Goal: Task Accomplishment & Management: Manage account settings

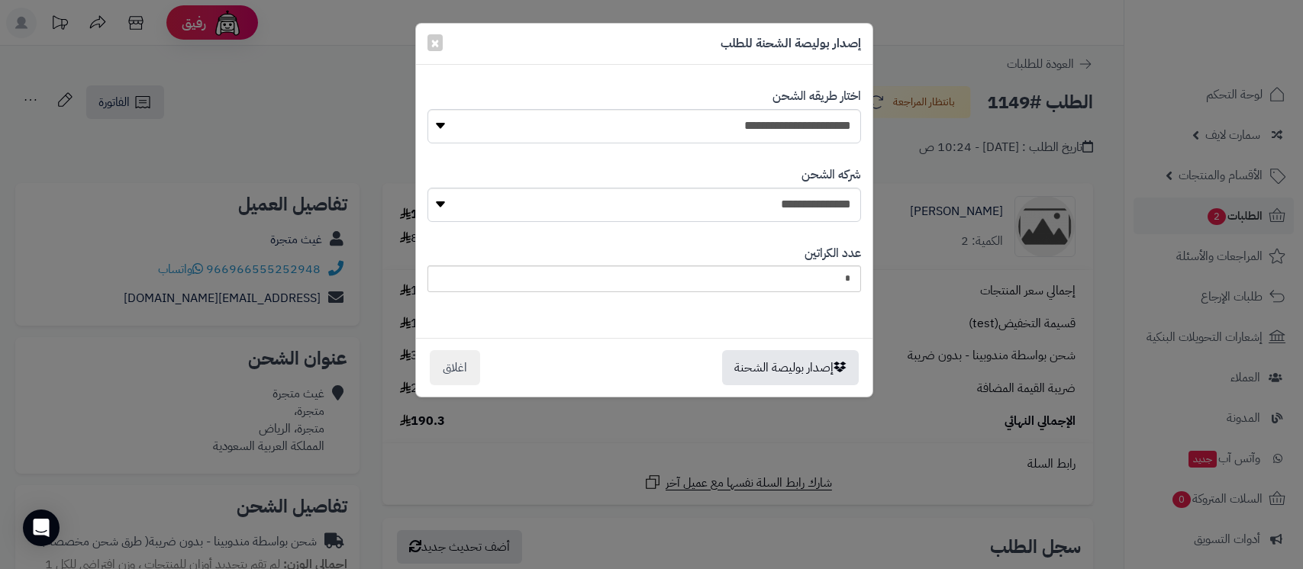
select select "***"
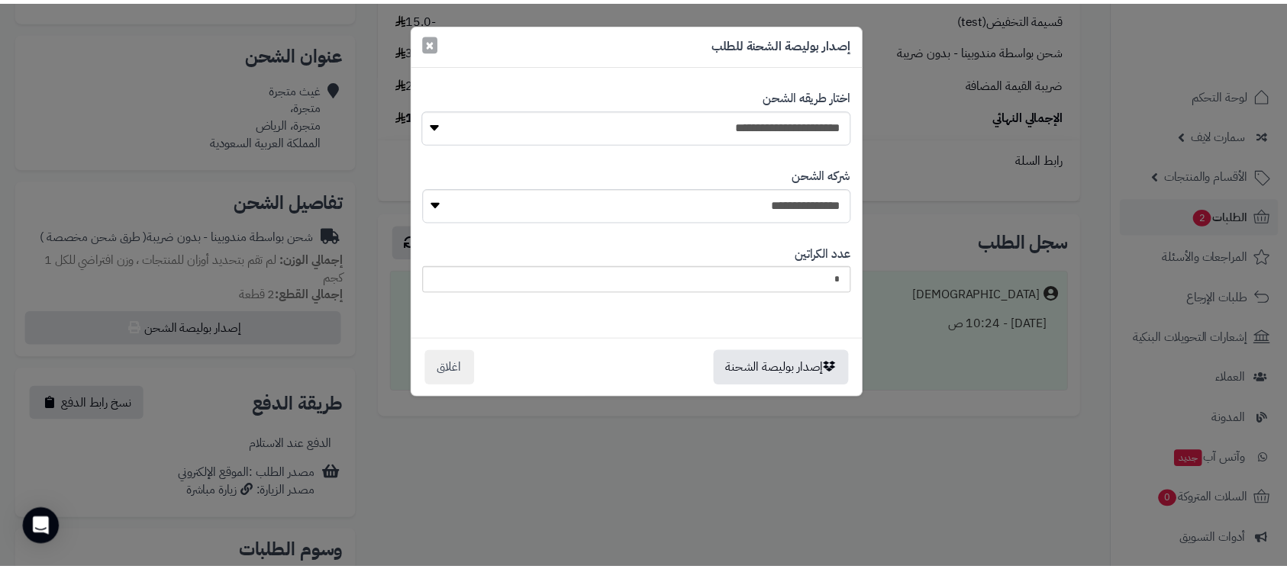
scroll to position [305, 0]
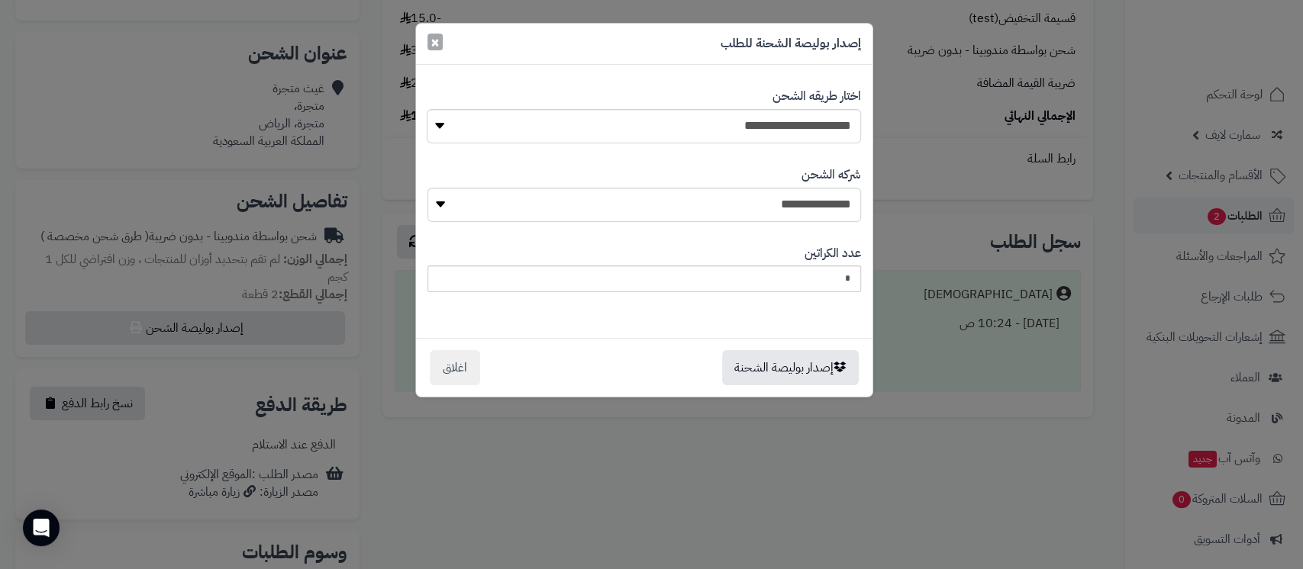
click at [432, 39] on span "×" at bounding box center [435, 42] width 9 height 23
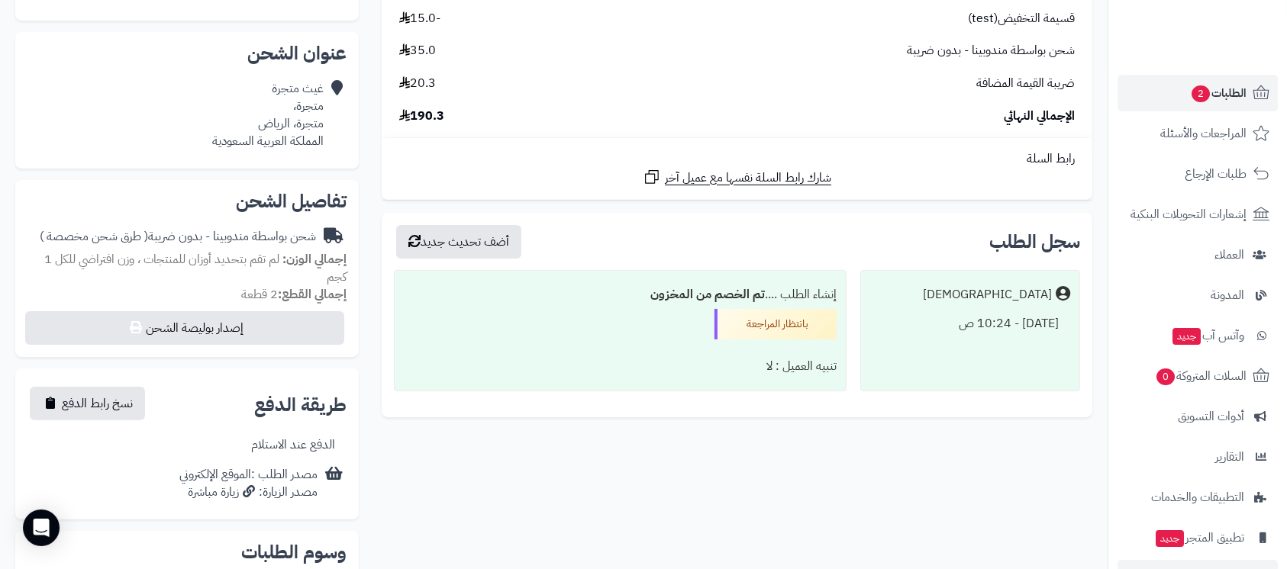
scroll to position [210, 0]
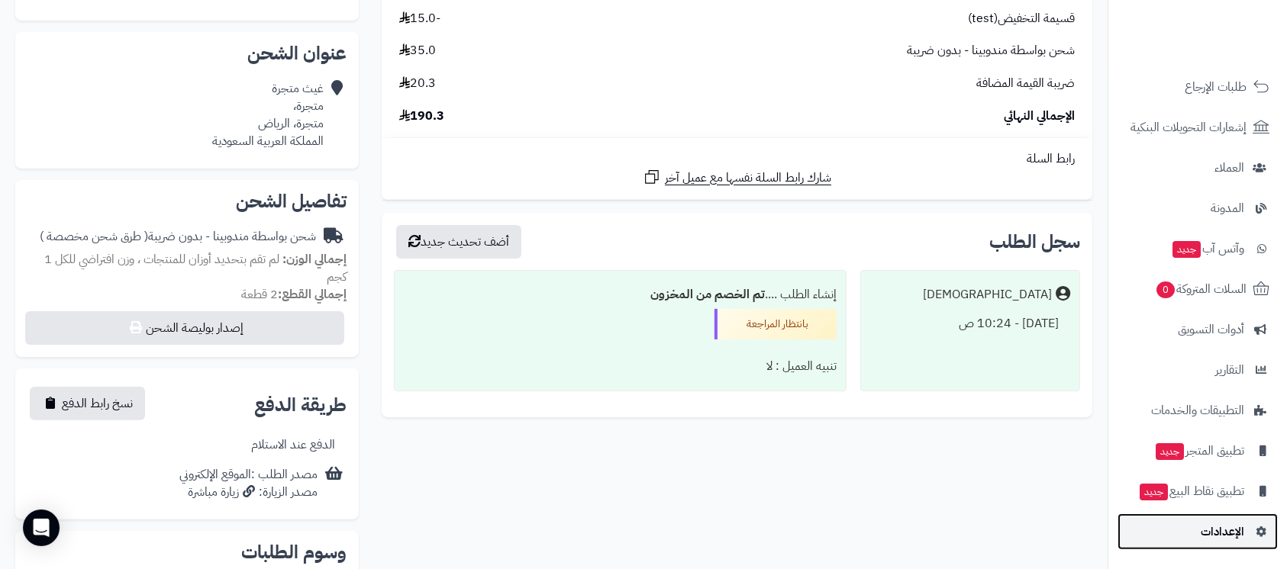
click at [1218, 530] on span "الإعدادات" at bounding box center [1223, 531] width 44 height 21
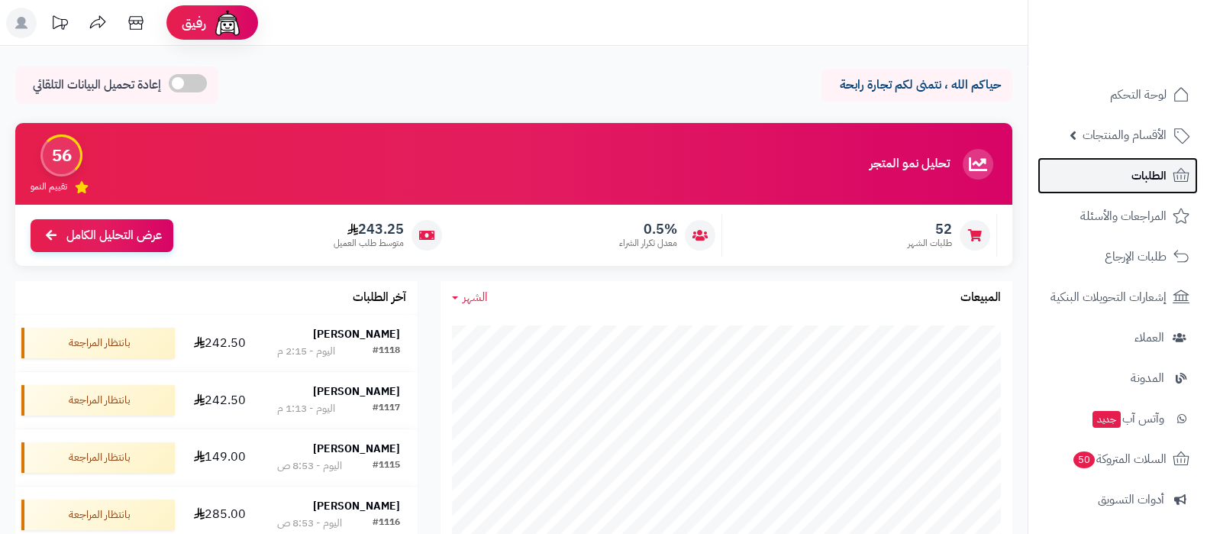
click at [1119, 179] on link "الطلبات" at bounding box center [1117, 175] width 160 height 37
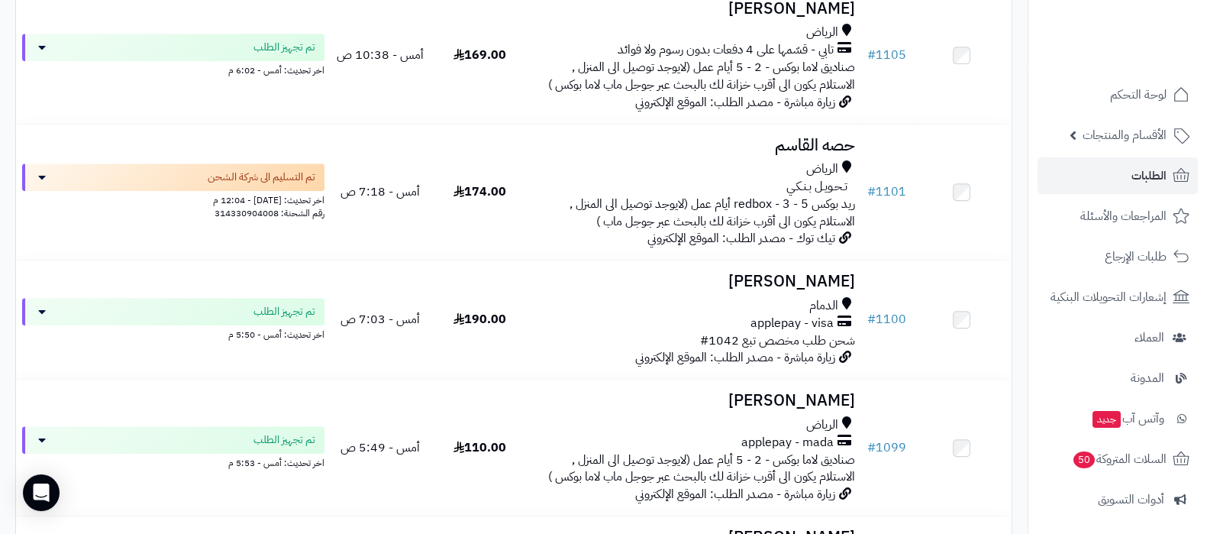
scroll to position [1813, 0]
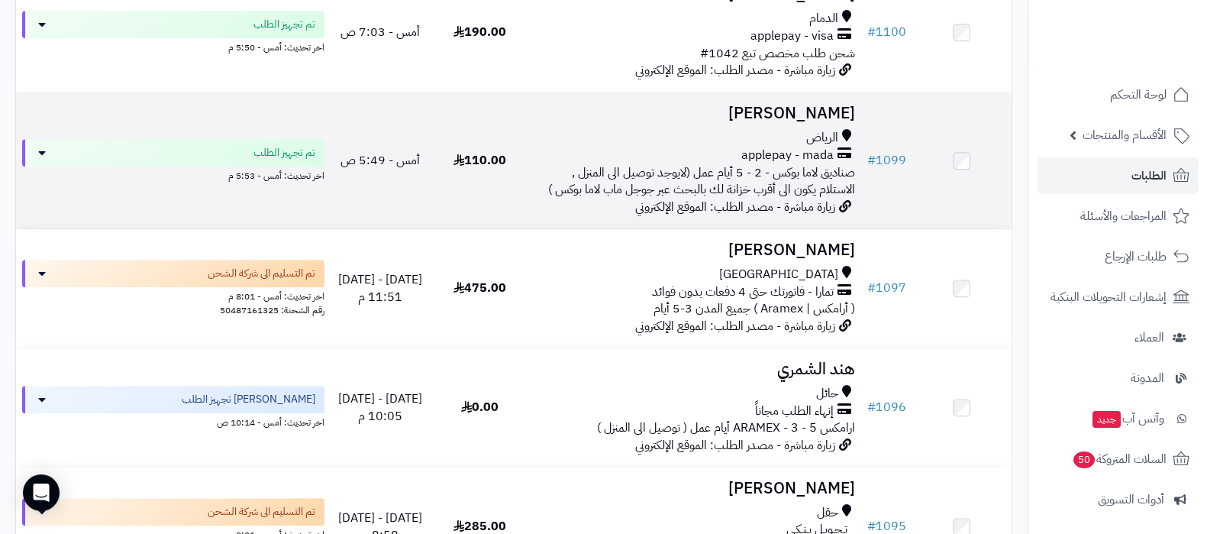
click at [791, 122] on h3 "Anwar Qatari" at bounding box center [694, 114] width 319 height 18
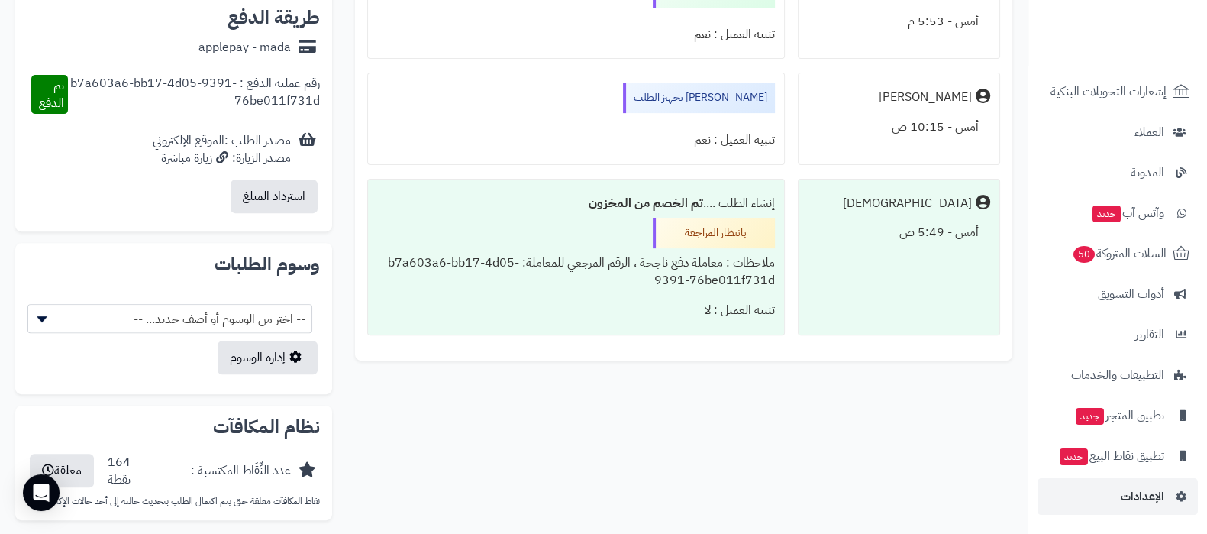
scroll to position [824, 0]
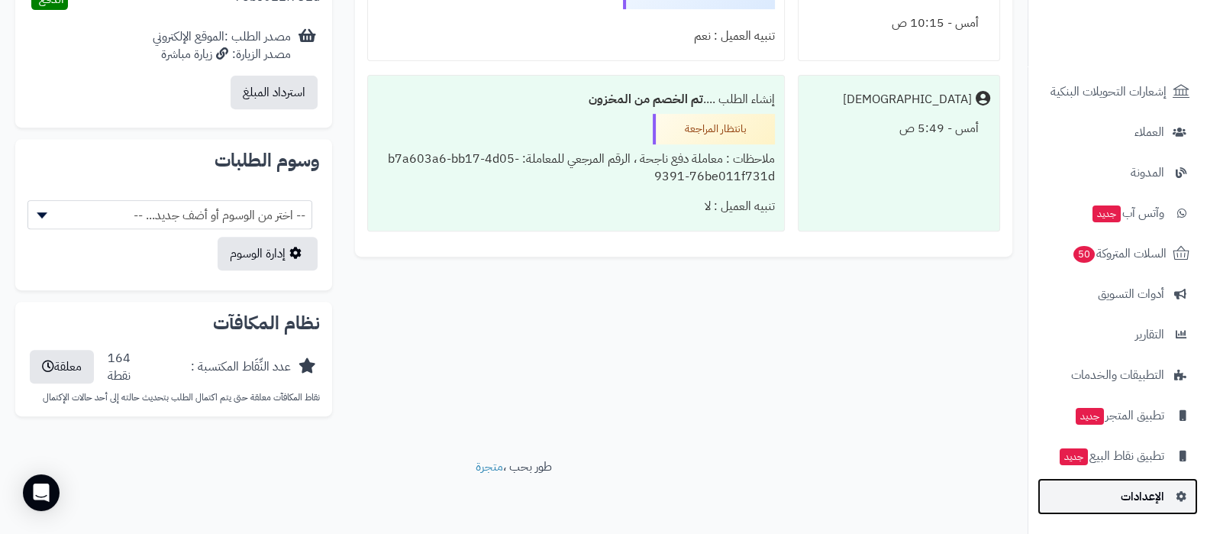
click at [1149, 490] on span "الإعدادات" at bounding box center [1143, 495] width 44 height 21
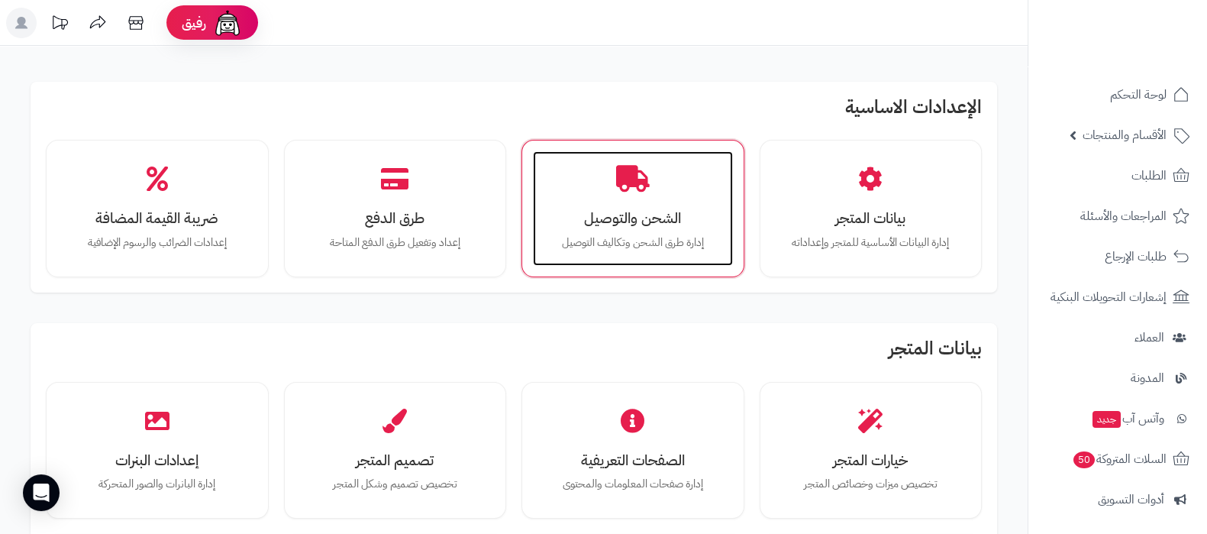
click at [653, 198] on div "الشحن والتوصيل إدارة طرق الشحن وتكاليف التوصيل" at bounding box center [633, 208] width 200 height 115
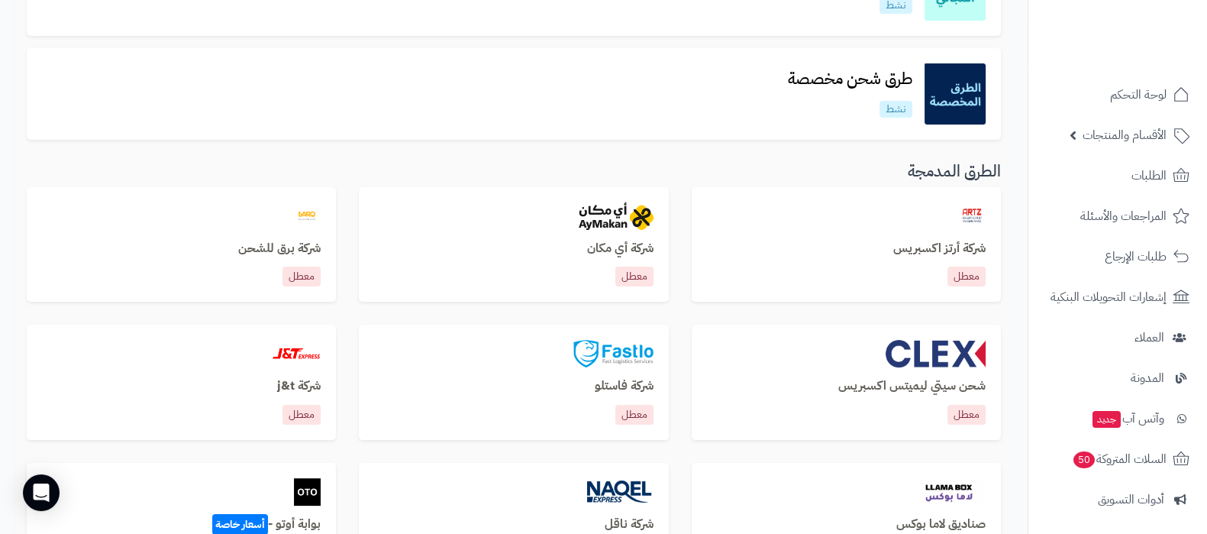
scroll to position [381, 0]
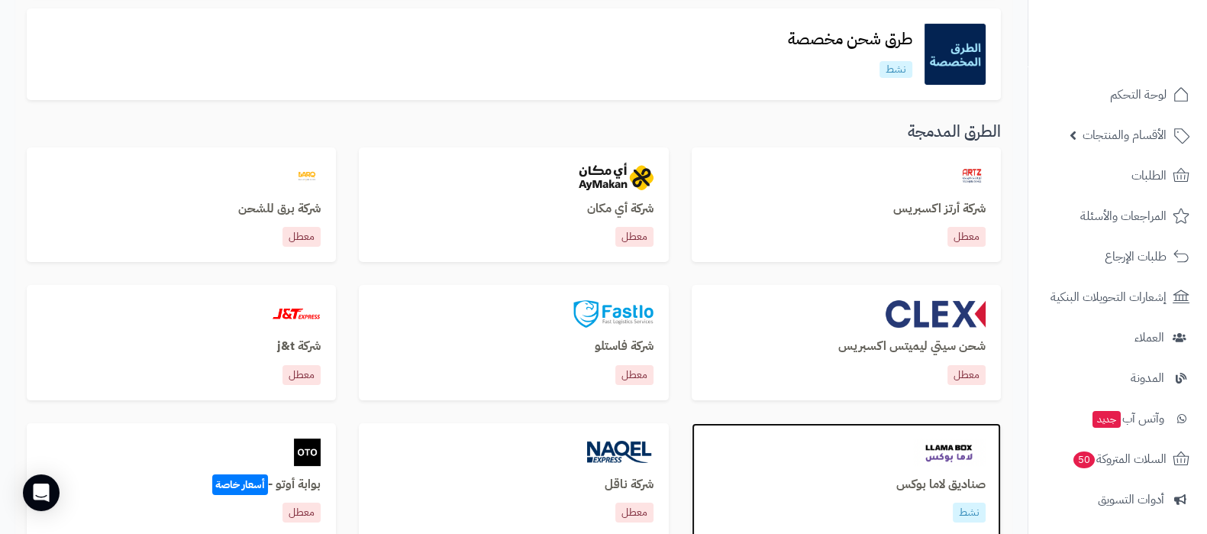
click at [931, 471] on div "صناديق لاما بوكس نشط" at bounding box center [846, 480] width 309 height 115
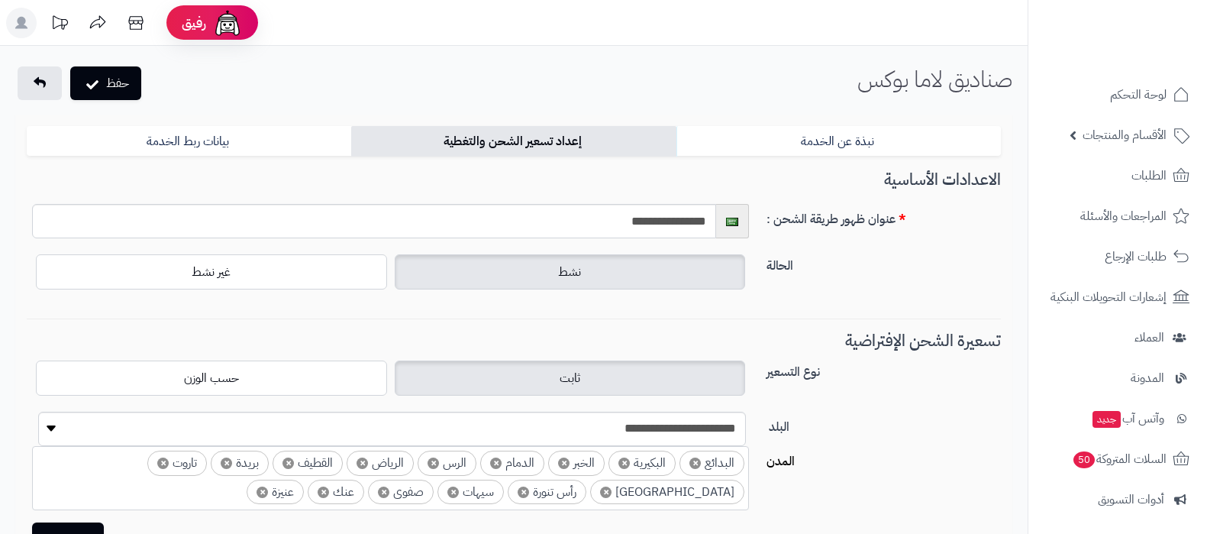
select select "***"
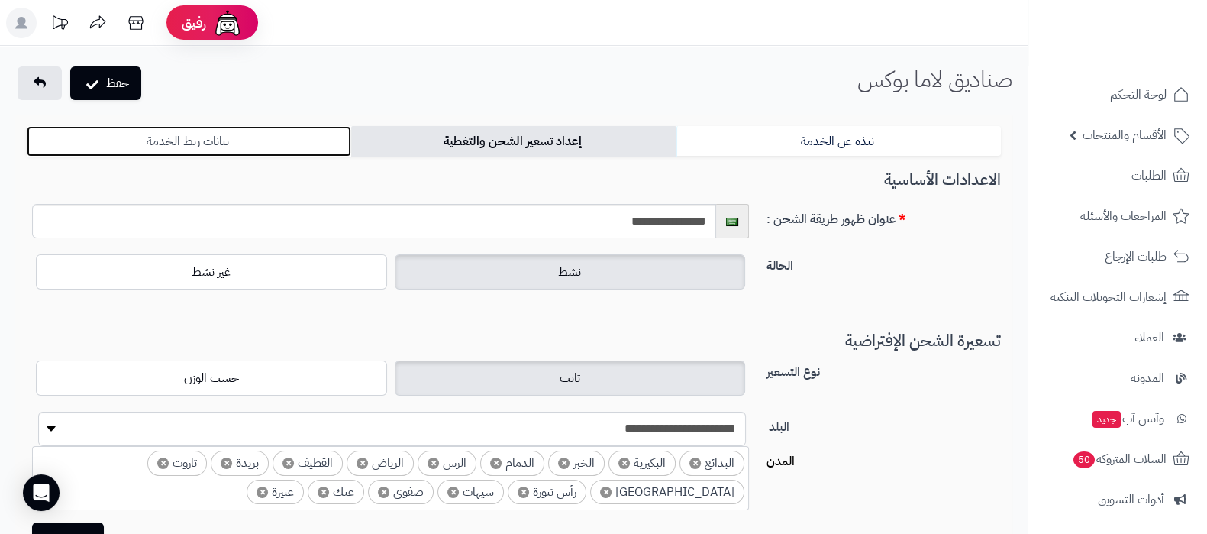
click at [242, 144] on link "بيانات ربط الخدمة" at bounding box center [189, 141] width 324 height 31
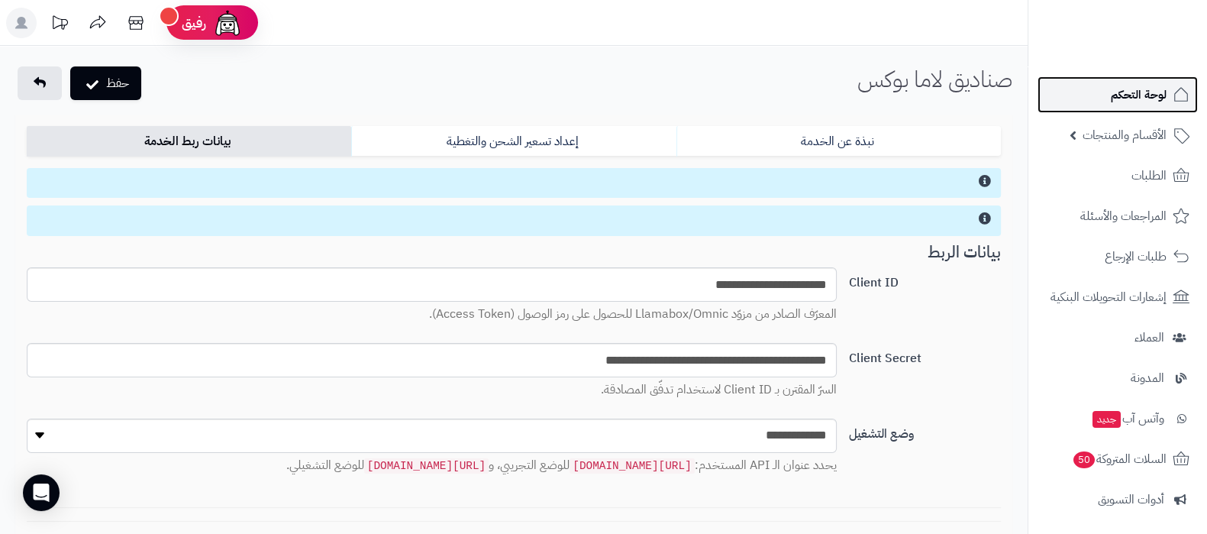
click at [1147, 102] on span "لوحة التحكم" at bounding box center [1139, 94] width 56 height 21
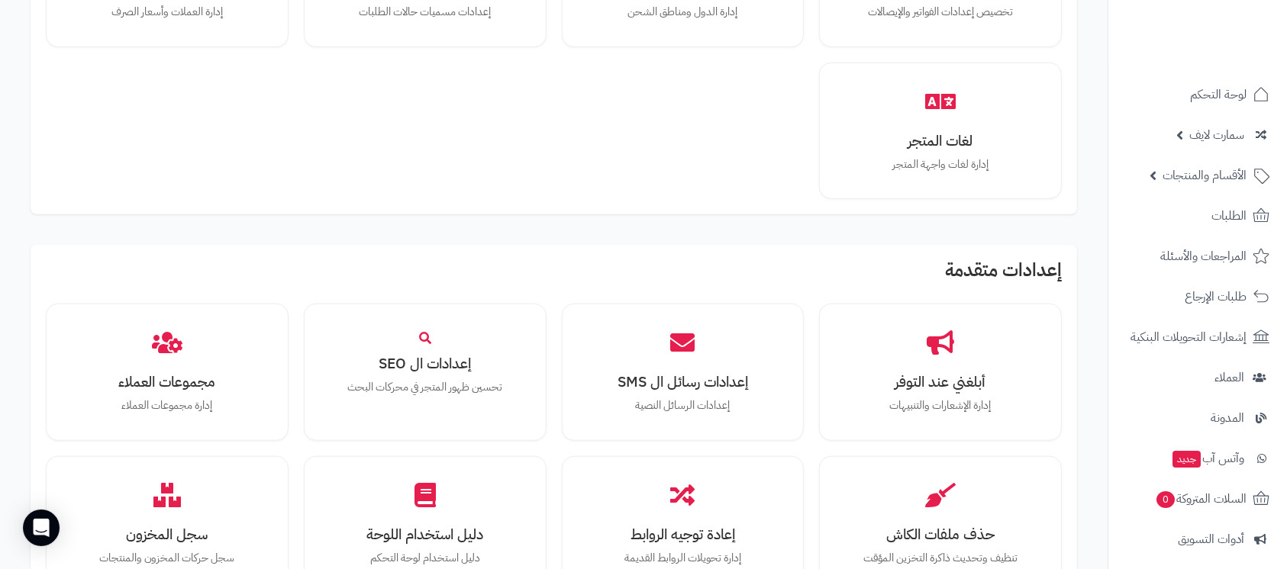
scroll to position [1323, 0]
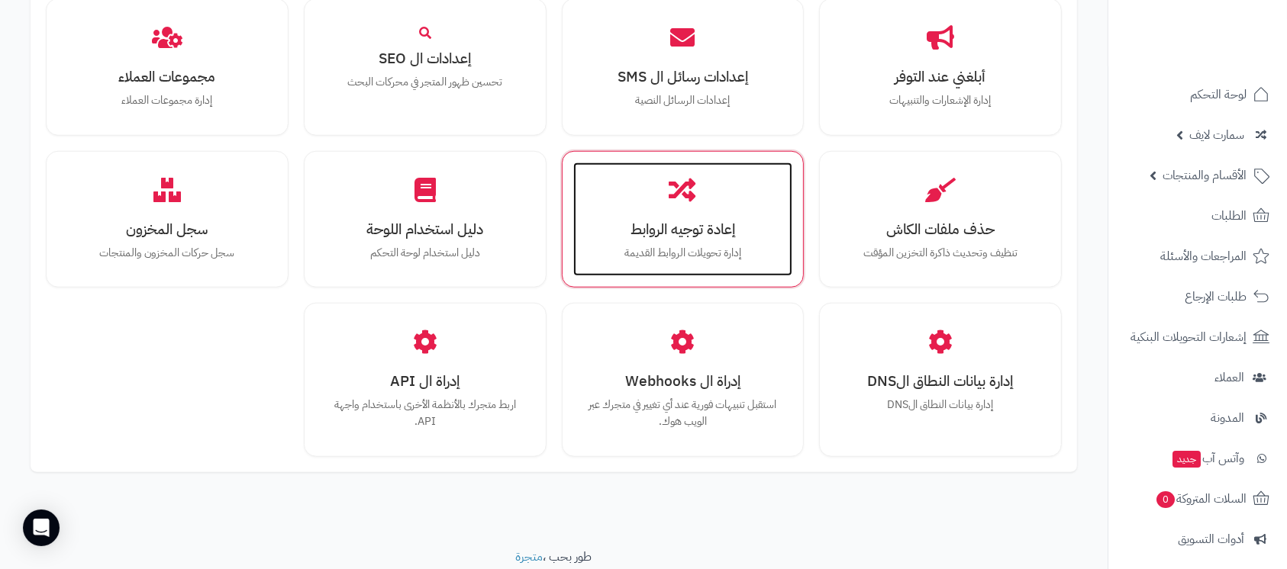
click at [668, 240] on div "إعادة توجيه الروابط إدارة تحويلات الروابط القديمة" at bounding box center [683, 220] width 220 height 115
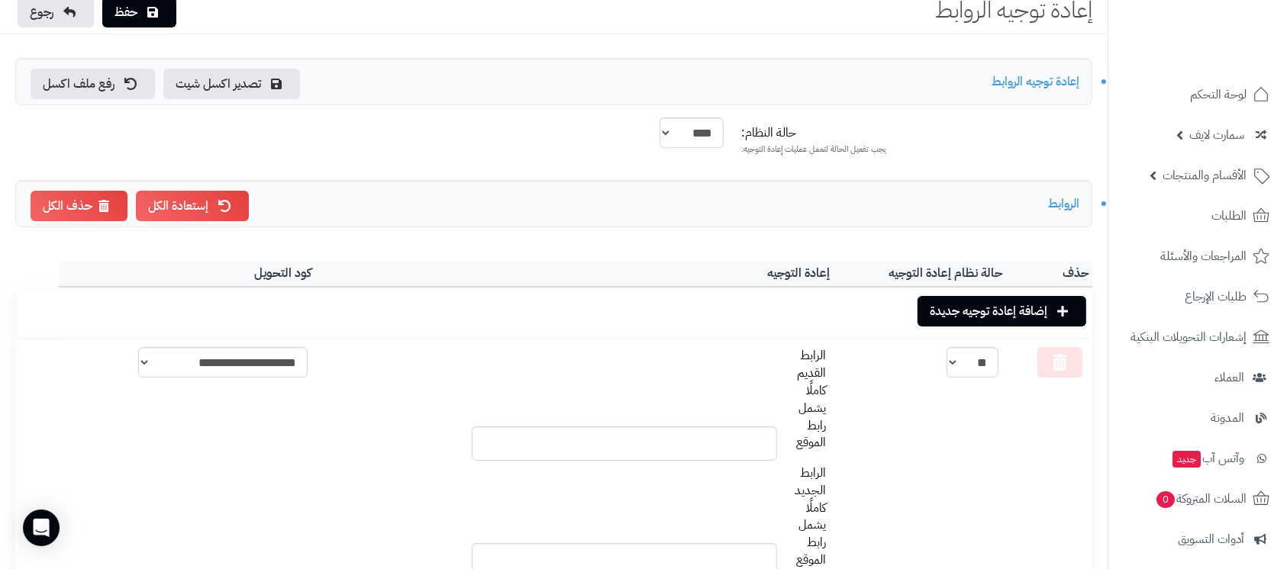
scroll to position [102, 0]
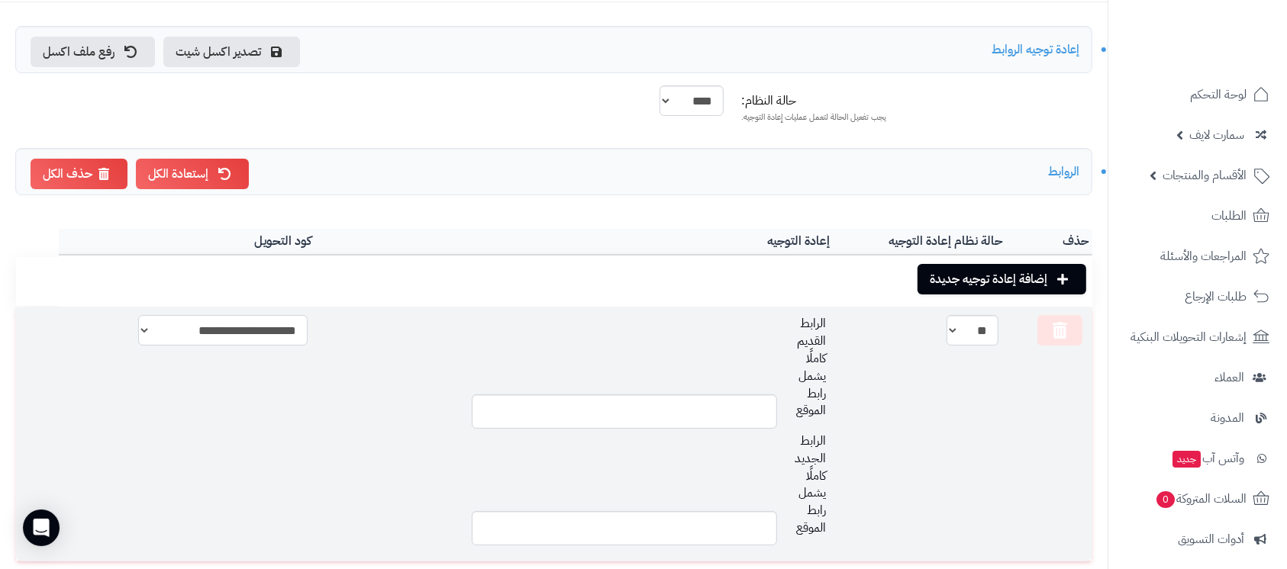
click at [273, 327] on select "**********" at bounding box center [222, 330] width 169 height 31
click at [391, 325] on div "الرابط القديم كاملًا يشمل رابط الموقع" at bounding box center [573, 372] width 508 height 114
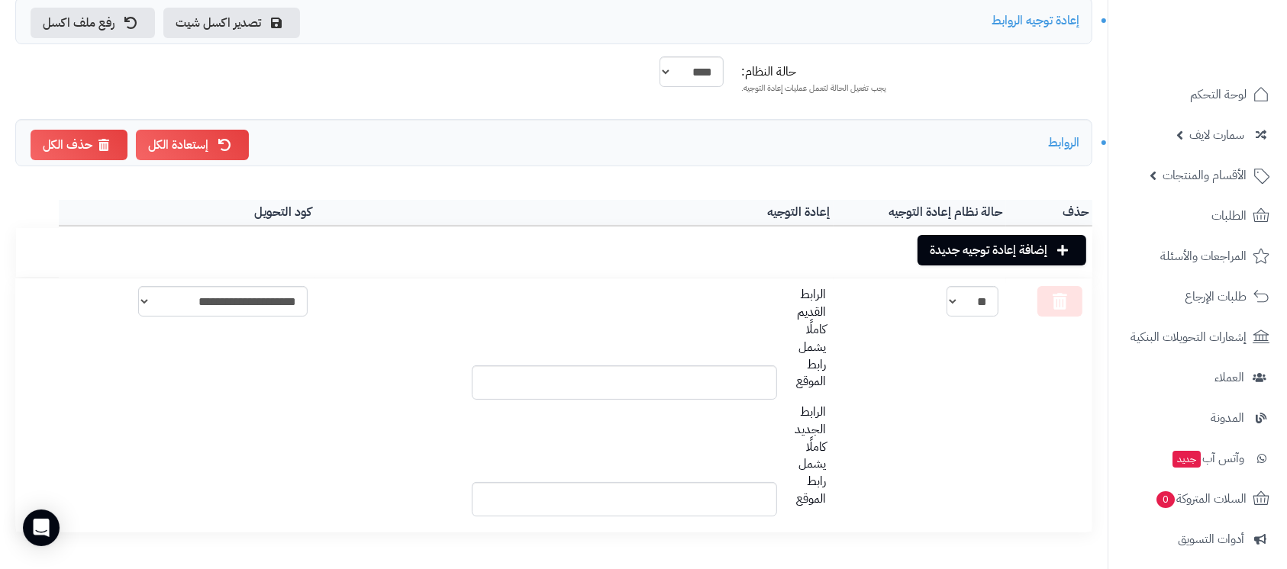
scroll to position [0, 0]
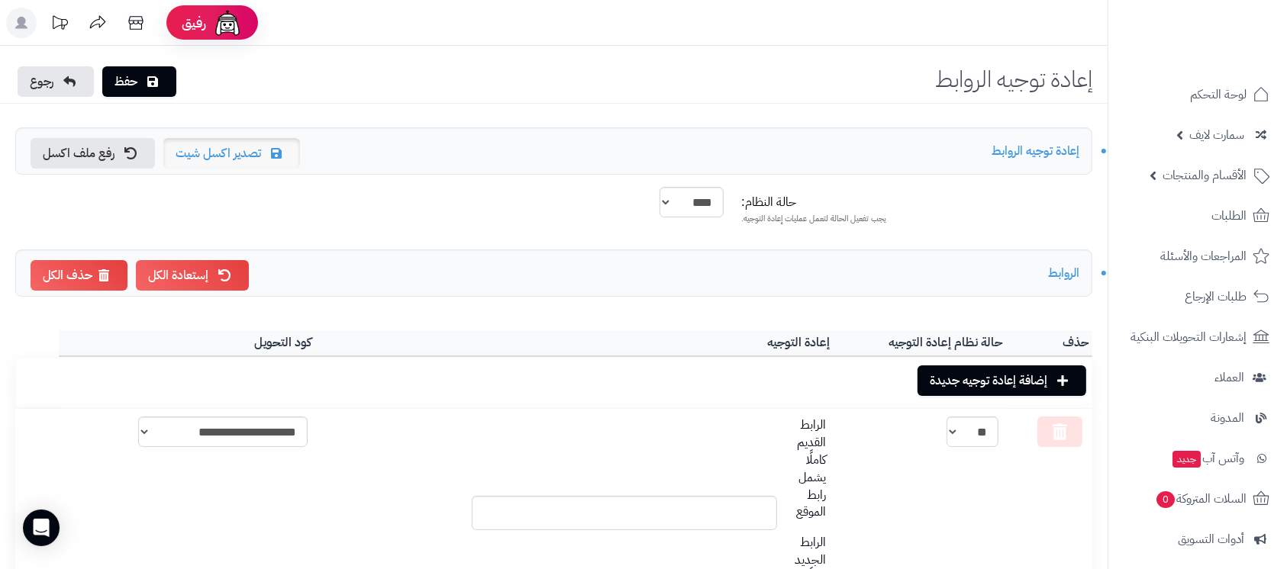
click at [227, 163] on link "تصدير اكسل شيت" at bounding box center [231, 153] width 137 height 31
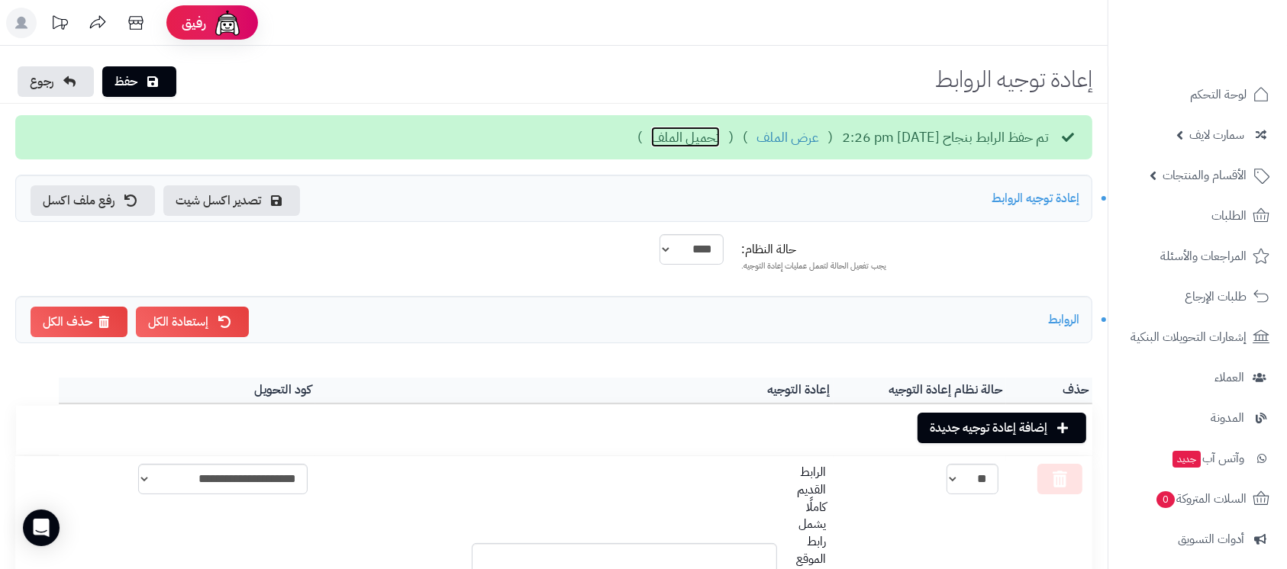
click at [651, 140] on link "تحميل الملف" at bounding box center [685, 137] width 69 height 20
click at [490, 57] on div "حفظ رجوع إعادة توجيه الروابط تم حفظ الرابط بنجاح 2025-Oct-08 @ 2:26 pm ( عرض ال…" at bounding box center [554, 414] width 1108 height 736
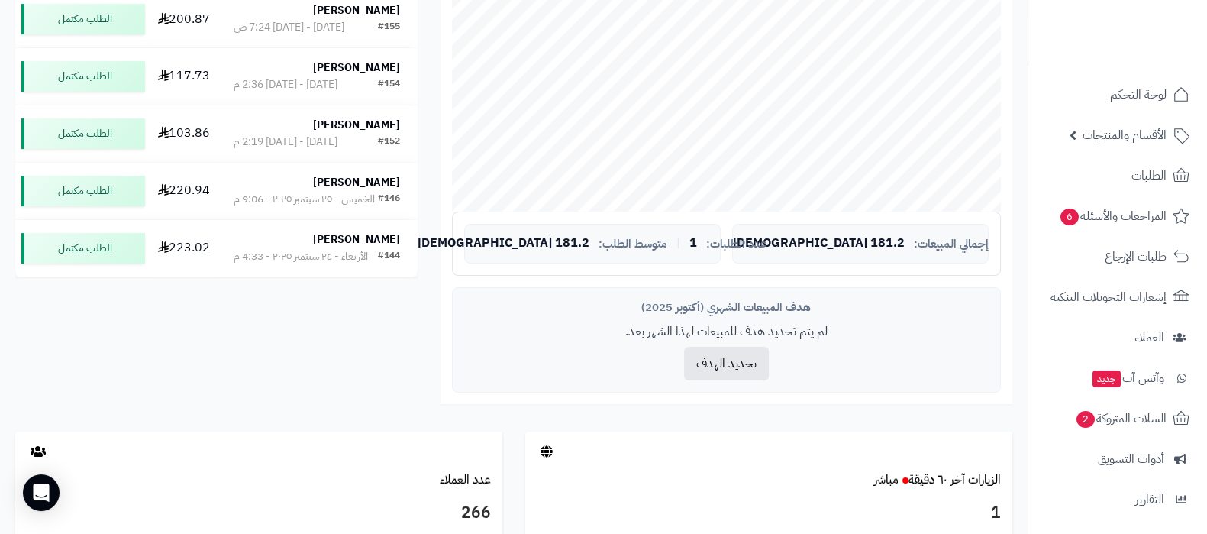
scroll to position [164, 0]
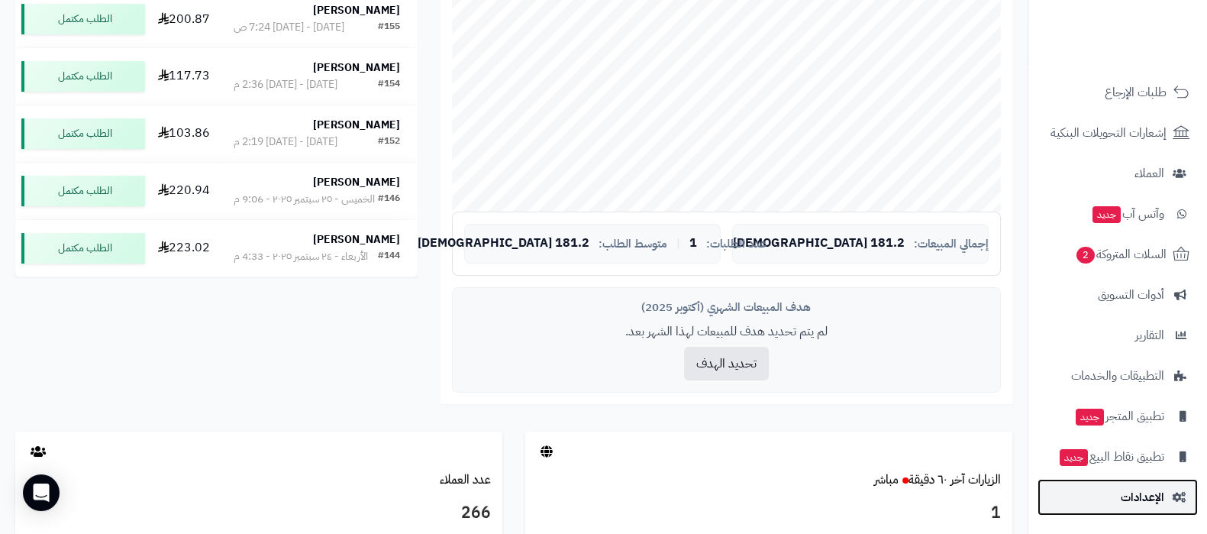
click at [1114, 492] on link "الإعدادات" at bounding box center [1117, 497] width 160 height 37
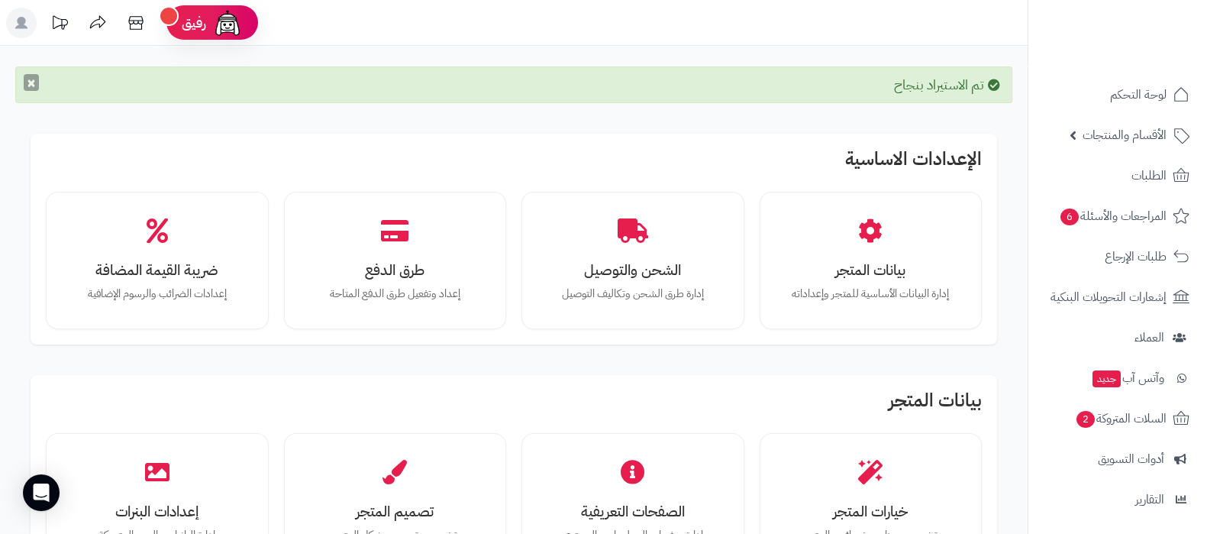
click at [34, 82] on button "×" at bounding box center [31, 82] width 15 height 17
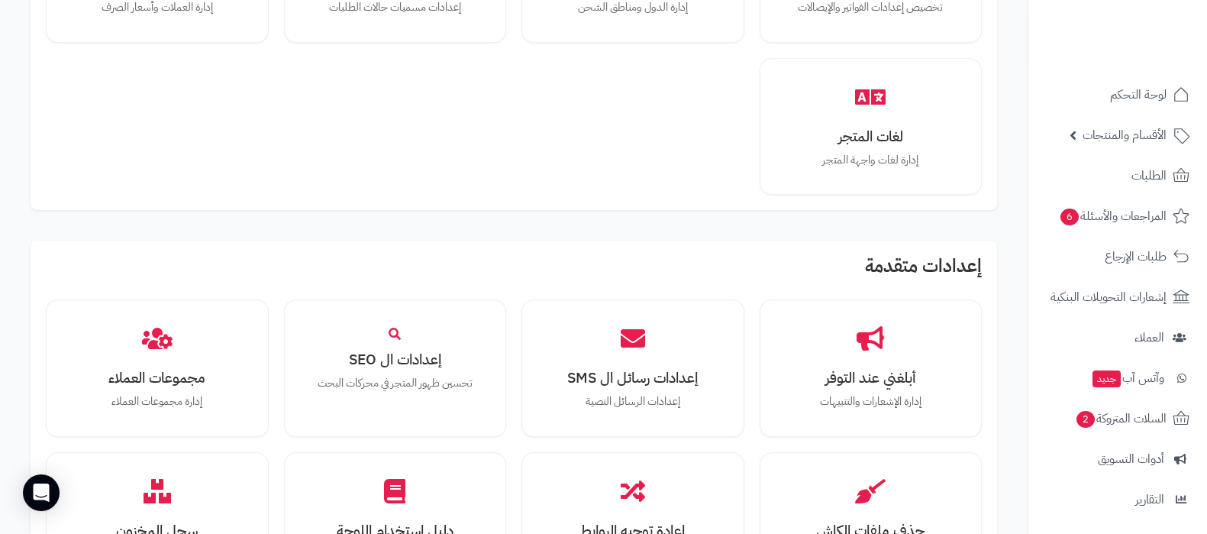
scroll to position [1145, 0]
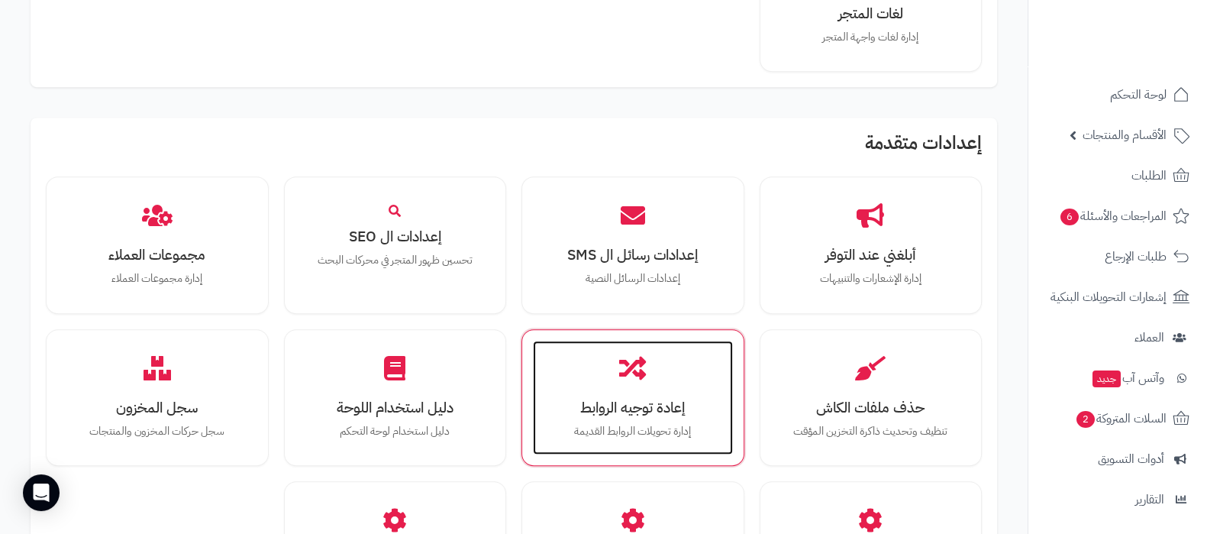
click at [628, 392] on div "إعادة توجيه الروابط إدارة تحويلات الروابط القديمة" at bounding box center [633, 397] width 200 height 115
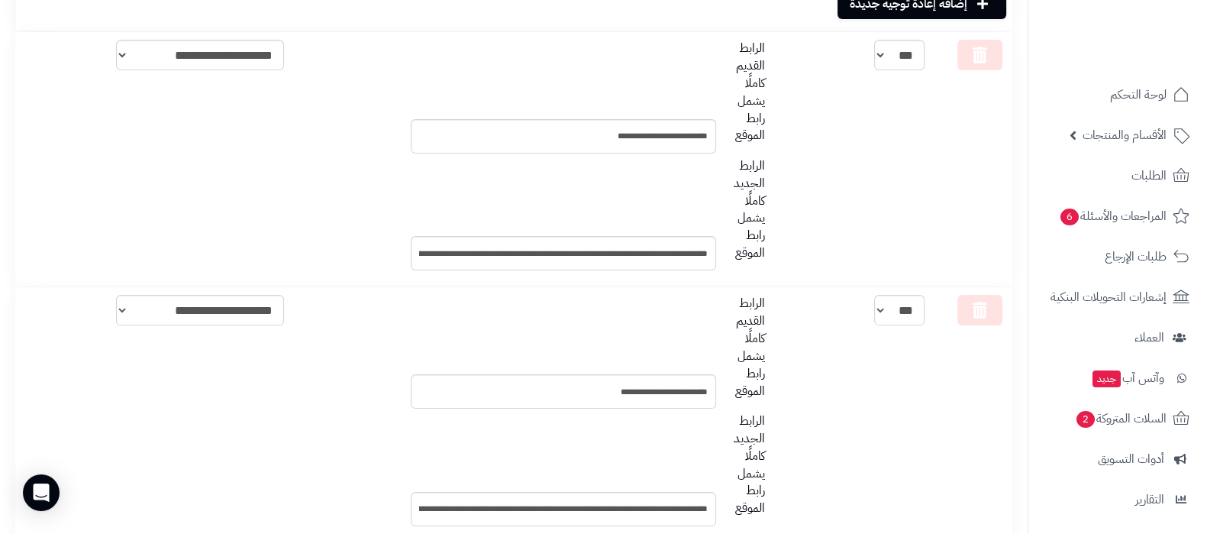
scroll to position [381, 0]
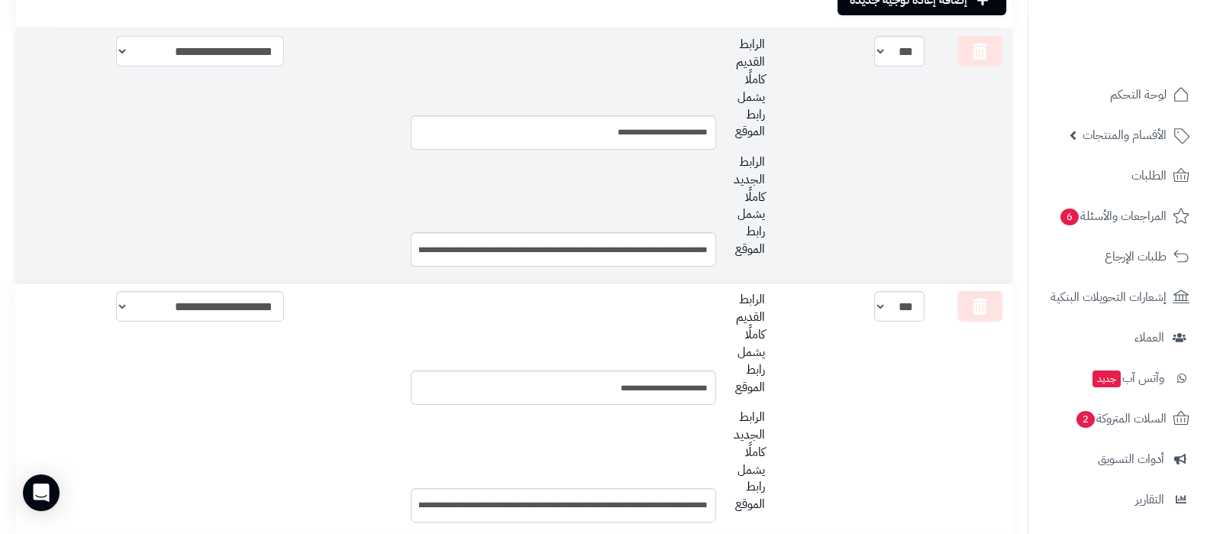
click at [195, 62] on select "**********" at bounding box center [200, 51] width 168 height 31
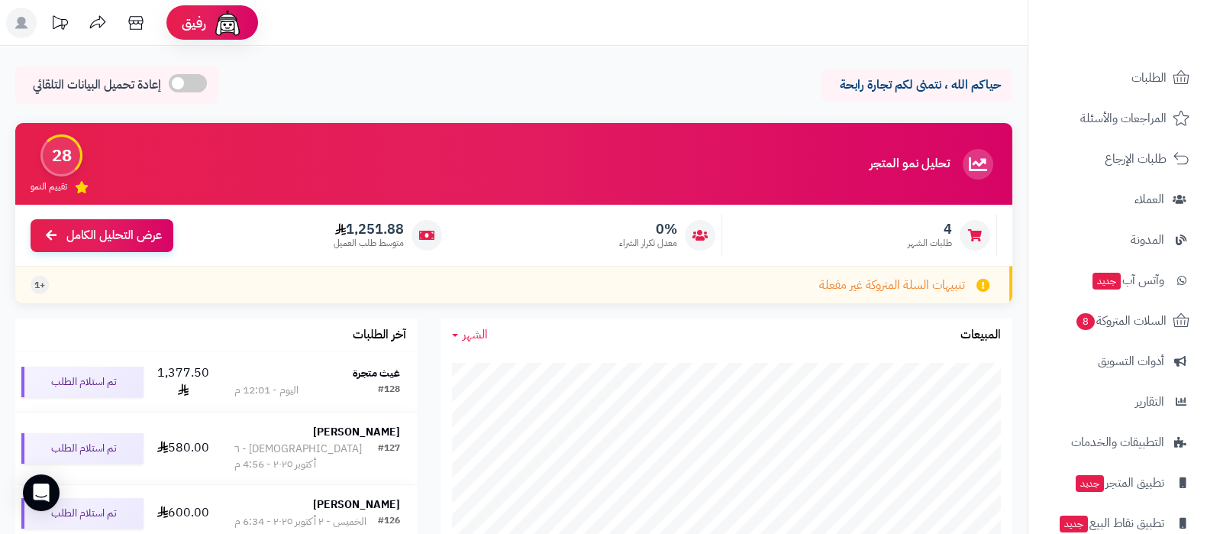
scroll to position [164, 0]
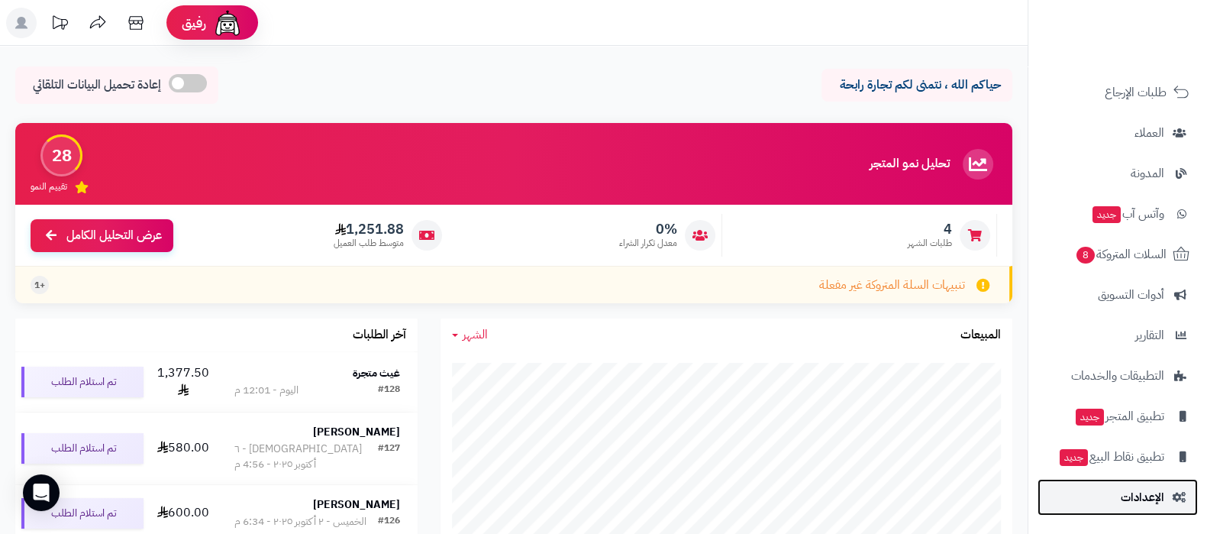
click at [1137, 484] on link "الإعدادات" at bounding box center [1117, 497] width 160 height 37
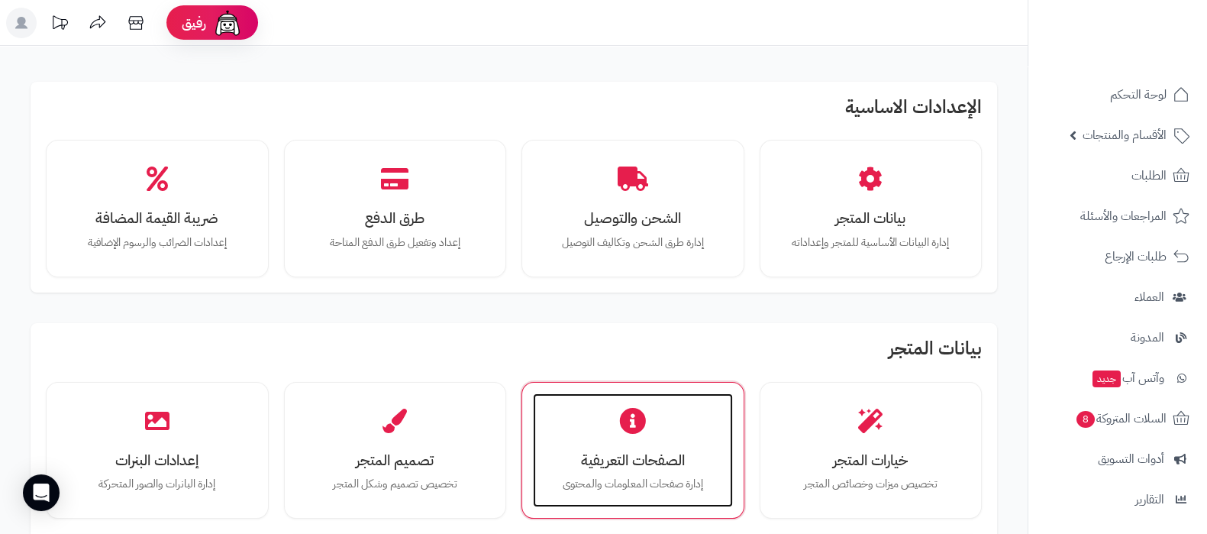
click at [610, 418] on div "الصفحات التعريفية إدارة صفحات المعلومات والمحتوى" at bounding box center [633, 450] width 200 height 115
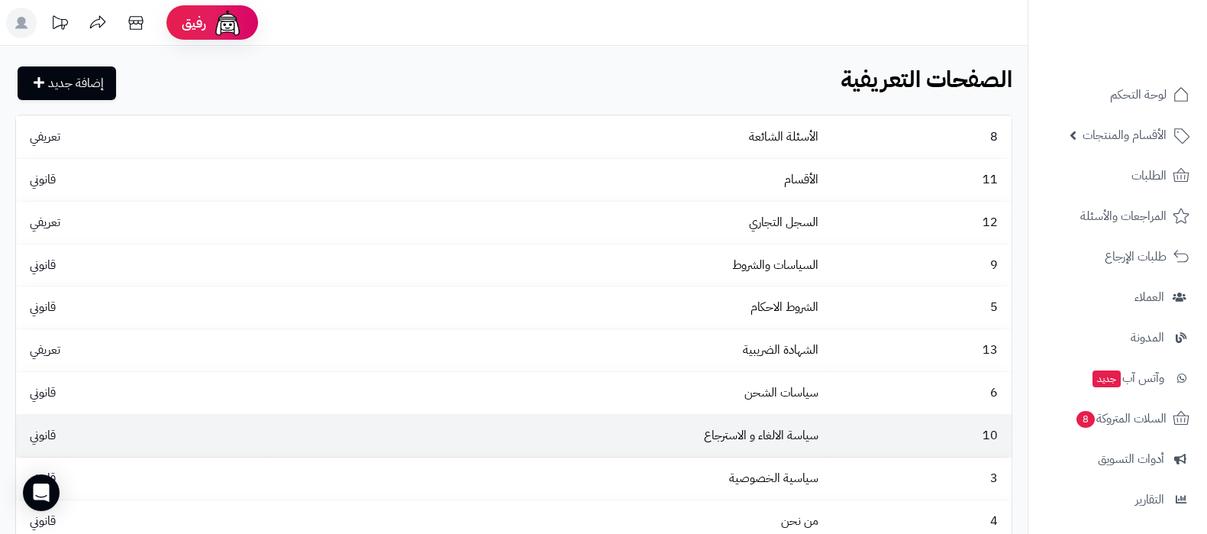
click at [676, 429] on td "سياسة الالغاء و الاسترجاع" at bounding box center [547, 436] width 554 height 42
click at [791, 433] on link "سياسة الالغاء و الاسترجاع" at bounding box center [761, 435] width 115 height 18
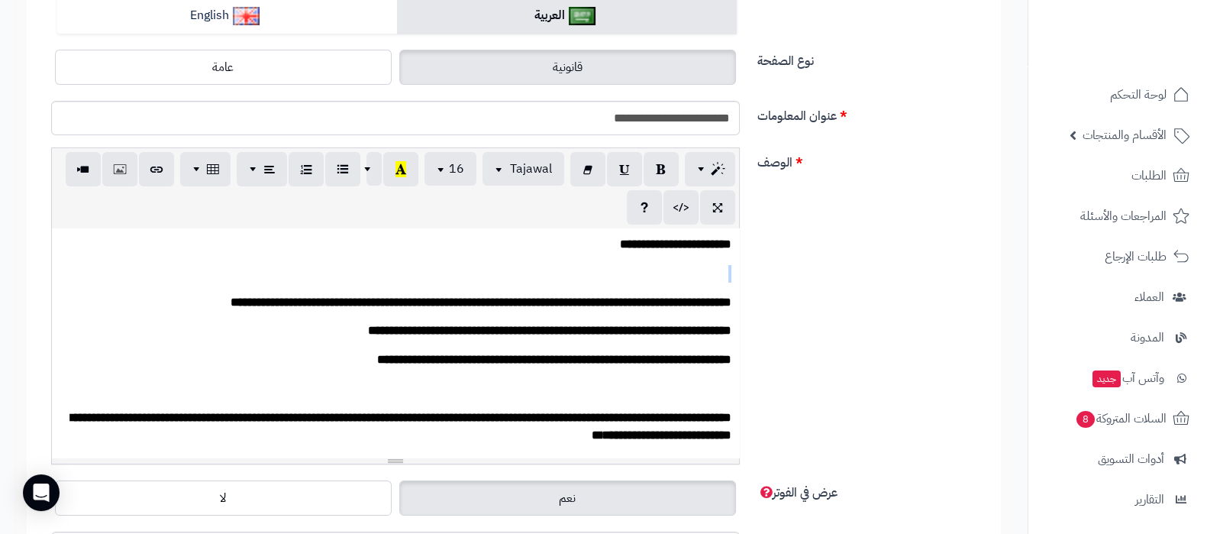
drag, startPoint x: 730, startPoint y: 302, endPoint x: 730, endPoint y: 273, distance: 28.2
click at [730, 273] on div "**********" at bounding box center [395, 342] width 687 height 229
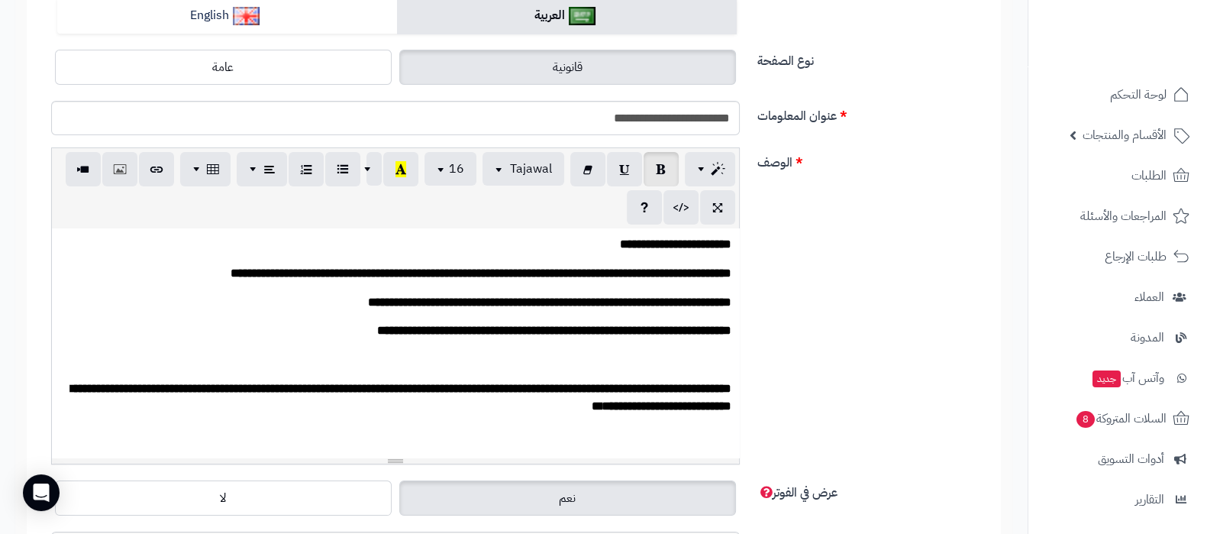
click at [728, 353] on p at bounding box center [396, 360] width 672 height 18
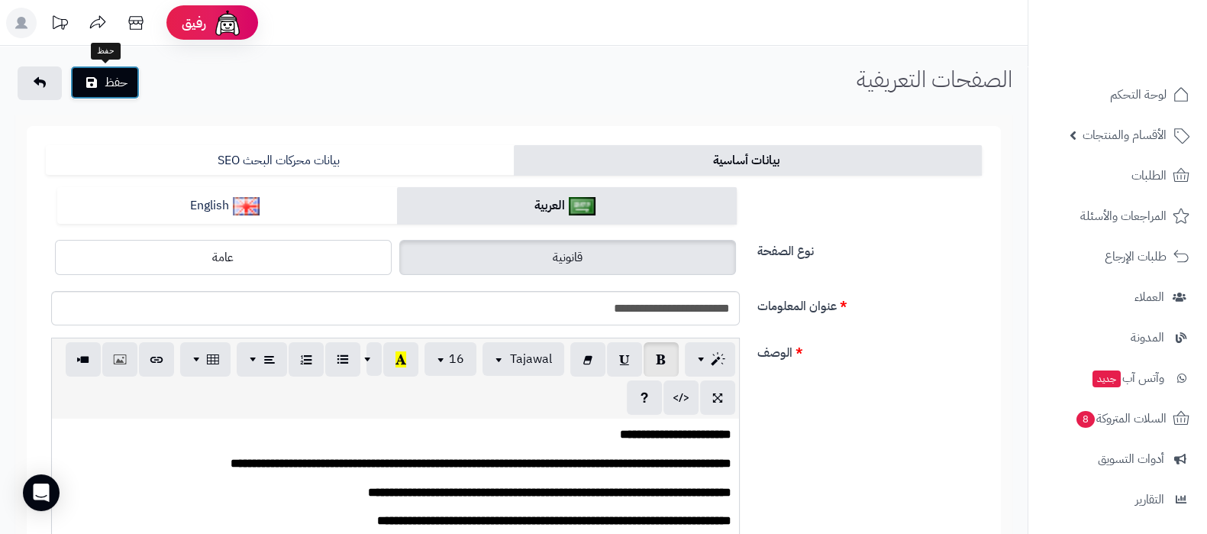
click at [111, 85] on button "حفظ" at bounding box center [104, 83] width 69 height 34
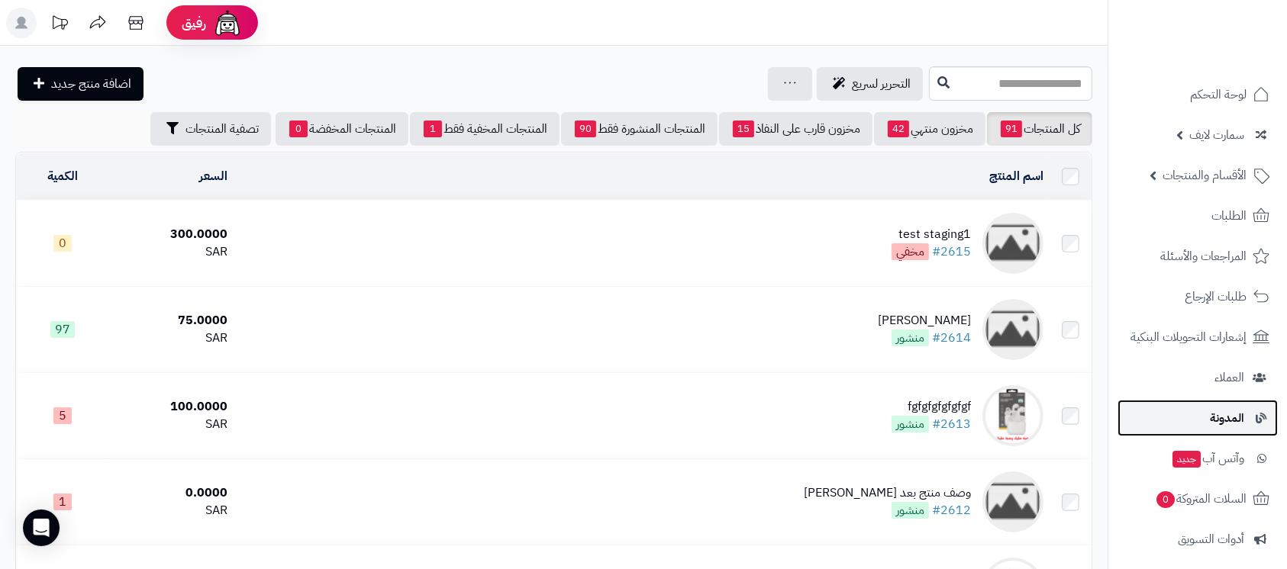
click at [1221, 401] on link "المدونة" at bounding box center [1198, 418] width 160 height 37
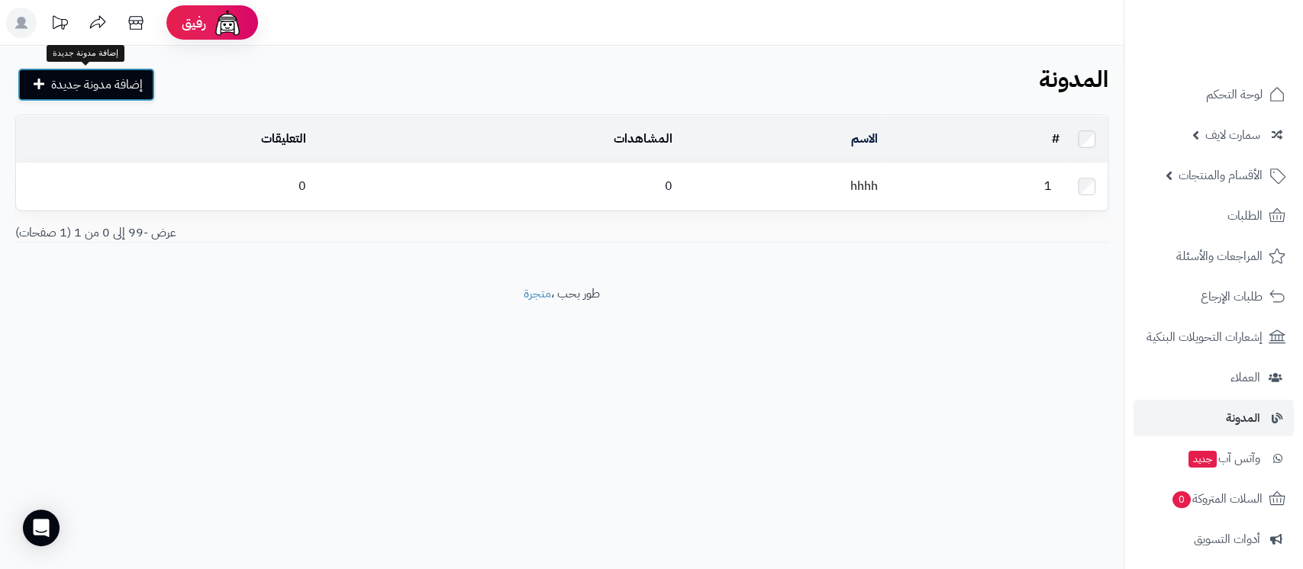
click at [127, 83] on span "إضافة مدونة جديدة" at bounding box center [97, 85] width 92 height 18
click at [867, 180] on link "hhhh" at bounding box center [863, 186] width 27 height 18
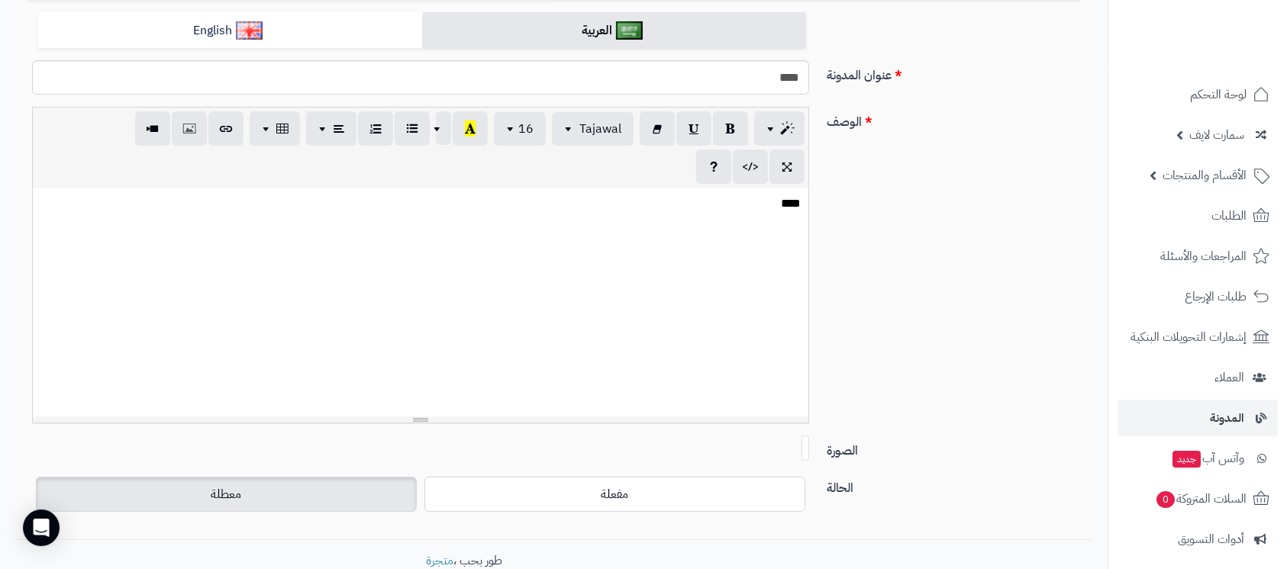
scroll to position [203, 0]
click at [704, 266] on div "****" at bounding box center [421, 301] width 776 height 229
paste div
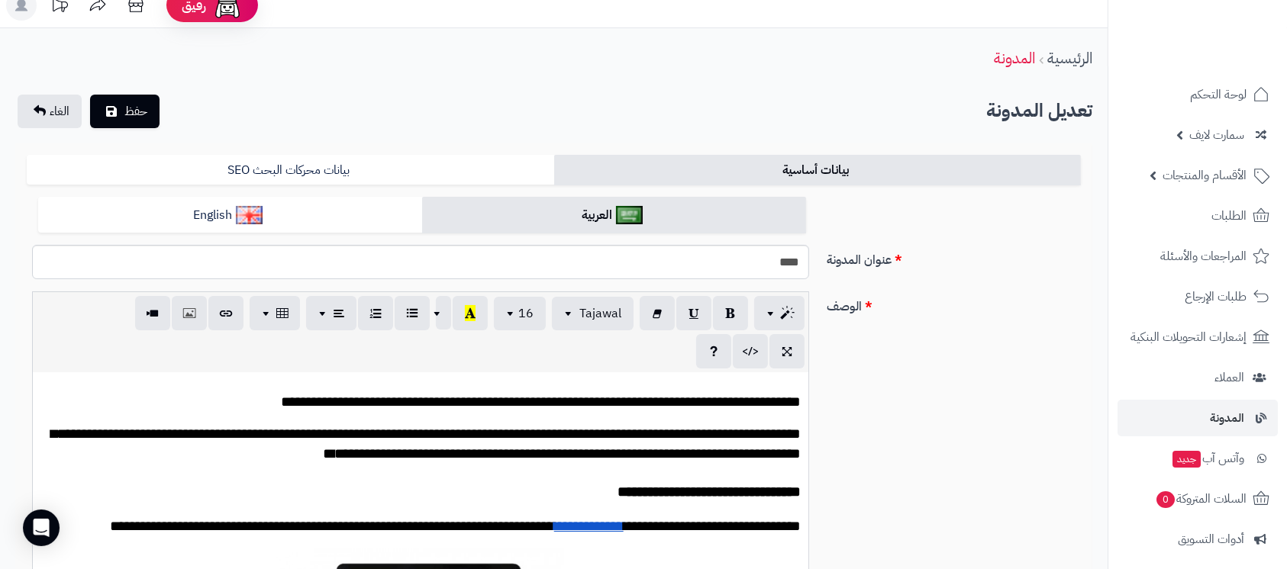
scroll to position [0, 0]
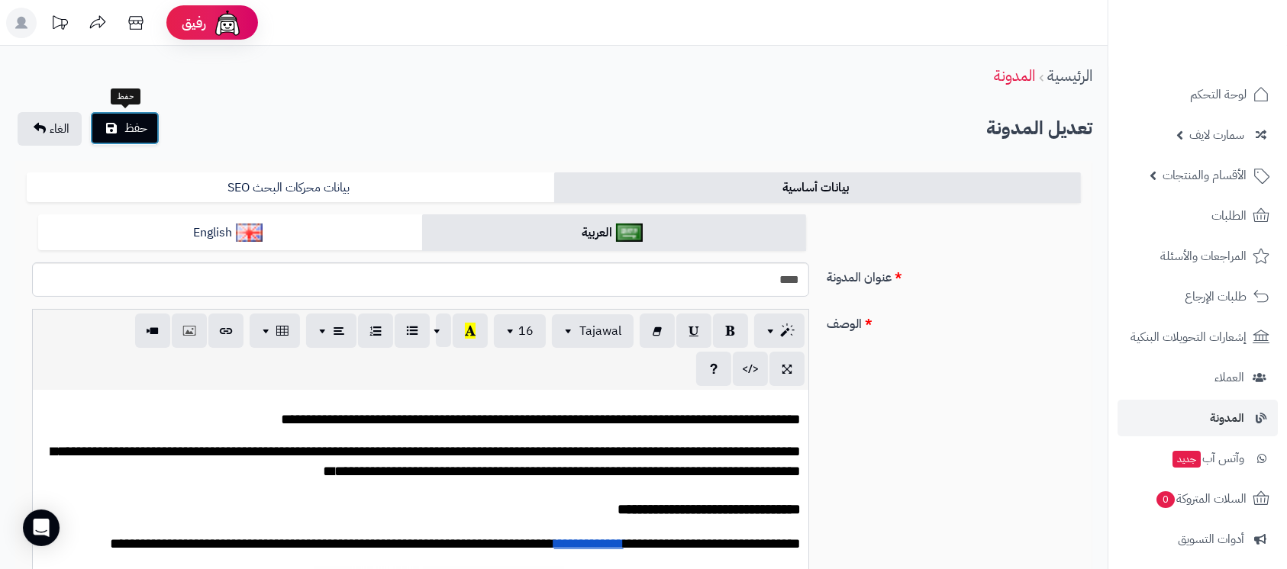
click at [148, 135] on button "حفظ" at bounding box center [124, 128] width 69 height 34
click at [130, 24] on icon at bounding box center [135, 23] width 15 height 14
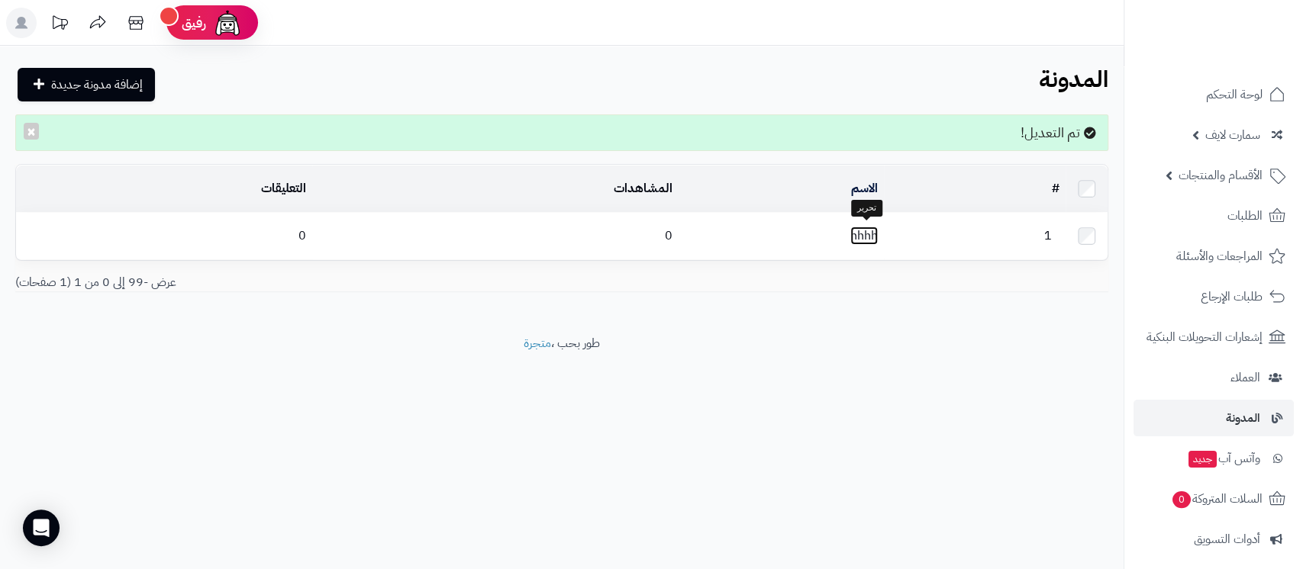
click at [861, 231] on link "hhhh" at bounding box center [863, 236] width 27 height 18
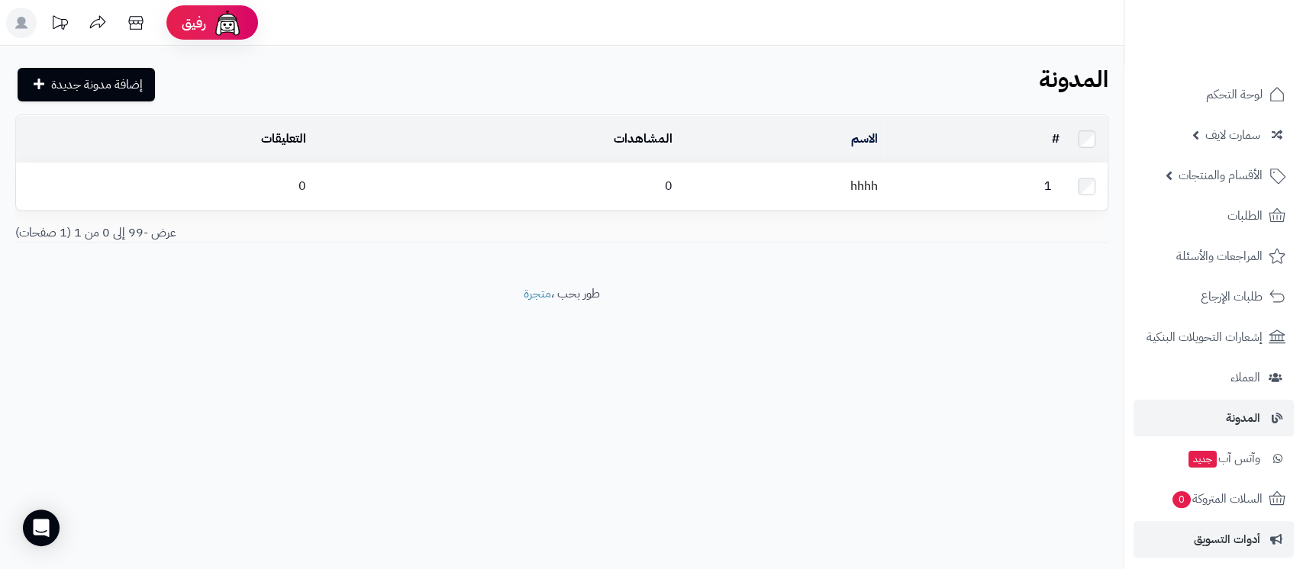
scroll to position [210, 0]
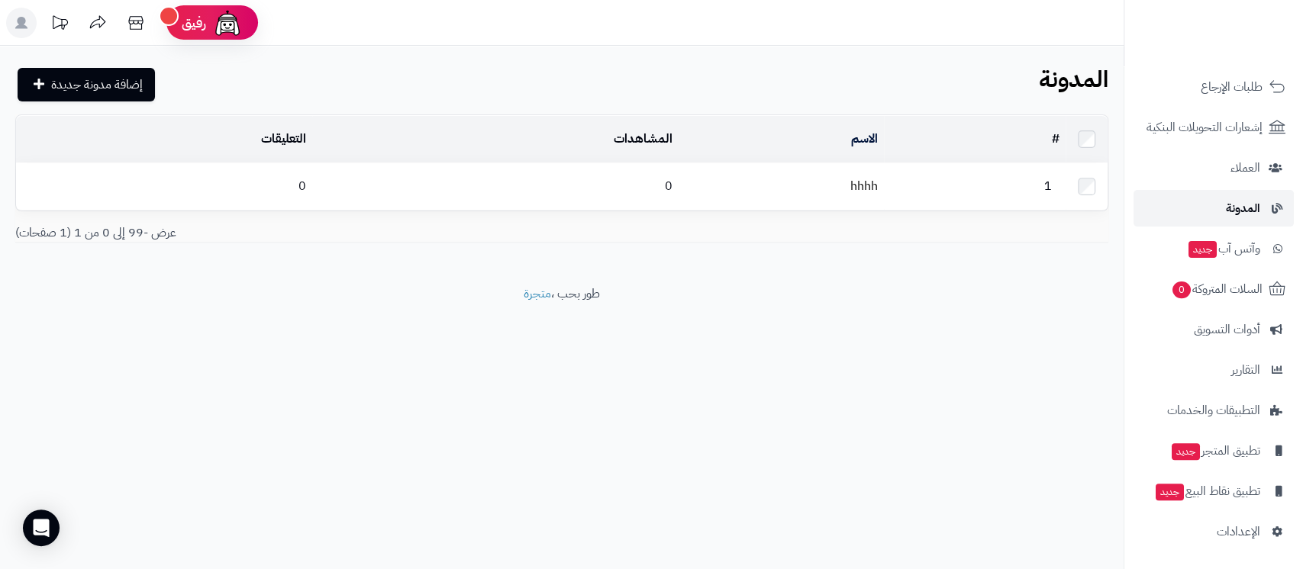
click at [1240, 206] on span "المدونة" at bounding box center [1243, 208] width 34 height 21
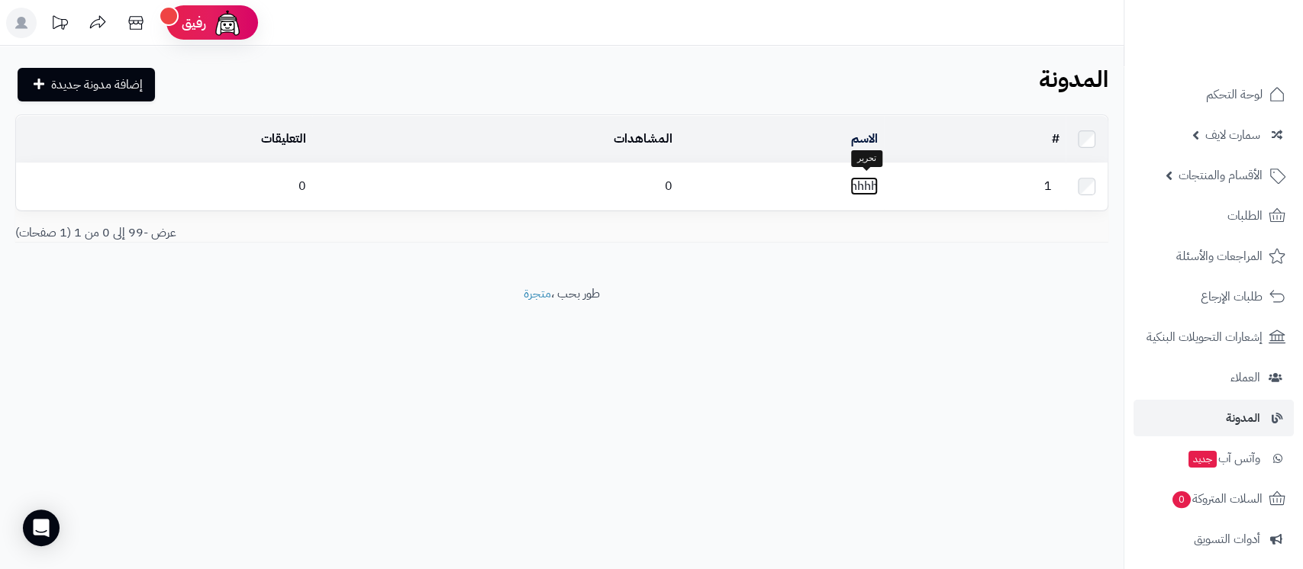
click at [864, 179] on link "hhhh" at bounding box center [863, 186] width 27 height 18
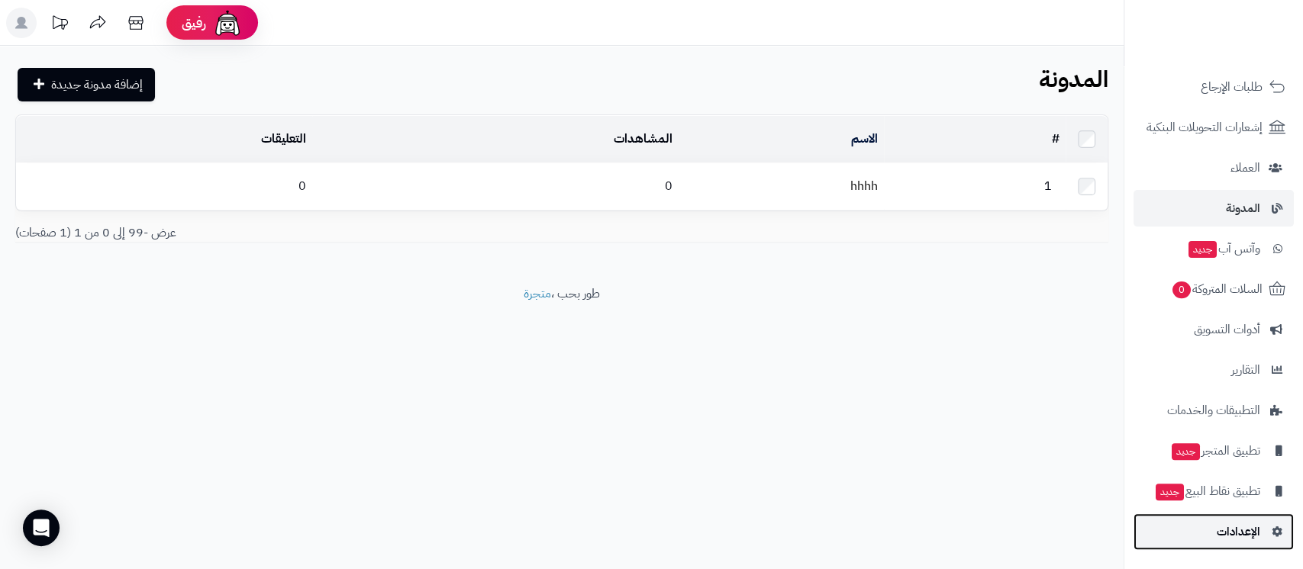
click at [1216, 531] on link "الإعدادات" at bounding box center [1214, 532] width 160 height 37
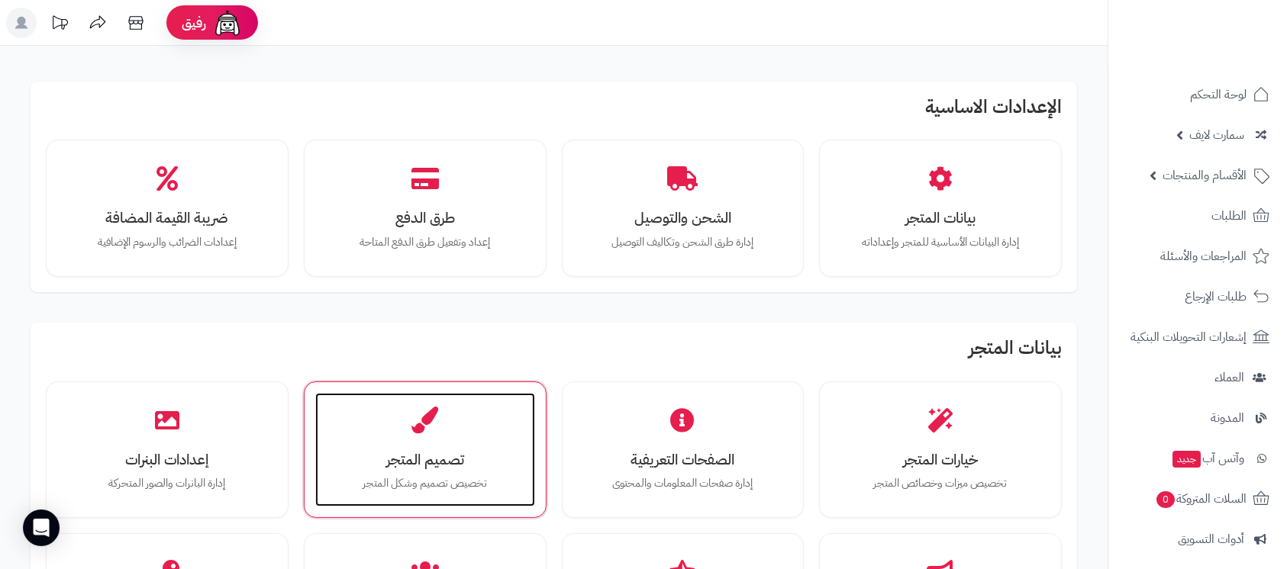
click at [380, 450] on div "تصميم المتجر تخصيص تصميم وشكل المتجر" at bounding box center [425, 450] width 220 height 115
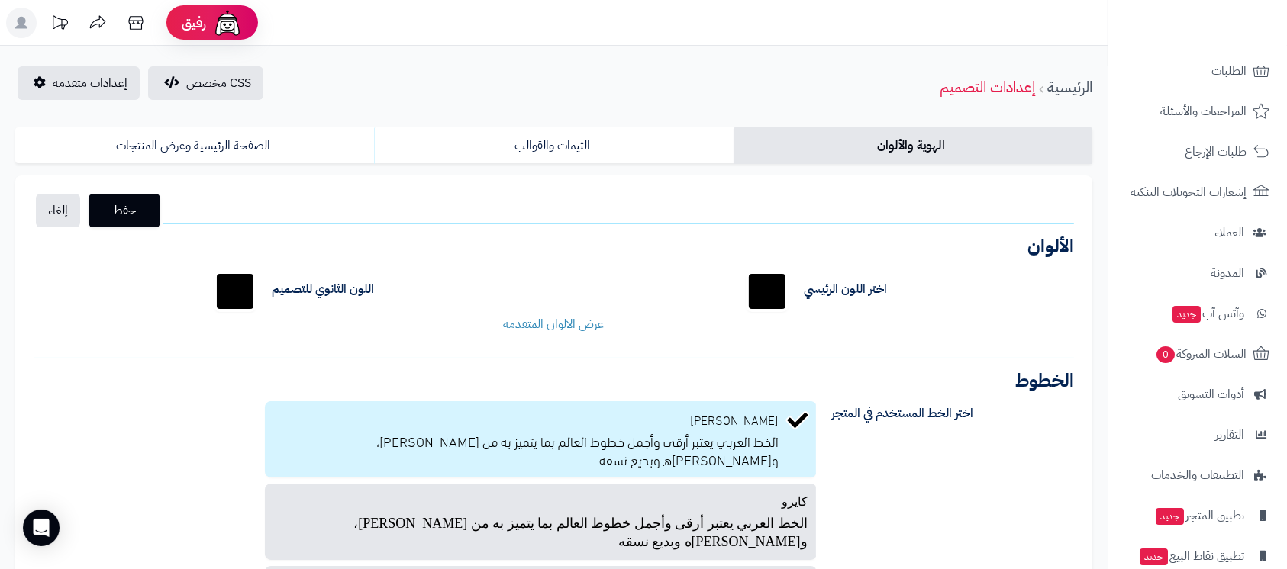
scroll to position [210, 0]
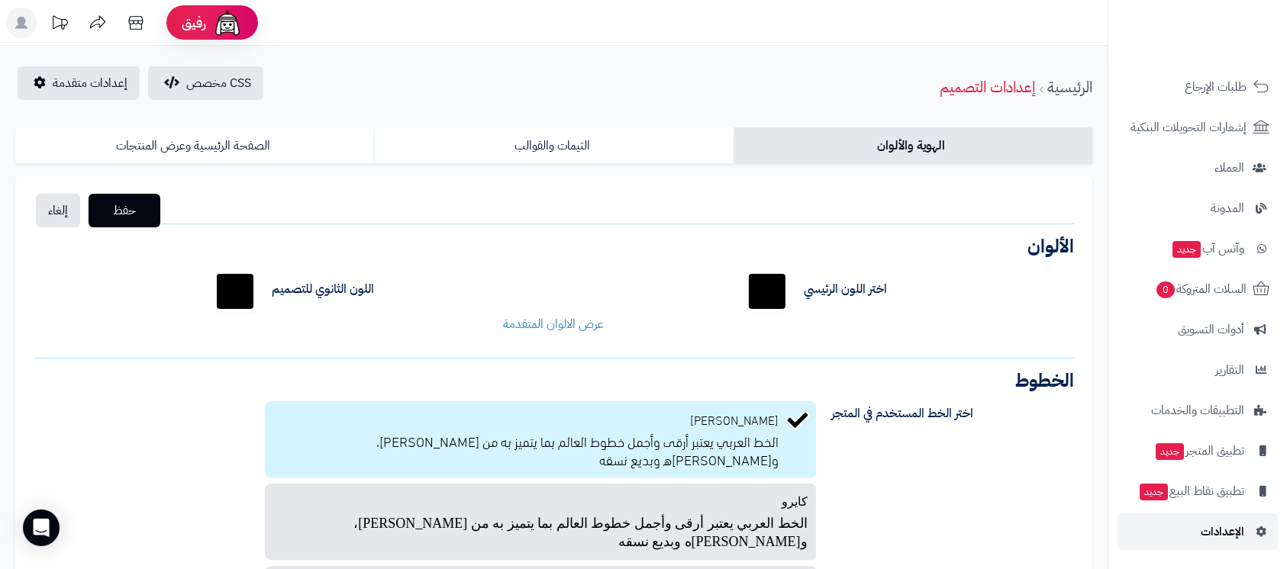
click at [1214, 521] on span "الإعدادات" at bounding box center [1223, 531] width 44 height 21
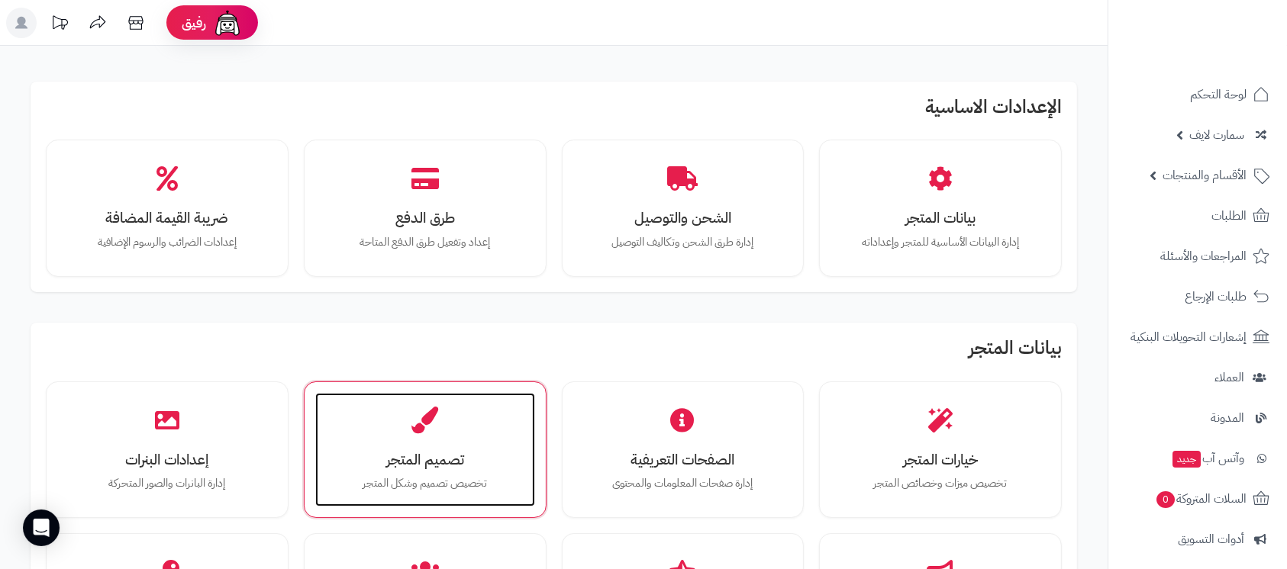
click at [464, 433] on div "تصميم المتجر تخصيص تصميم وشكل المتجر" at bounding box center [425, 450] width 220 height 115
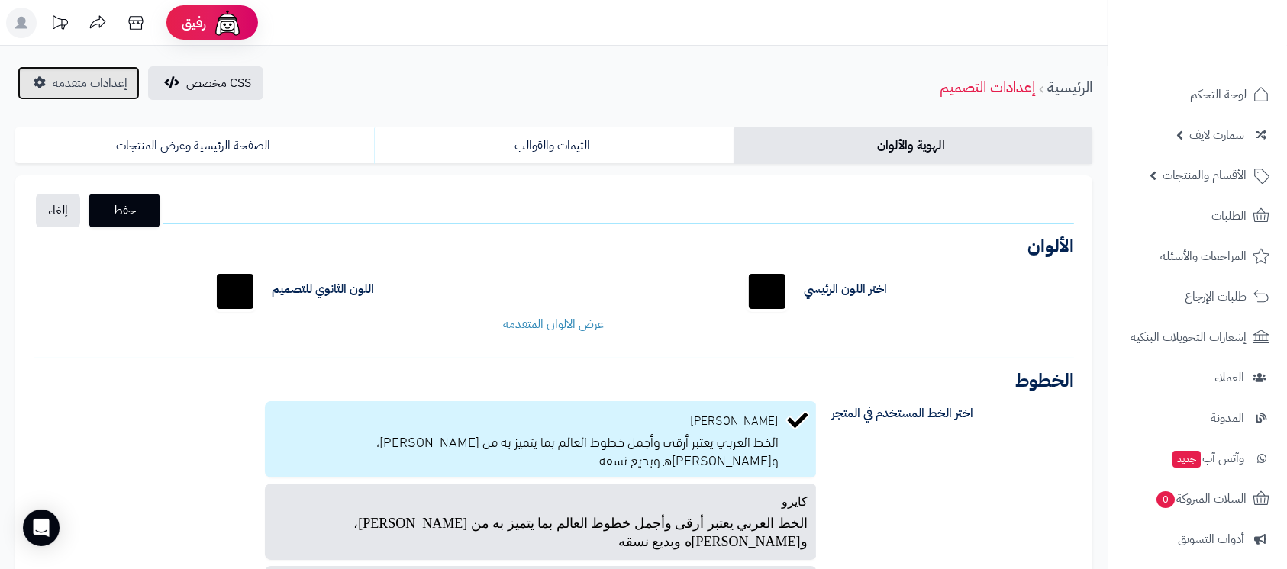
click at [107, 89] on span "إعدادات متقدمة" at bounding box center [90, 83] width 75 height 18
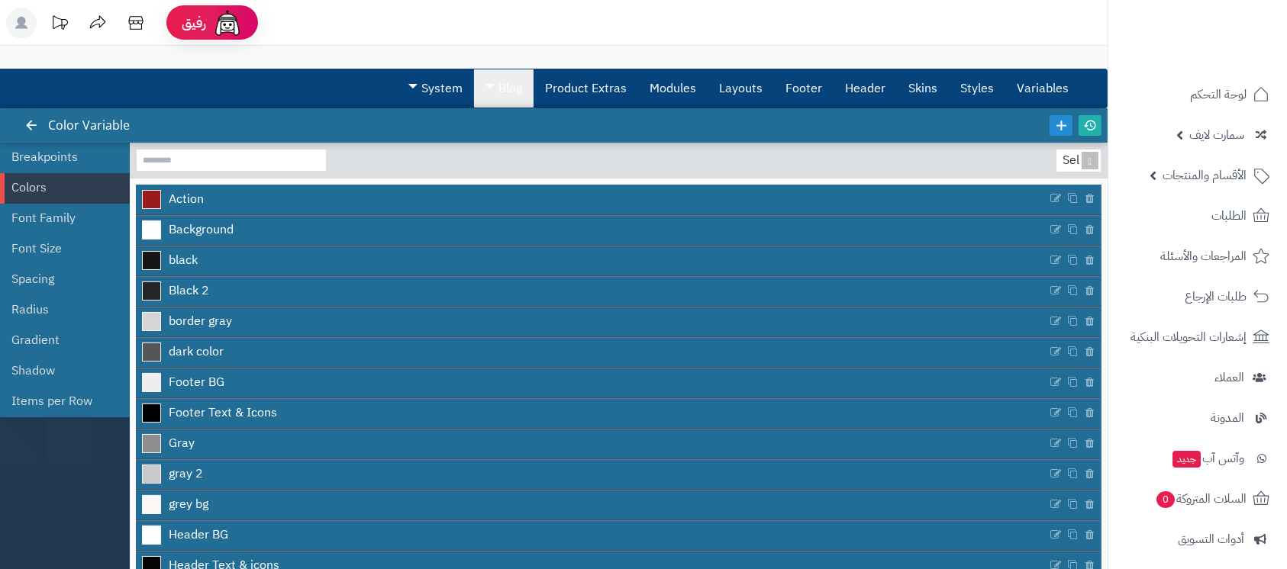
click at [508, 91] on link "Blog" at bounding box center [504, 88] width 60 height 38
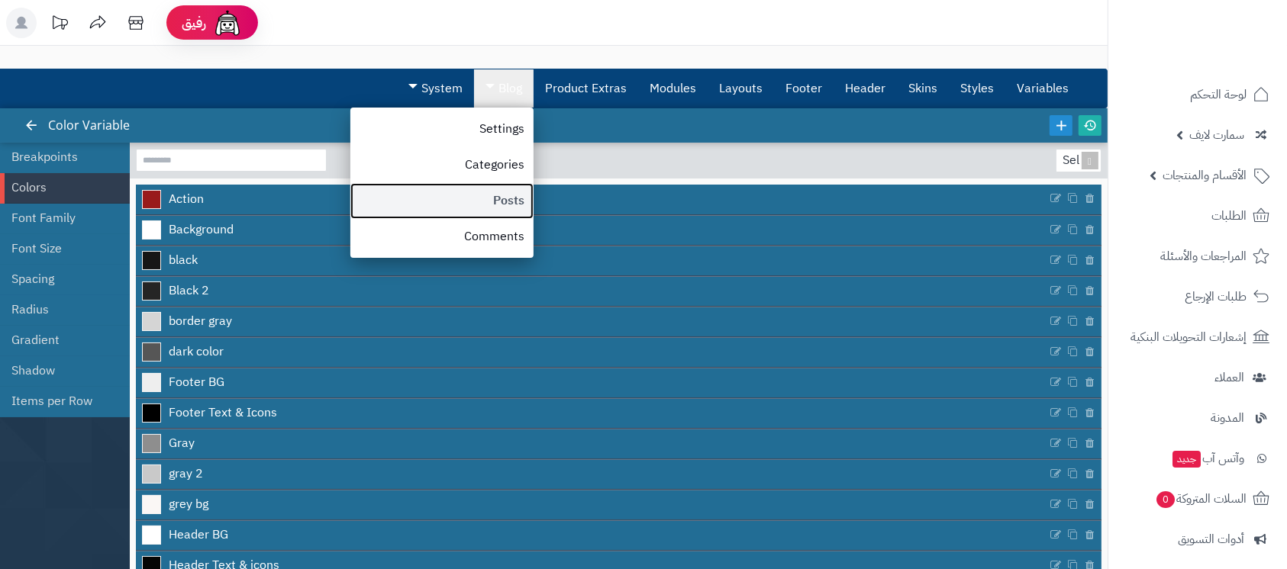
click at [500, 196] on link "Posts" at bounding box center [441, 201] width 183 height 36
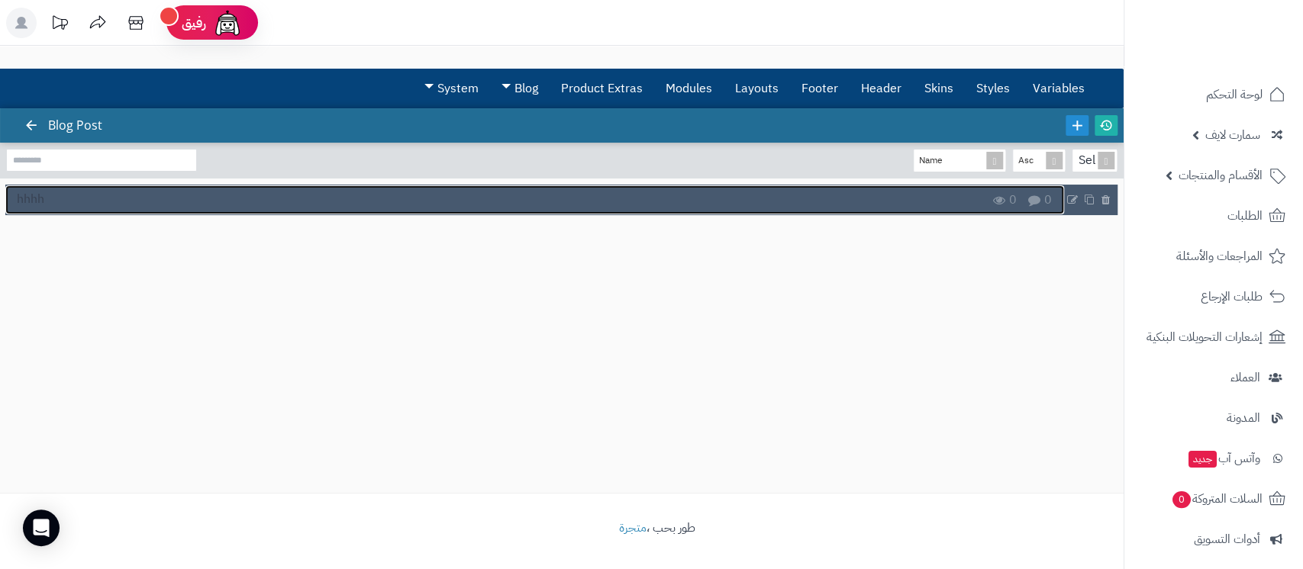
click at [495, 186] on link "hhhh" at bounding box center [534, 199] width 1059 height 29
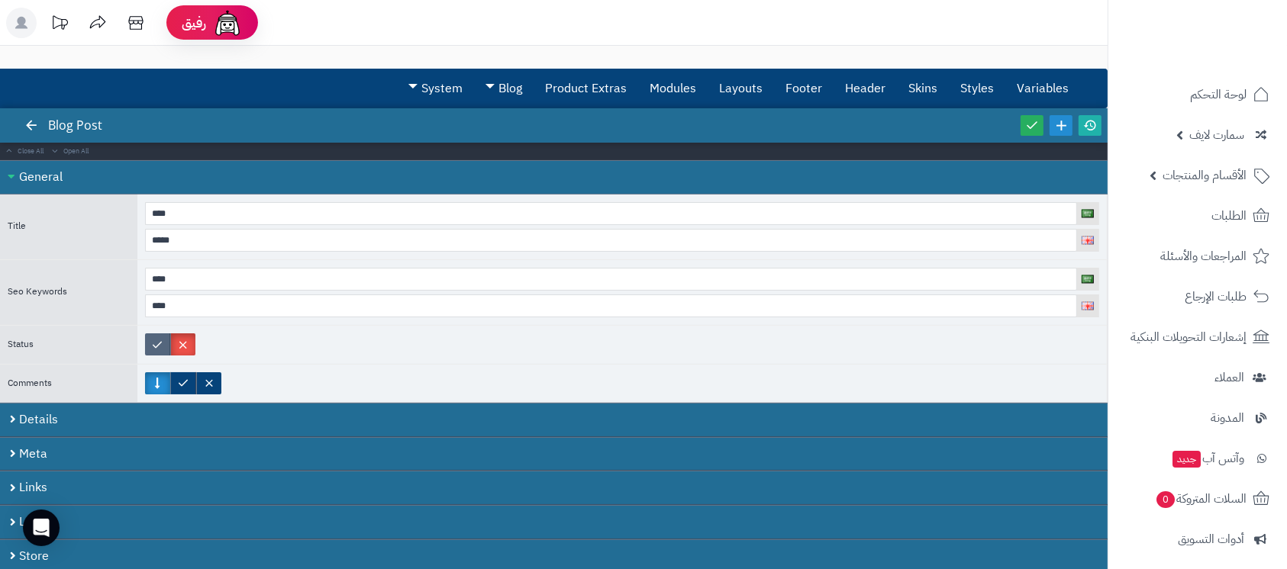
click at [159, 351] on label at bounding box center [157, 345] width 25 height 22
click at [1021, 118] on link at bounding box center [1032, 125] width 23 height 21
click at [1093, 129] on icon at bounding box center [1090, 125] width 14 height 14
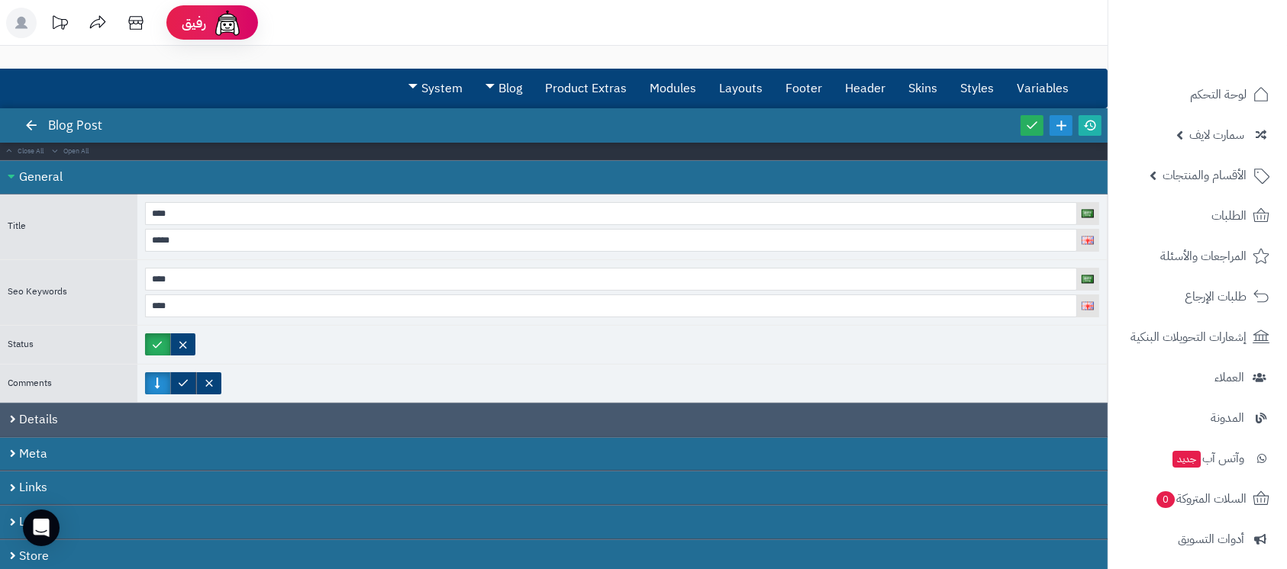
click at [311, 420] on div "Details" at bounding box center [554, 420] width 1108 height 34
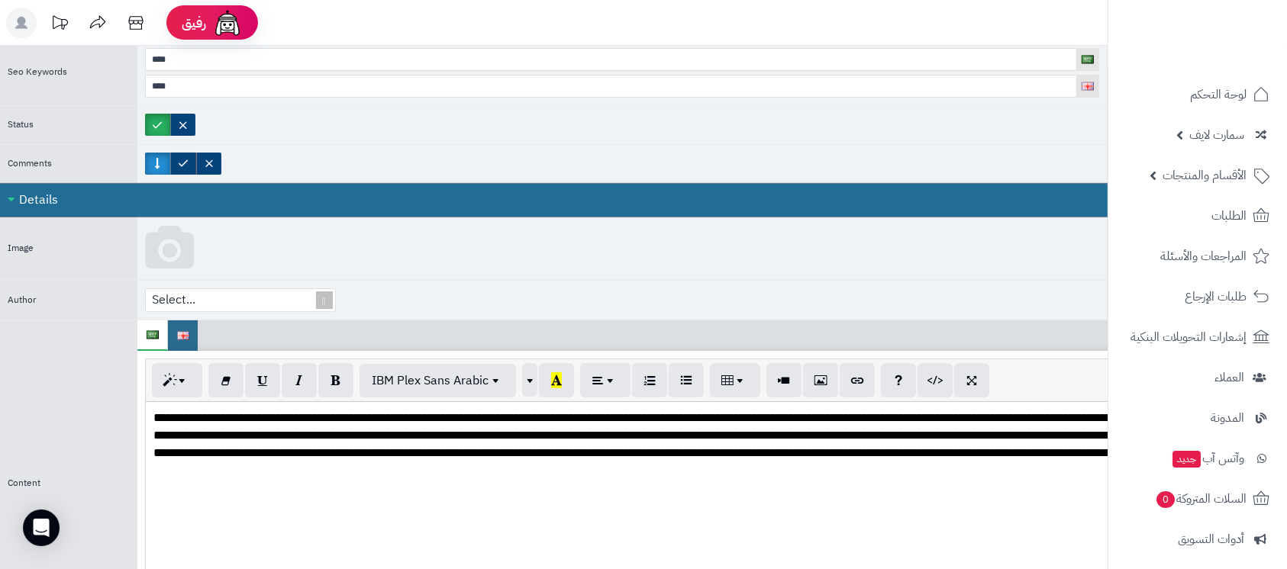
scroll to position [385, 0]
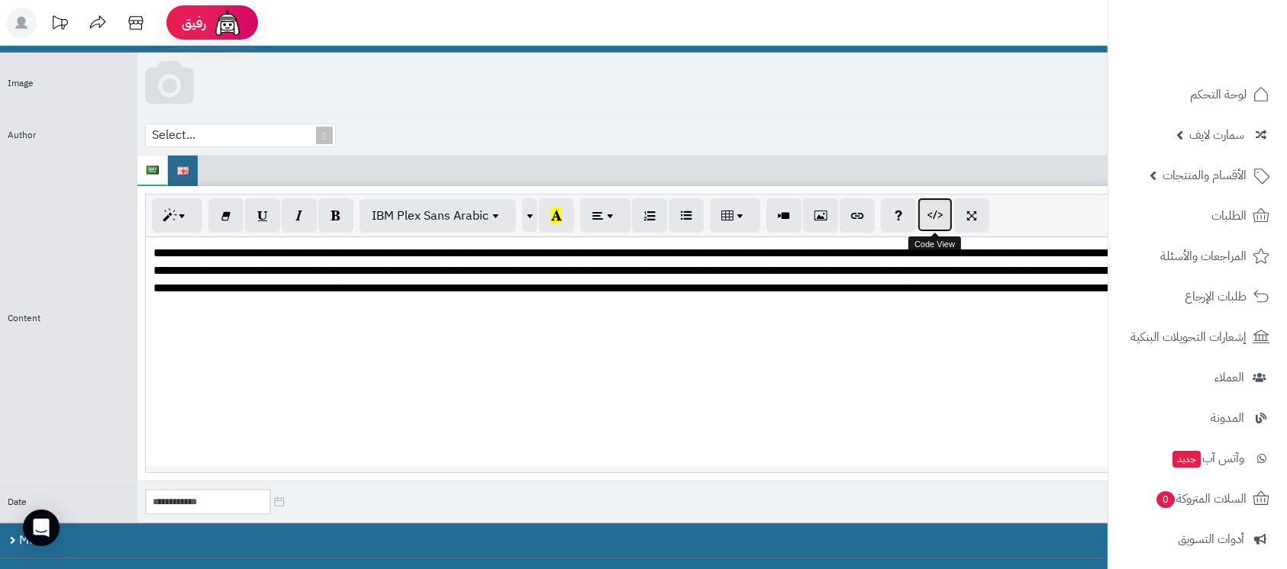
click at [924, 219] on button "button" at bounding box center [935, 215] width 35 height 34
type textarea "**********"
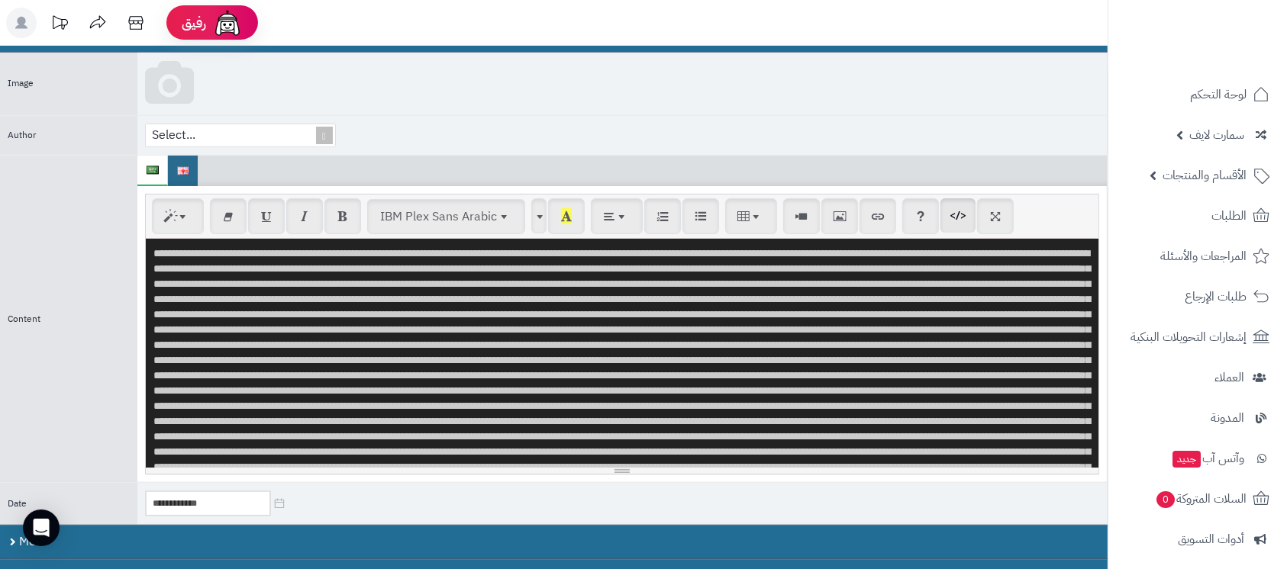
scroll to position [146430, 0]
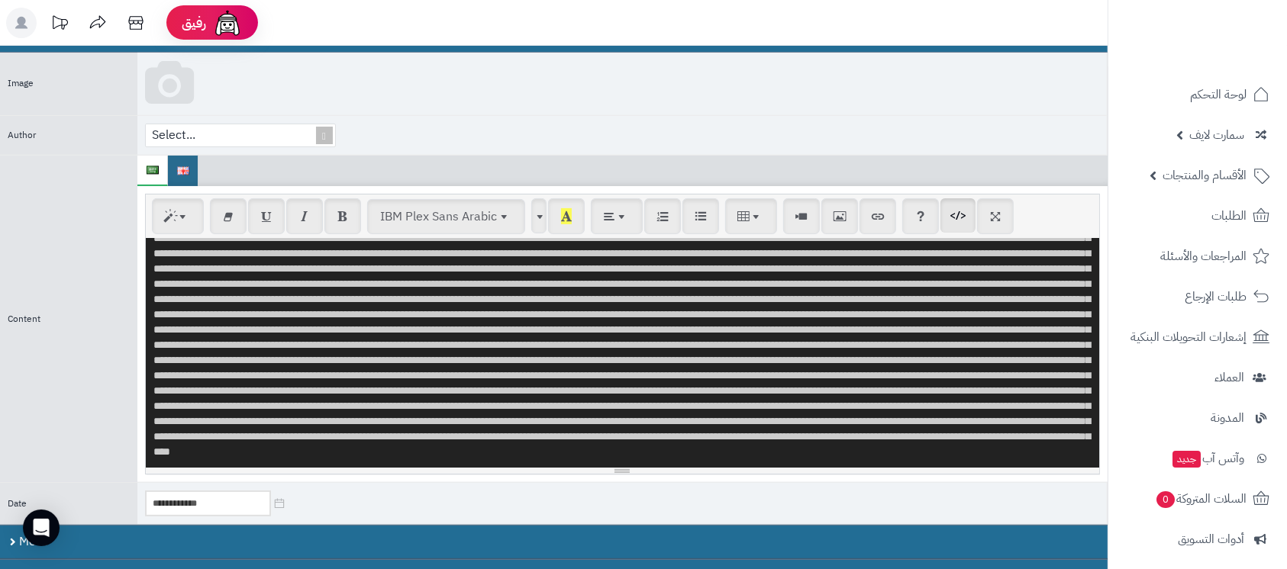
click at [544, 345] on textarea at bounding box center [622, 353] width 953 height 229
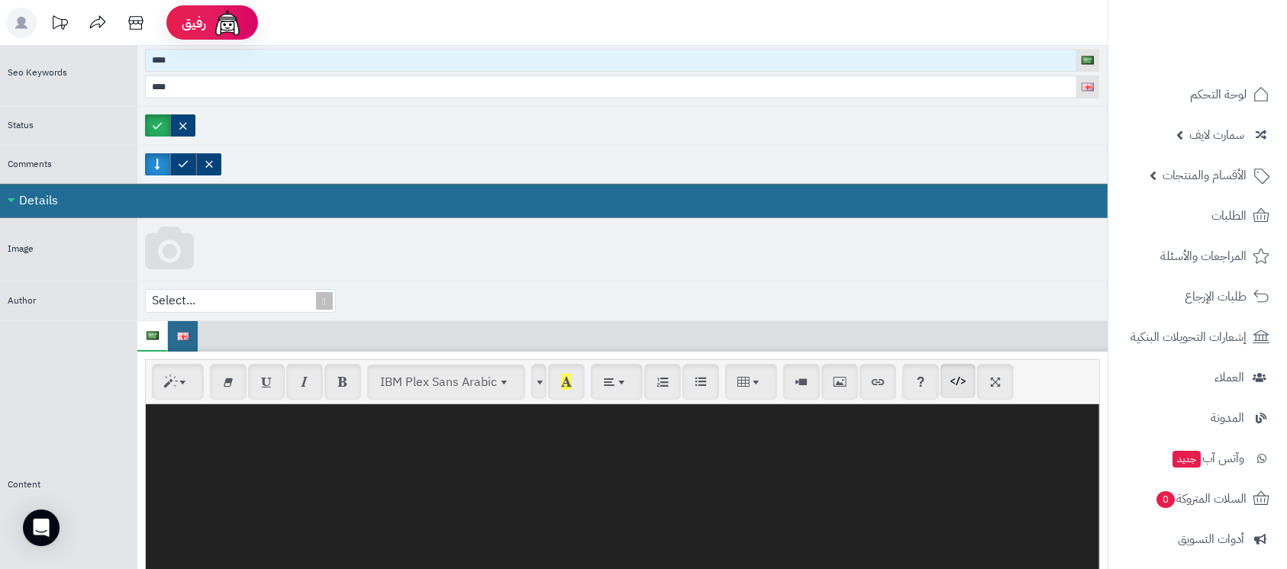
scroll to position [0, 0]
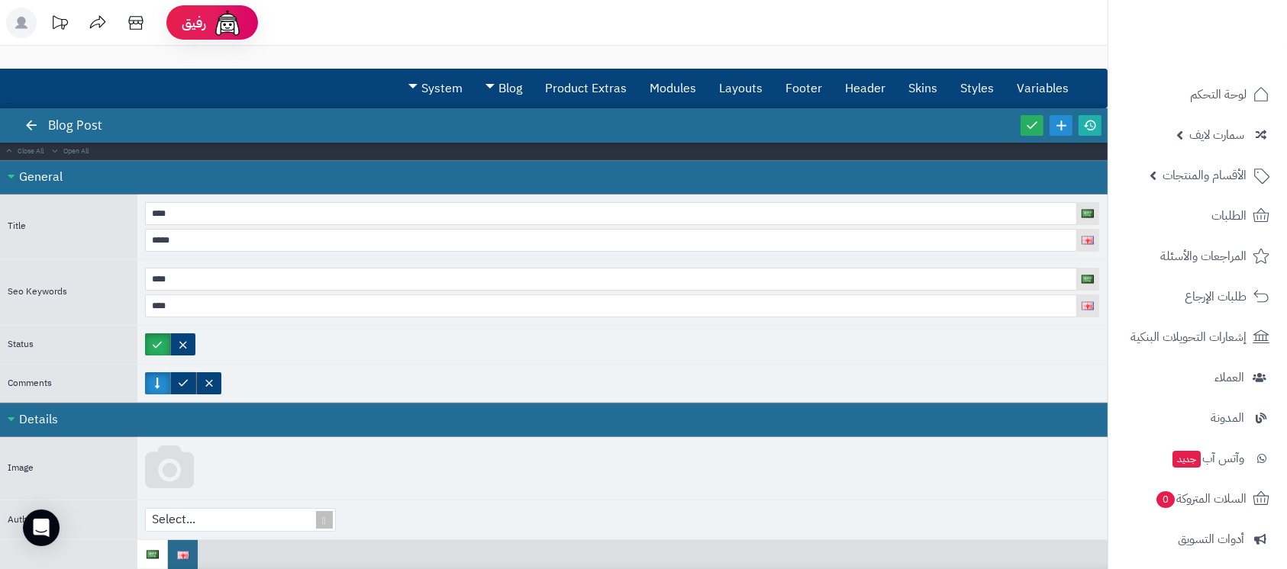
click at [1024, 135] on link at bounding box center [1032, 125] width 23 height 21
click at [1032, 127] on icon at bounding box center [1032, 125] width 15 height 15
click at [1093, 128] on icon at bounding box center [1090, 125] width 14 height 14
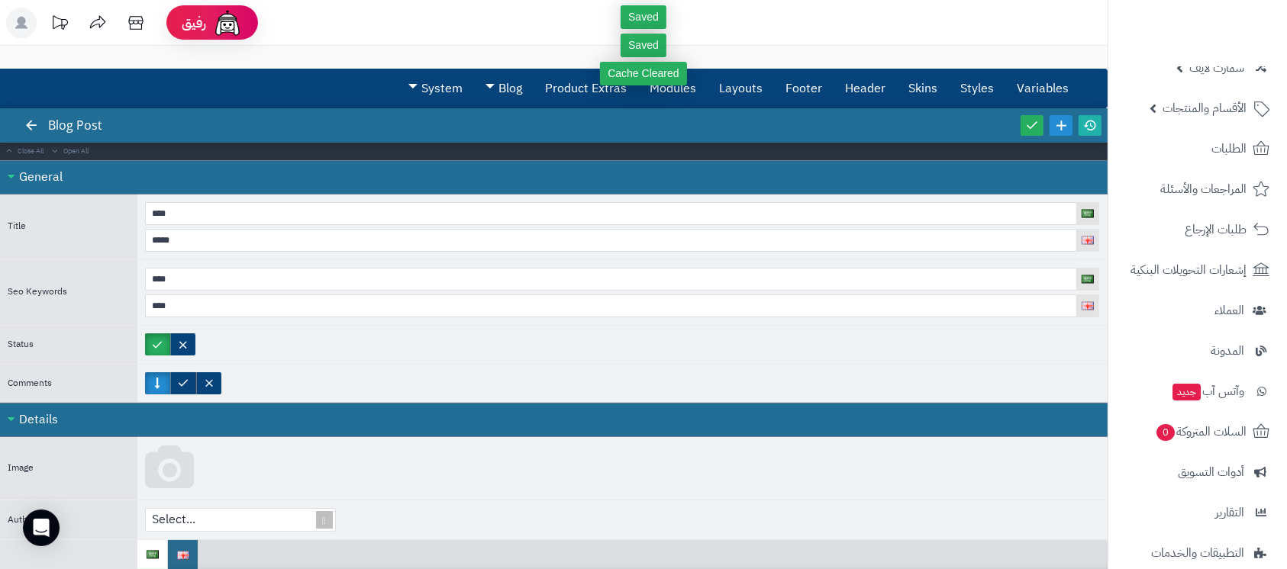
scroll to position [210, 0]
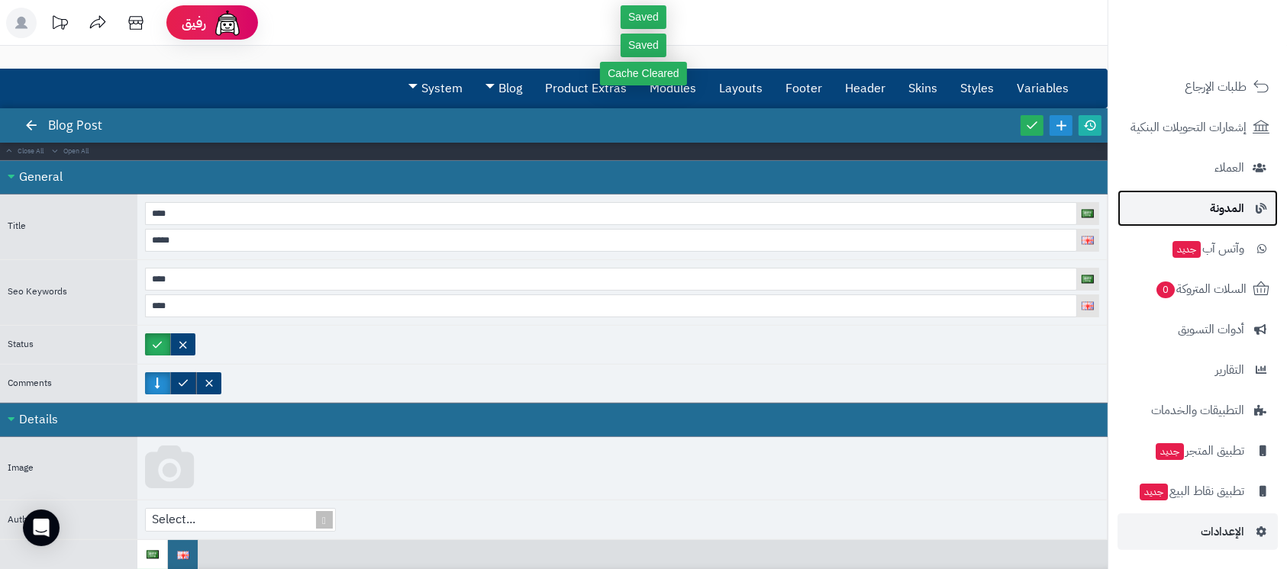
click at [1205, 216] on link "المدونة" at bounding box center [1198, 208] width 160 height 37
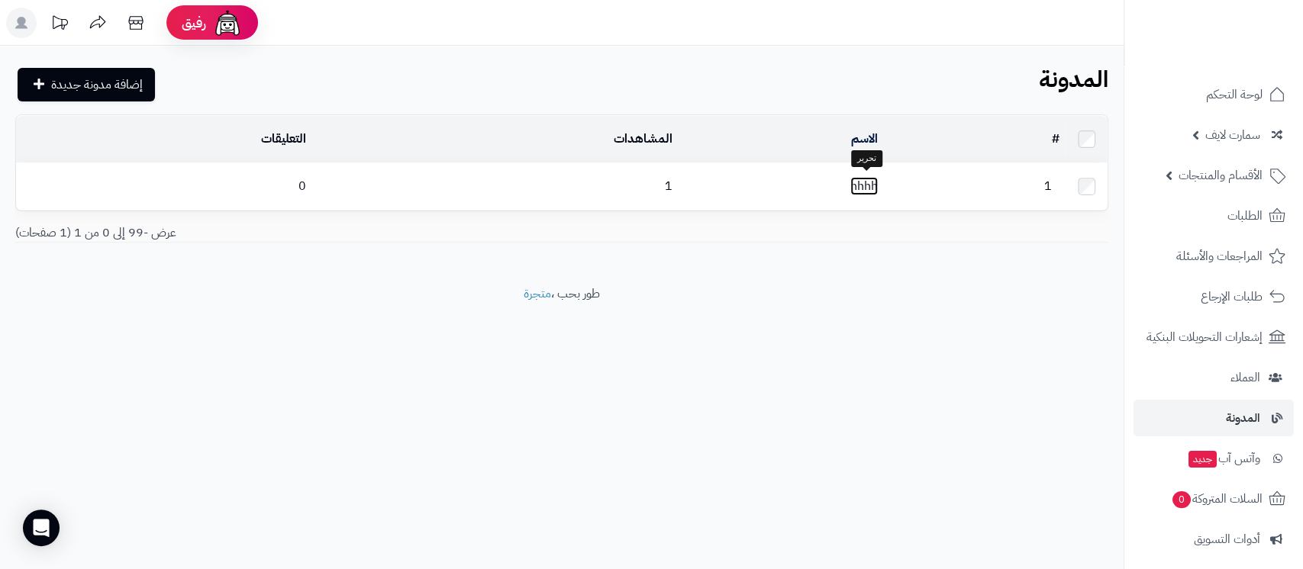
click at [861, 183] on link "hhhh" at bounding box center [863, 186] width 27 height 18
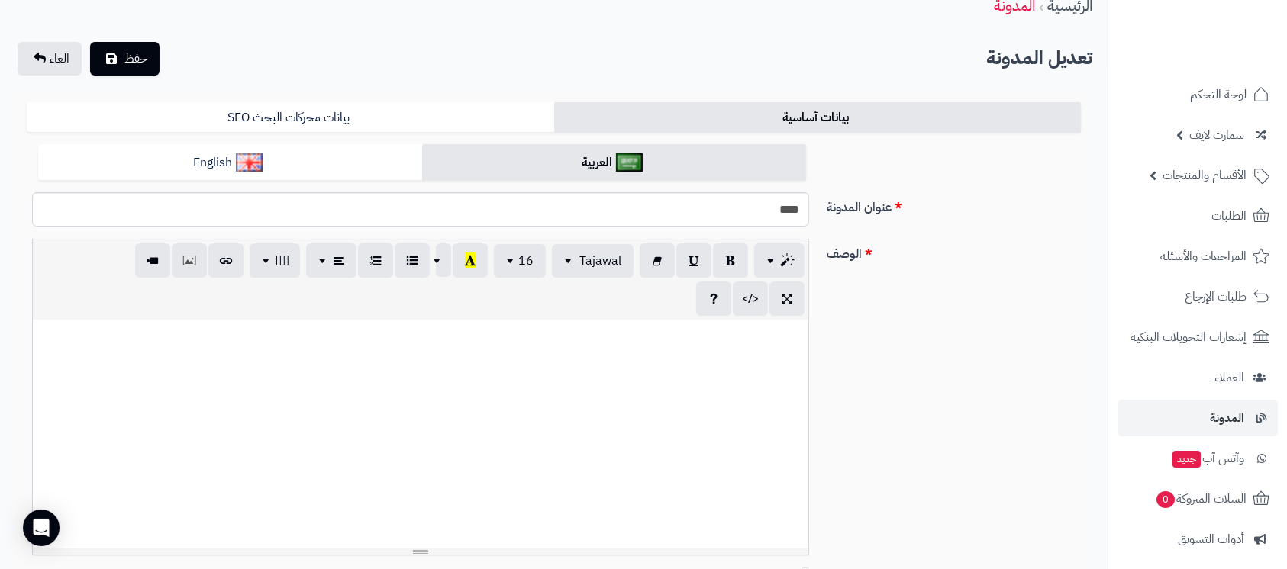
scroll to position [102, 0]
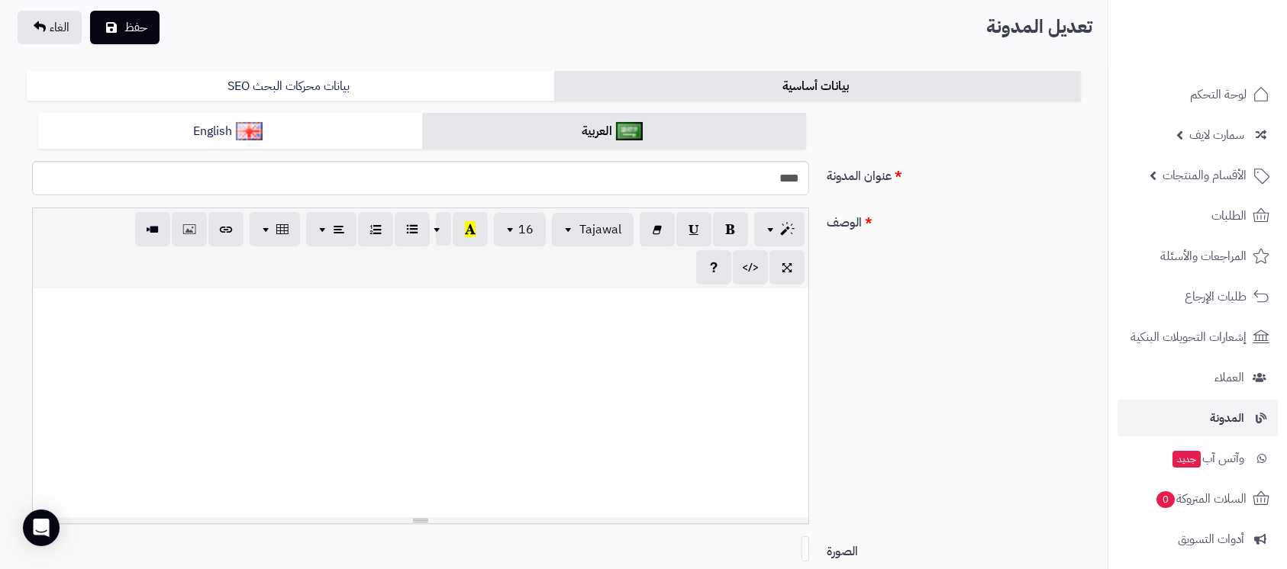
click at [445, 356] on div at bounding box center [421, 403] width 776 height 229
paste div
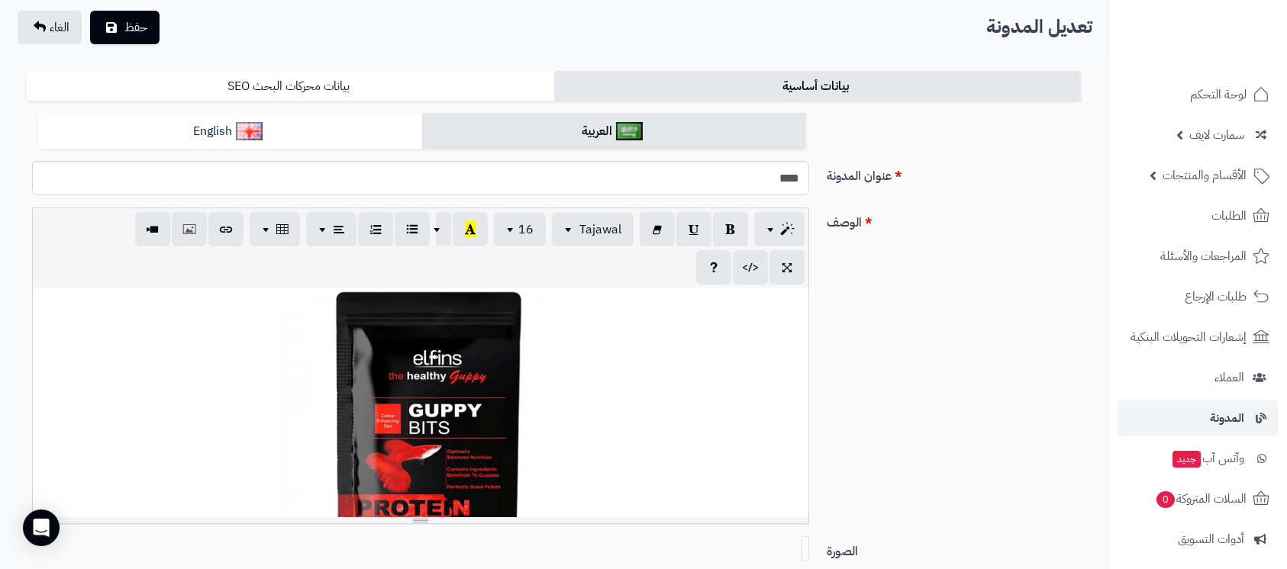
scroll to position [0, 0]
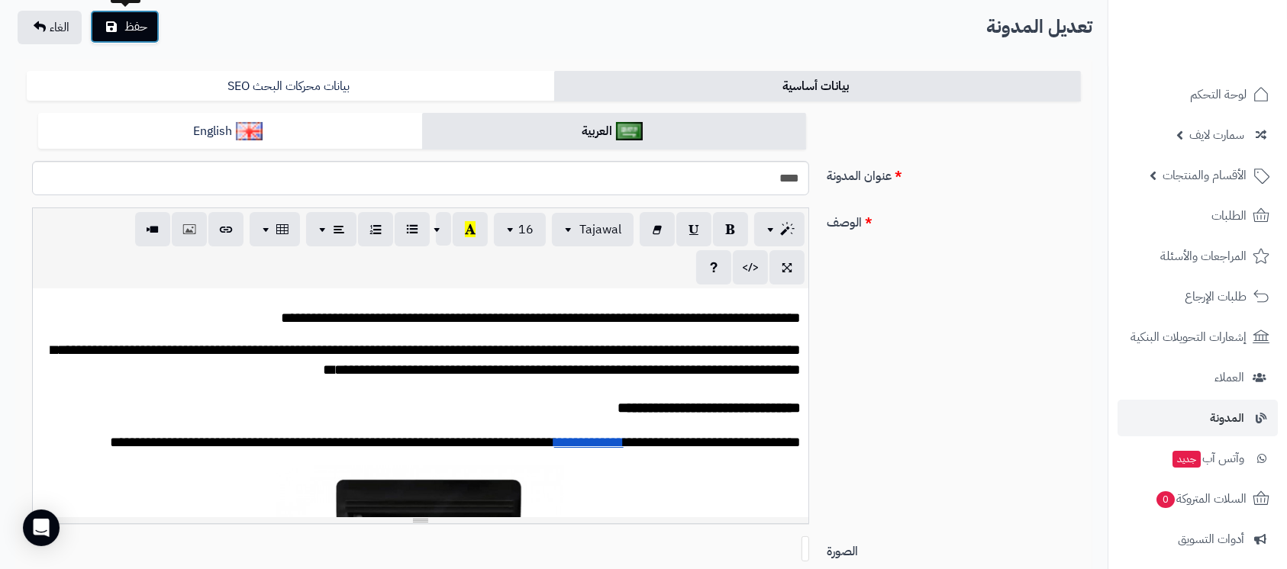
click at [126, 24] on span "حفظ" at bounding box center [135, 27] width 23 height 18
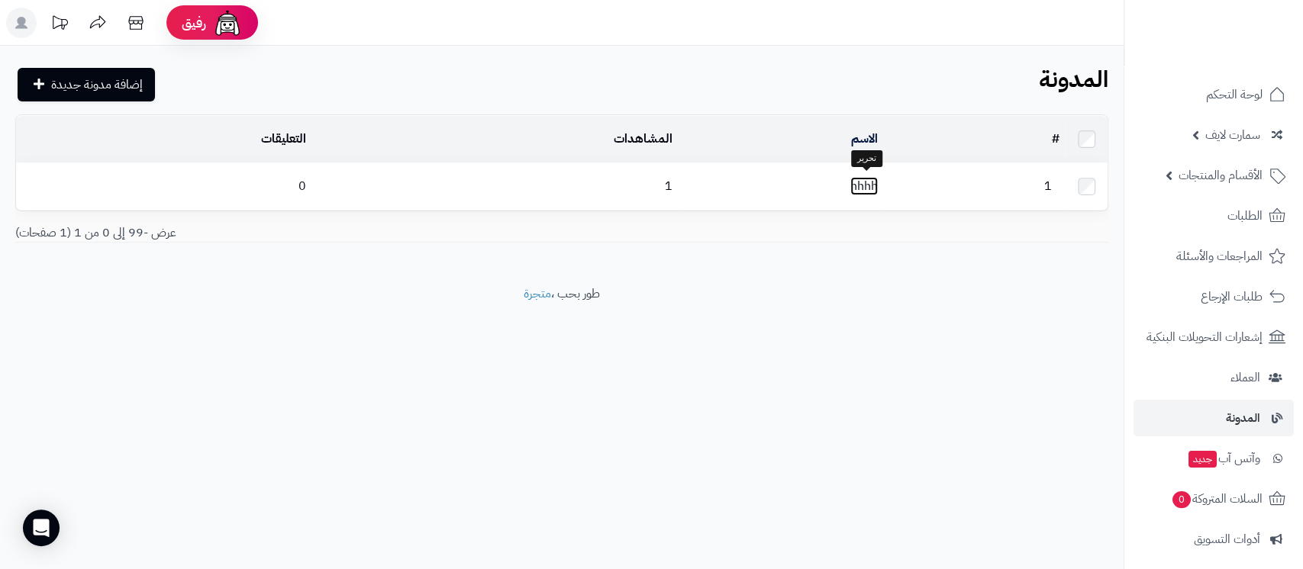
click at [871, 189] on link "hhhh" at bounding box center [863, 186] width 27 height 18
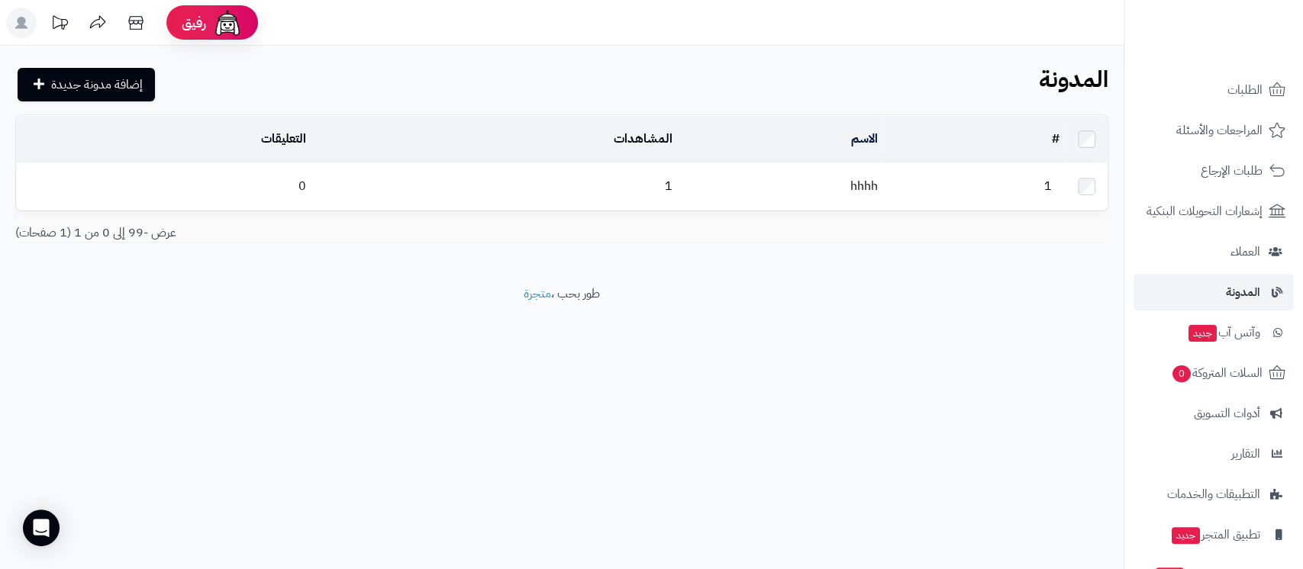
scroll to position [210, 0]
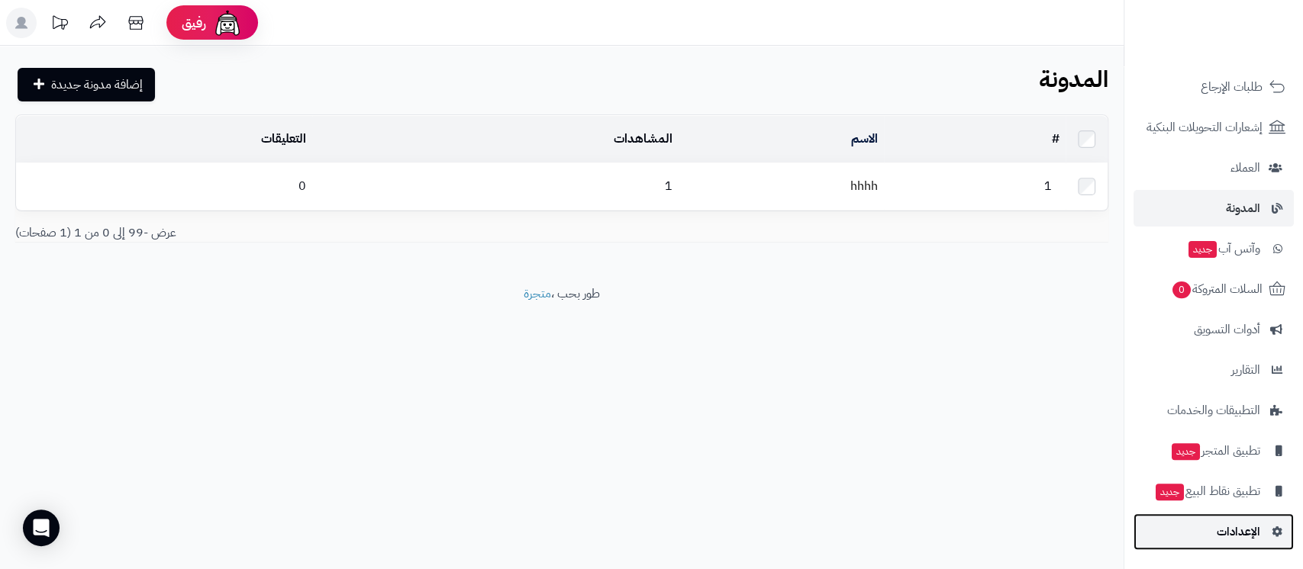
click at [1221, 532] on span "الإعدادات" at bounding box center [1239, 531] width 44 height 21
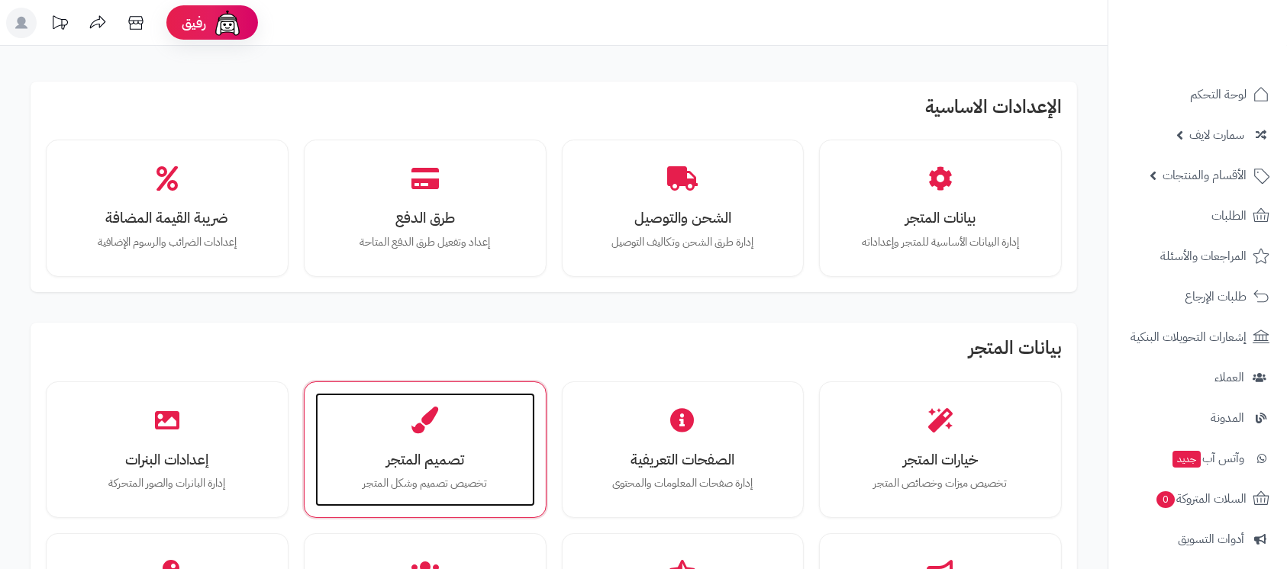
click at [415, 428] on icon at bounding box center [424, 420] width 27 height 27
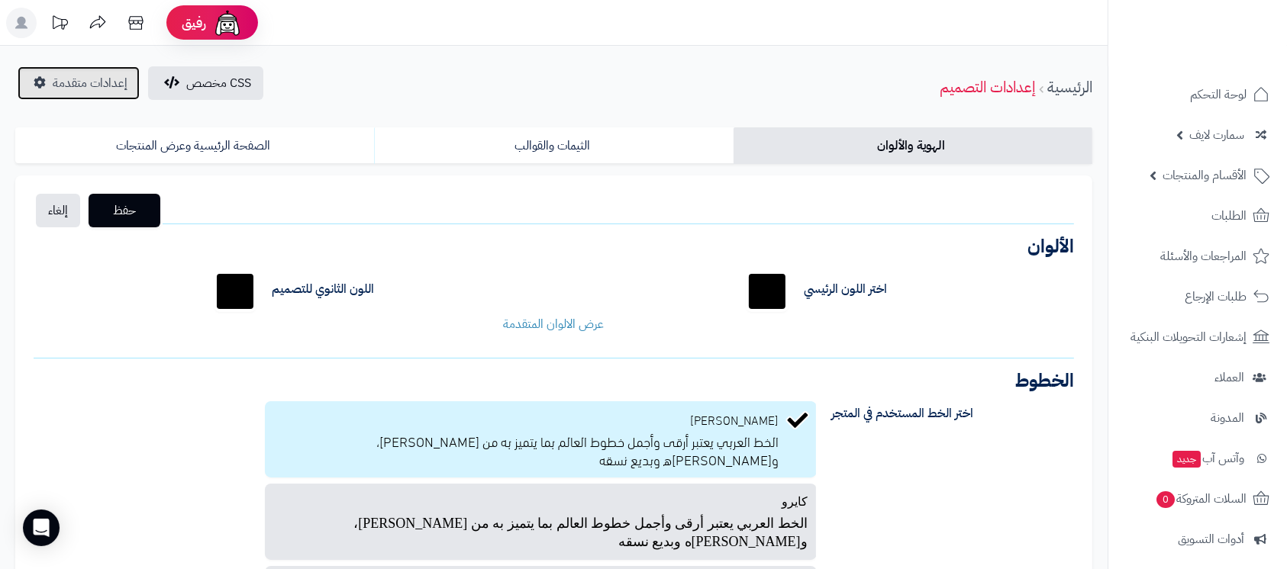
click at [84, 88] on span "إعدادات متقدمة" at bounding box center [90, 83] width 75 height 18
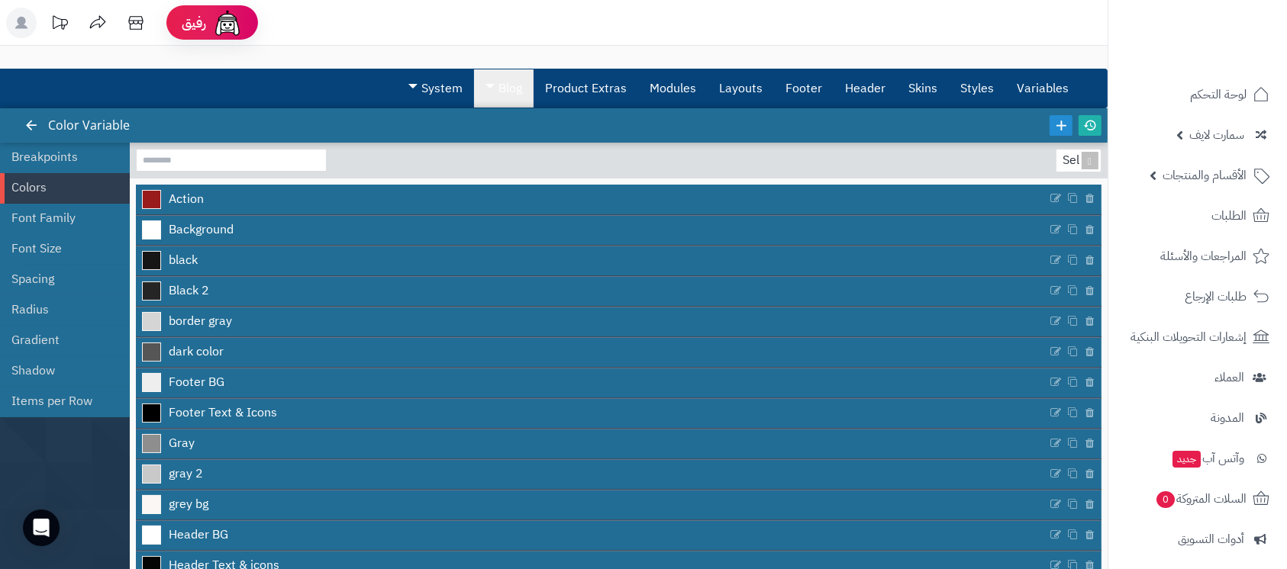
click at [518, 90] on link "Blog" at bounding box center [504, 88] width 60 height 38
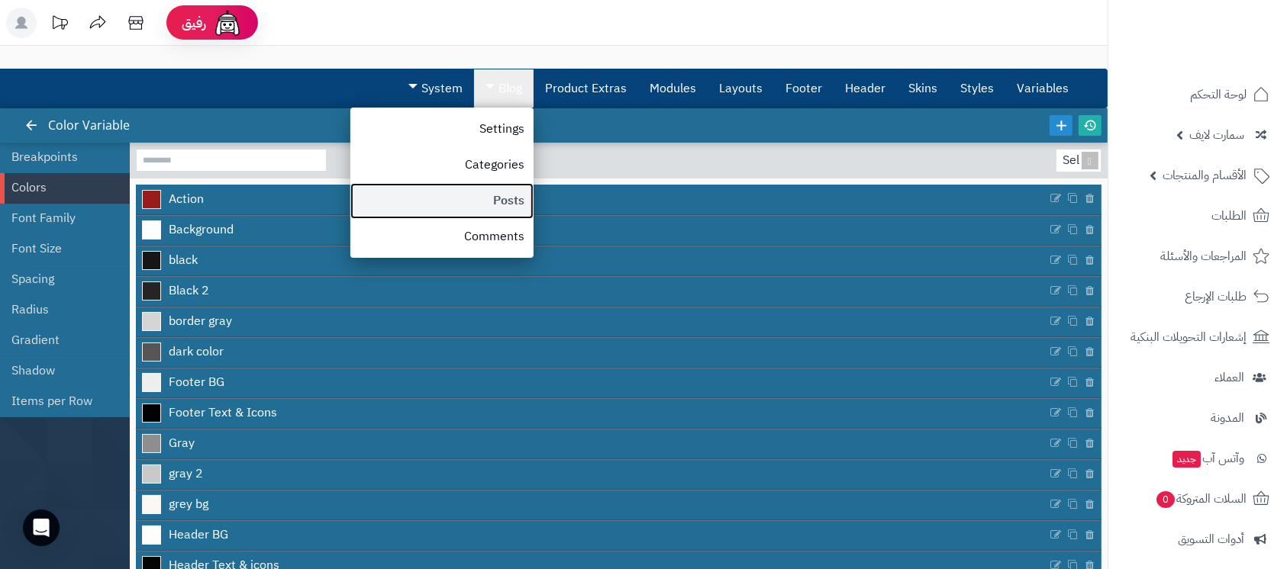
click at [492, 195] on link "Posts" at bounding box center [441, 201] width 183 height 36
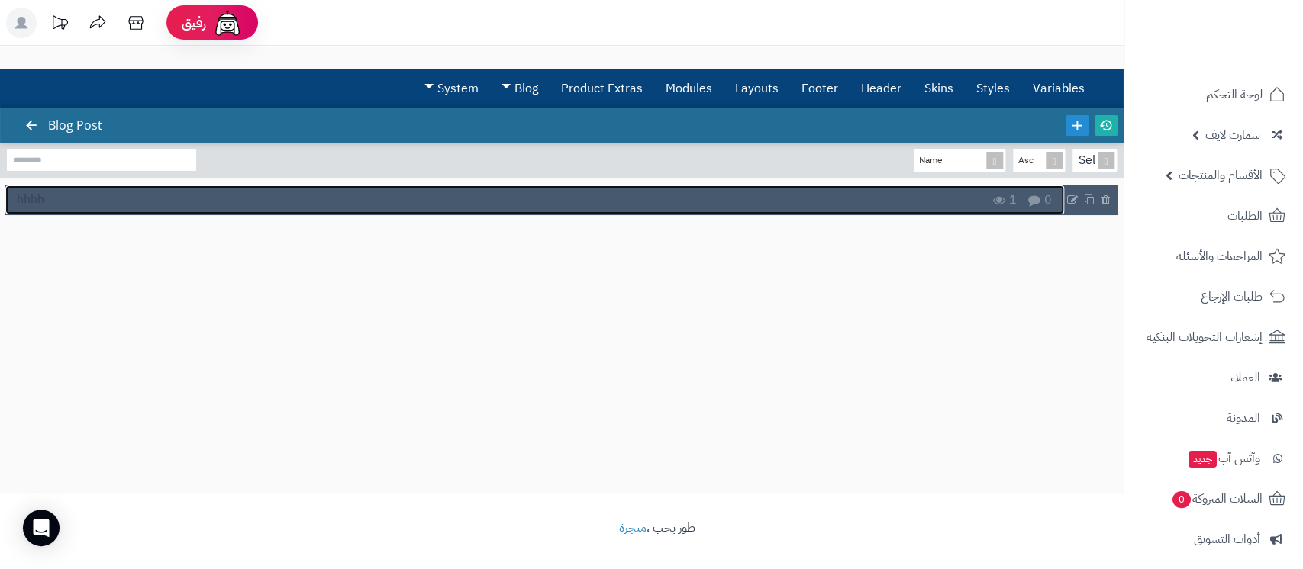
click at [544, 202] on link "hhhh" at bounding box center [534, 199] width 1059 height 29
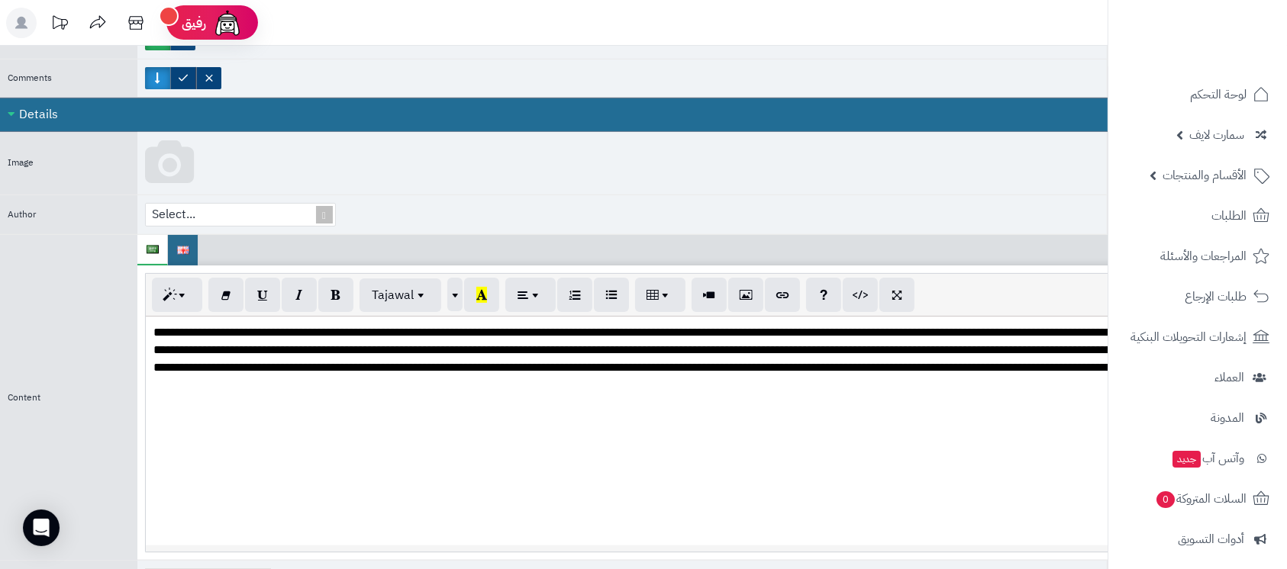
scroll to position [550, 0]
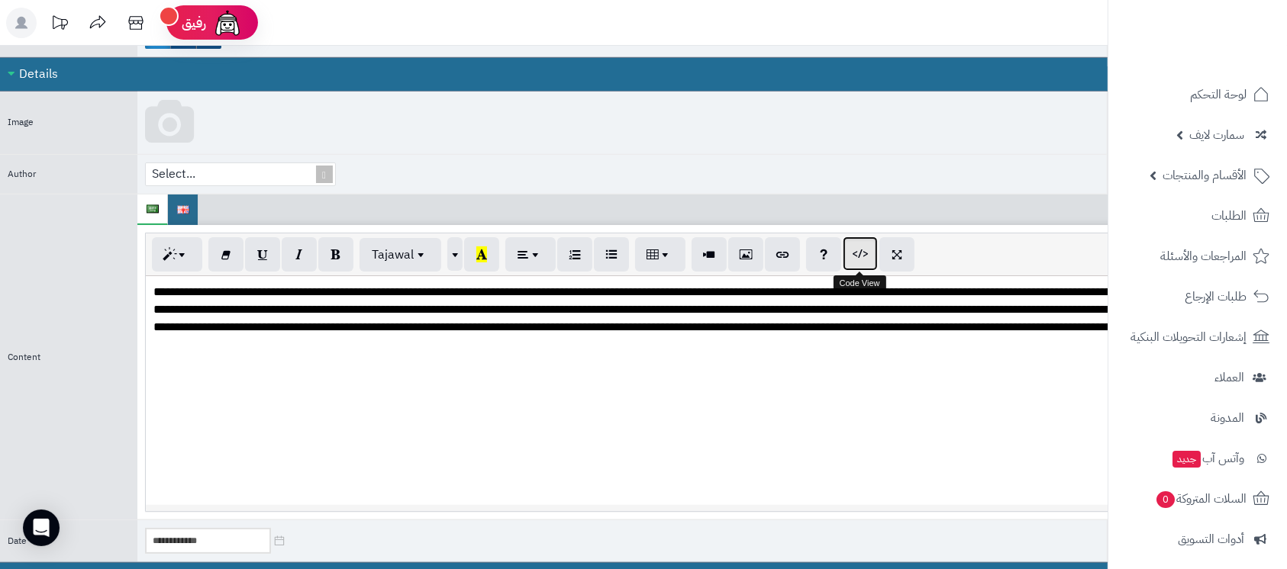
click at [849, 246] on button "button" at bounding box center [860, 254] width 35 height 34
type textarea "**********"
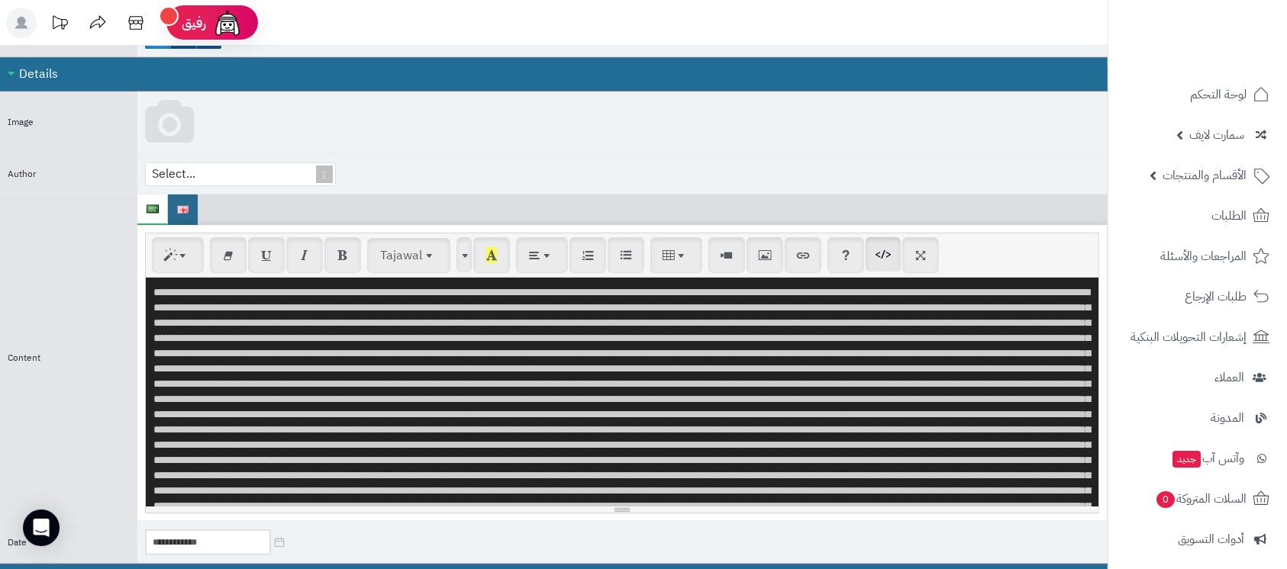
scroll to position [146430, 0]
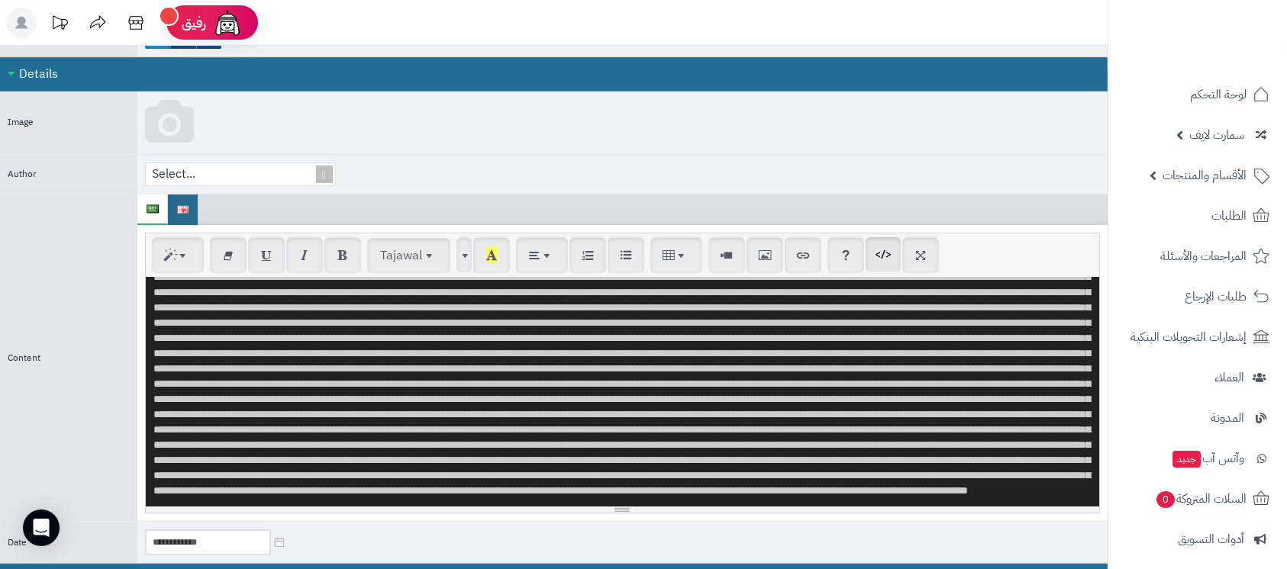
click at [665, 372] on textarea at bounding box center [622, 392] width 953 height 229
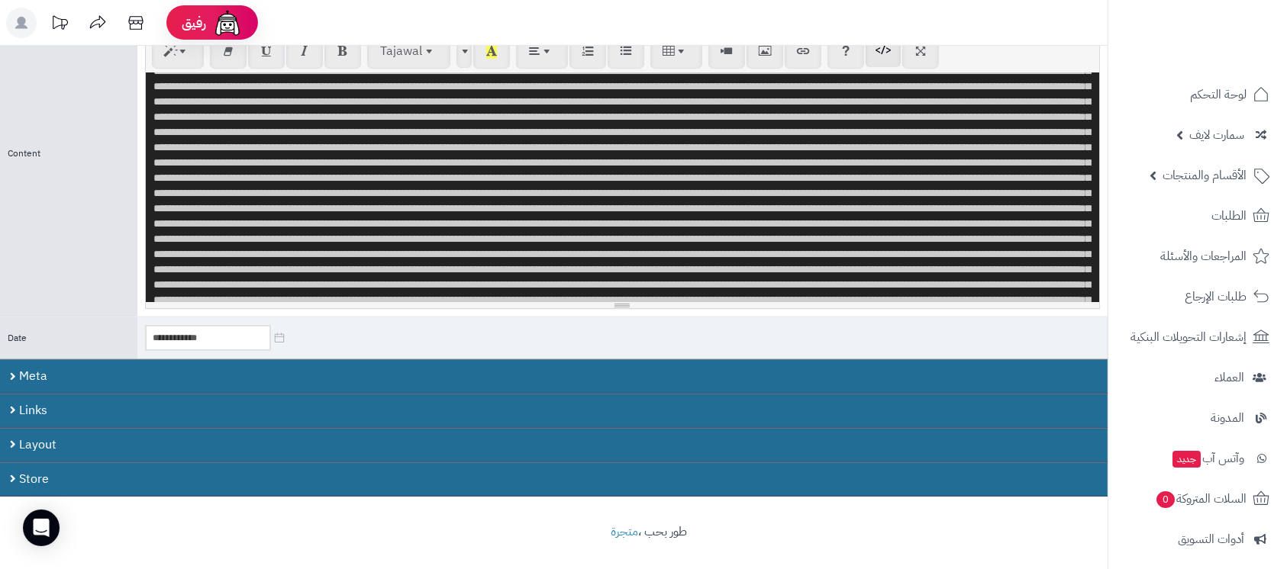
scroll to position [318, 0]
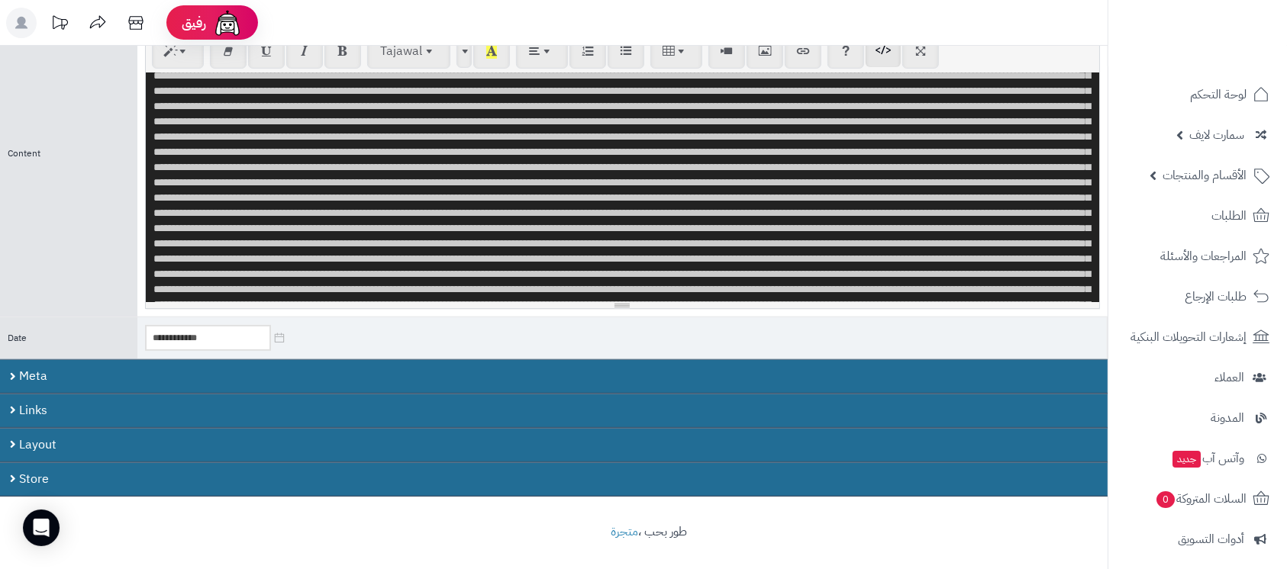
click at [353, 176] on textarea at bounding box center [622, 187] width 953 height 229
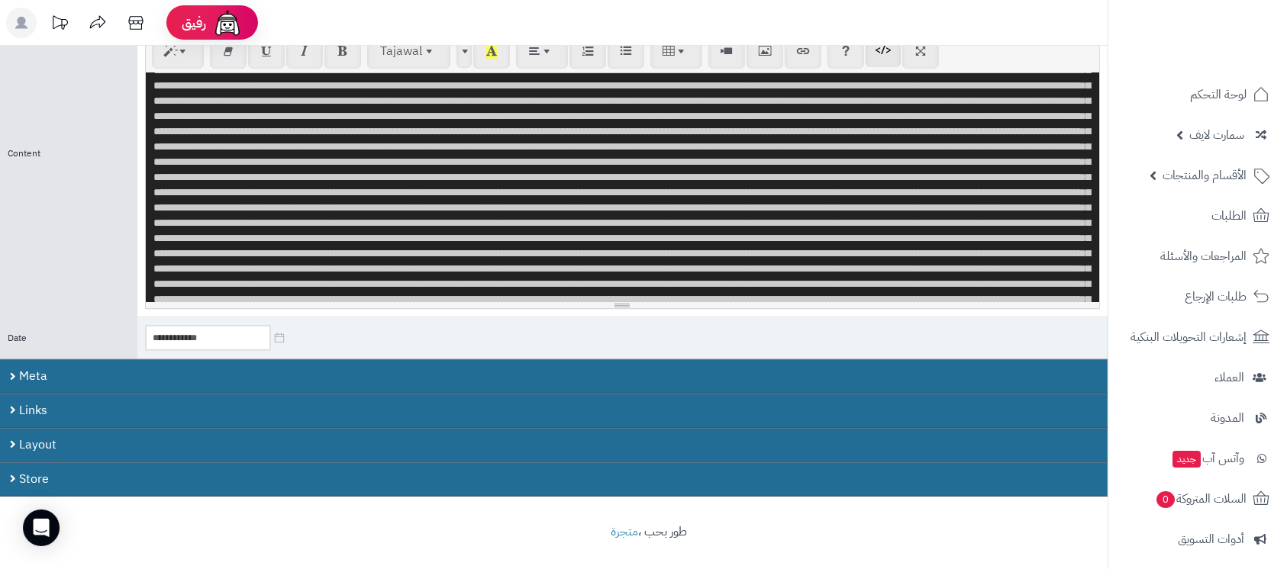
scroll to position [1335, 0]
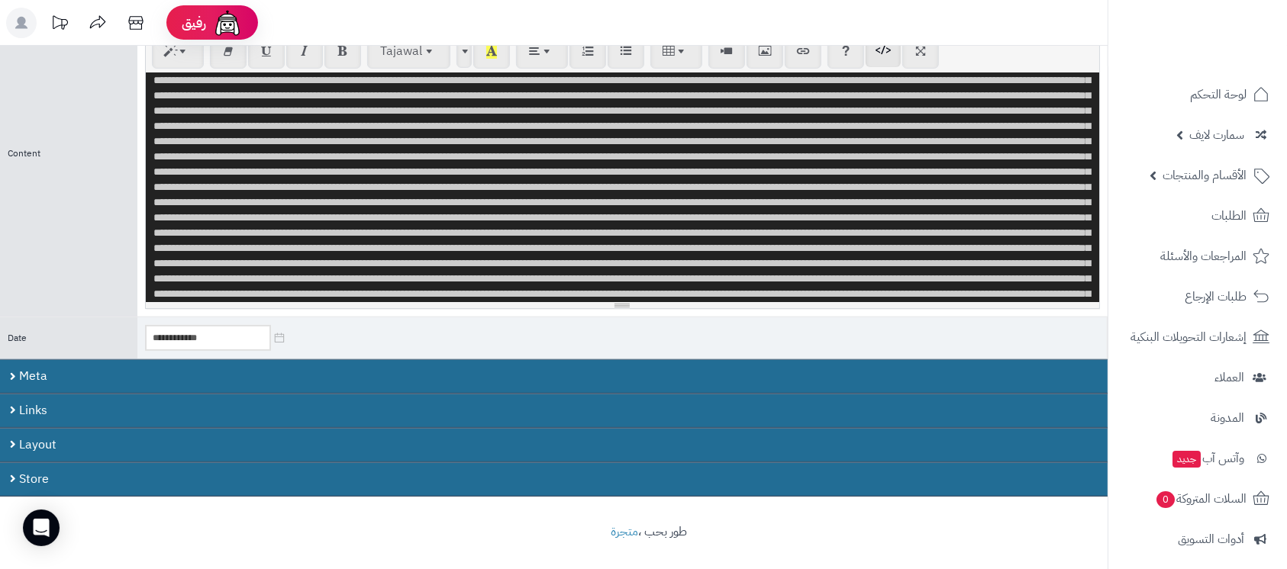
click at [772, 229] on textarea at bounding box center [622, 187] width 953 height 229
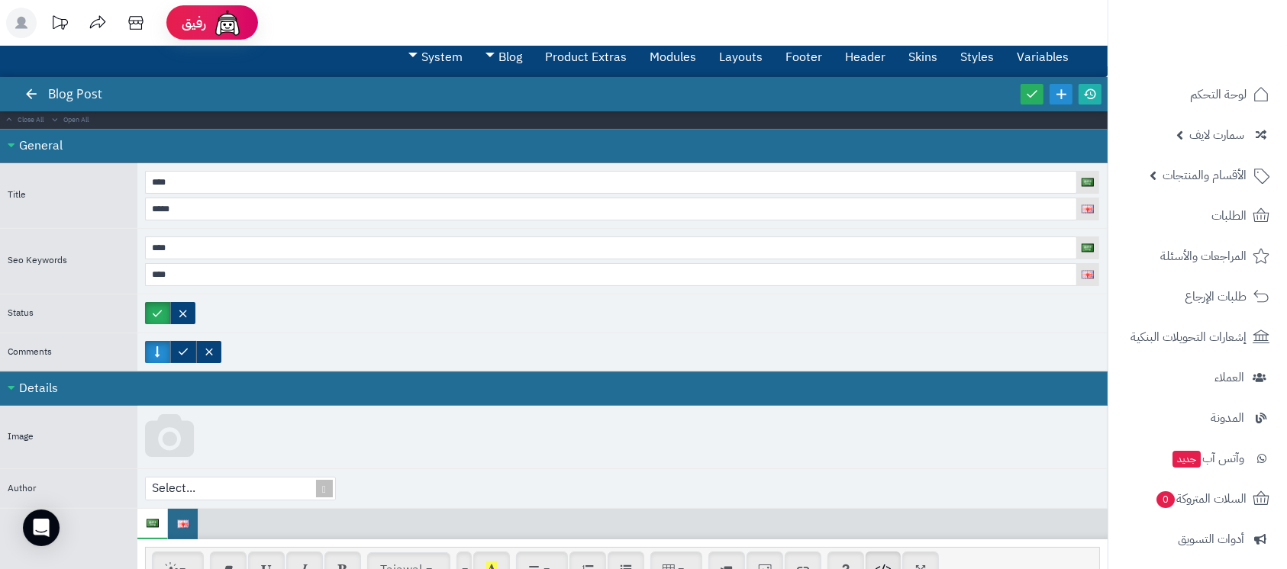
scroll to position [0, 0]
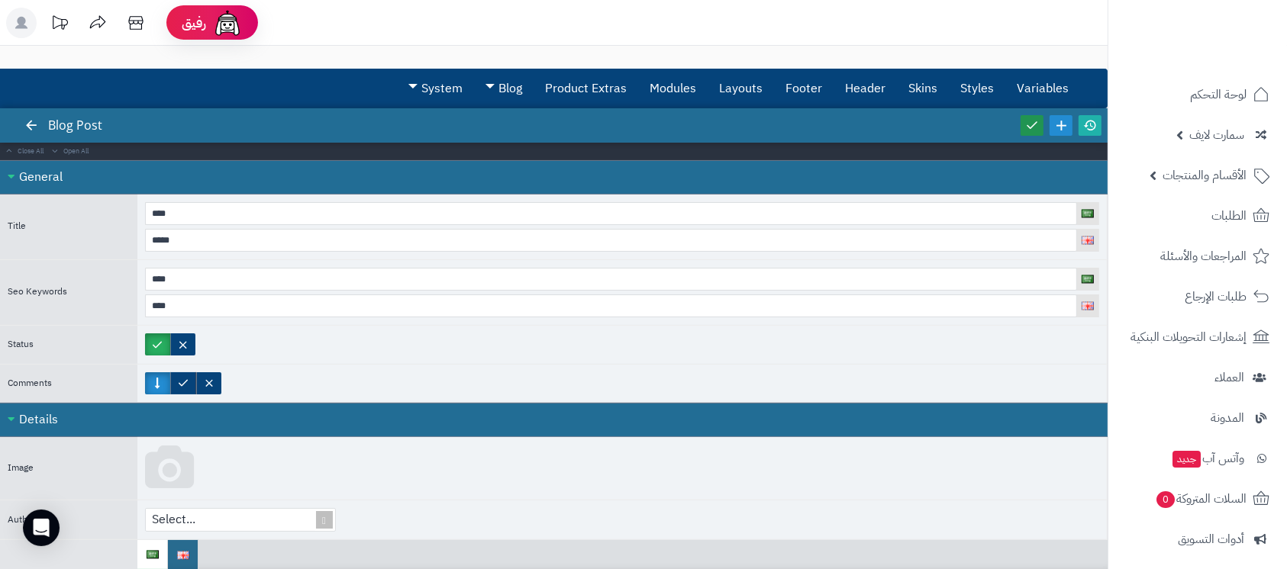
click at [1035, 125] on icon at bounding box center [1032, 125] width 14 height 14
click at [1100, 124] on link at bounding box center [1090, 125] width 23 height 21
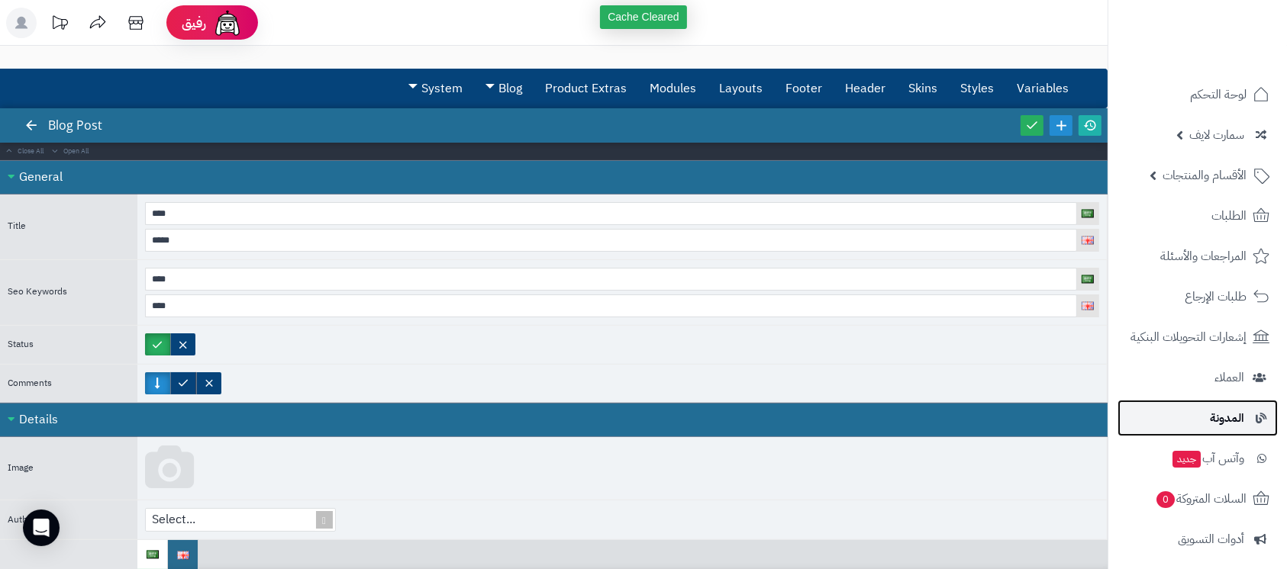
click at [1216, 416] on span "المدونة" at bounding box center [1227, 418] width 34 height 21
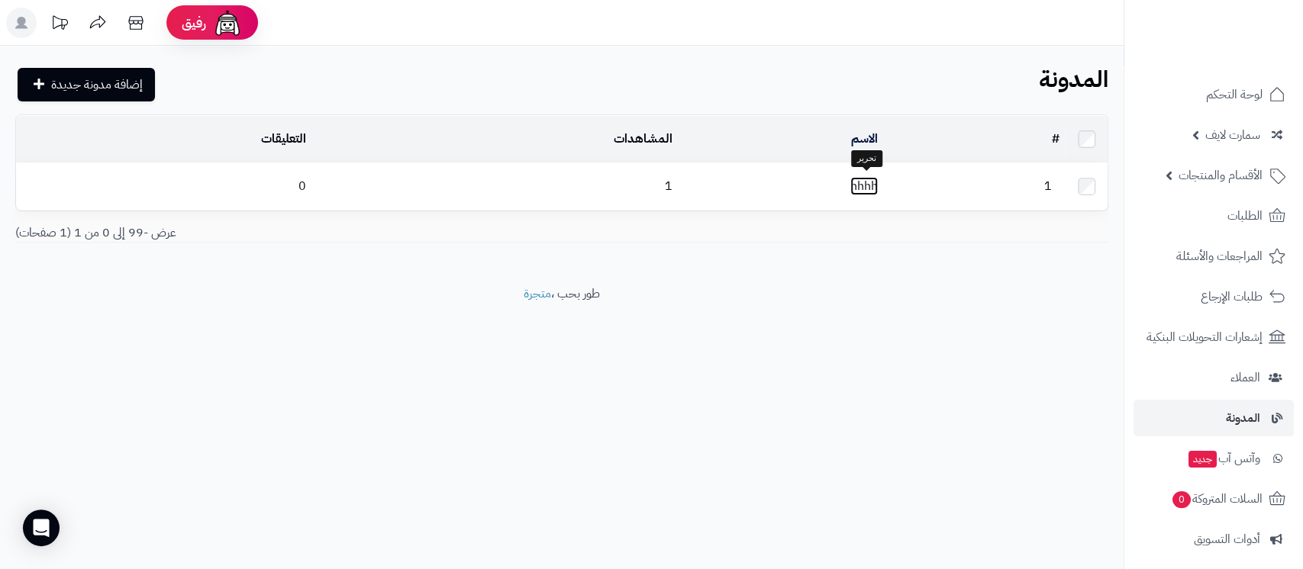
click at [869, 180] on link "hhhh" at bounding box center [863, 186] width 27 height 18
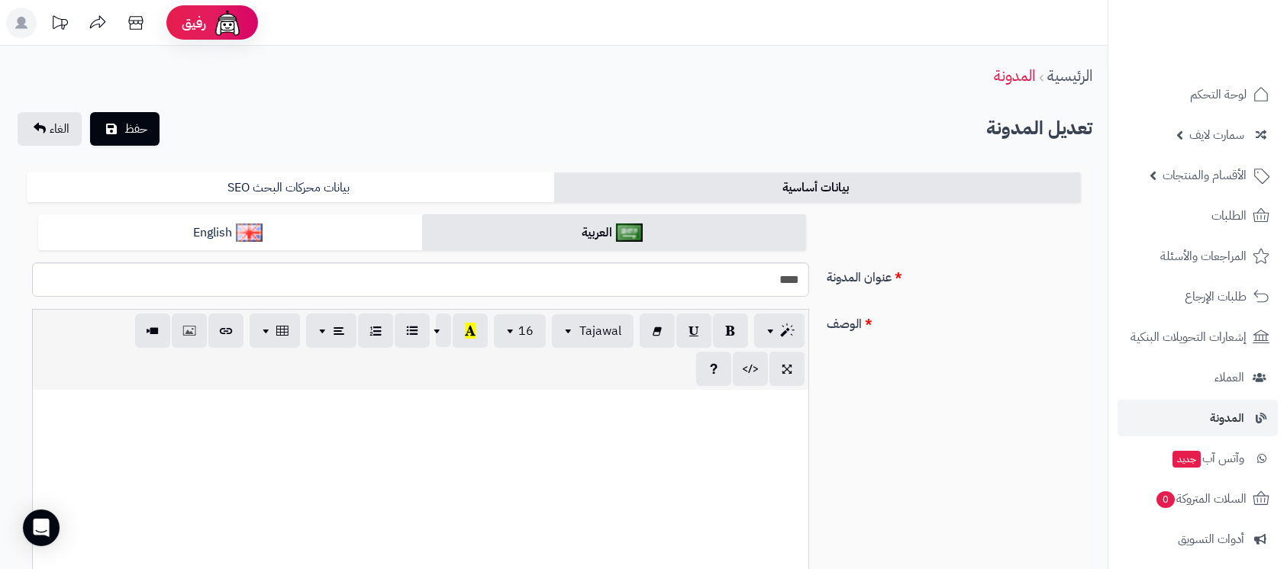
scroll to position [203, 0]
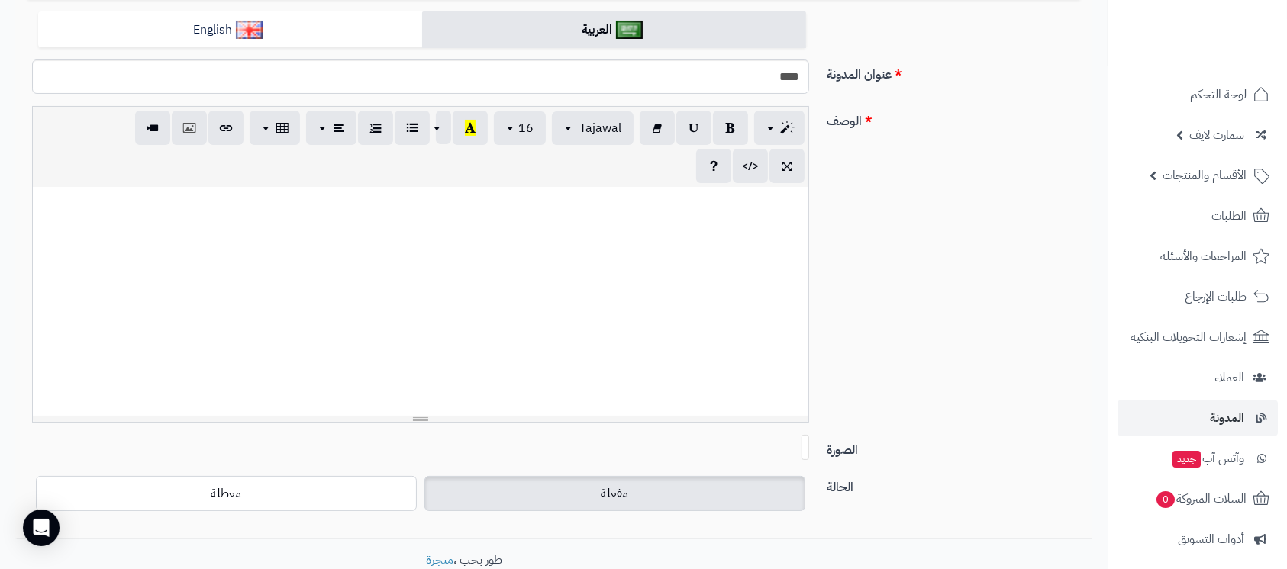
click at [644, 333] on div at bounding box center [421, 301] width 776 height 229
paste div
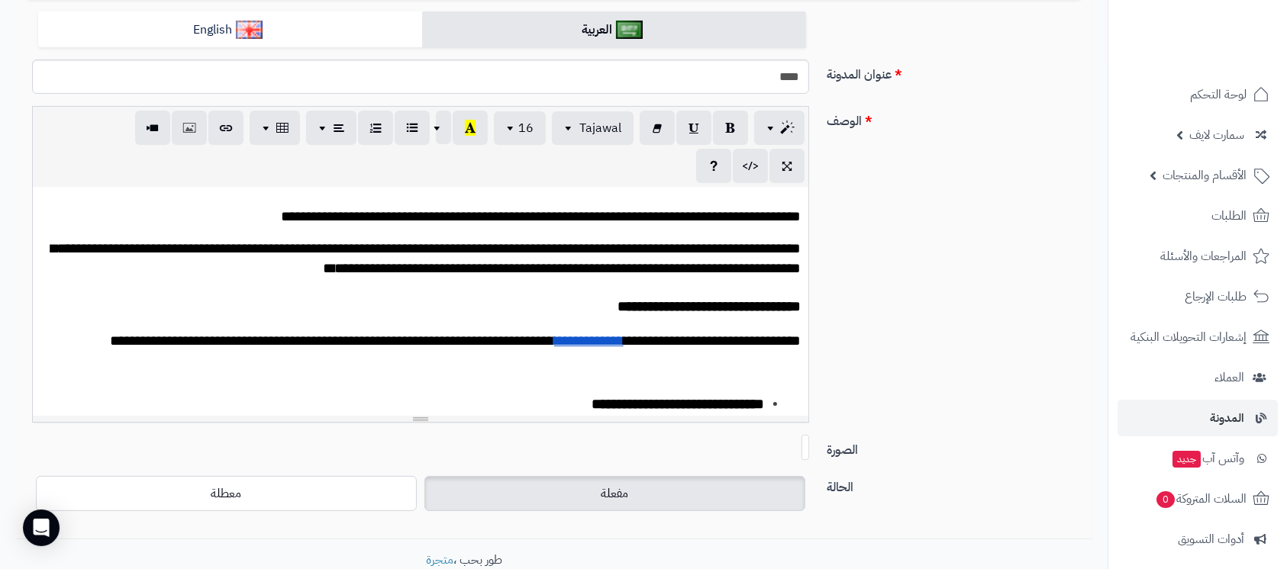
scroll to position [2699, 0]
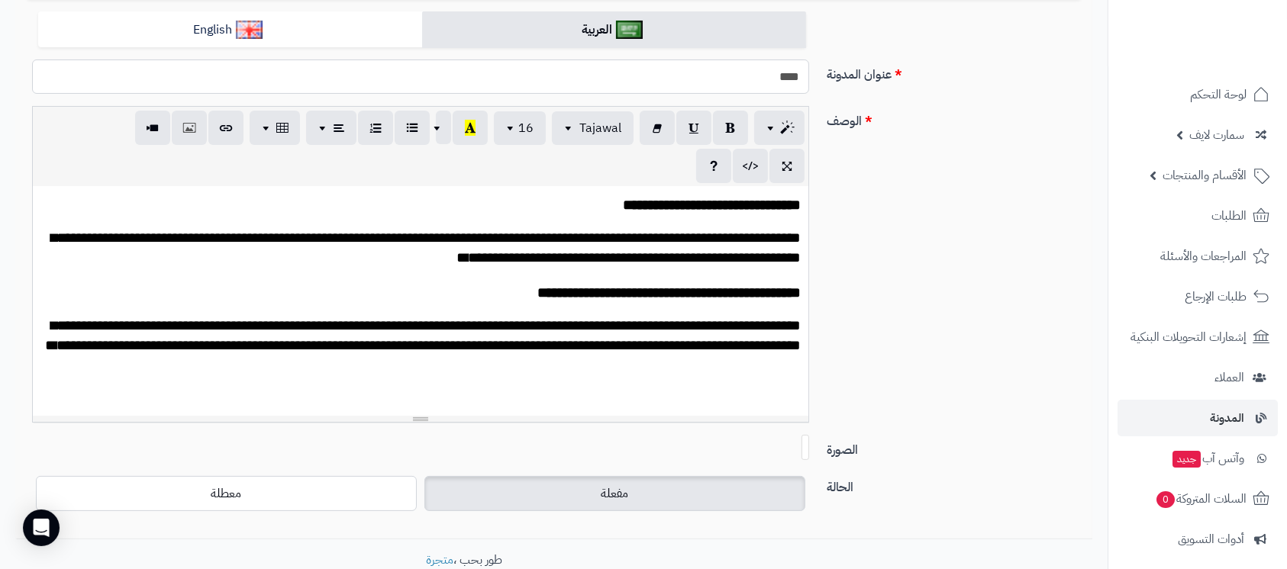
click at [790, 76] on input "****" at bounding box center [420, 77] width 777 height 34
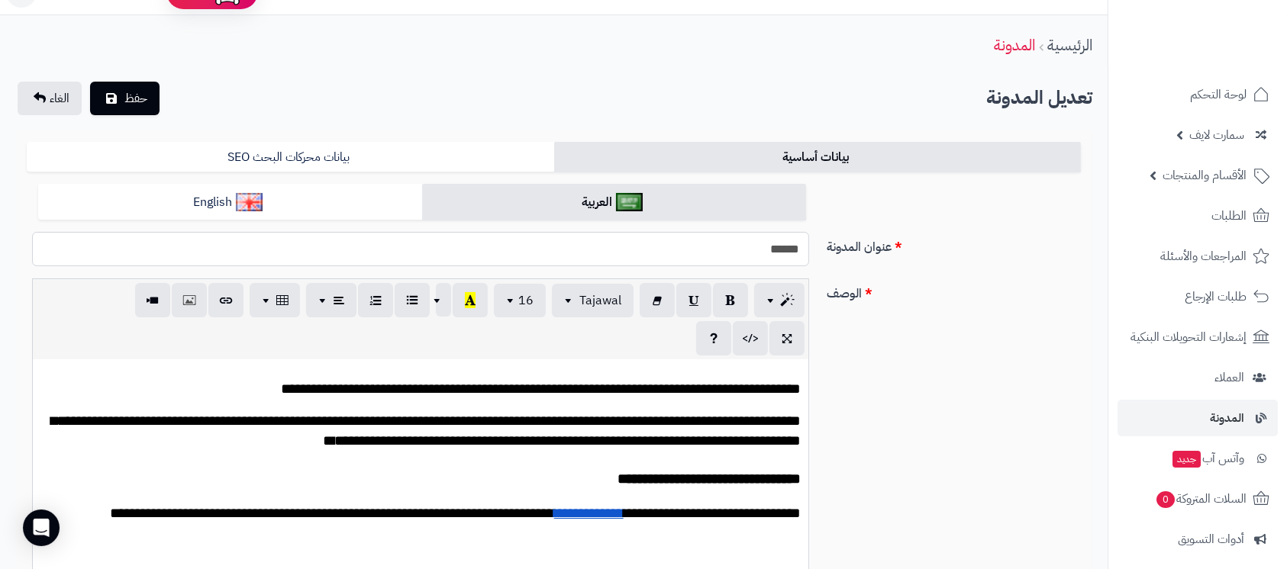
scroll to position [0, 0]
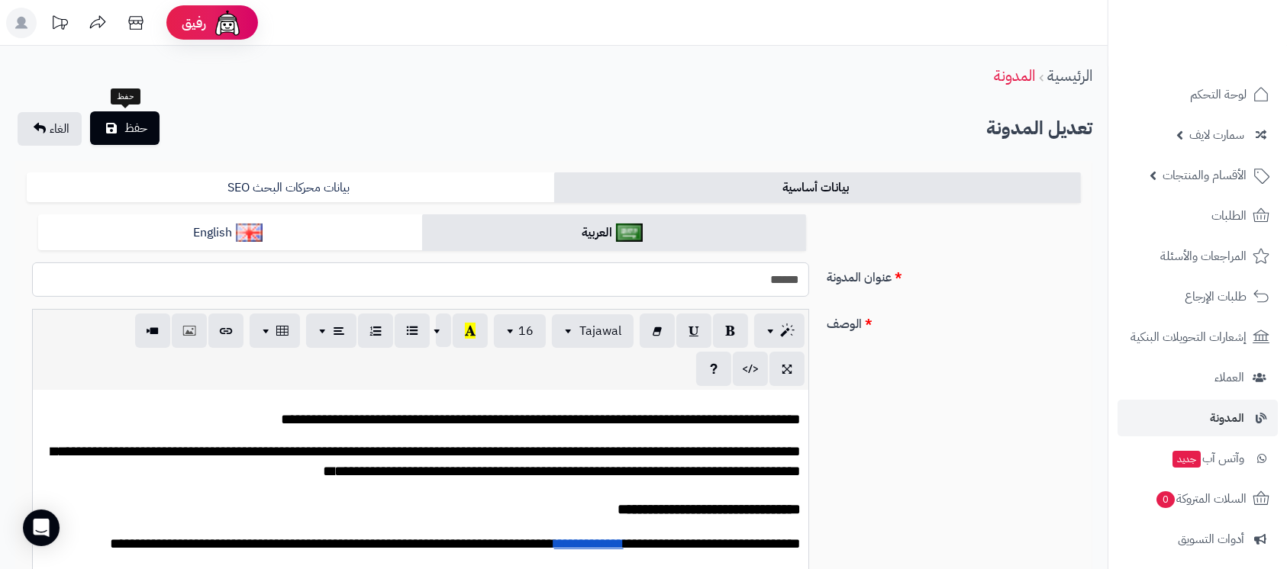
type input "******"
click at [144, 127] on span "حفظ" at bounding box center [135, 128] width 23 height 18
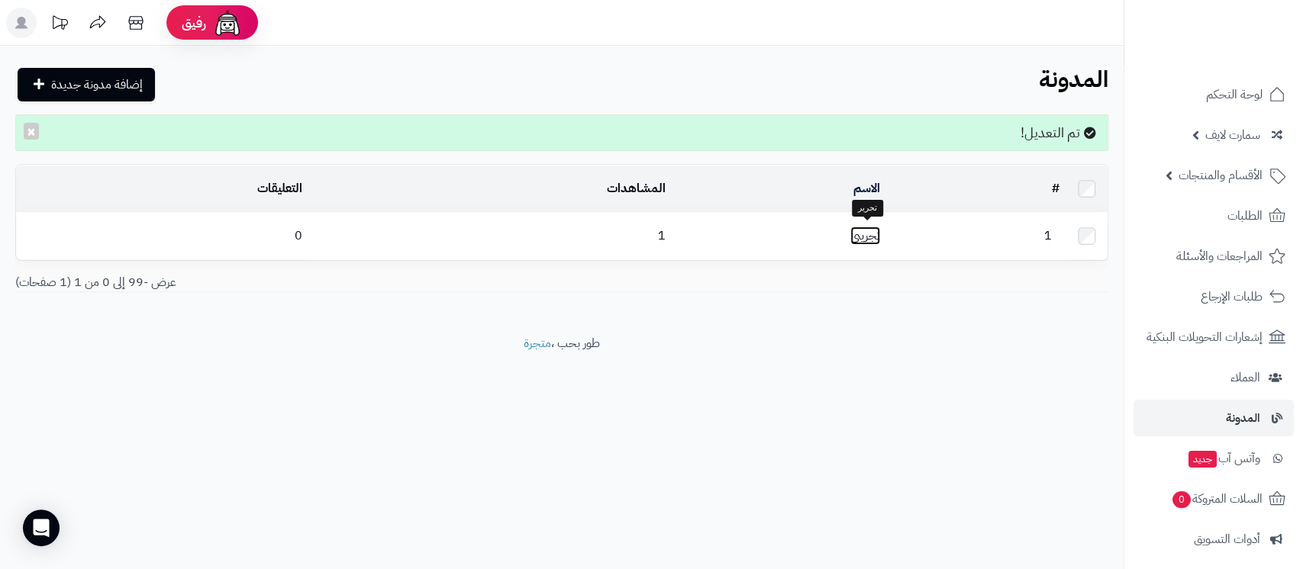
click at [867, 227] on link "تجريبي" at bounding box center [865, 236] width 30 height 18
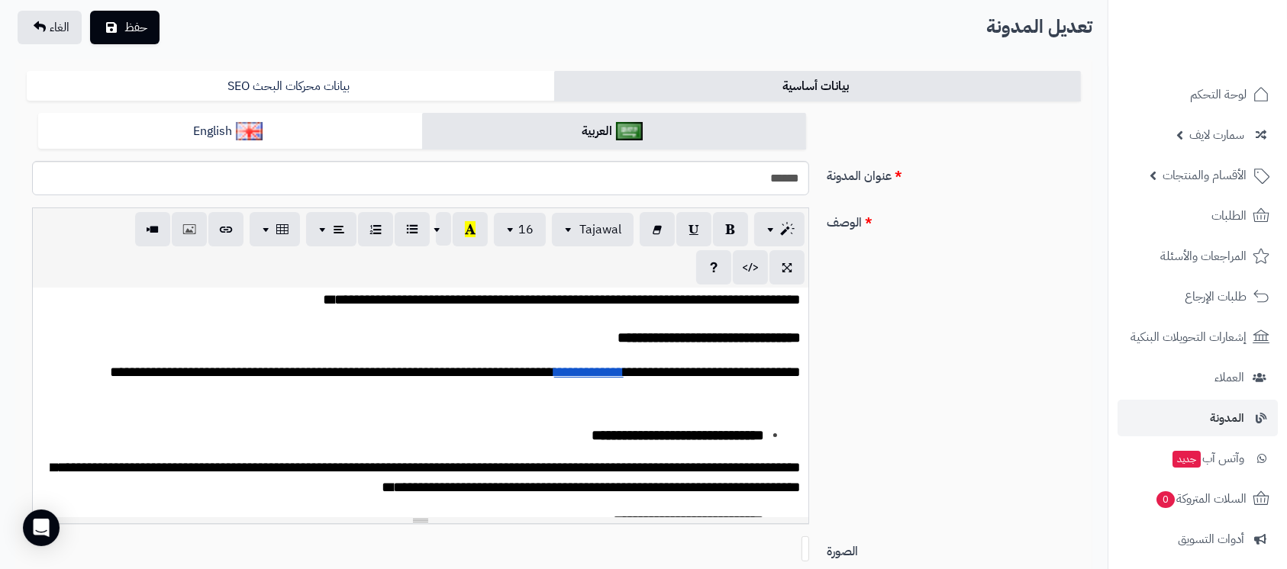
scroll to position [102, 0]
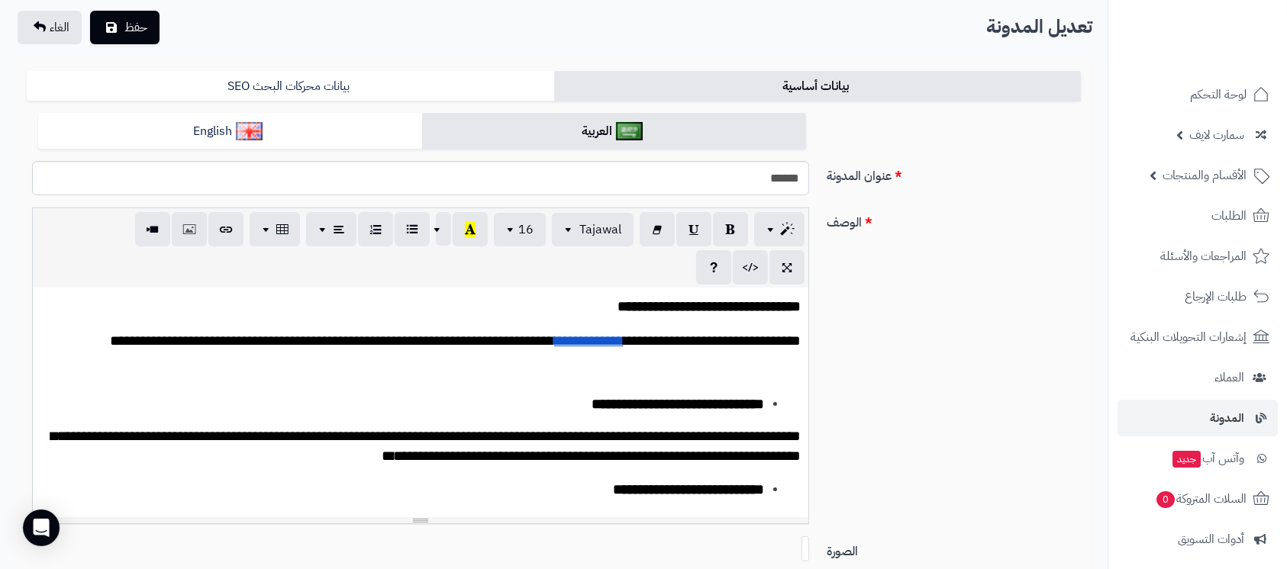
click at [692, 381] on p at bounding box center [420, 372] width 760 height 18
click at [194, 230] on icon "button" at bounding box center [189, 229] width 11 height 16
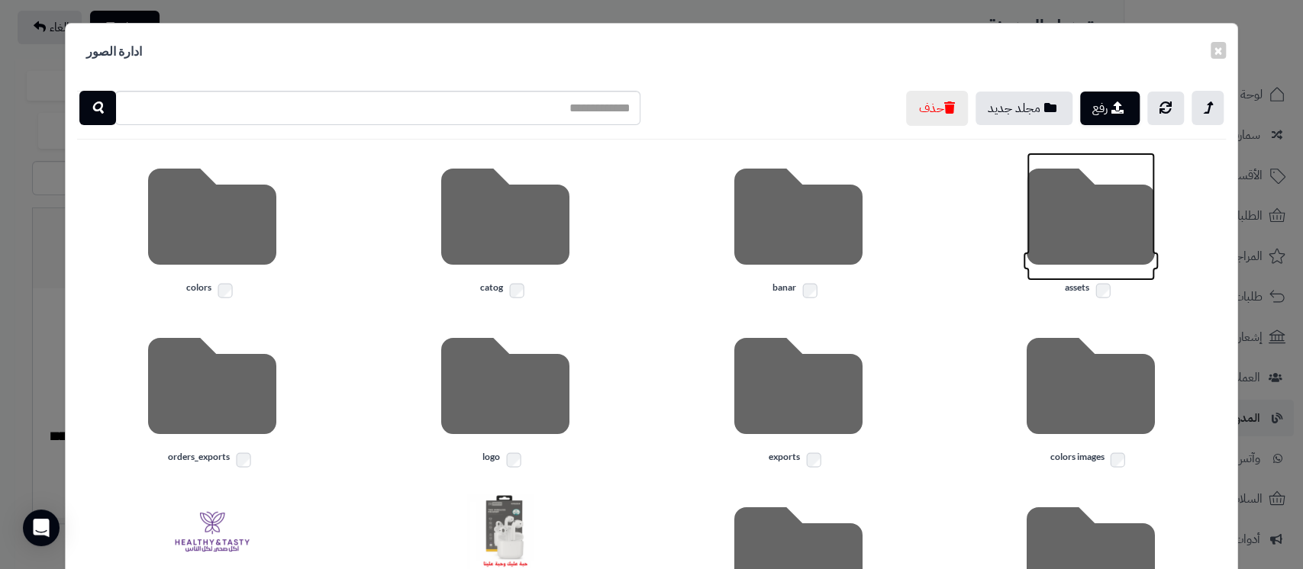
click at [1094, 220] on icon at bounding box center [1091, 217] width 128 height 128
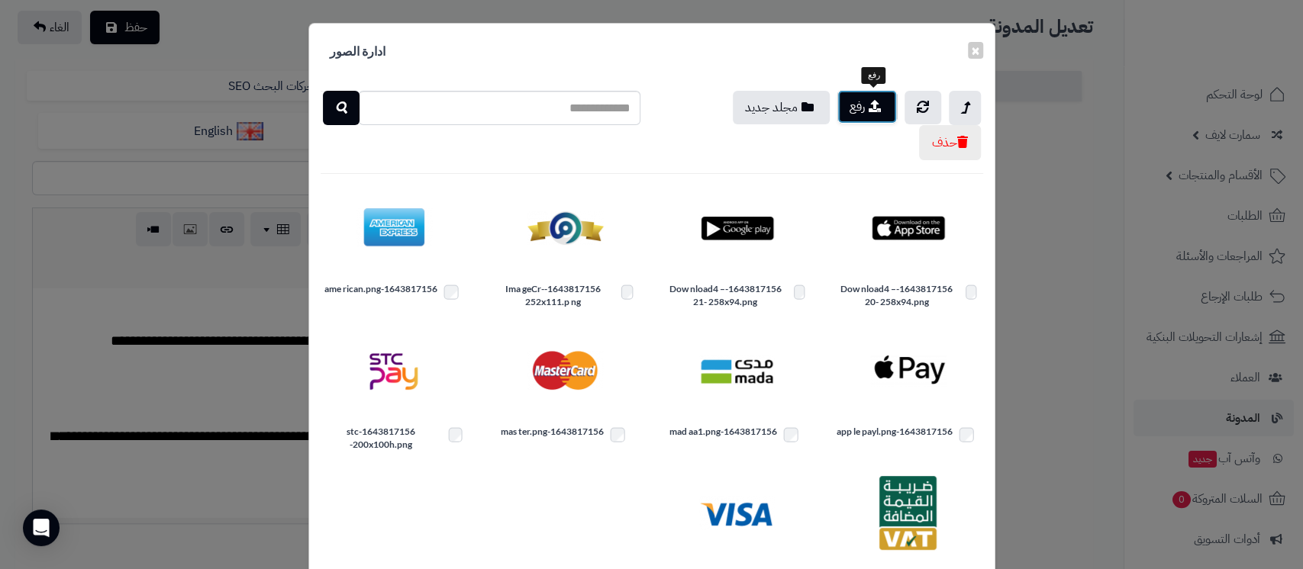
click at [869, 115] on button "رفع" at bounding box center [867, 107] width 60 height 34
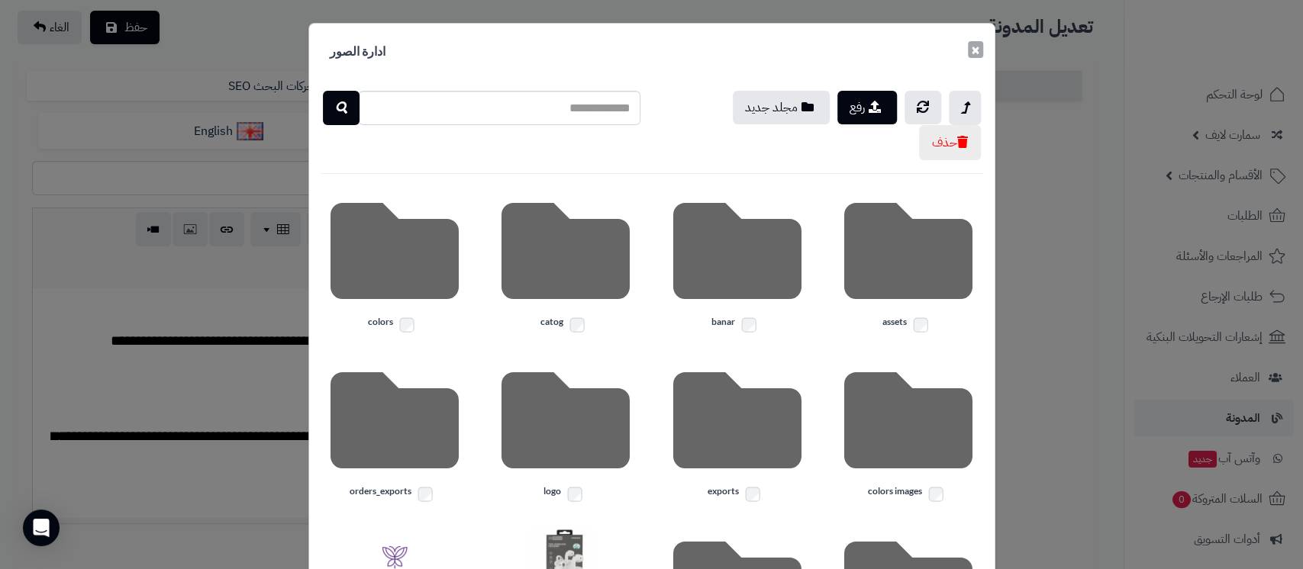
click at [981, 47] on button "×" at bounding box center [975, 49] width 15 height 17
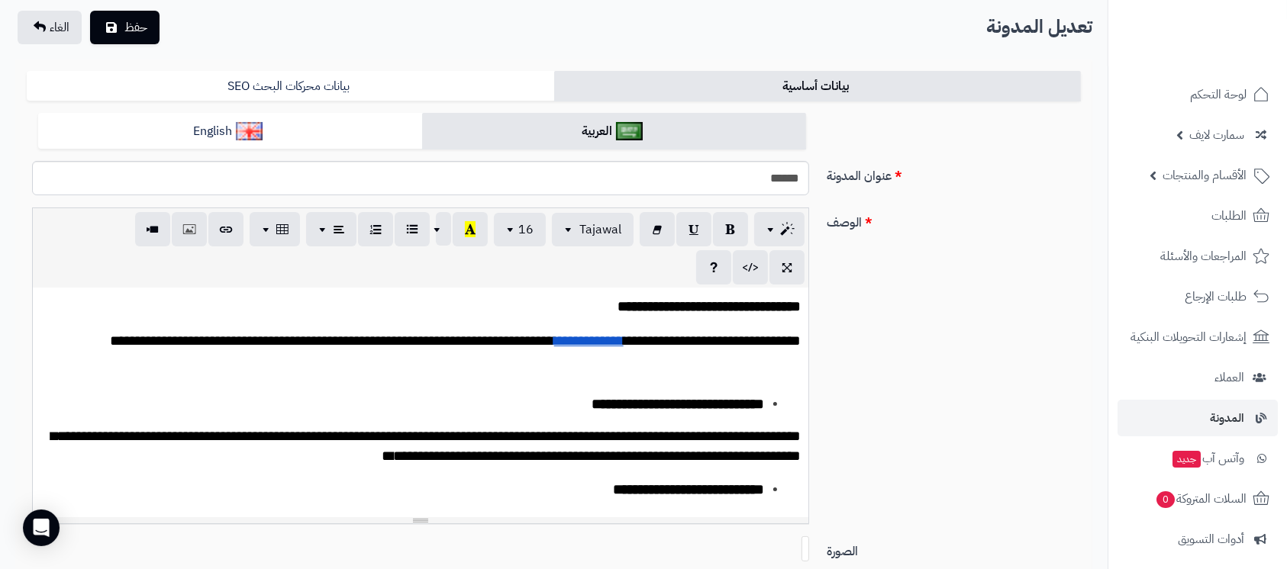
click at [759, 389] on div "**********" at bounding box center [421, 403] width 776 height 229
click at [185, 231] on icon "button" at bounding box center [189, 229] width 11 height 16
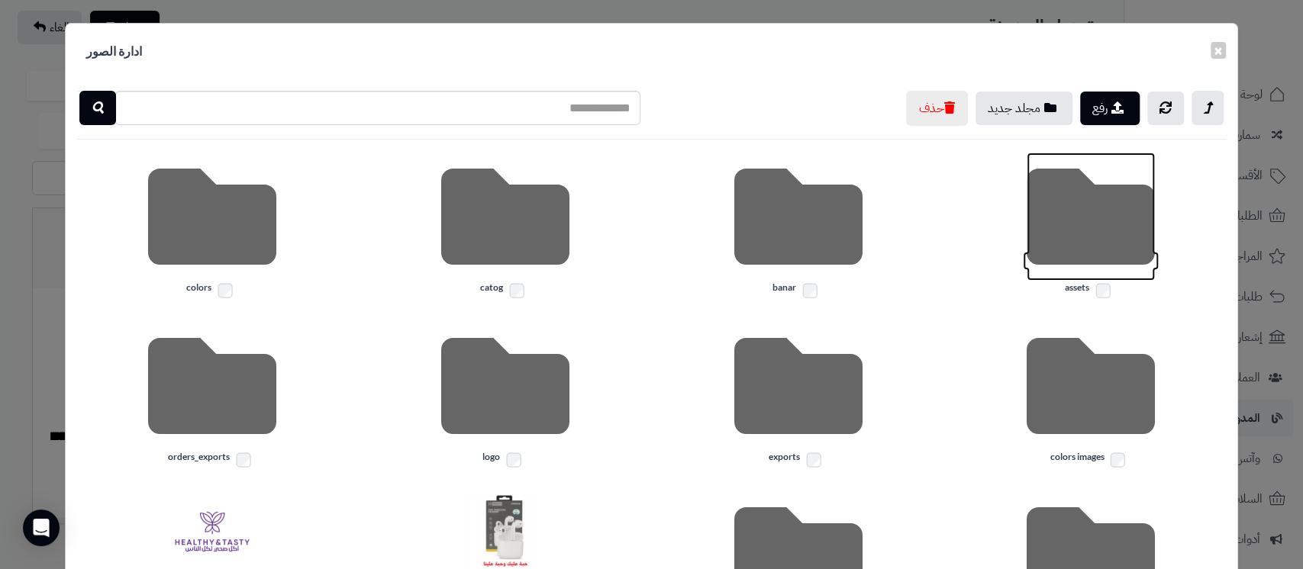
click at [1069, 214] on icon at bounding box center [1091, 217] width 128 height 128
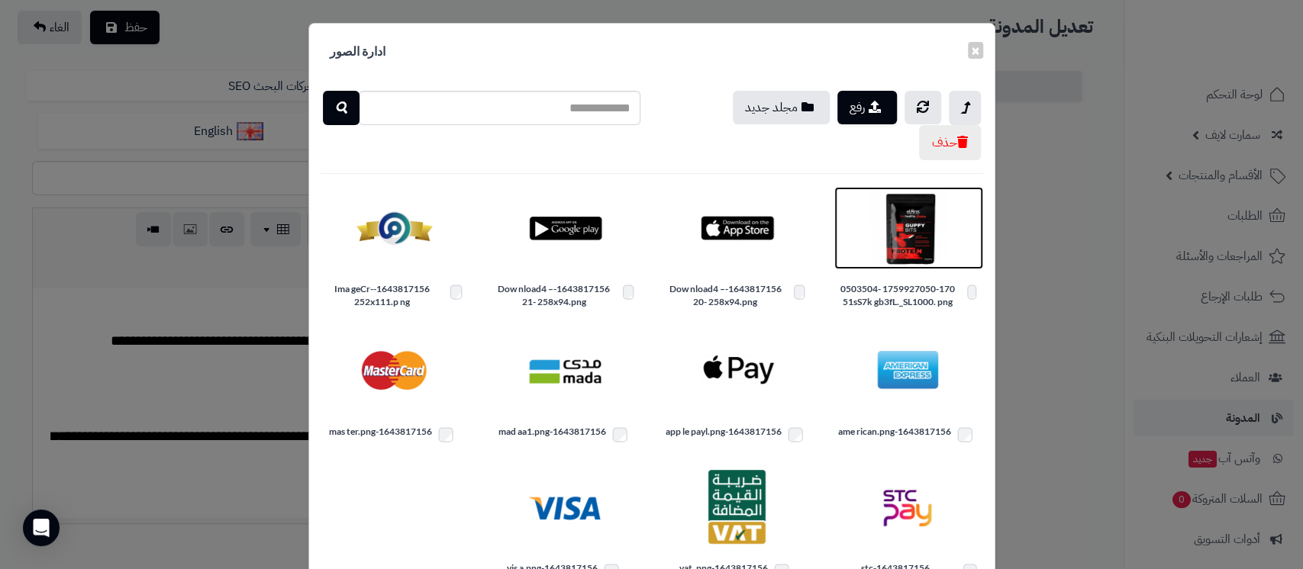
click at [911, 227] on img at bounding box center [908, 228] width 76 height 76
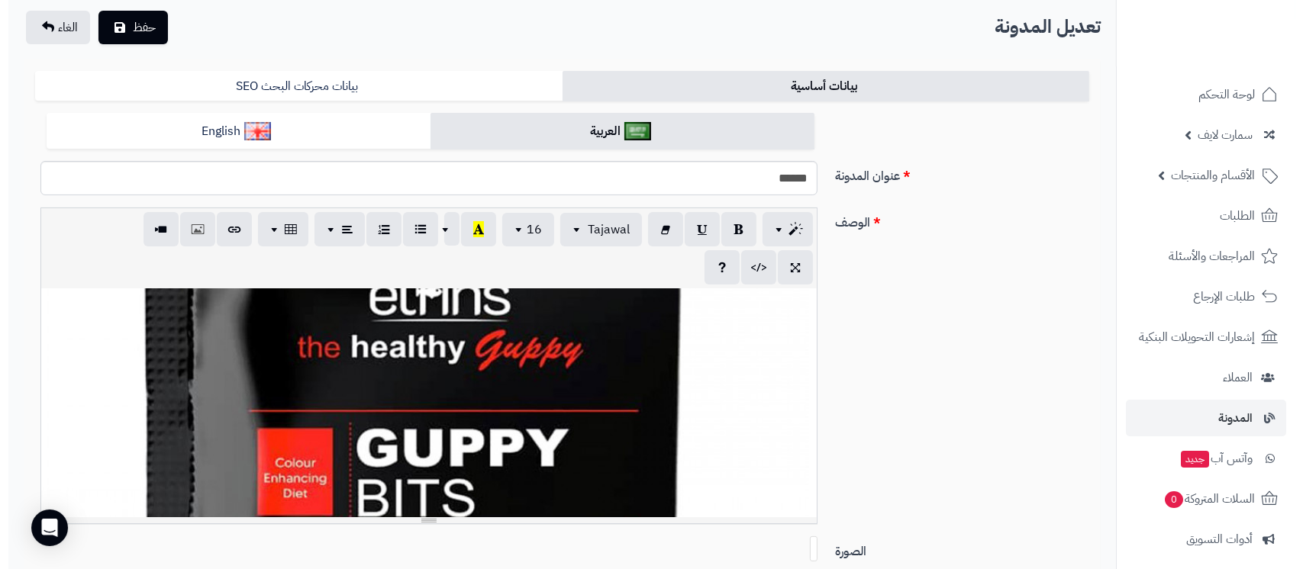
scroll to position [508, 0]
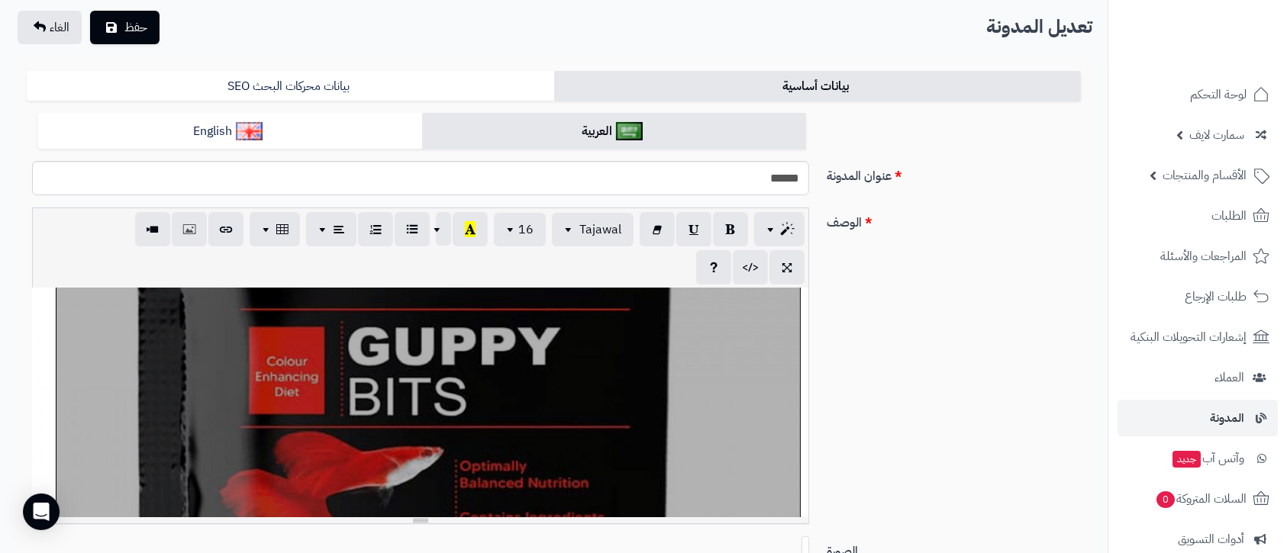
click at [399, 385] on div "**********" at bounding box center [421, 403] width 776 height 229
click at [224, 226] on icon "button" at bounding box center [226, 229] width 11 height 16
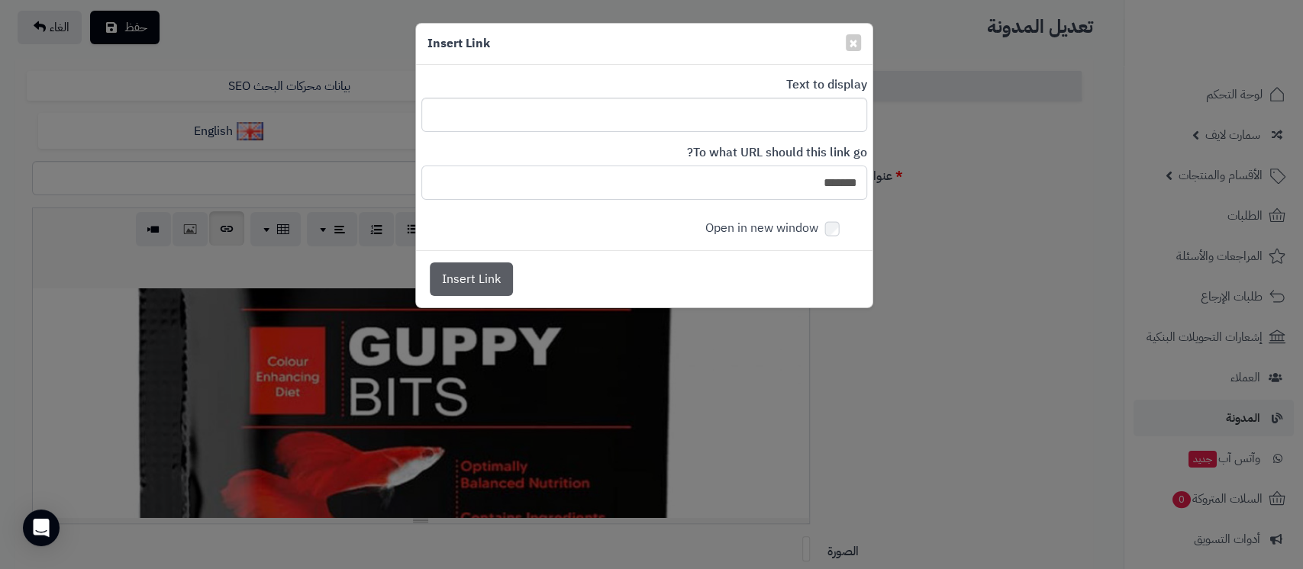
scroll to position [508, -86]
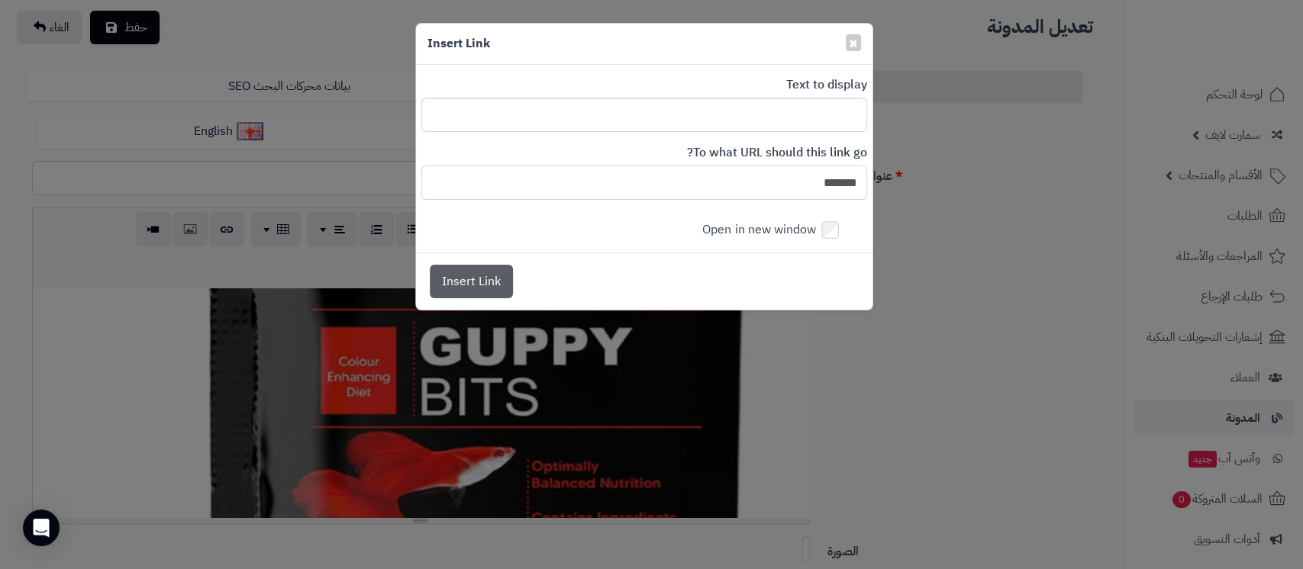
click at [798, 178] on input "*******" at bounding box center [644, 183] width 446 height 34
paste input "**********"
type input "**********"
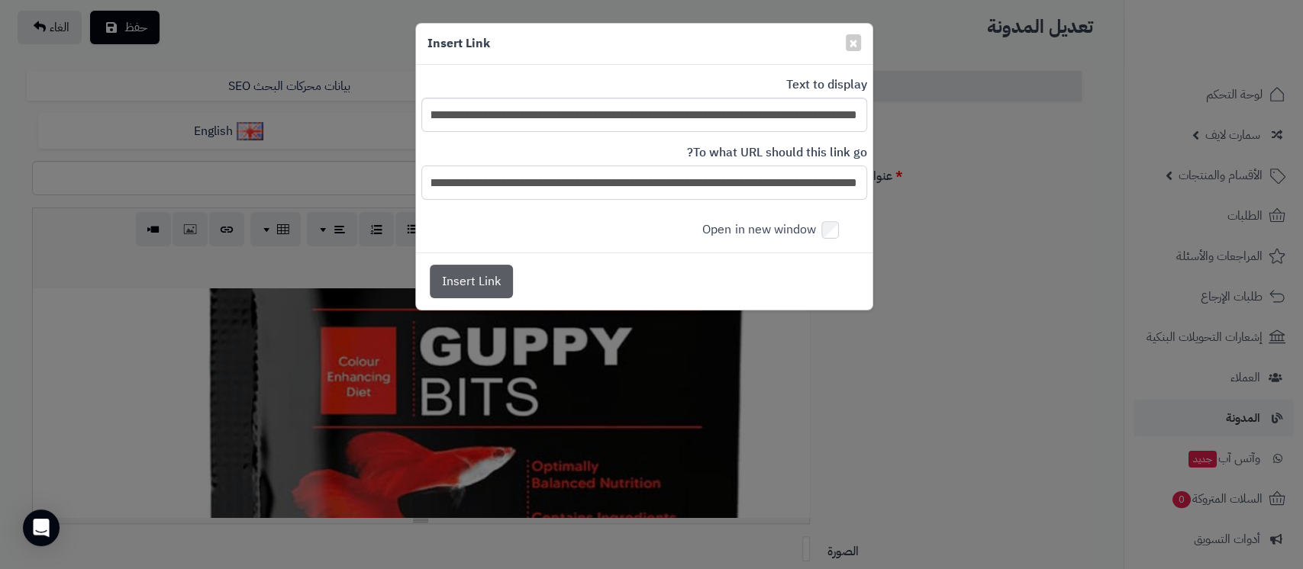
scroll to position [0, -1520]
type input "**********"
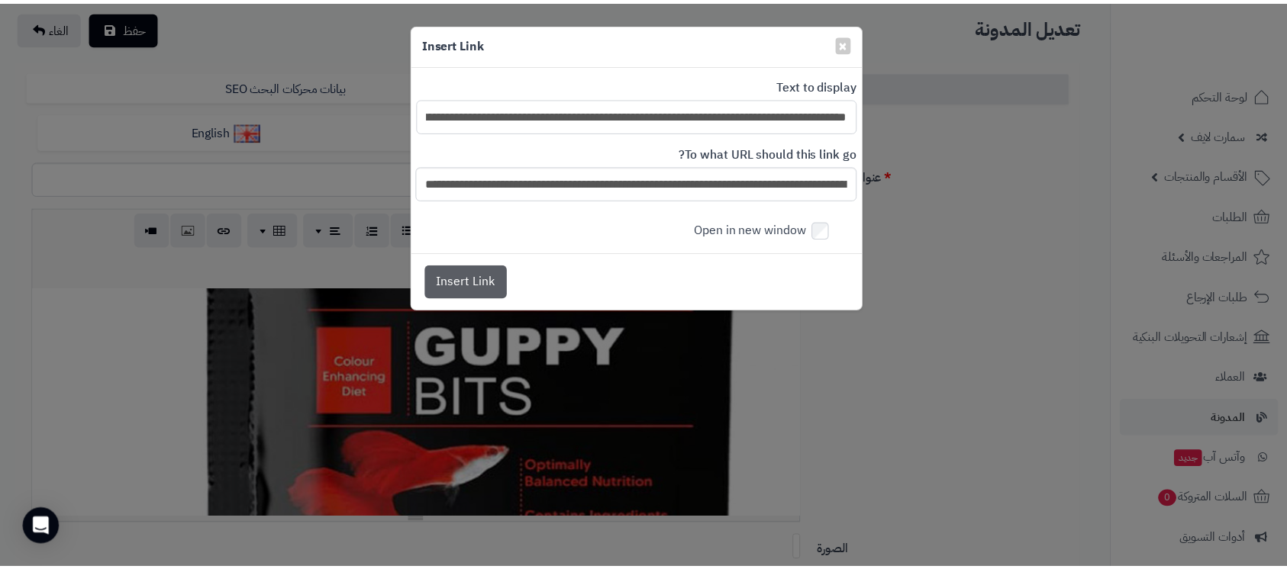
scroll to position [0, 0]
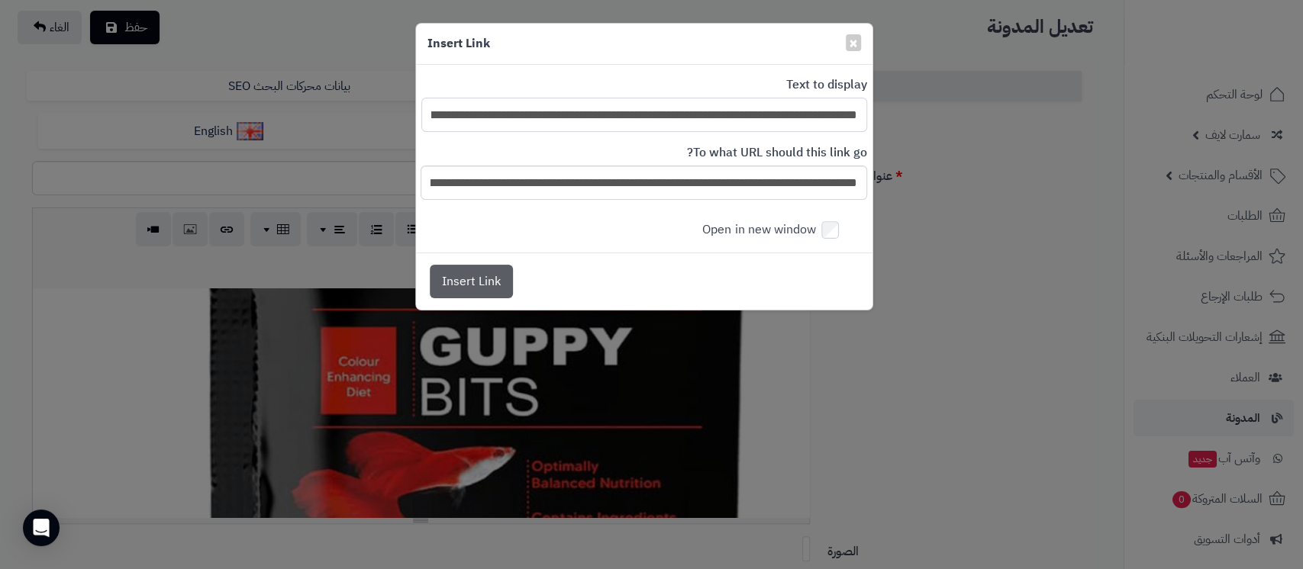
click at [595, 118] on input "**********" at bounding box center [644, 115] width 446 height 34
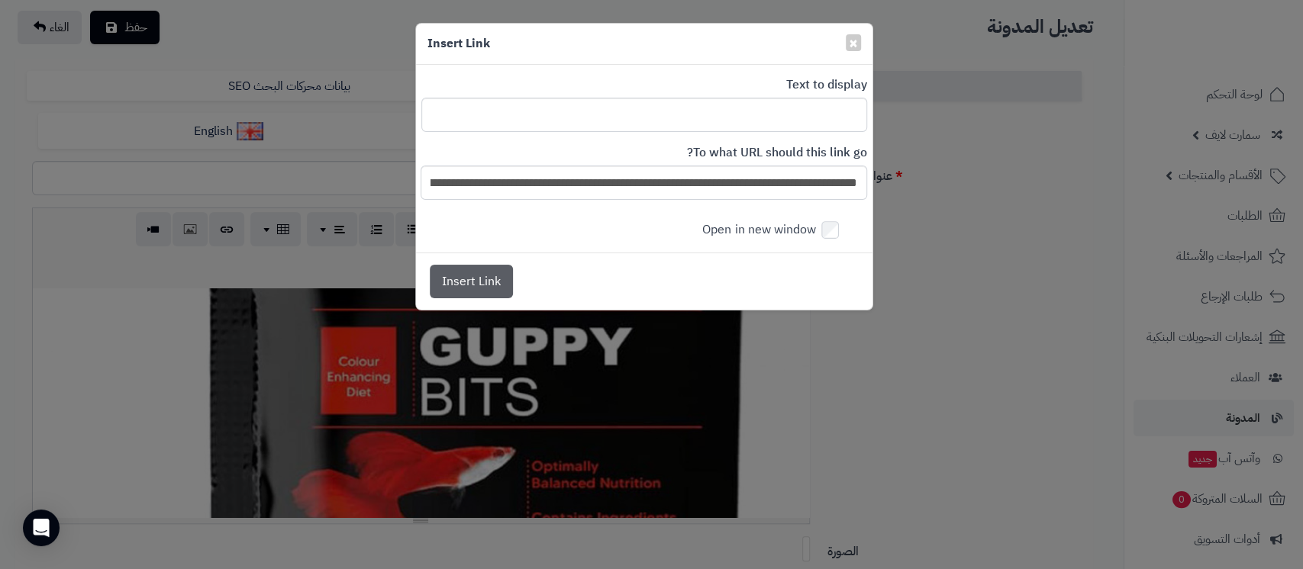
click at [806, 223] on label "Open in new window" at bounding box center [781, 230] width 158 height 22
click at [792, 233] on label "Open in new window" at bounding box center [781, 230] width 158 height 22
click at [805, 113] on input "text" at bounding box center [644, 115] width 446 height 34
type input "*"
click at [469, 288] on button "Insert Link" at bounding box center [471, 281] width 83 height 34
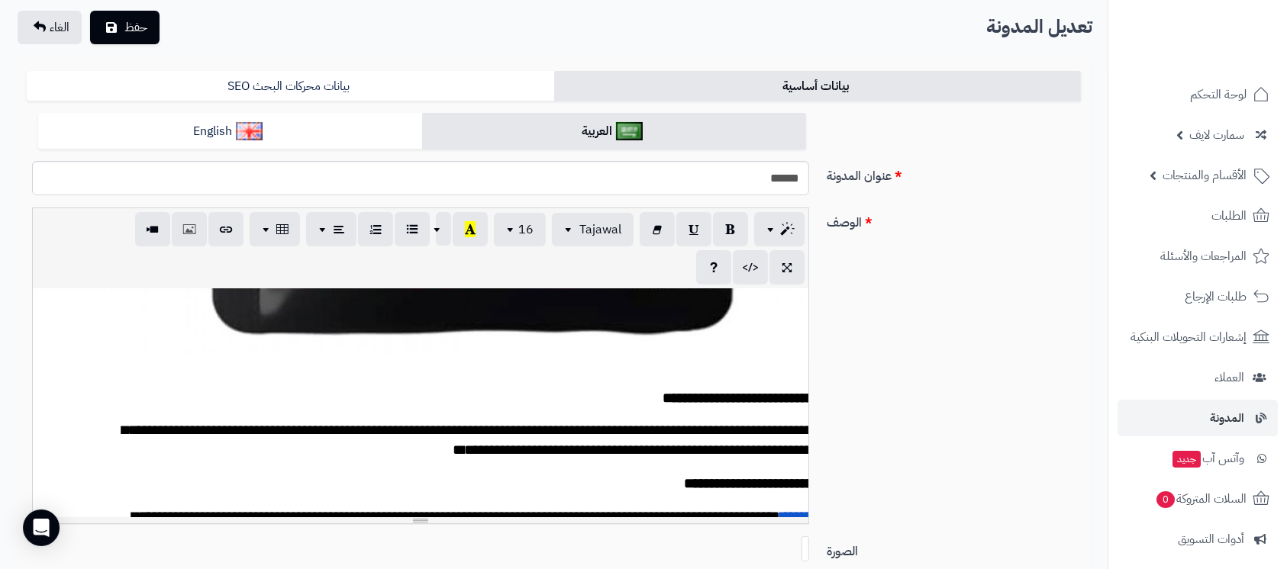
scroll to position [916, -75]
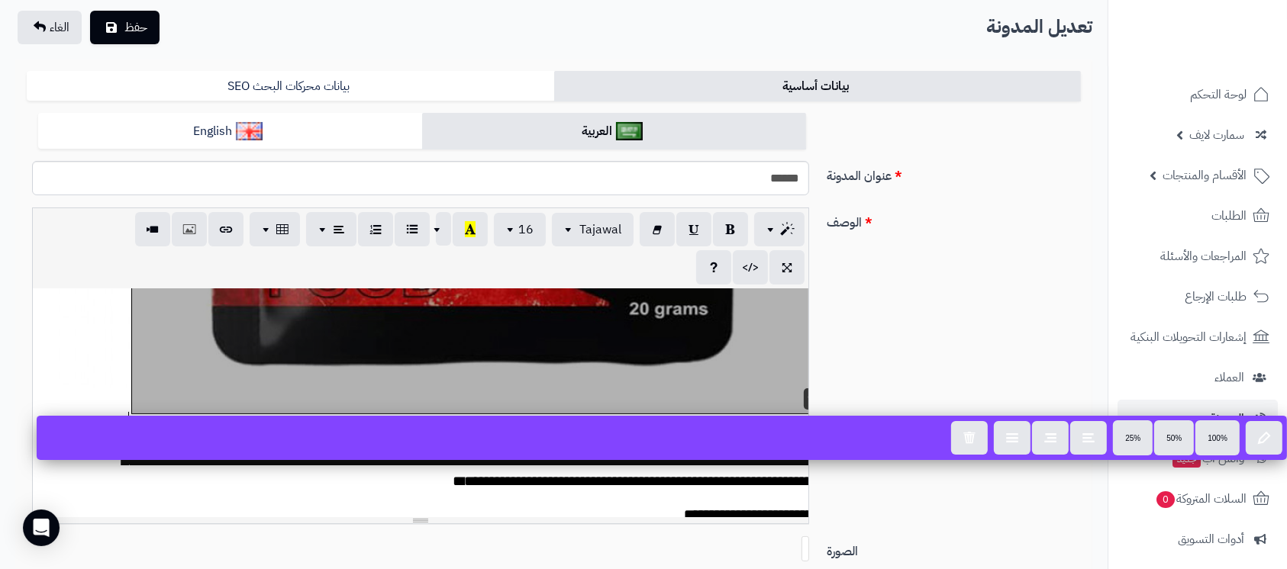
click at [566, 373] on div "**********" at bounding box center [421, 403] width 776 height 229
click at [1141, 440] on button "25%" at bounding box center [1133, 437] width 40 height 35
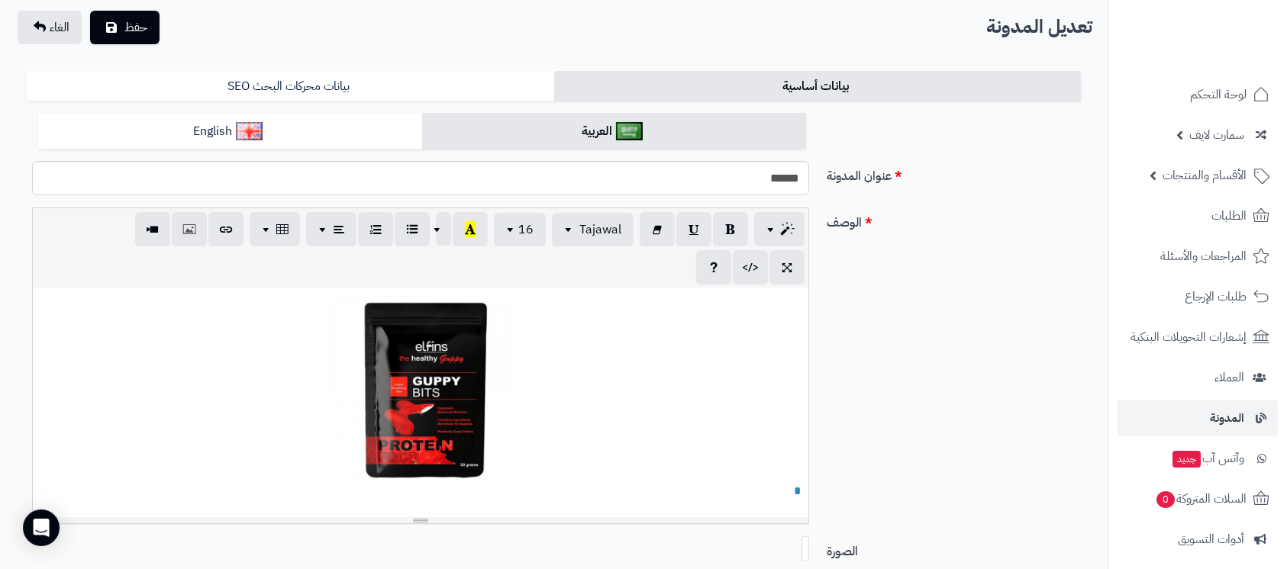
scroll to position [203, 0]
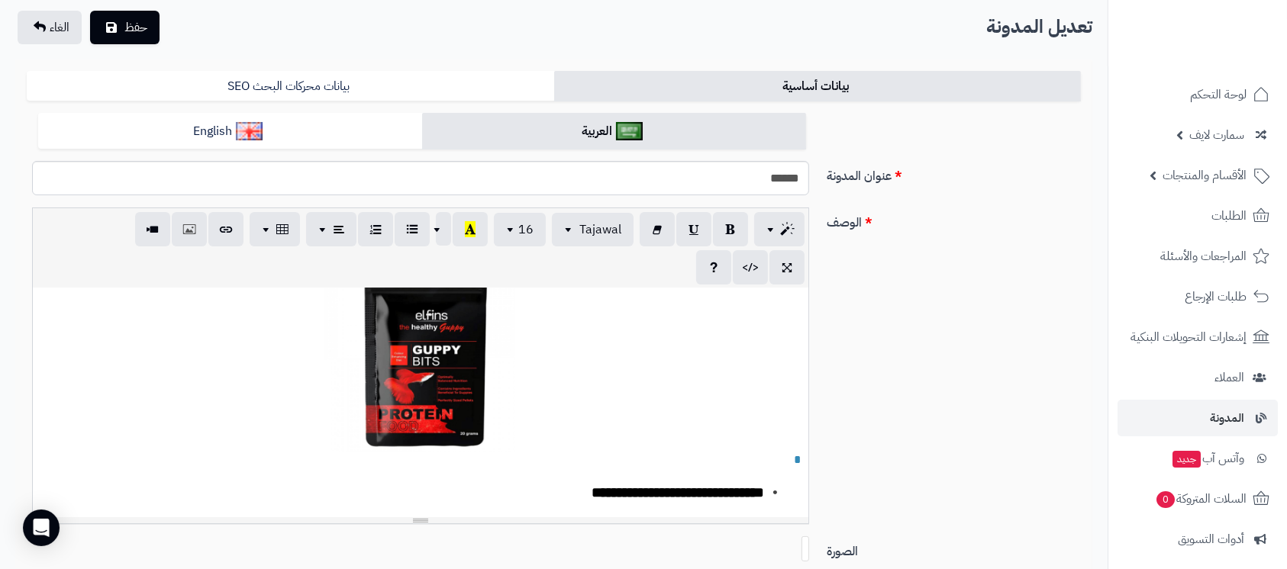
click at [452, 391] on div "**********" at bounding box center [421, 403] width 776 height 229
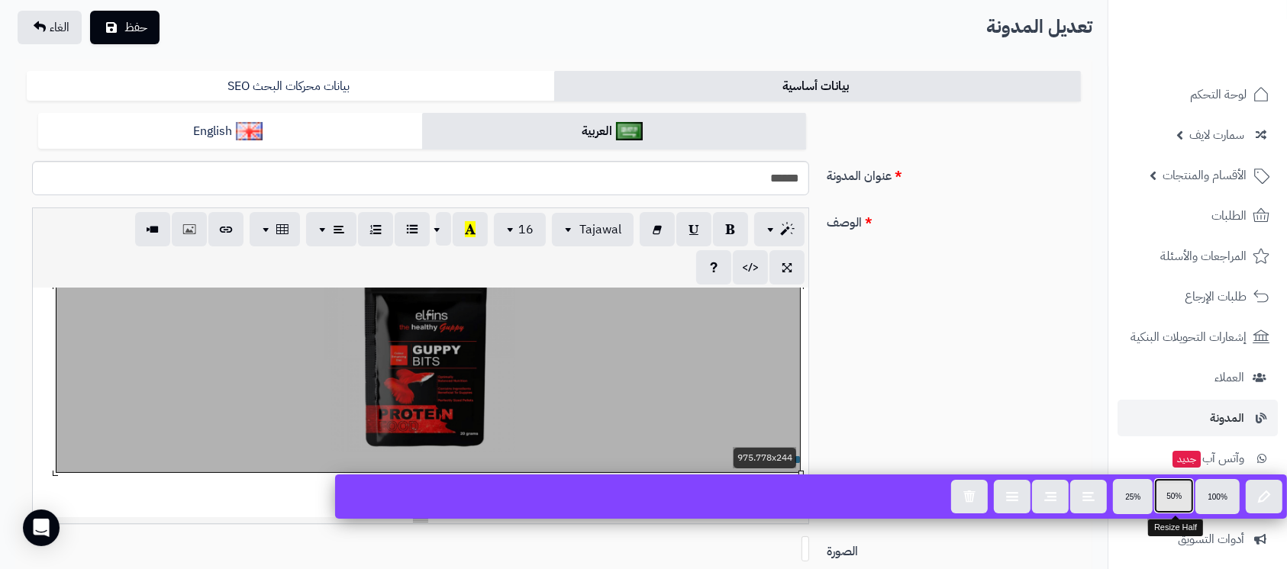
click at [1179, 492] on span "50%" at bounding box center [1173, 496] width 15 height 8
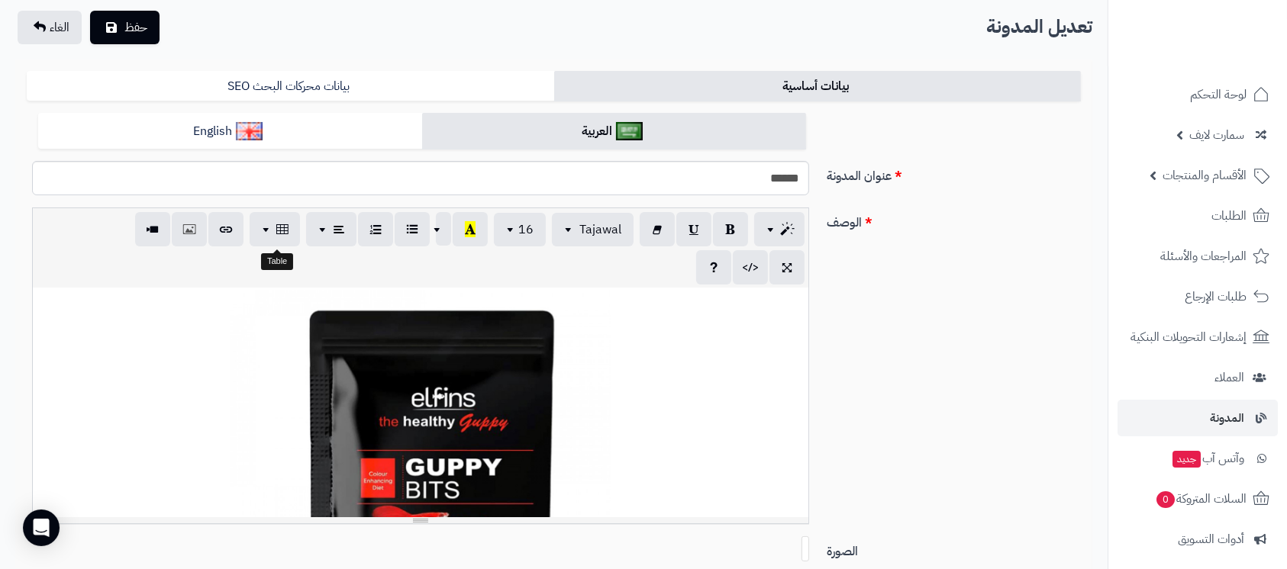
scroll to position [102, 0]
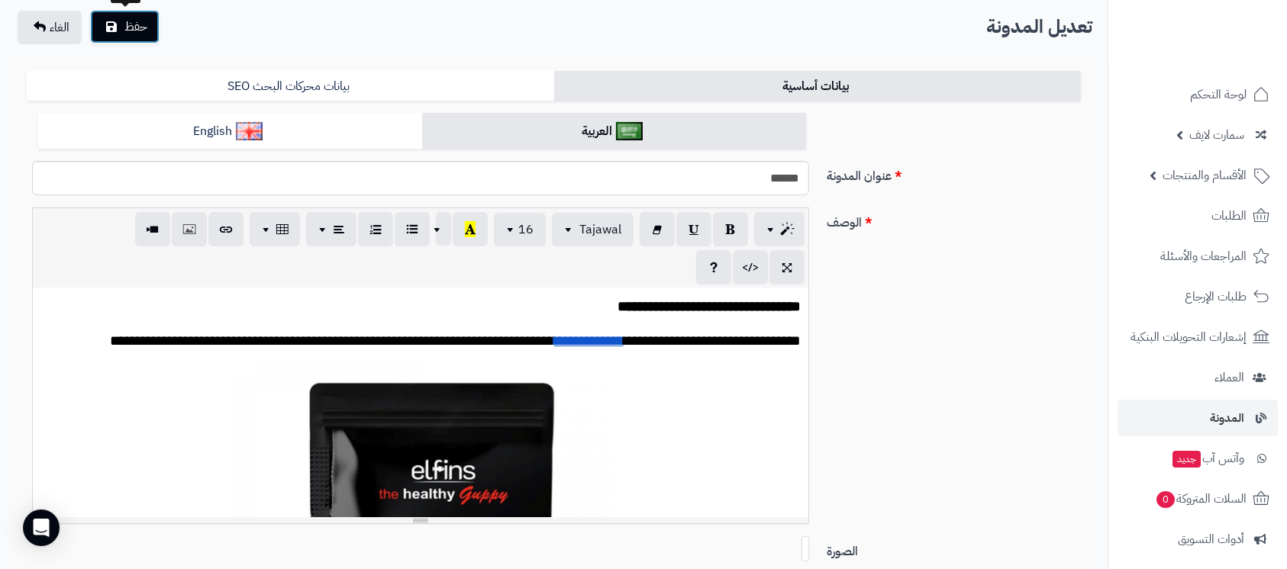
click at [110, 31] on icon "submit" at bounding box center [111, 27] width 11 height 12
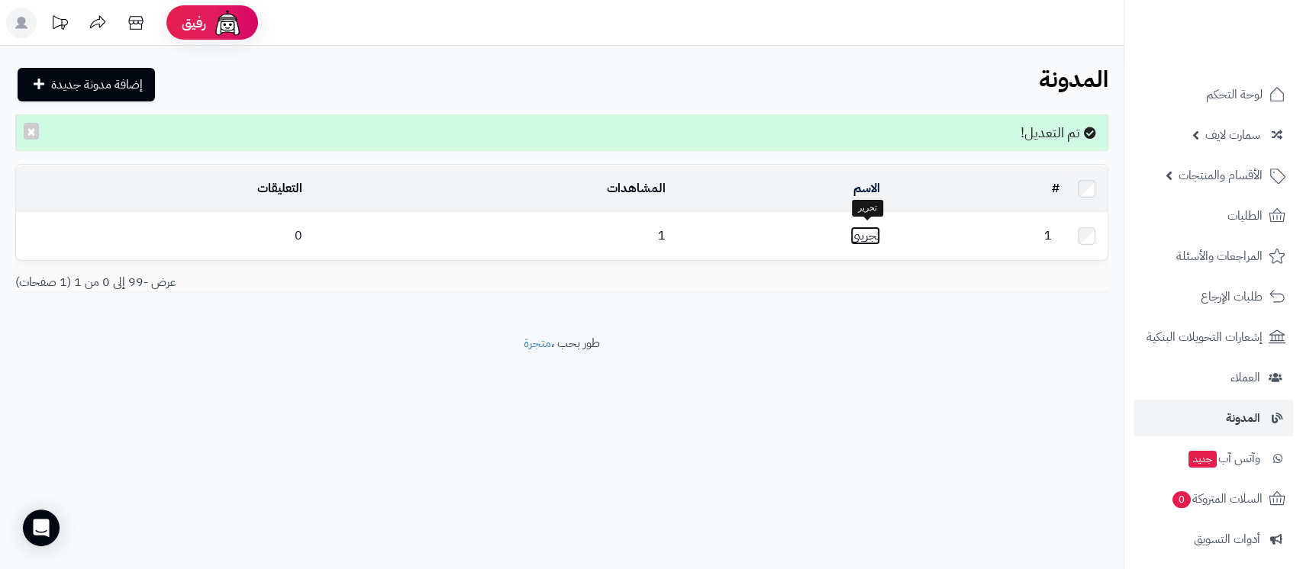
click at [856, 237] on link "تجريبي" at bounding box center [865, 236] width 30 height 18
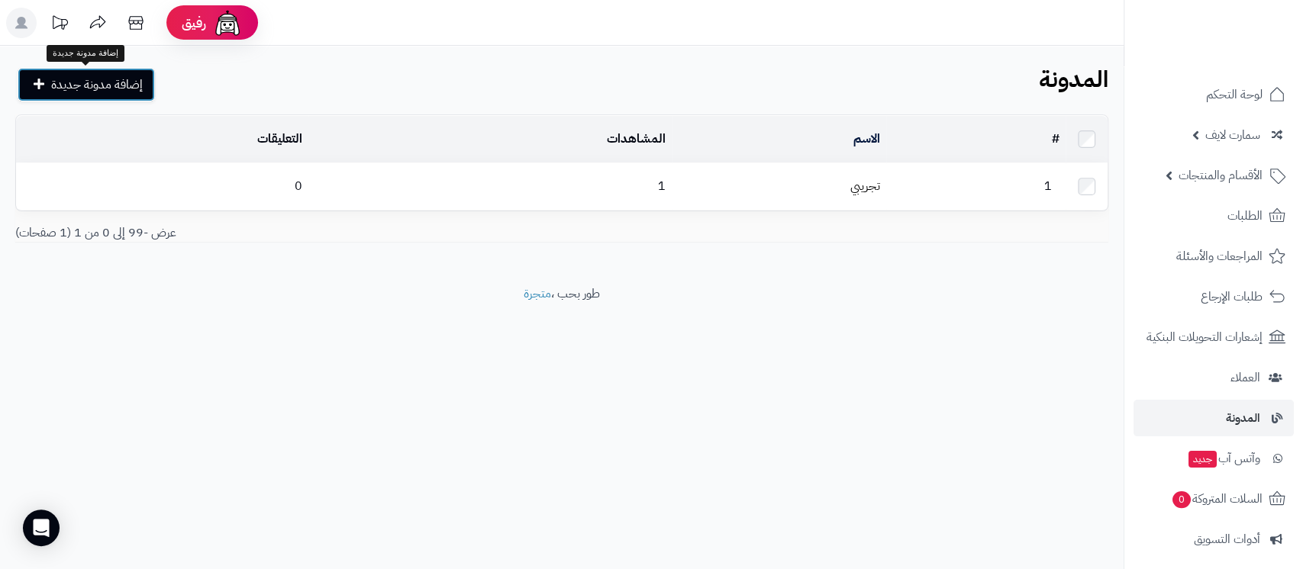
click at [119, 79] on span "إضافة مدونة جديدة" at bounding box center [97, 85] width 92 height 18
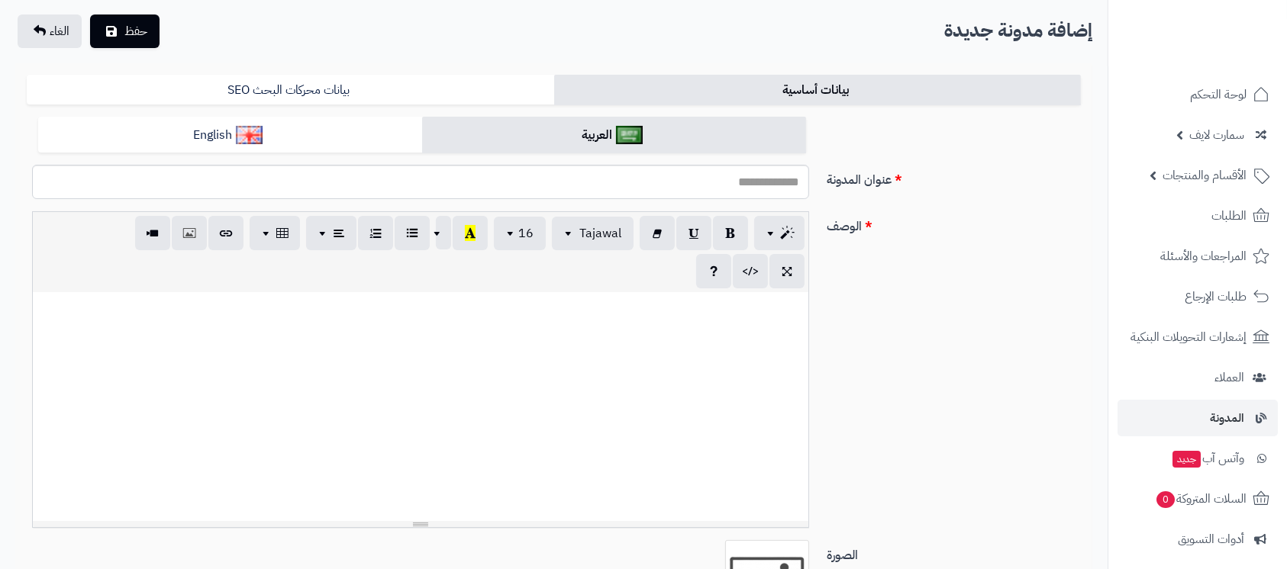
scroll to position [102, 0]
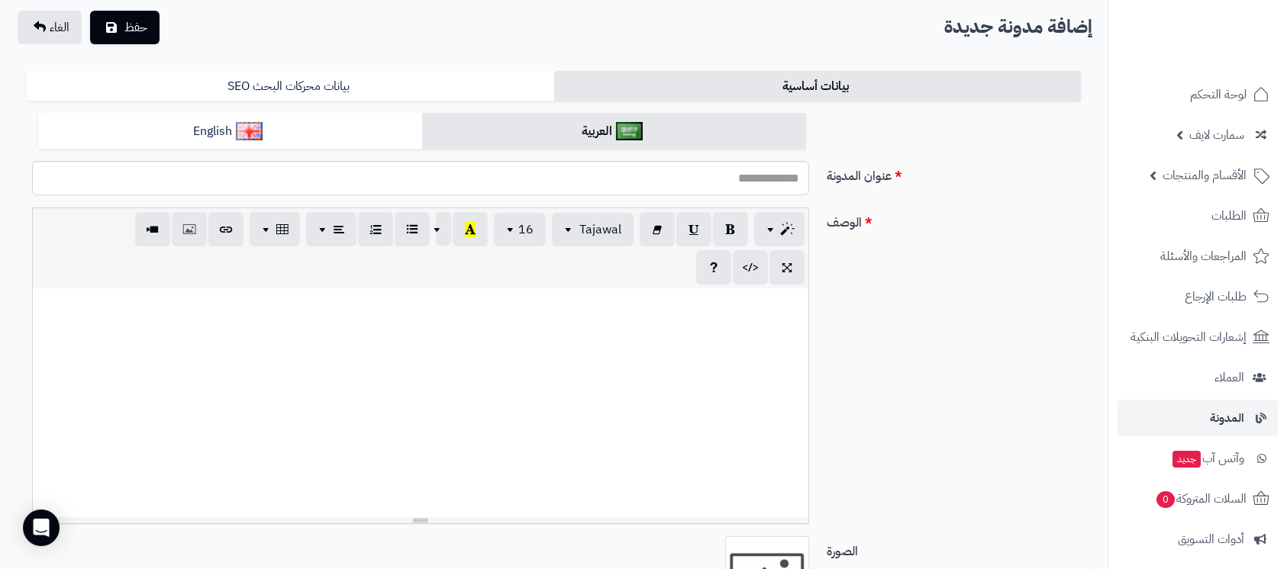
click at [494, 357] on div at bounding box center [421, 403] width 776 height 229
click at [671, 347] on div at bounding box center [421, 403] width 776 height 229
click at [663, 348] on div at bounding box center [421, 403] width 776 height 229
paste div
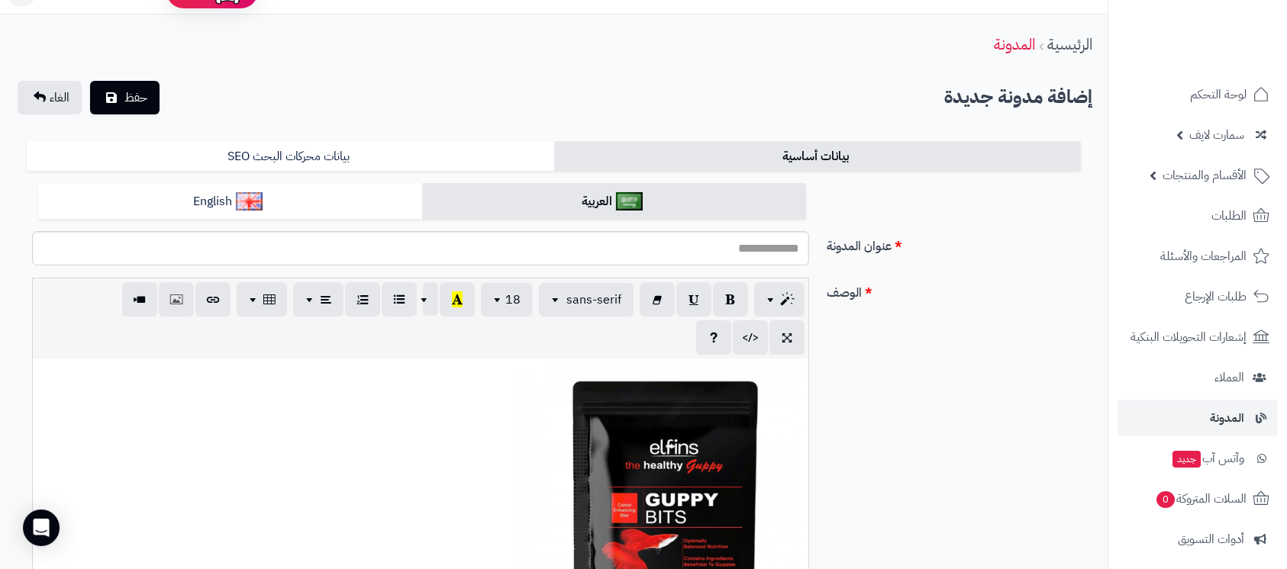
scroll to position [0, 0]
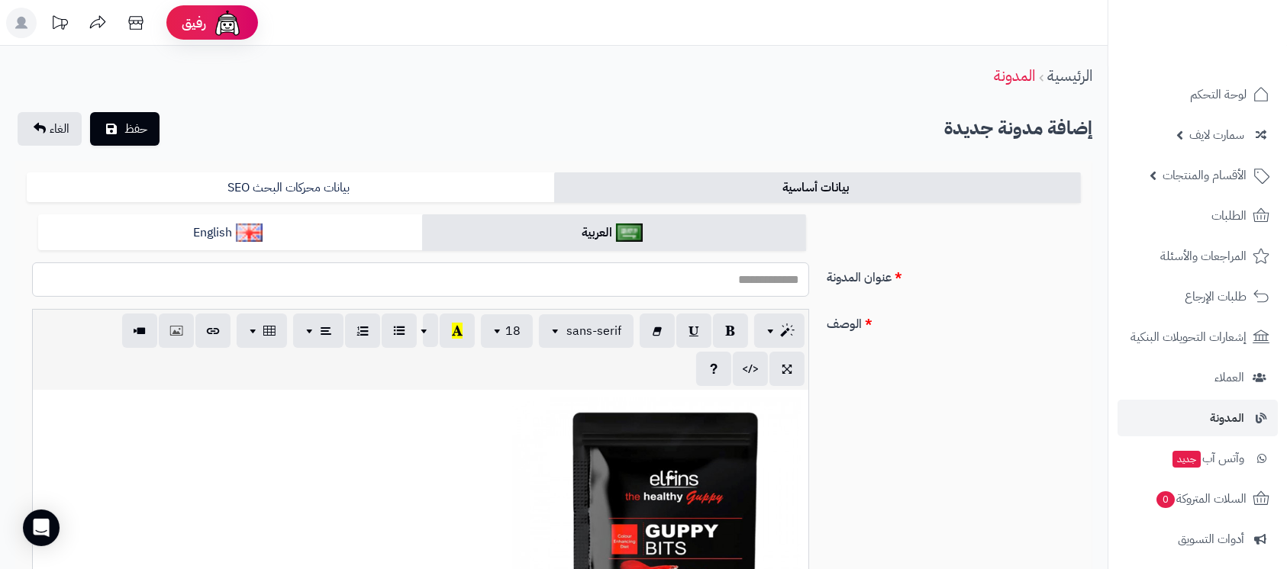
click at [765, 278] on input "عنوان المدونة" at bounding box center [420, 280] width 777 height 34
type input "********"
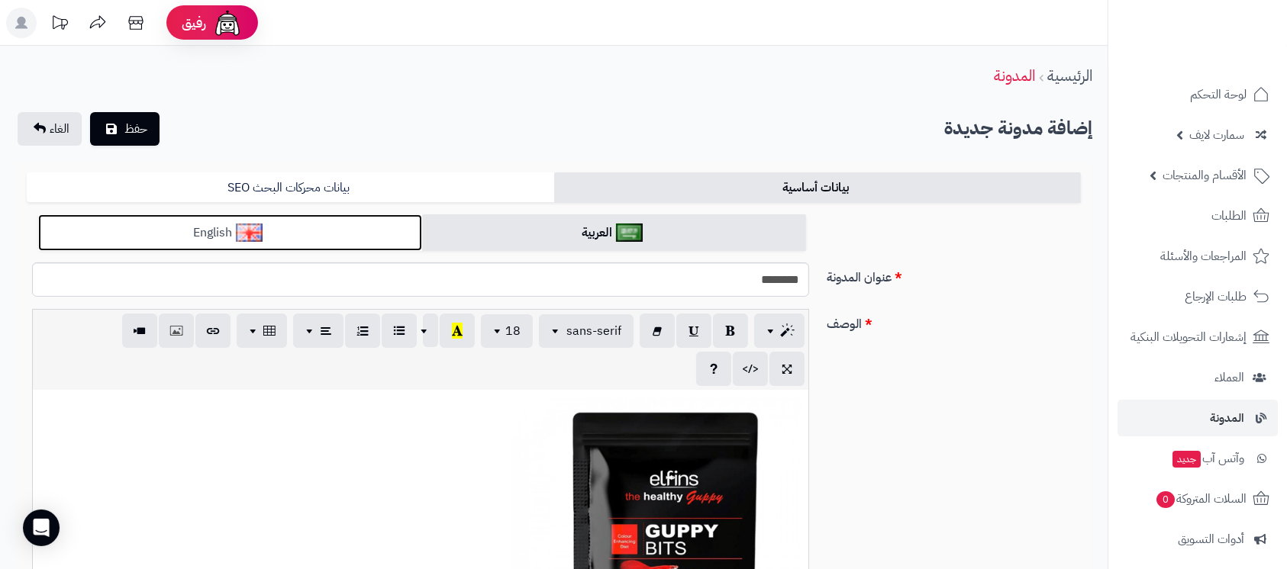
click at [360, 240] on link "English" at bounding box center [230, 233] width 384 height 37
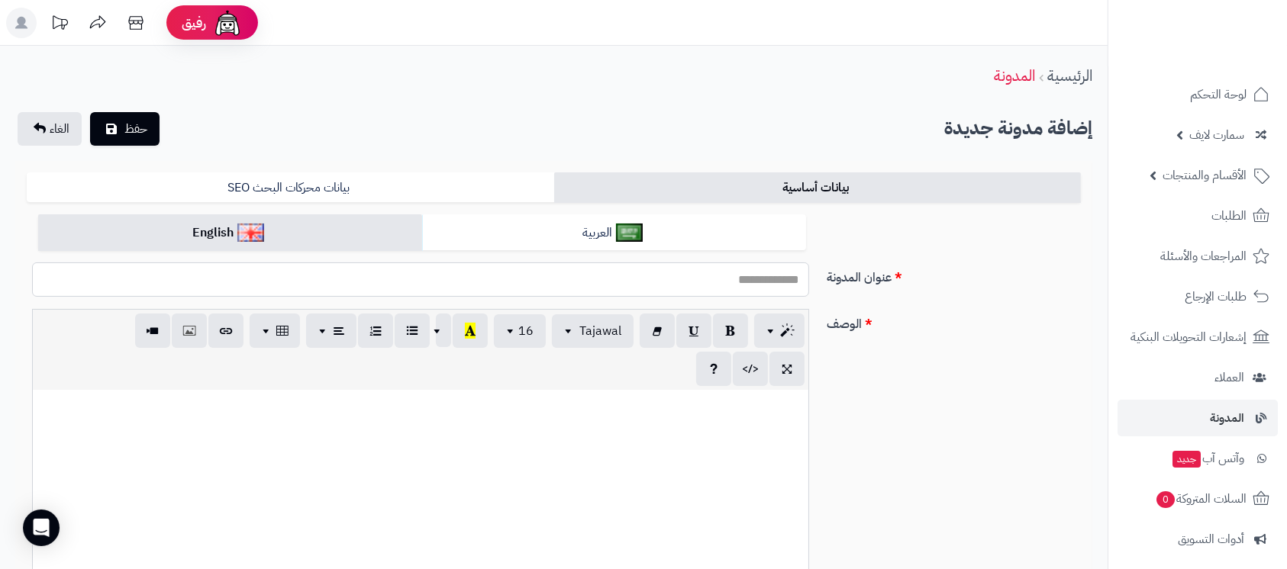
click at [515, 291] on input "عنوان المدونة" at bounding box center [420, 280] width 777 height 34
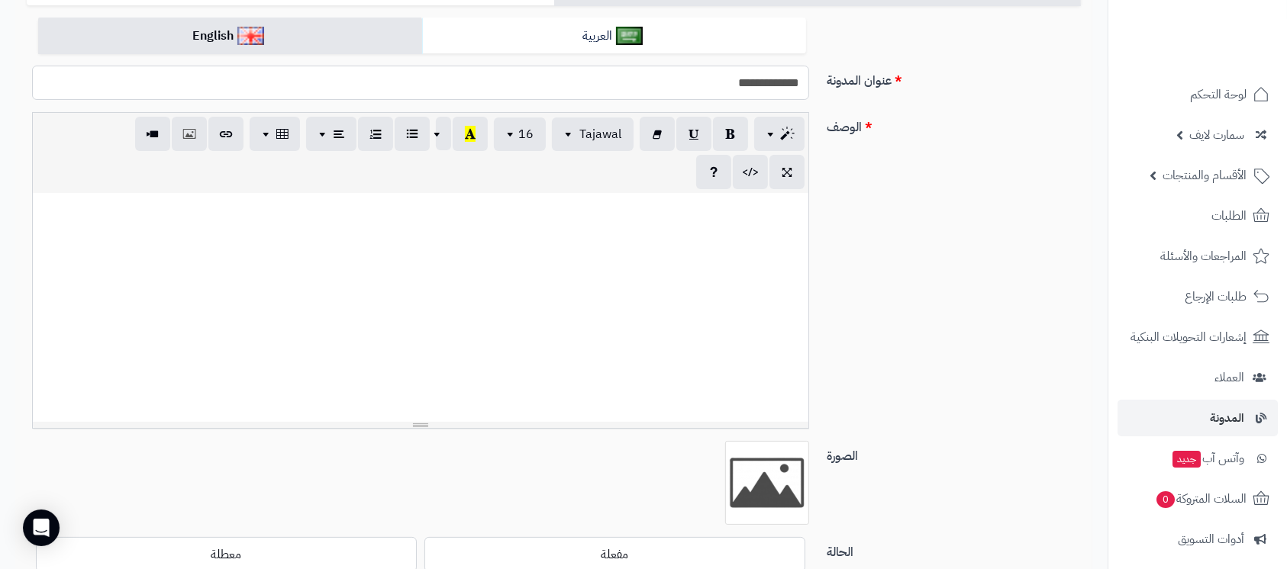
scroll to position [345, 0]
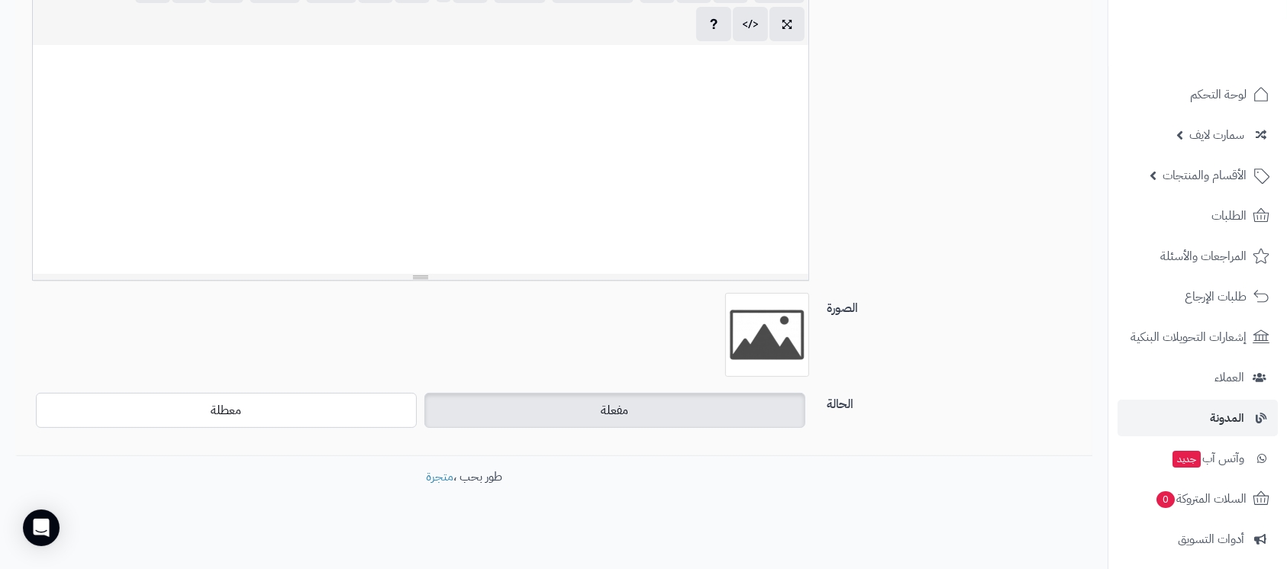
type input "**********"
click at [685, 408] on label "مفعلة" at bounding box center [614, 410] width 381 height 35
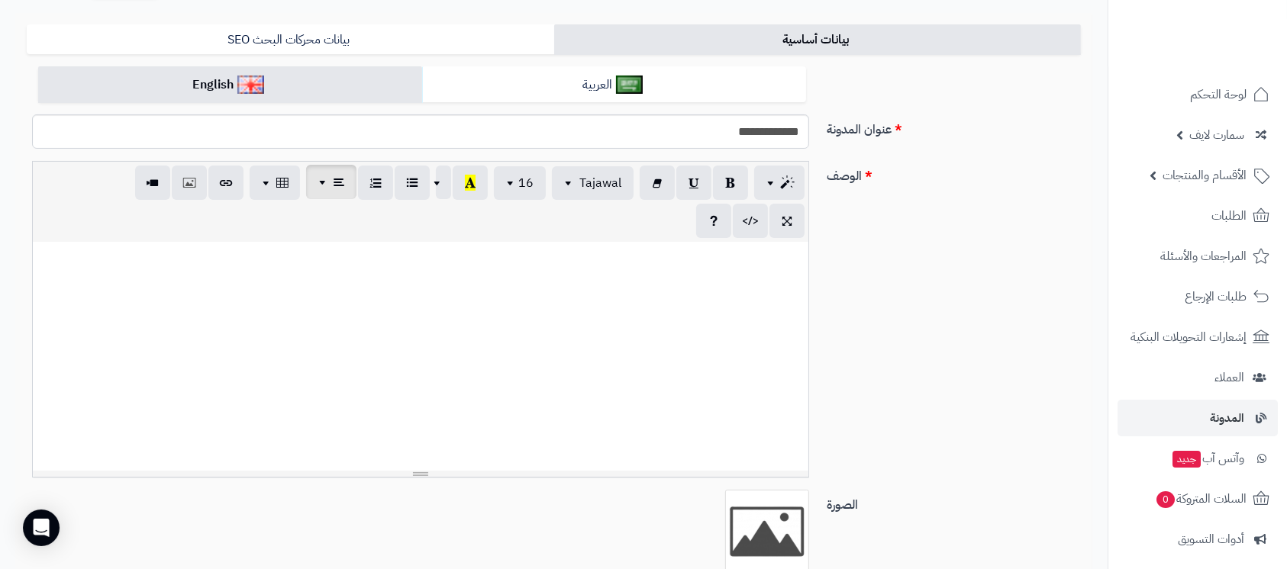
scroll to position [0, 0]
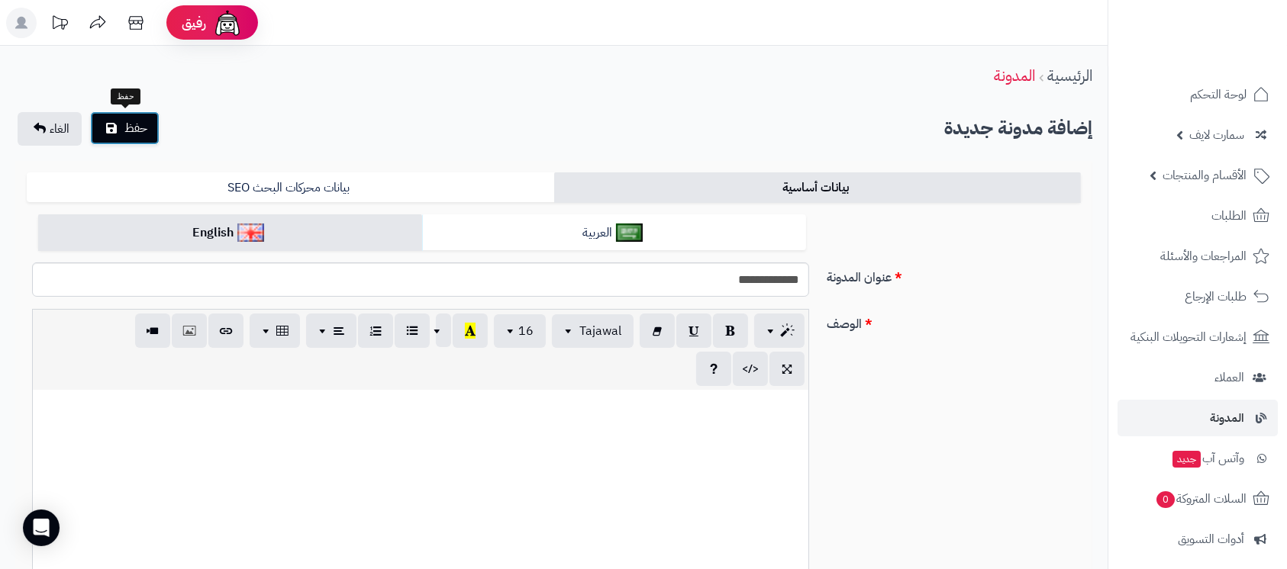
click at [129, 124] on span "حفظ" at bounding box center [135, 128] width 23 height 18
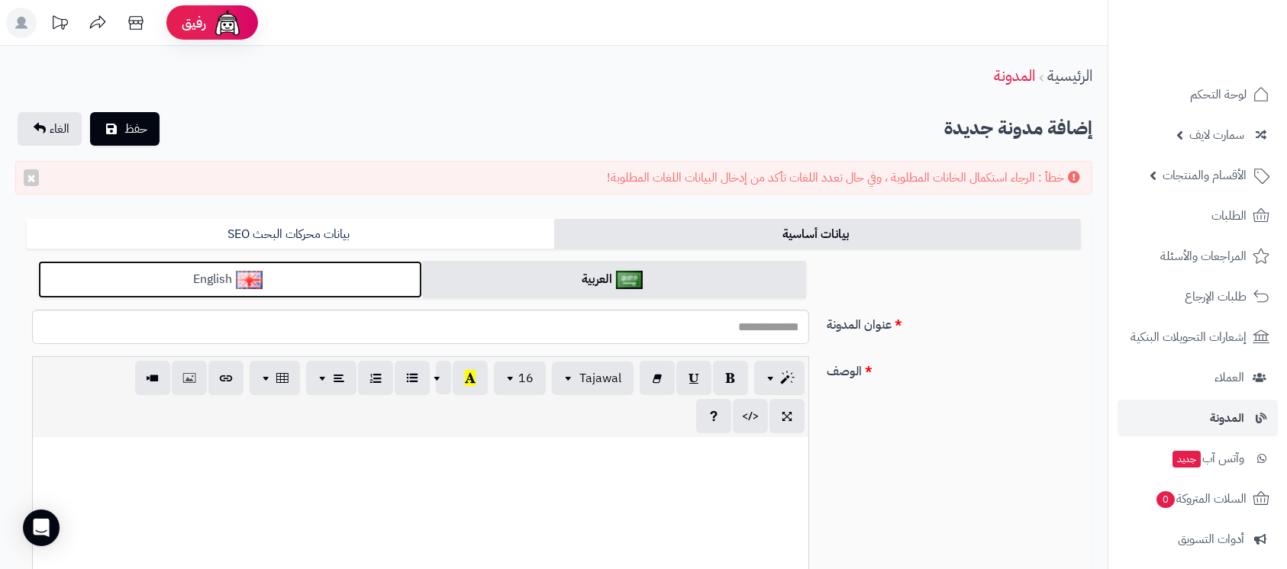
click at [387, 272] on link "English" at bounding box center [230, 279] width 384 height 37
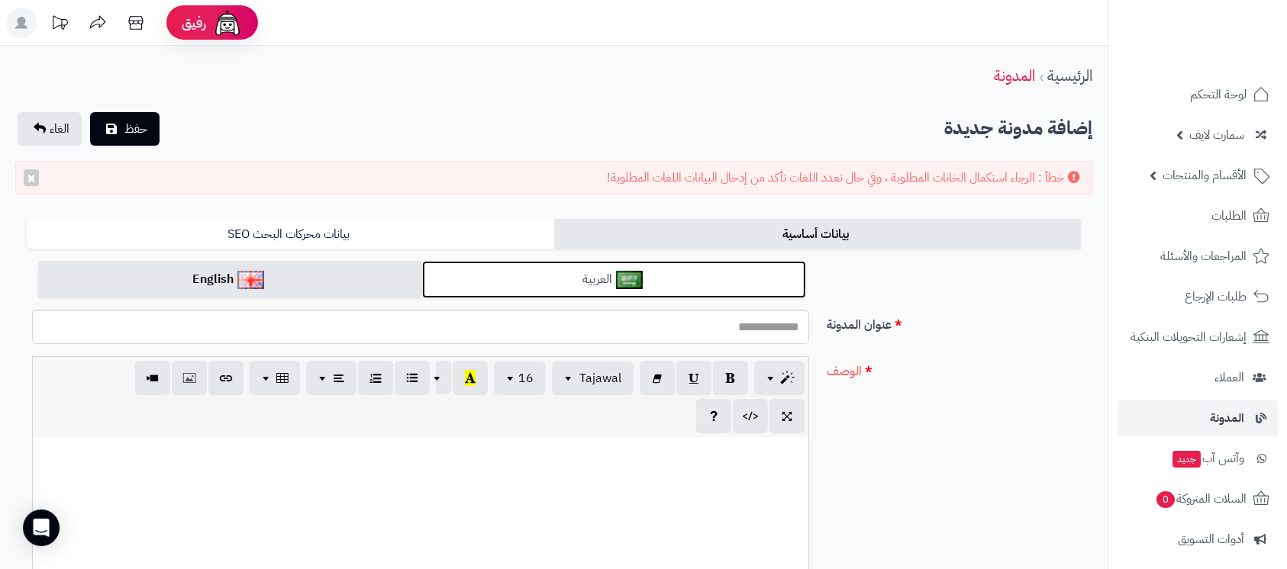
click at [669, 269] on link "العربية" at bounding box center [614, 279] width 384 height 37
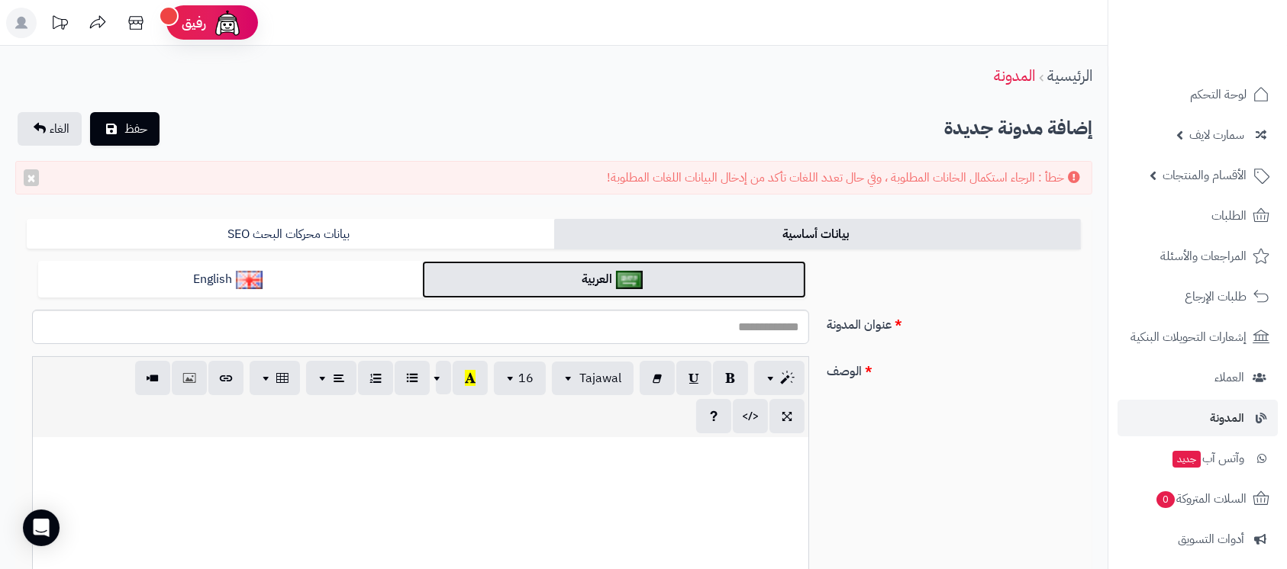
scroll to position [203, 0]
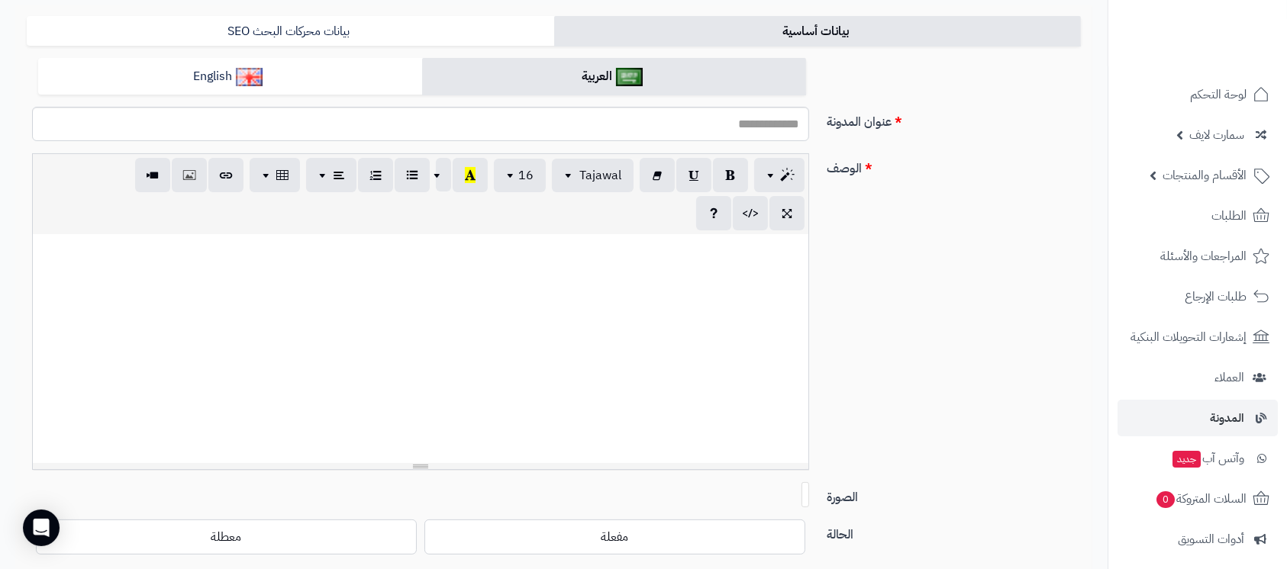
click at [656, 364] on div at bounding box center [421, 348] width 776 height 229
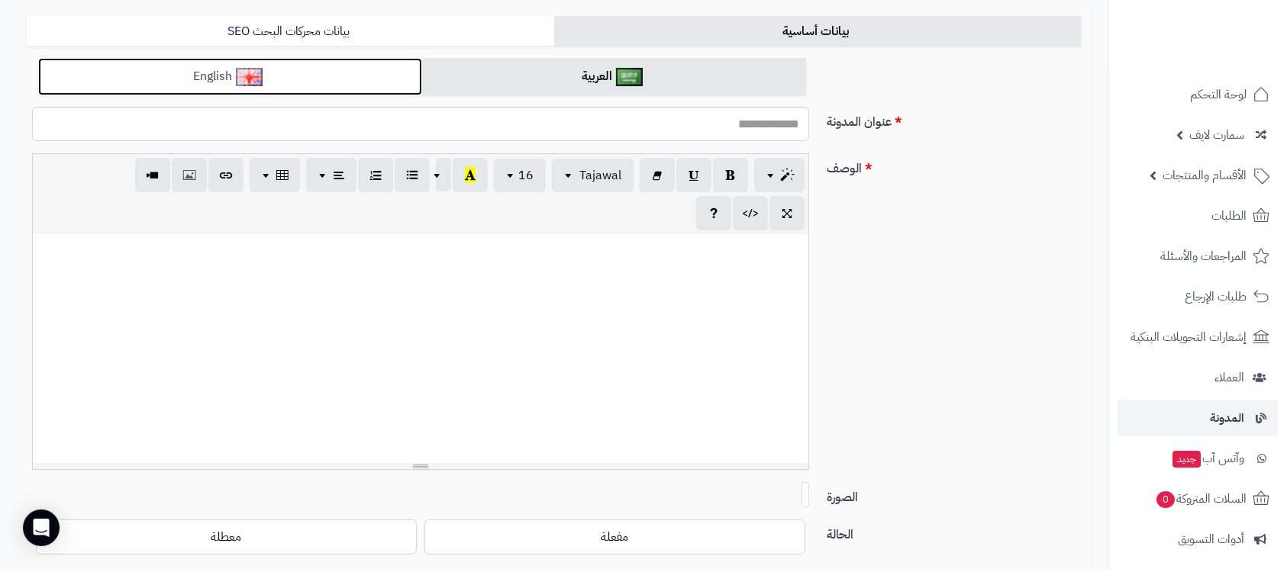
click at [379, 76] on link "English" at bounding box center [230, 76] width 384 height 37
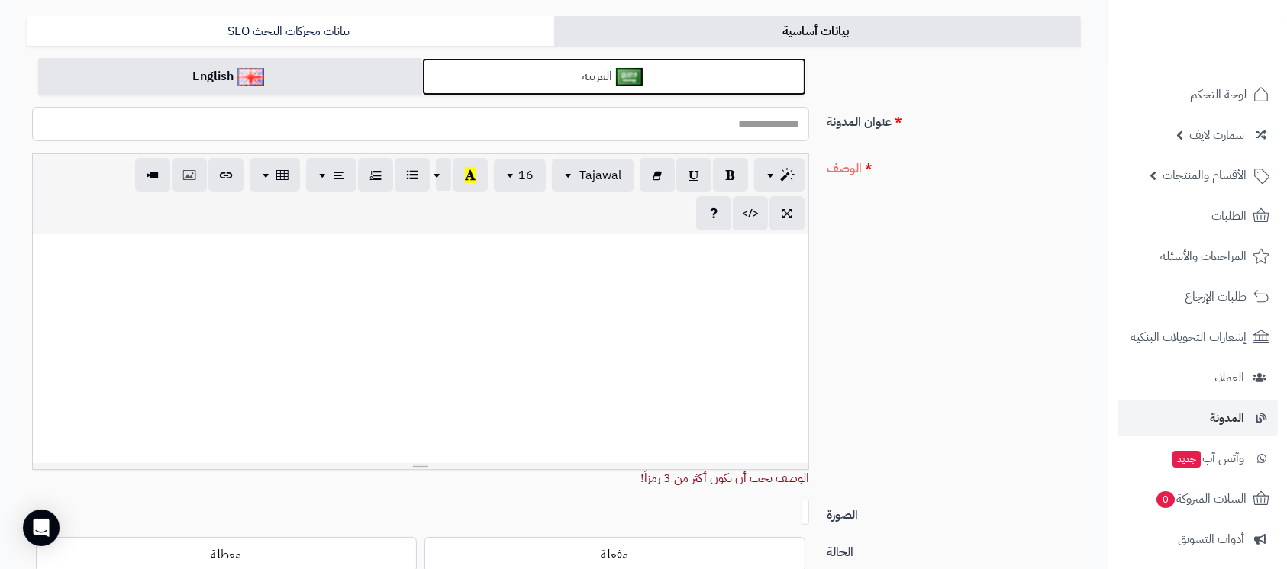
click at [562, 82] on link "العربية" at bounding box center [614, 76] width 384 height 37
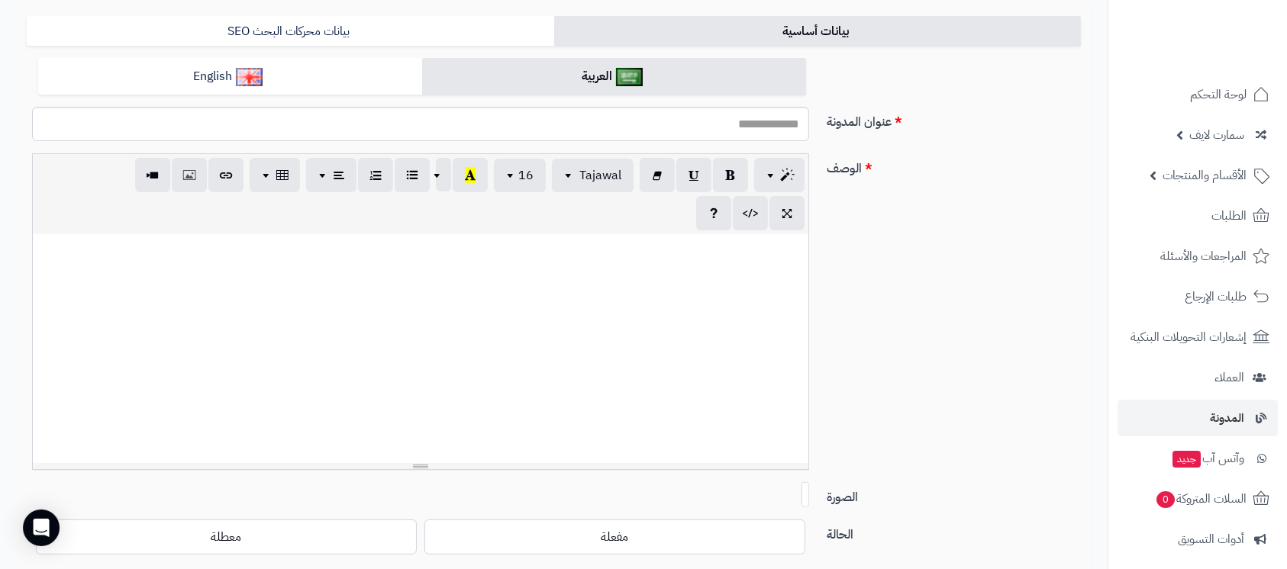
click at [566, 282] on div at bounding box center [421, 348] width 776 height 229
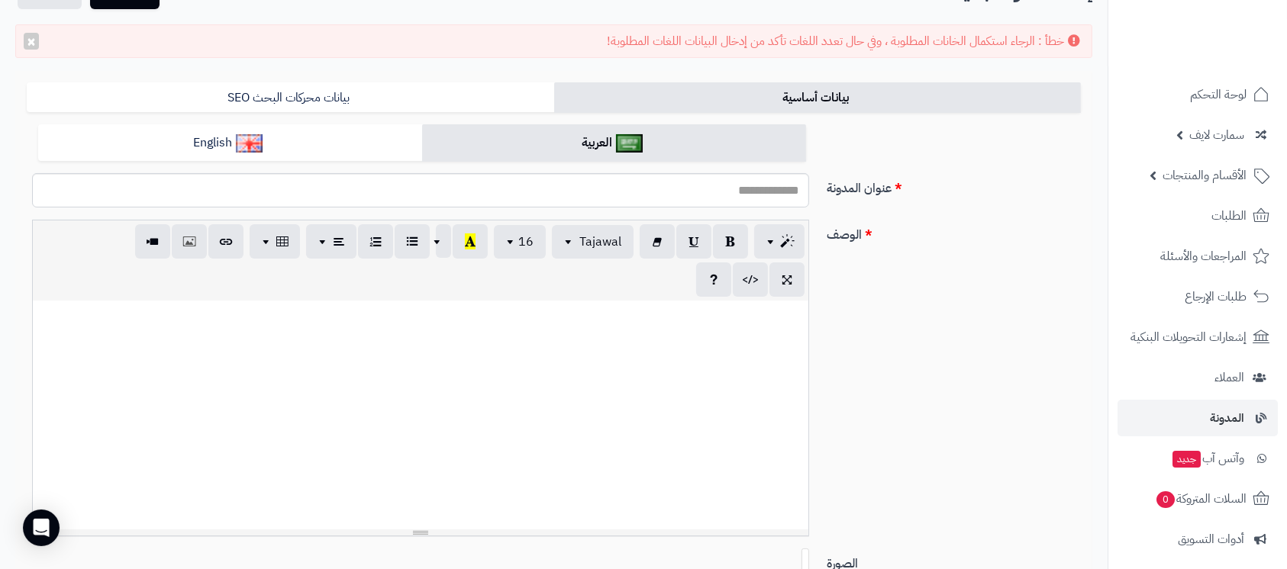
scroll to position [129, 0]
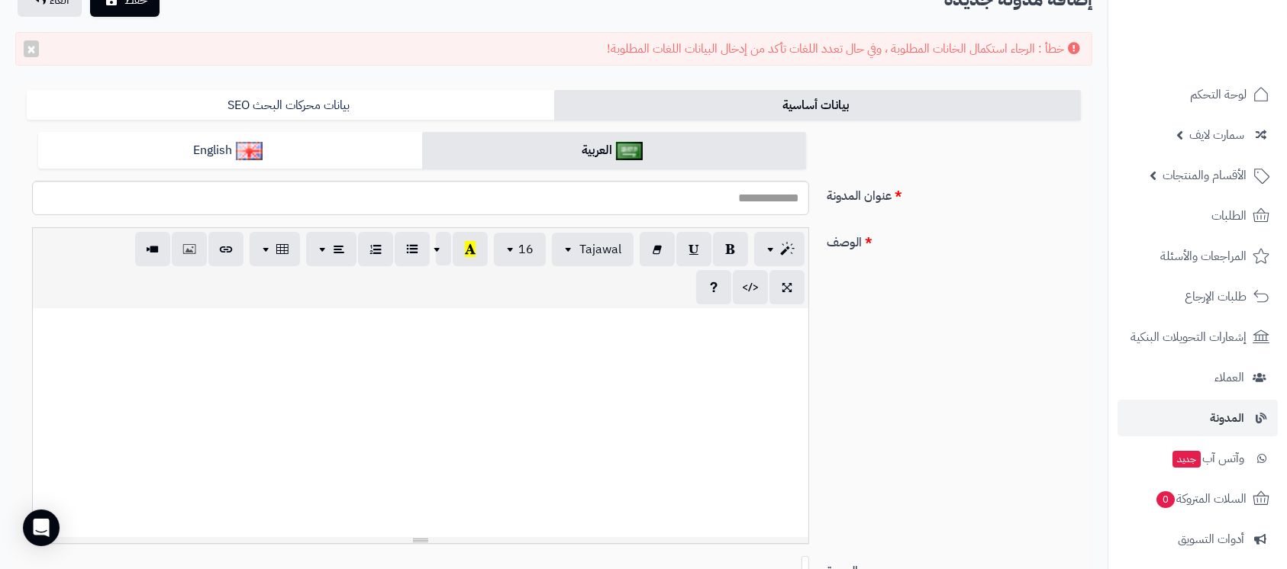
click at [607, 443] on div at bounding box center [421, 422] width 776 height 229
paste div
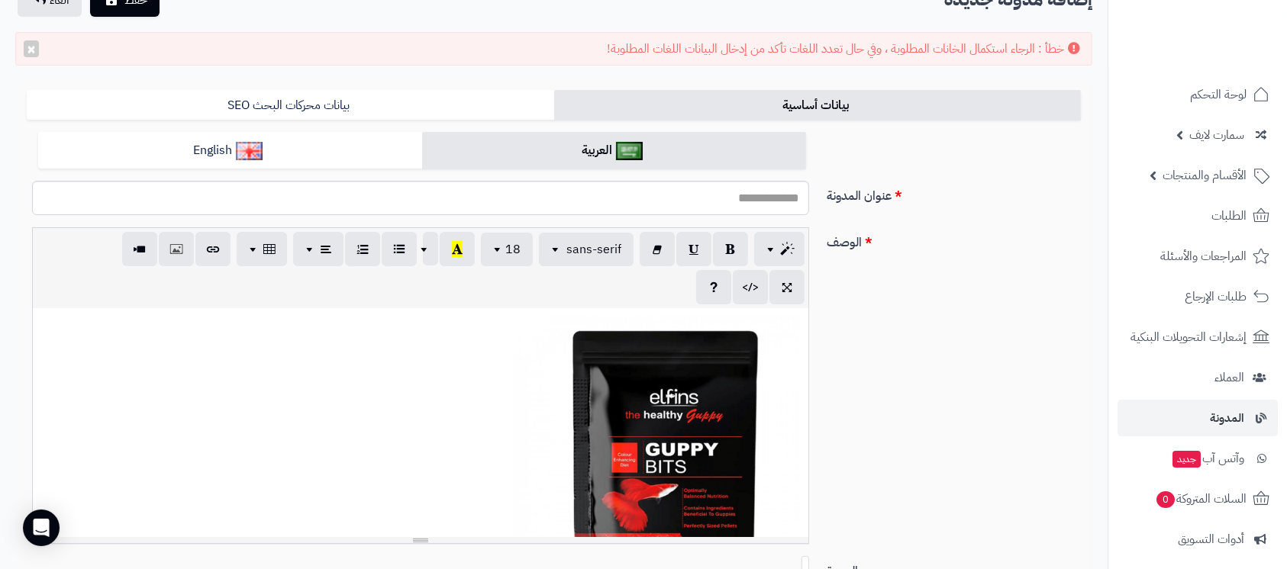
scroll to position [7, 0]
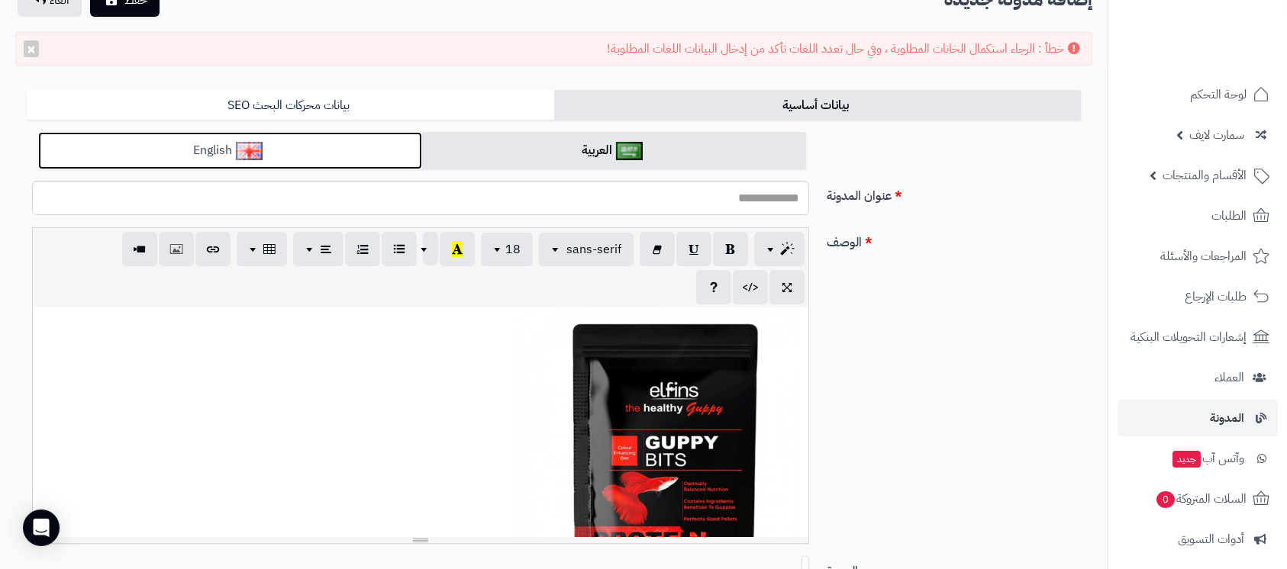
click at [350, 150] on link "English" at bounding box center [230, 150] width 384 height 37
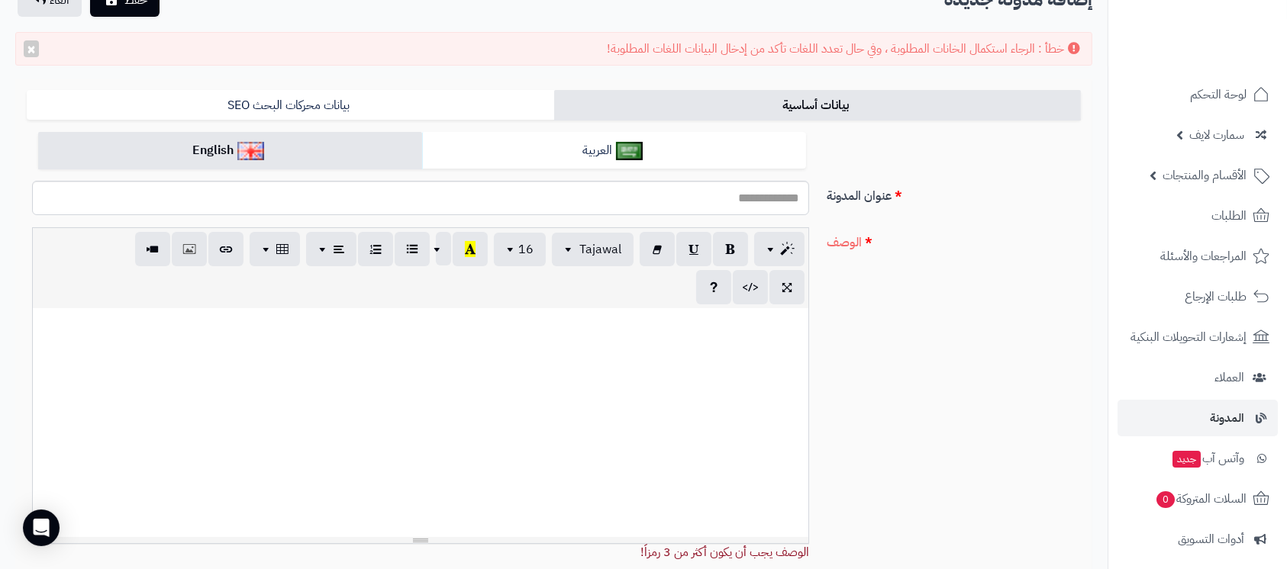
click at [476, 376] on div at bounding box center [421, 422] width 776 height 229
paste div
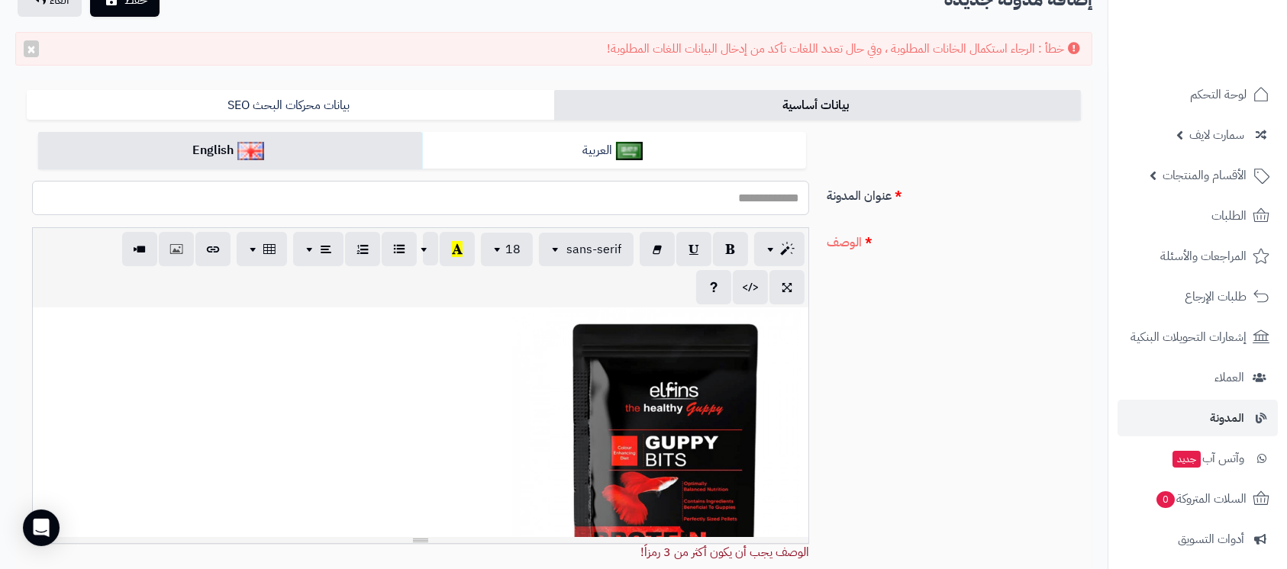
click at [659, 206] on input "عنوان المدونة" at bounding box center [420, 198] width 777 height 34
type input "***"
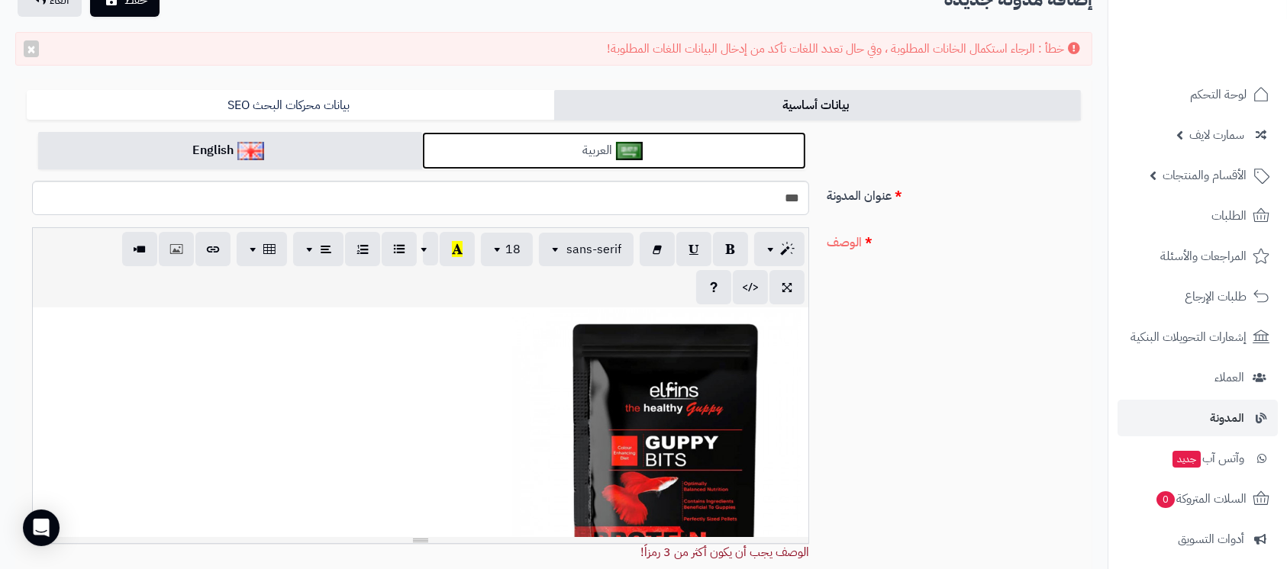
click at [683, 153] on link "العربية" at bounding box center [614, 150] width 384 height 37
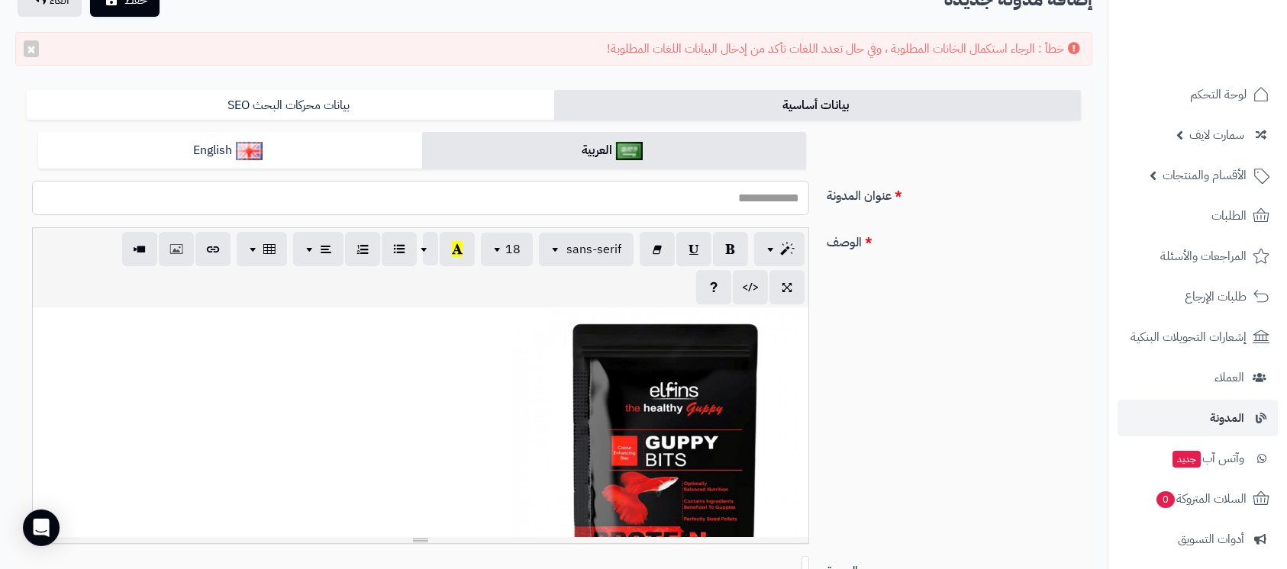
click at [689, 193] on input "عنوان المدونة" at bounding box center [420, 198] width 777 height 34
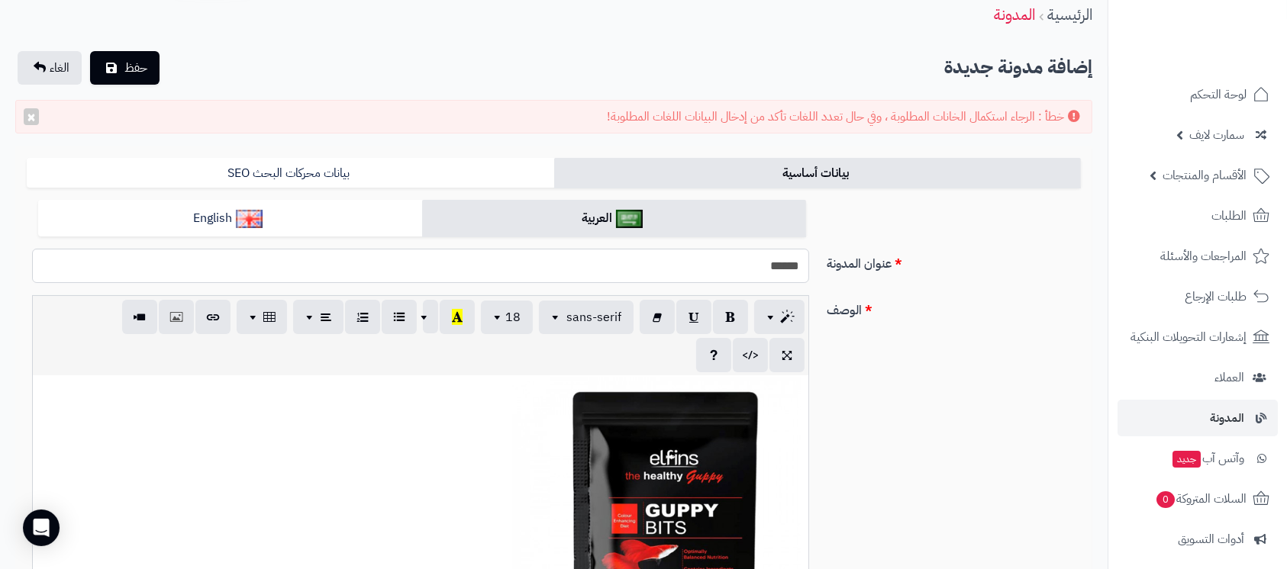
scroll to position [0, 0]
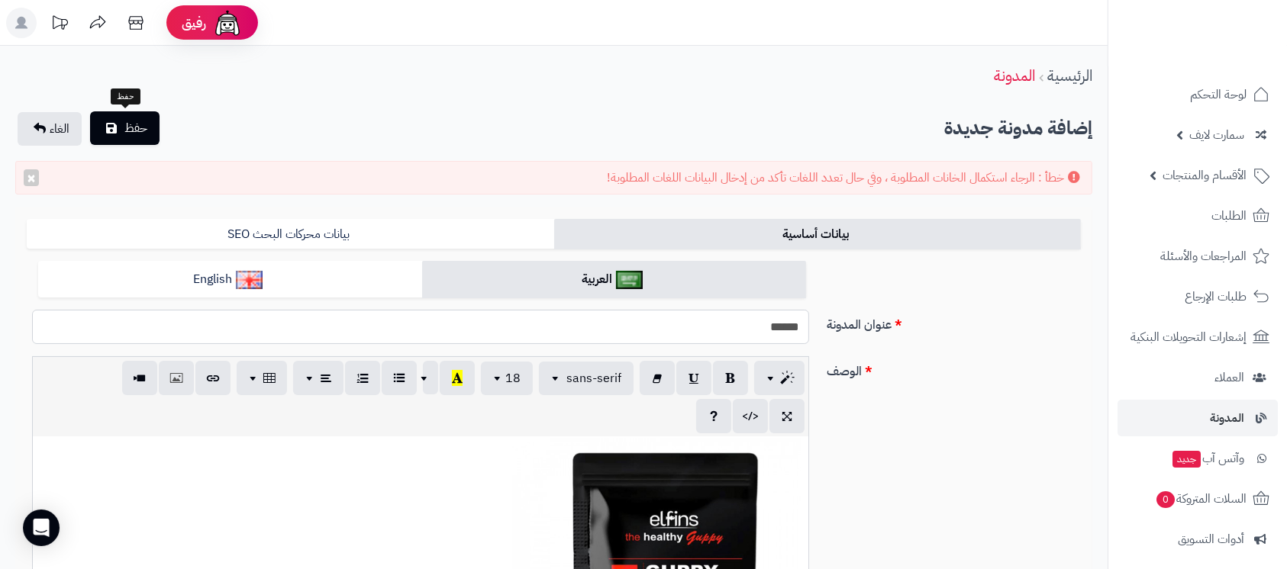
type input "******"
click at [142, 121] on span "حفظ" at bounding box center [135, 128] width 23 height 18
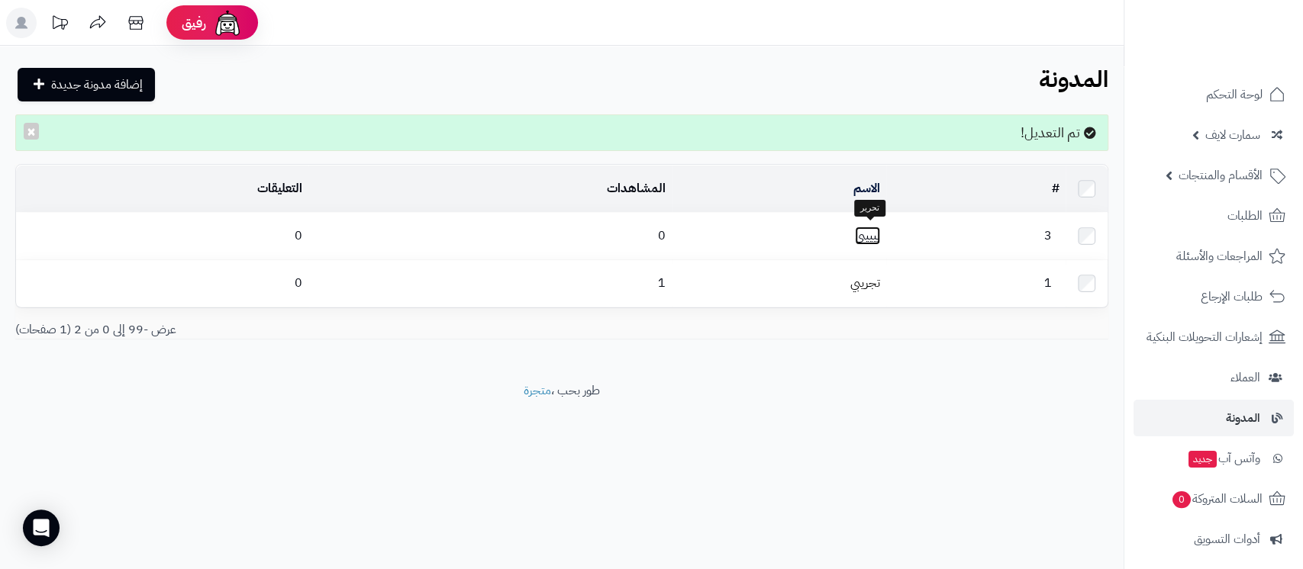
click at [873, 232] on link "يييييي" at bounding box center [867, 236] width 25 height 18
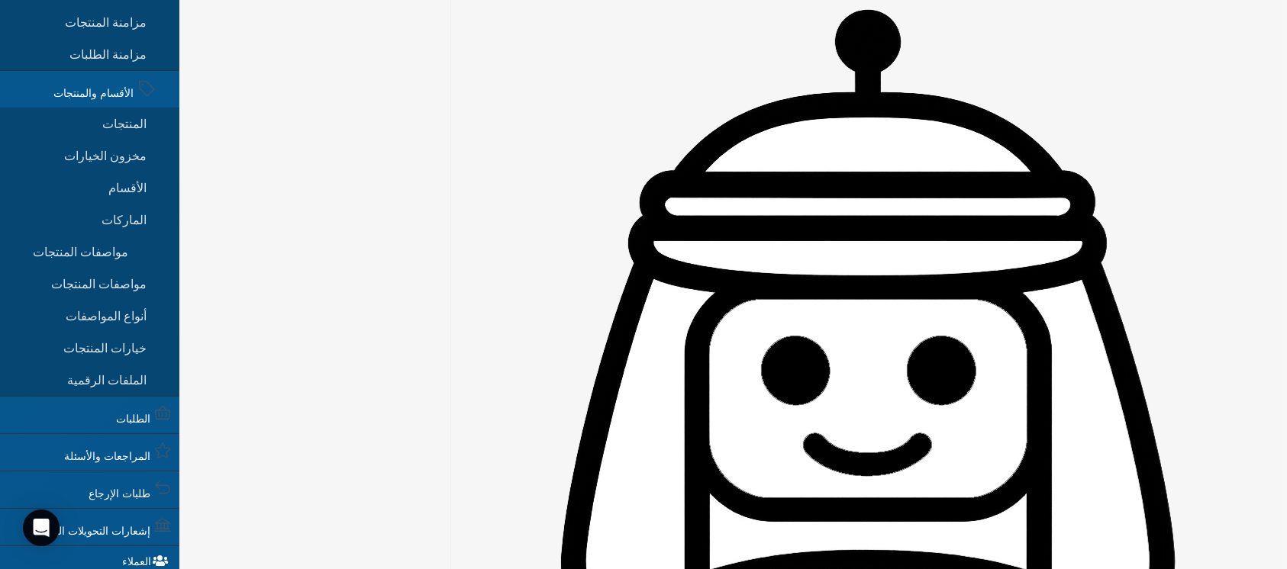
scroll to position [203, 0]
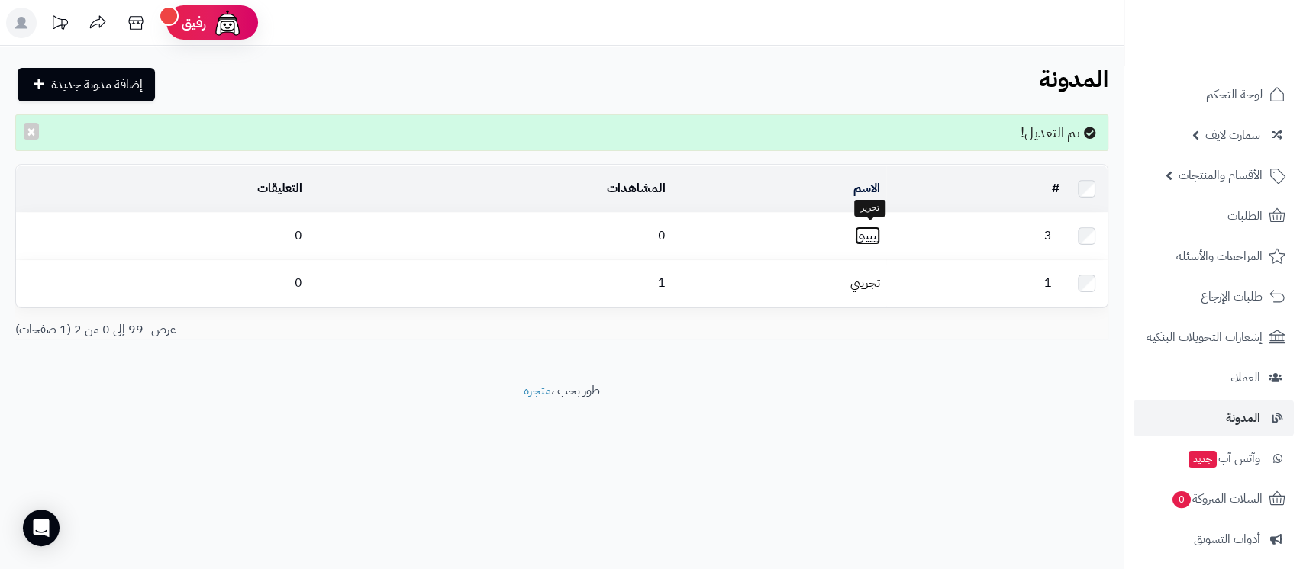
click at [873, 235] on link "يييييي" at bounding box center [867, 236] width 25 height 18
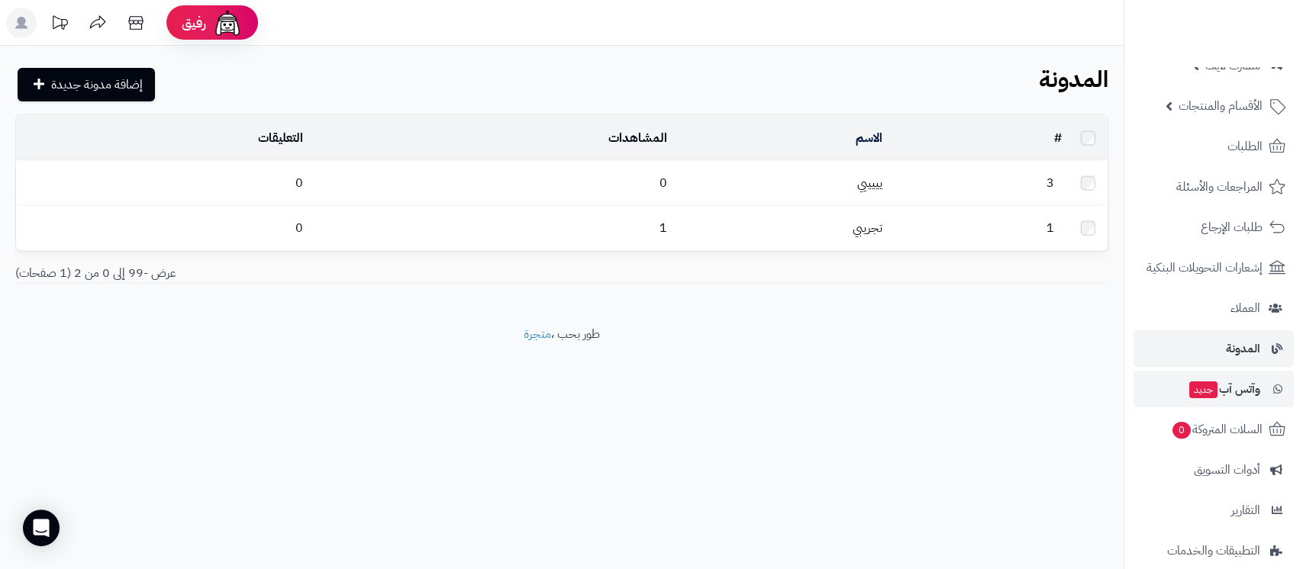
scroll to position [210, 0]
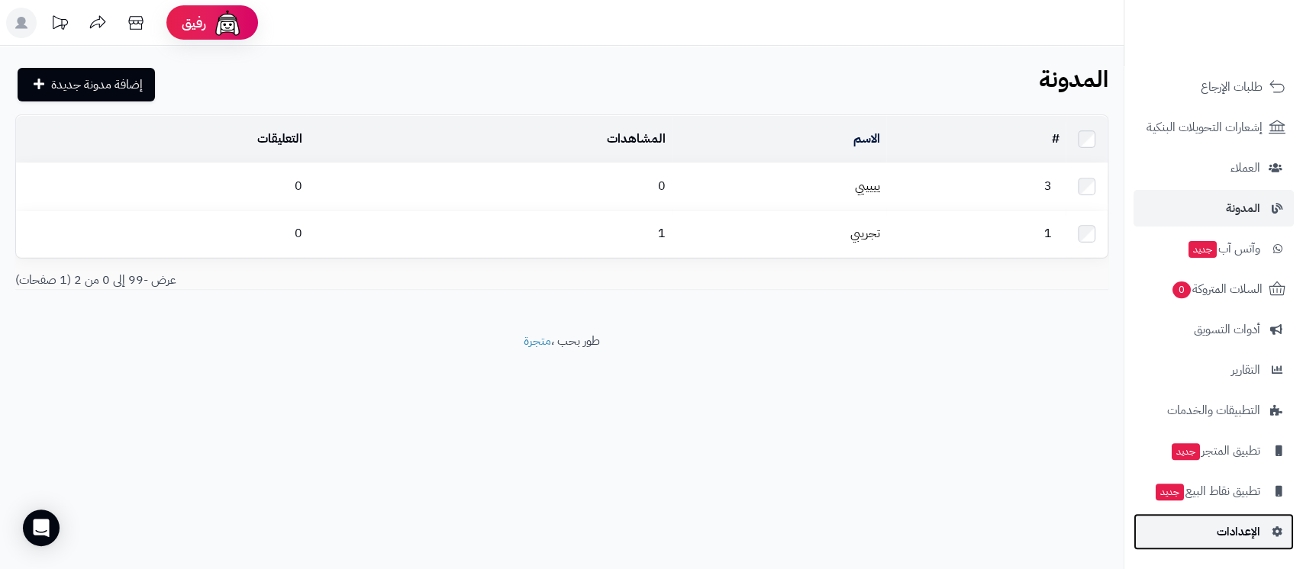
click at [1218, 531] on span "الإعدادات" at bounding box center [1239, 531] width 44 height 21
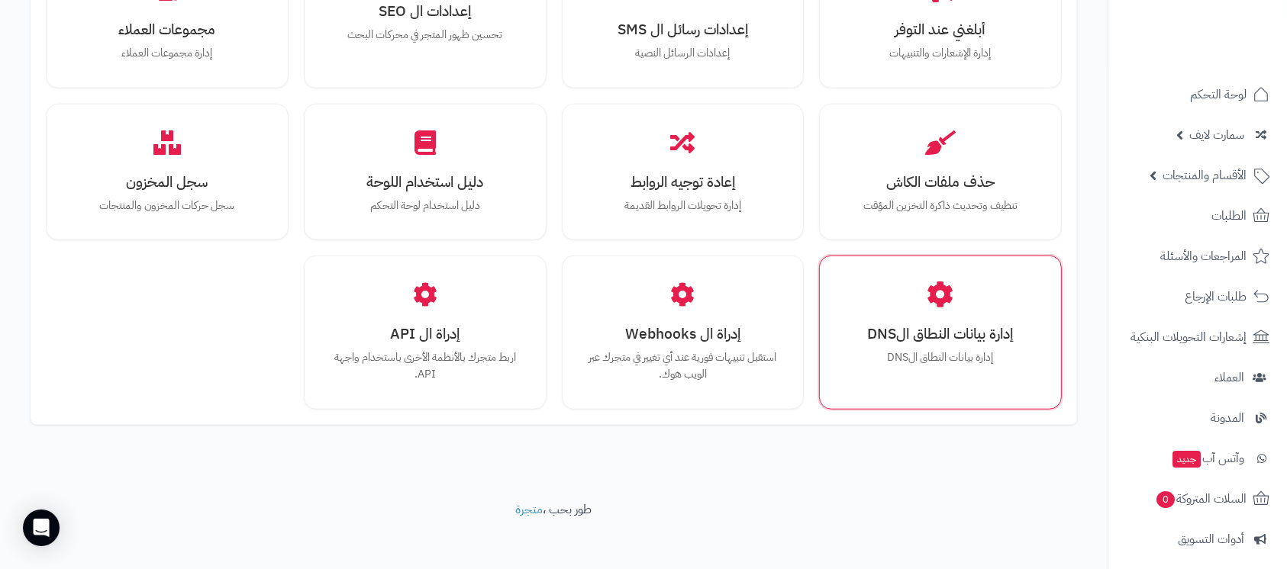
scroll to position [1376, 0]
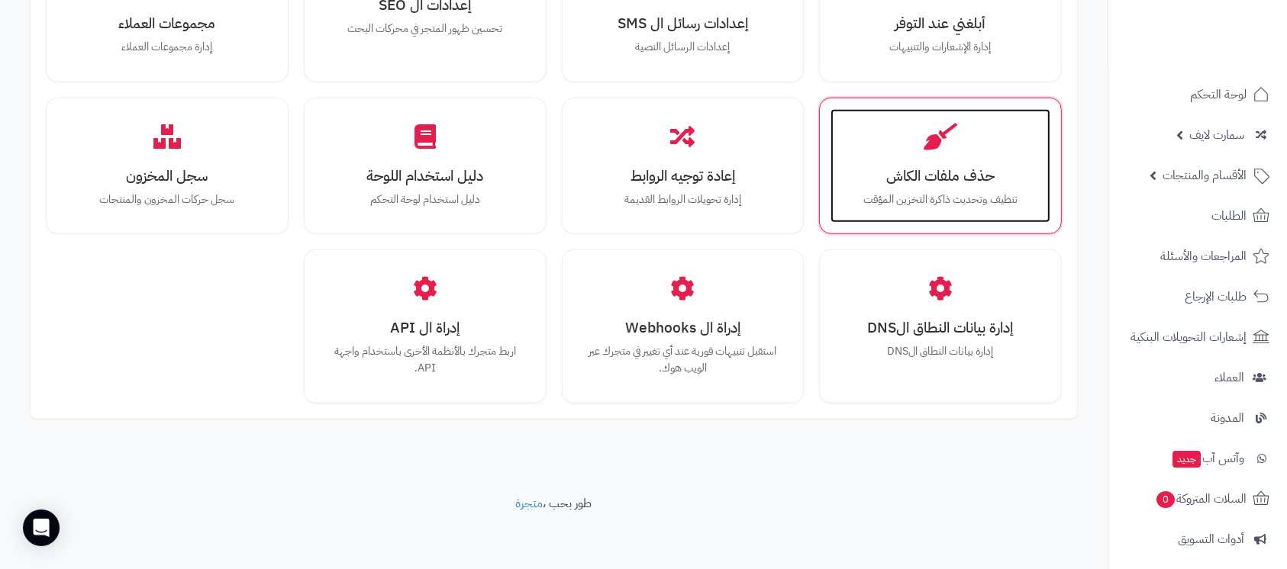
click at [940, 172] on h3 "حذف ملفات الكاش" at bounding box center [940, 176] width 189 height 16
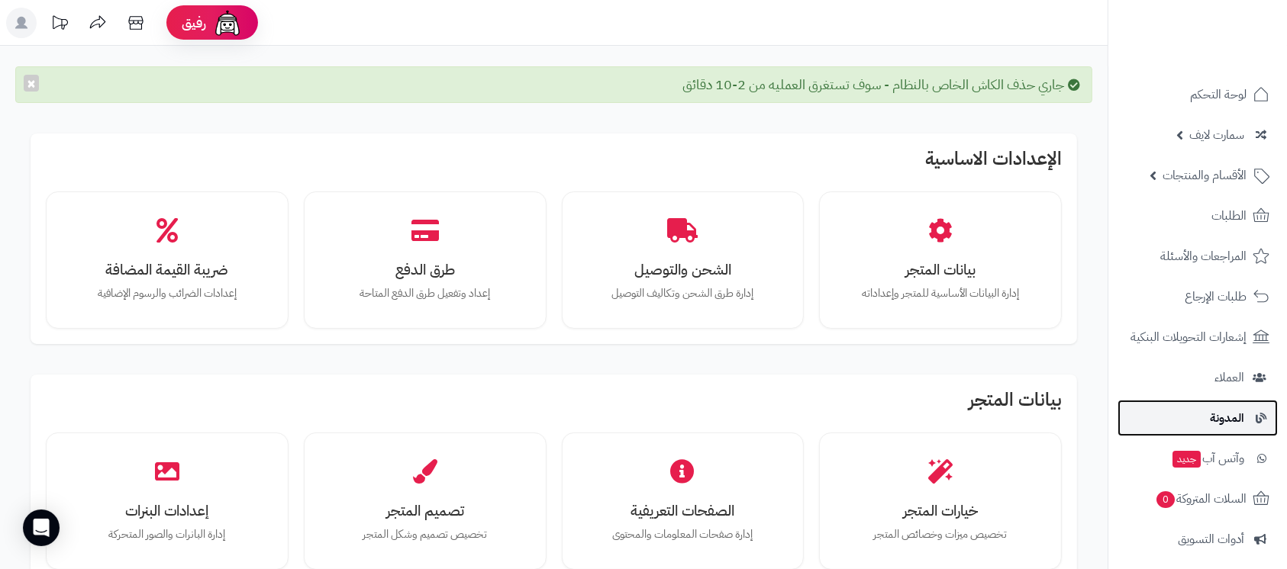
click at [1217, 426] on span "المدونة" at bounding box center [1227, 418] width 34 height 21
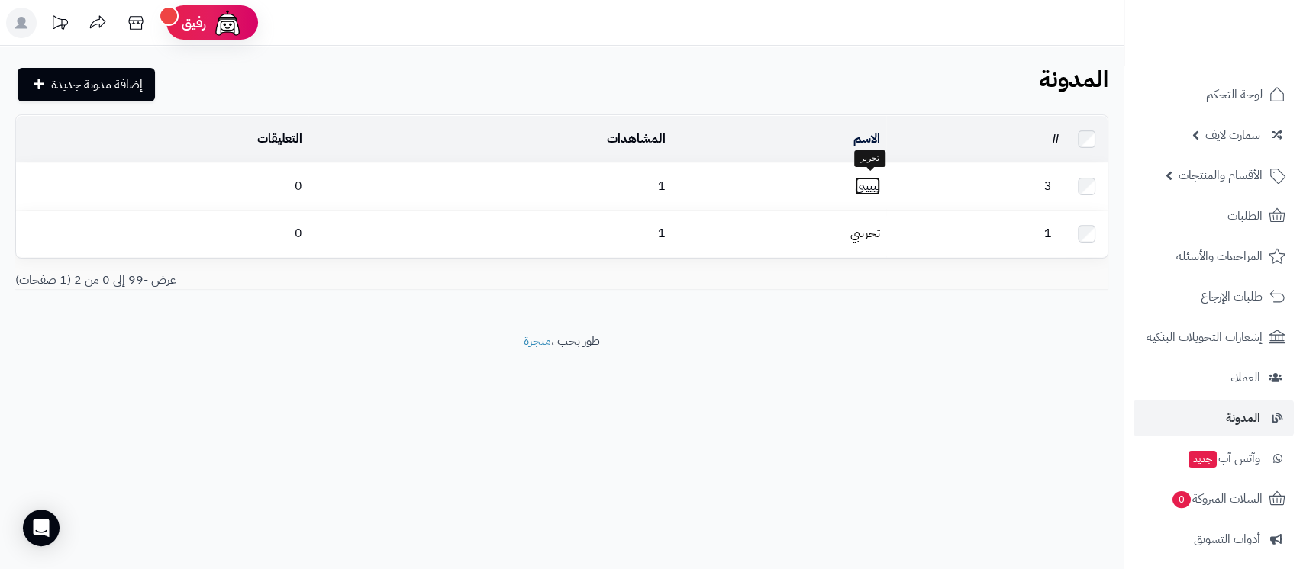
click at [871, 186] on link "يييييي" at bounding box center [867, 186] width 25 height 18
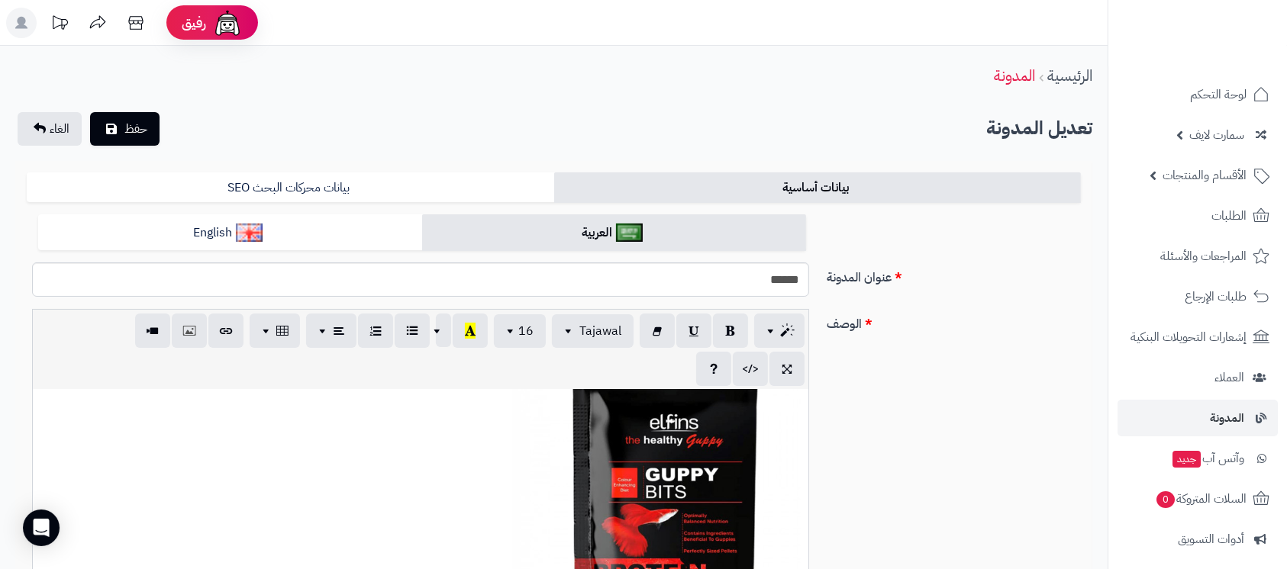
scroll to position [85, 0]
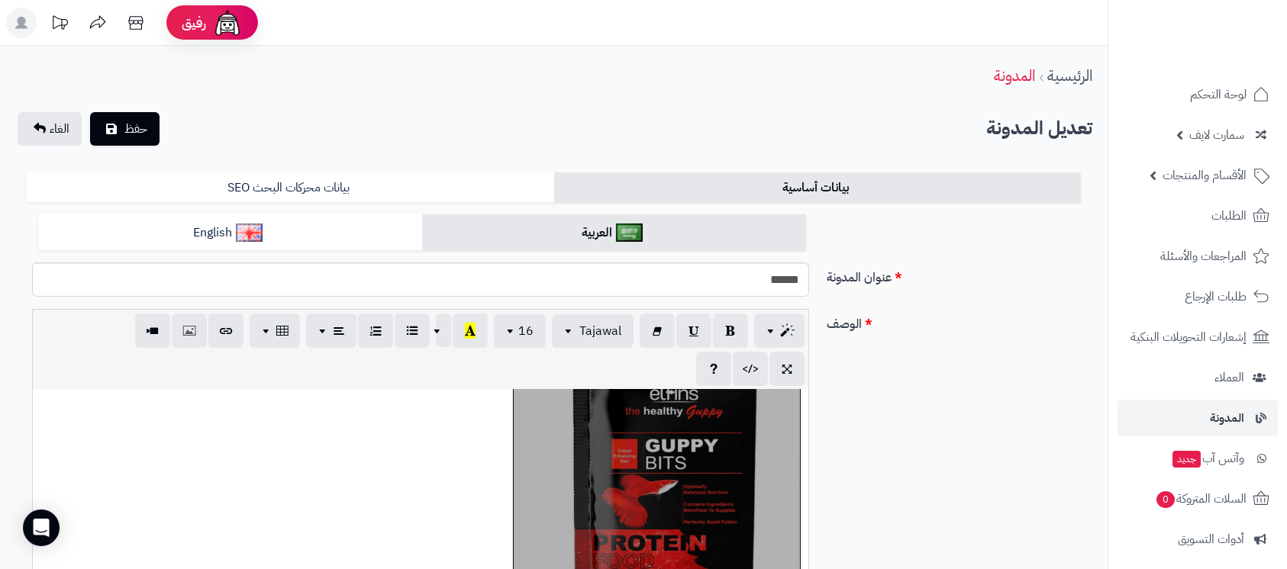
click at [632, 497] on div "377x377" at bounding box center [421, 504] width 776 height 229
click at [229, 336] on icon "button" at bounding box center [226, 330] width 11 height 16
type input "**********"
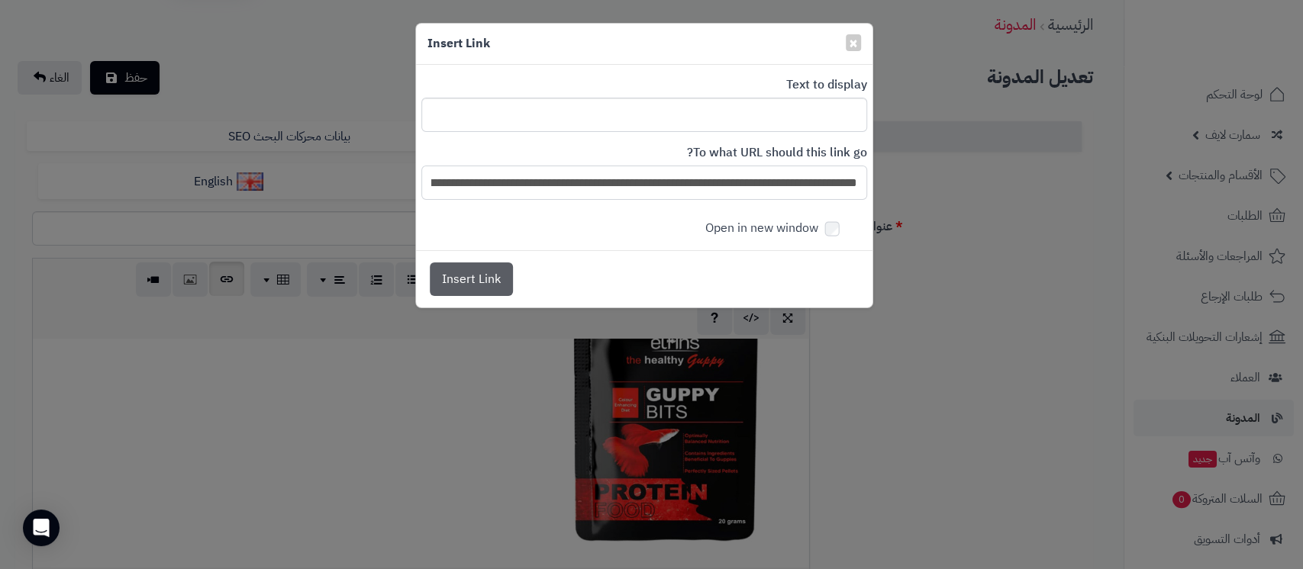
scroll to position [0, -1666]
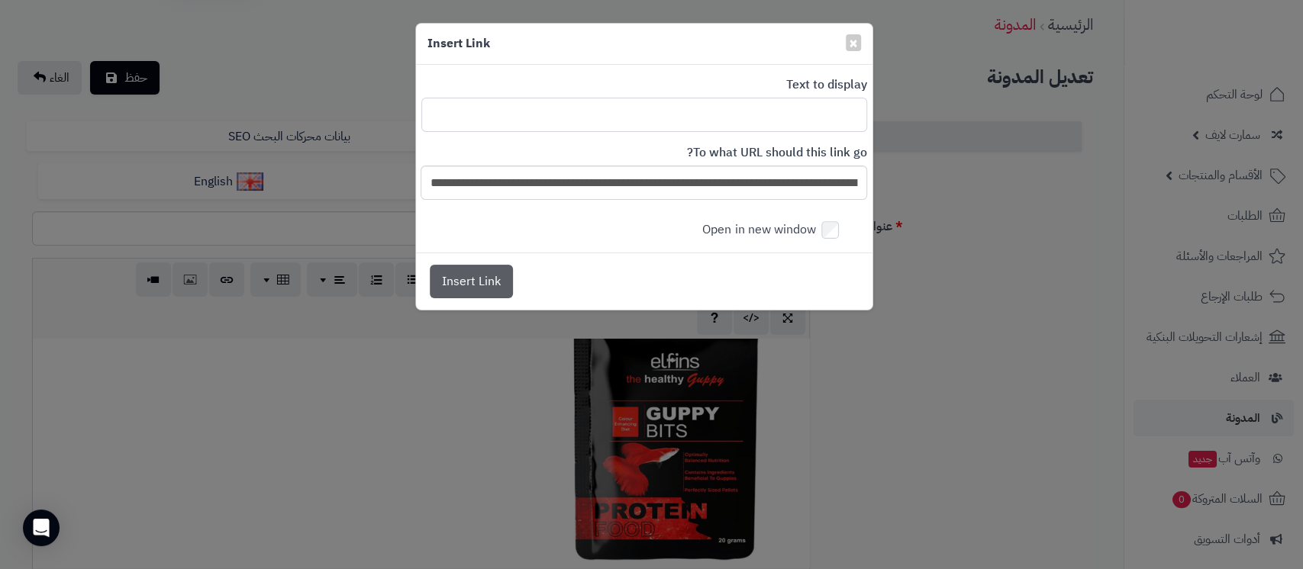
click at [819, 118] on input "text" at bounding box center [644, 115] width 446 height 34
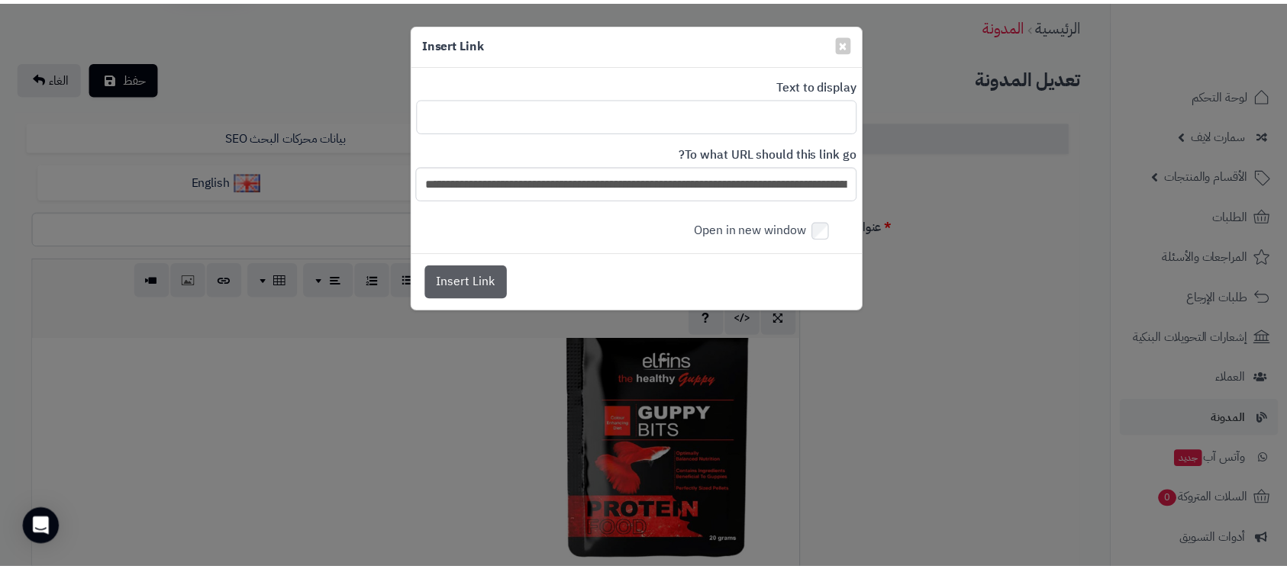
scroll to position [0, 0]
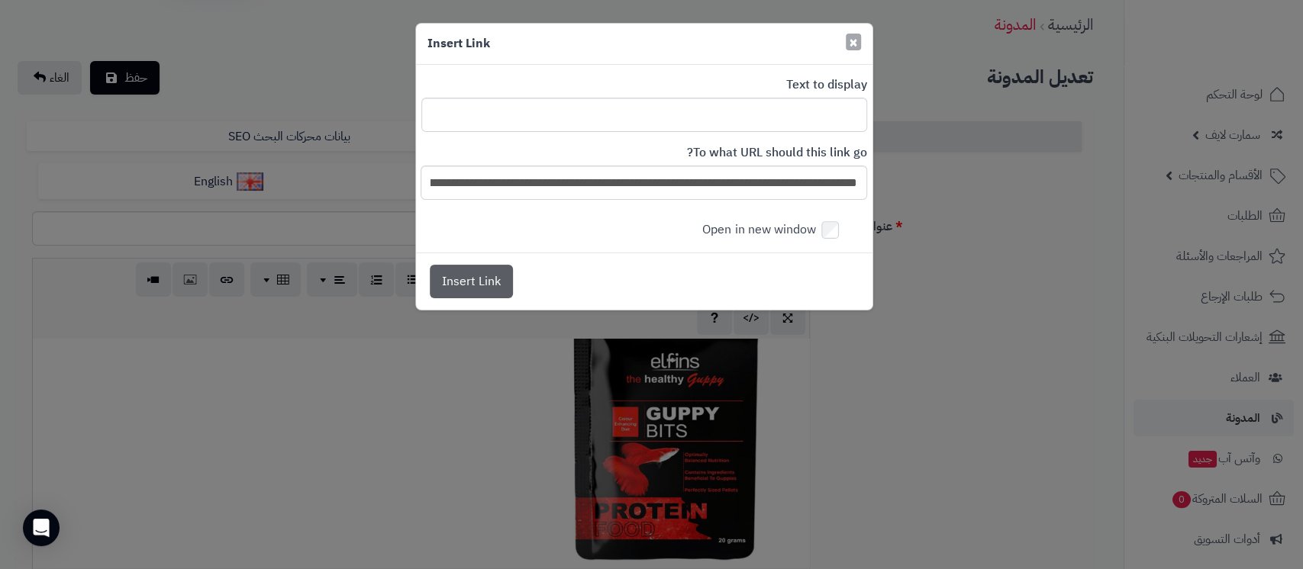
click at [857, 50] on button "×" at bounding box center [853, 42] width 15 height 17
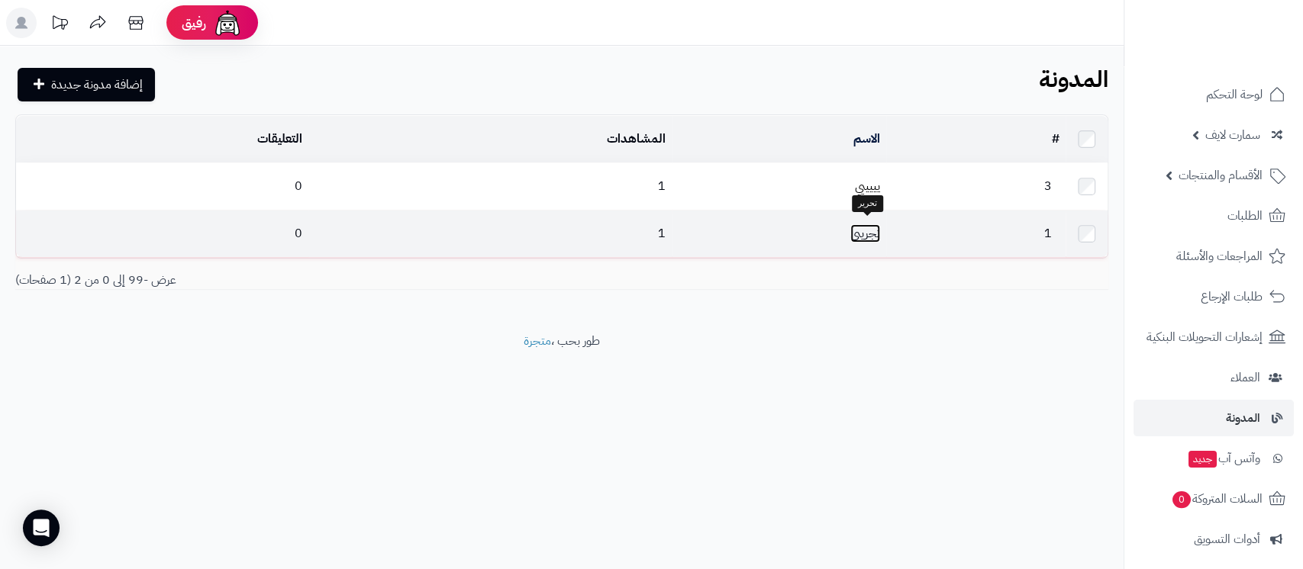
click at [861, 229] on link "تجريبي" at bounding box center [865, 233] width 30 height 18
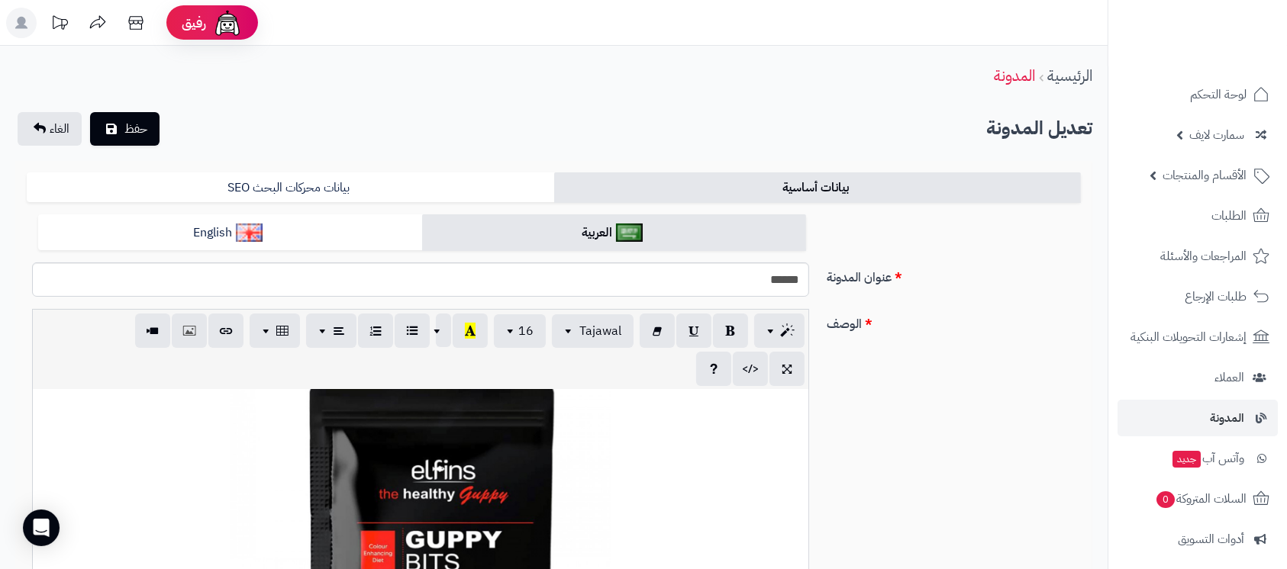
scroll to position [203, 0]
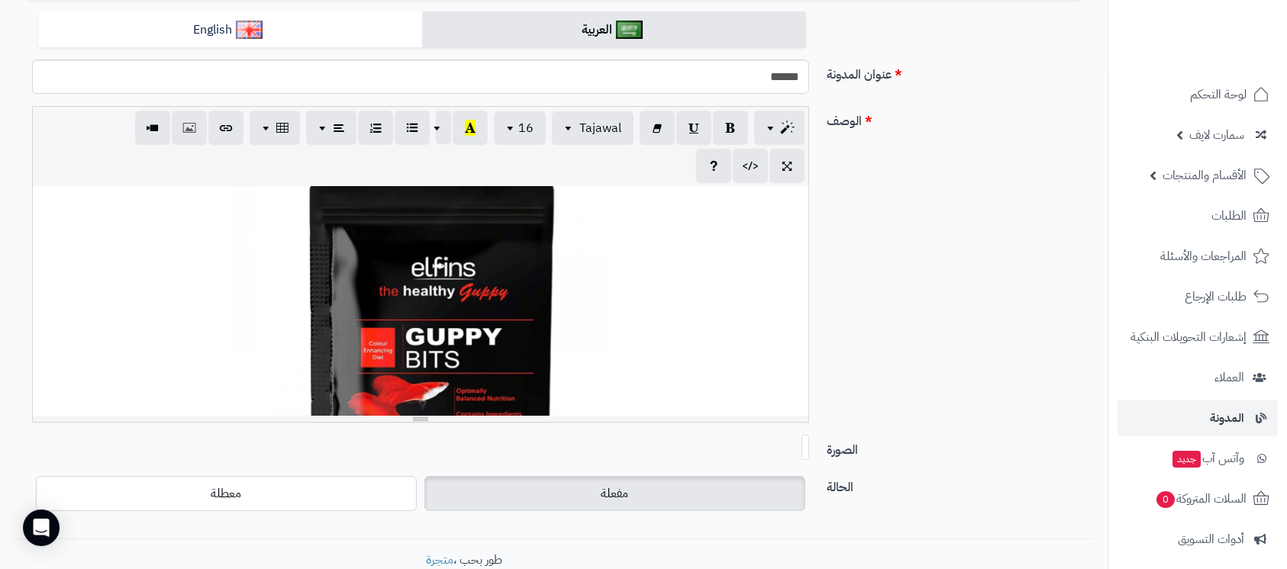
click at [476, 344] on div "**********" at bounding box center [421, 301] width 776 height 229
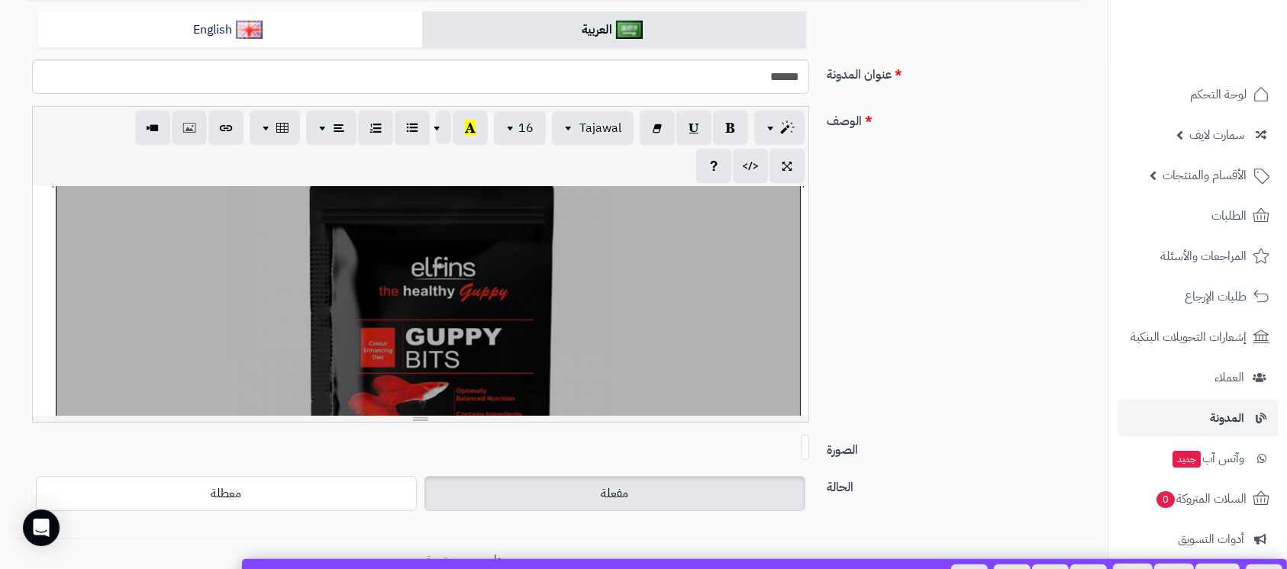
click at [634, 331] on div at bounding box center [428, 371] width 744 height 371
click at [397, 308] on div at bounding box center [428, 371] width 744 height 371
click at [953, 305] on div "**********" at bounding box center [554, 270] width 1066 height 329
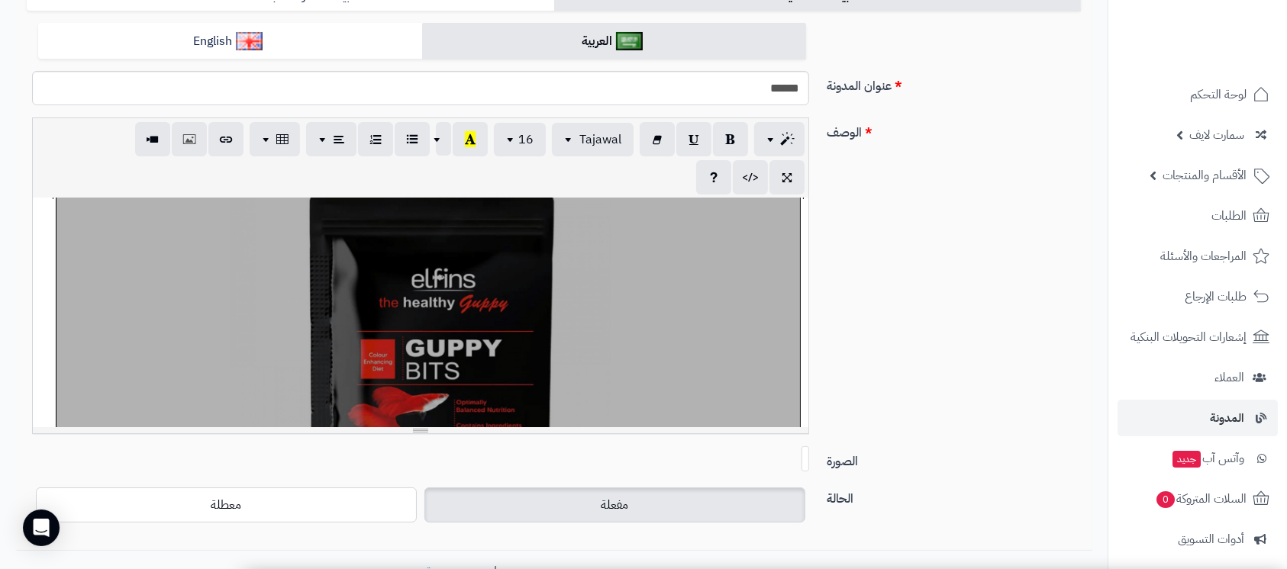
scroll to position [293, 0]
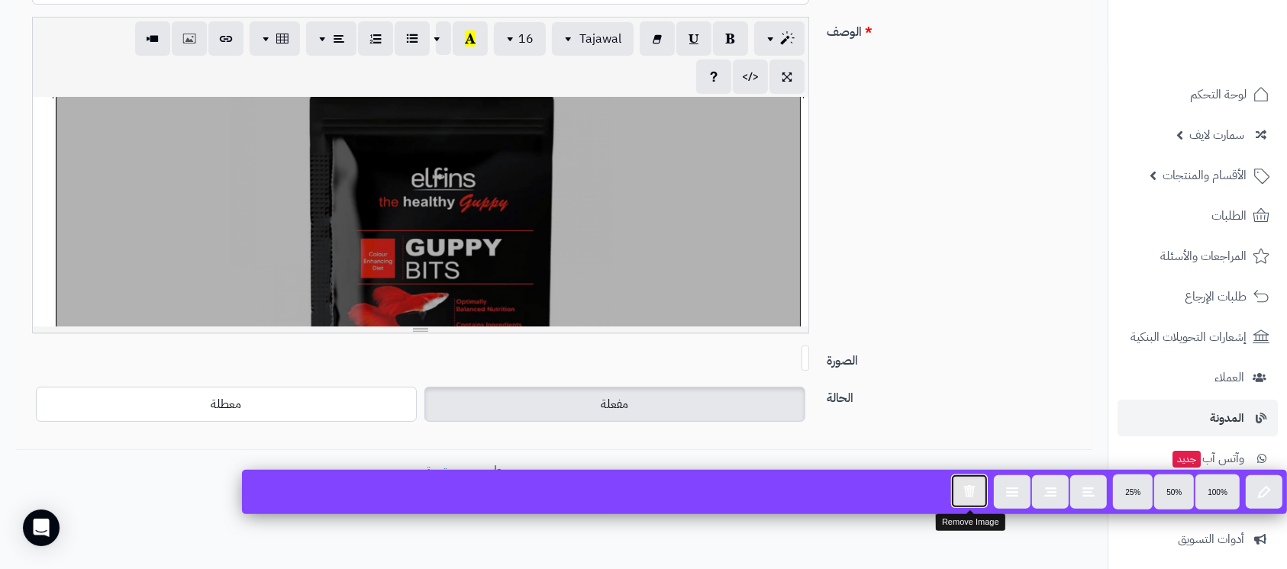
click at [960, 491] on button "button" at bounding box center [969, 492] width 37 height 34
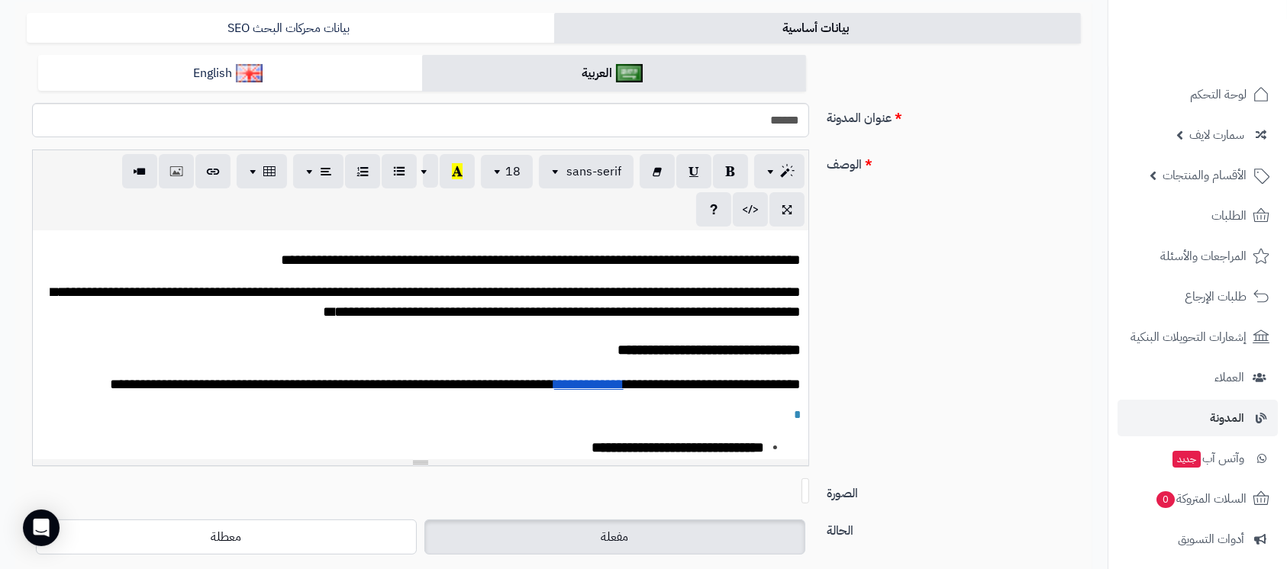
scroll to position [192, 0]
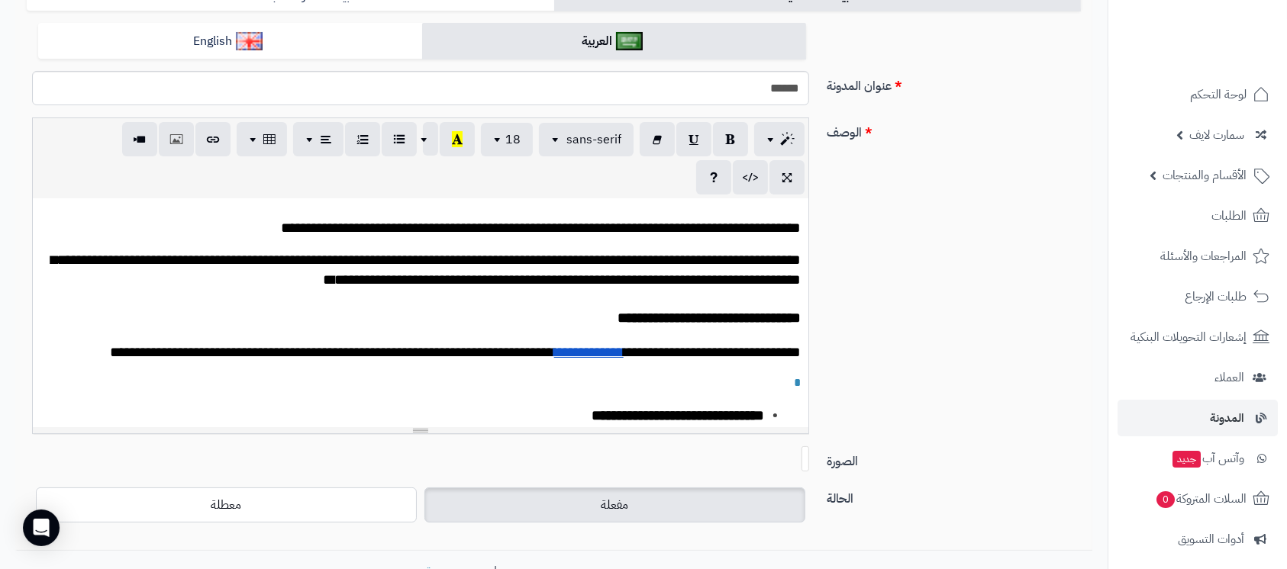
click at [683, 363] on p "**********" at bounding box center [420, 353] width 760 height 20
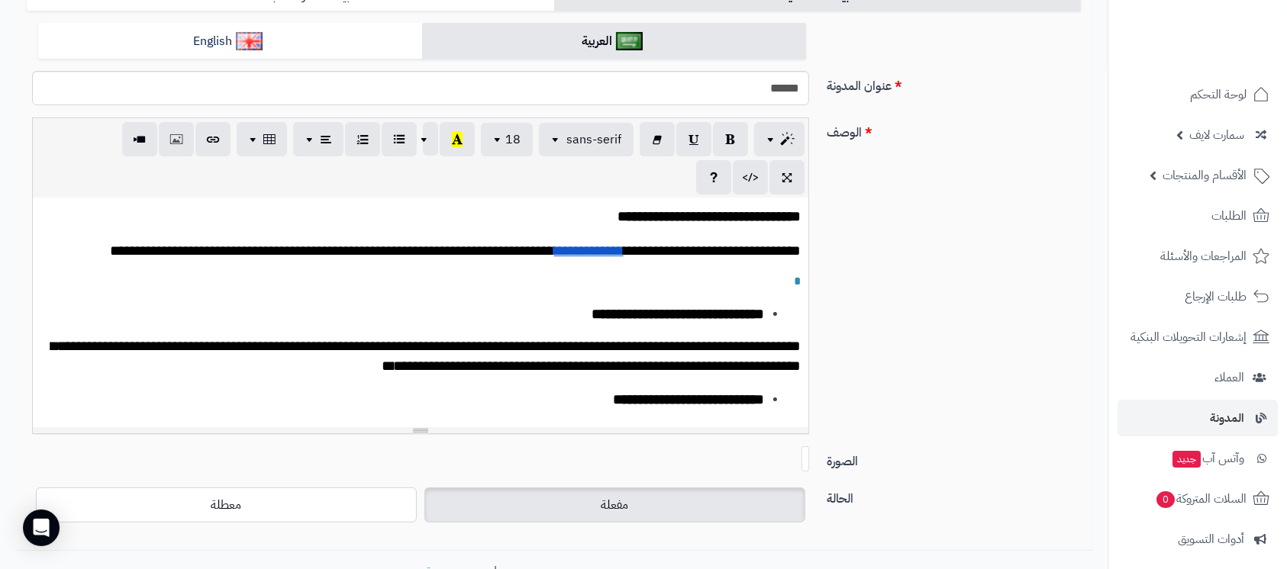
click at [685, 291] on p "*" at bounding box center [420, 282] width 760 height 18
paste div
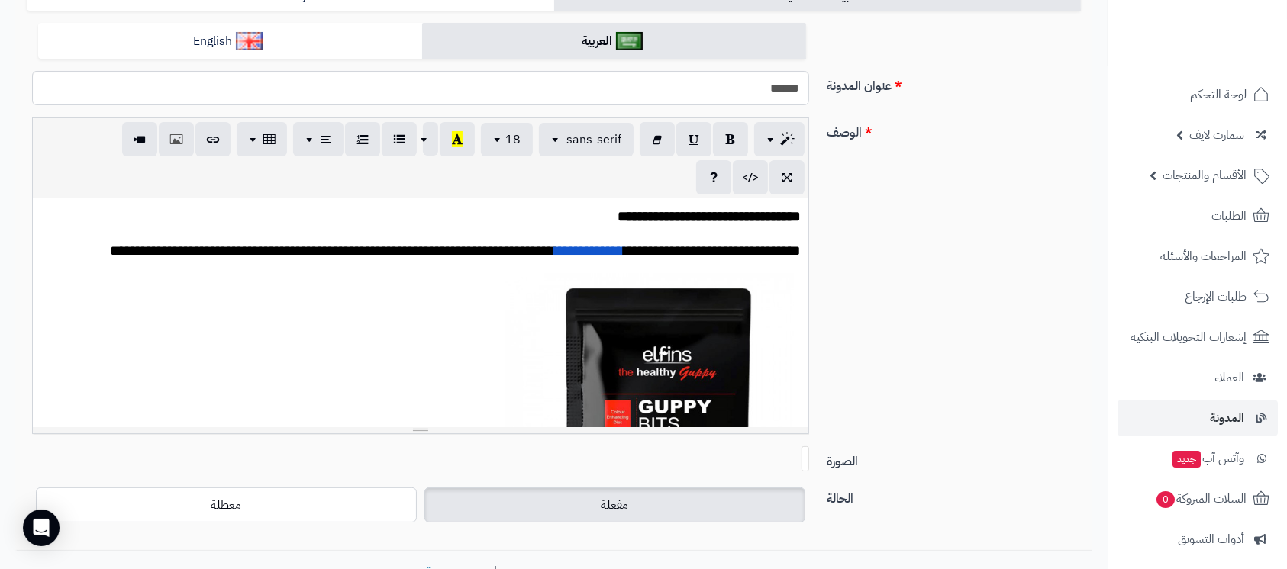
scroll to position [202, 0]
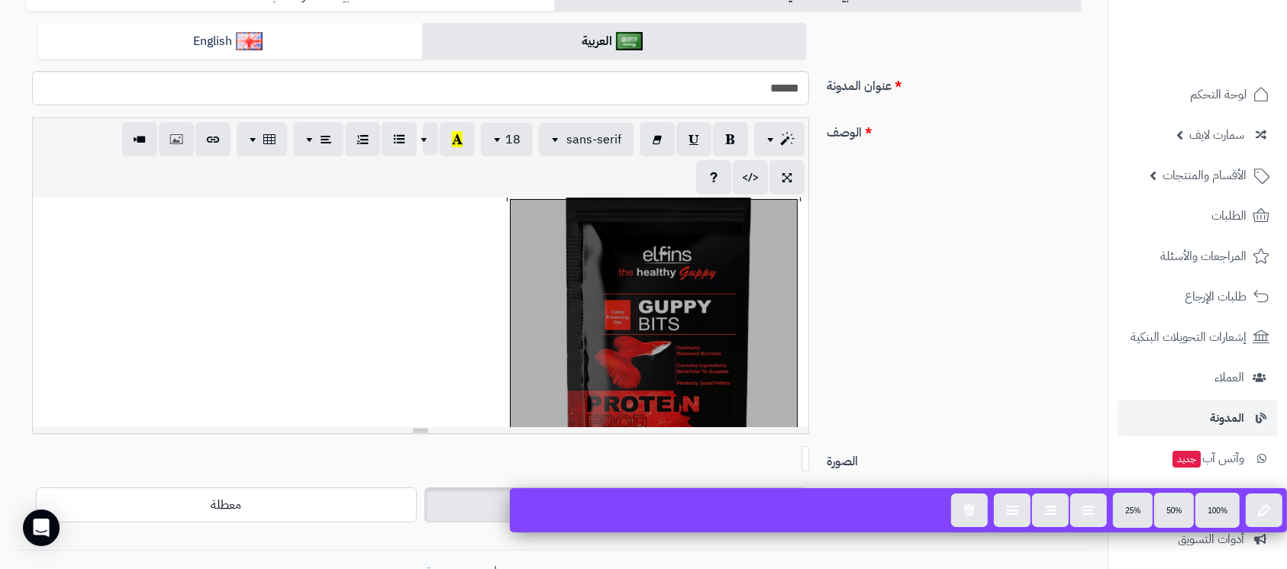
click at [792, 297] on div "**********" at bounding box center [421, 312] width 776 height 229
click at [798, 296] on p "*" at bounding box center [420, 320] width 760 height 295
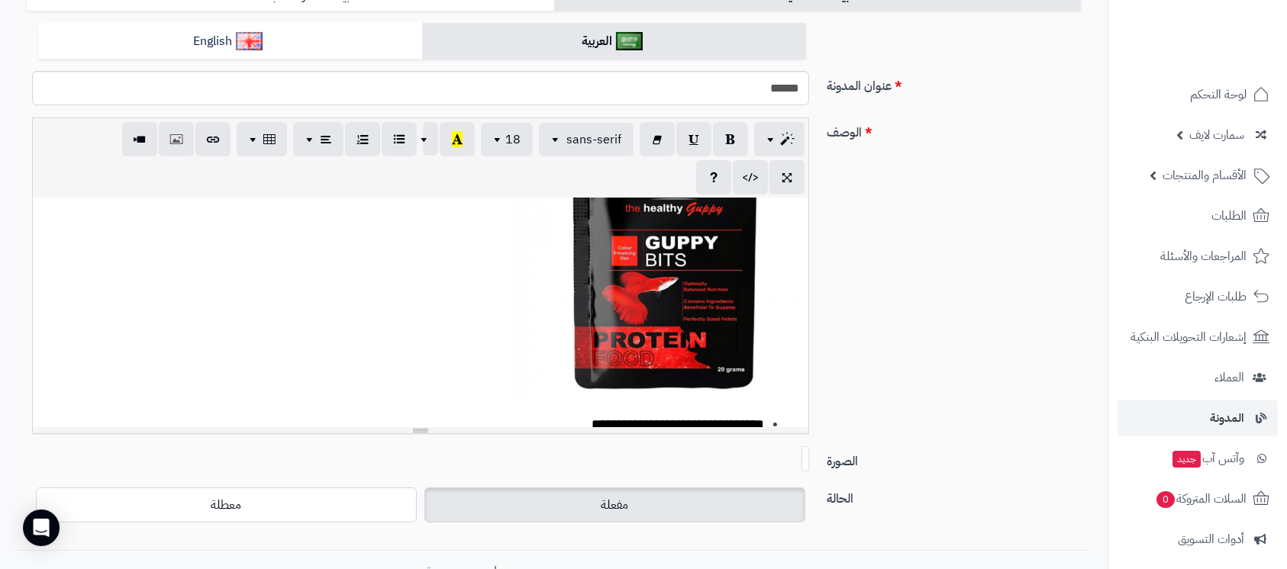
scroll to position [260, 0]
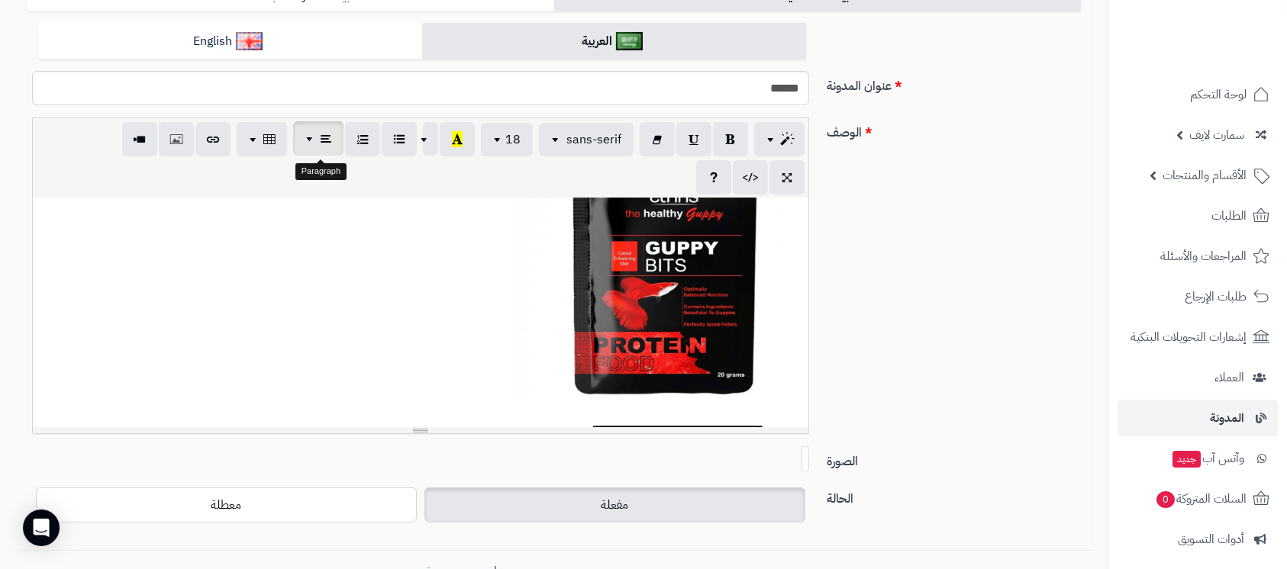
click at [315, 133] on span "button" at bounding box center [311, 138] width 12 height 18
click at [627, 294] on div "**********" at bounding box center [421, 312] width 776 height 229
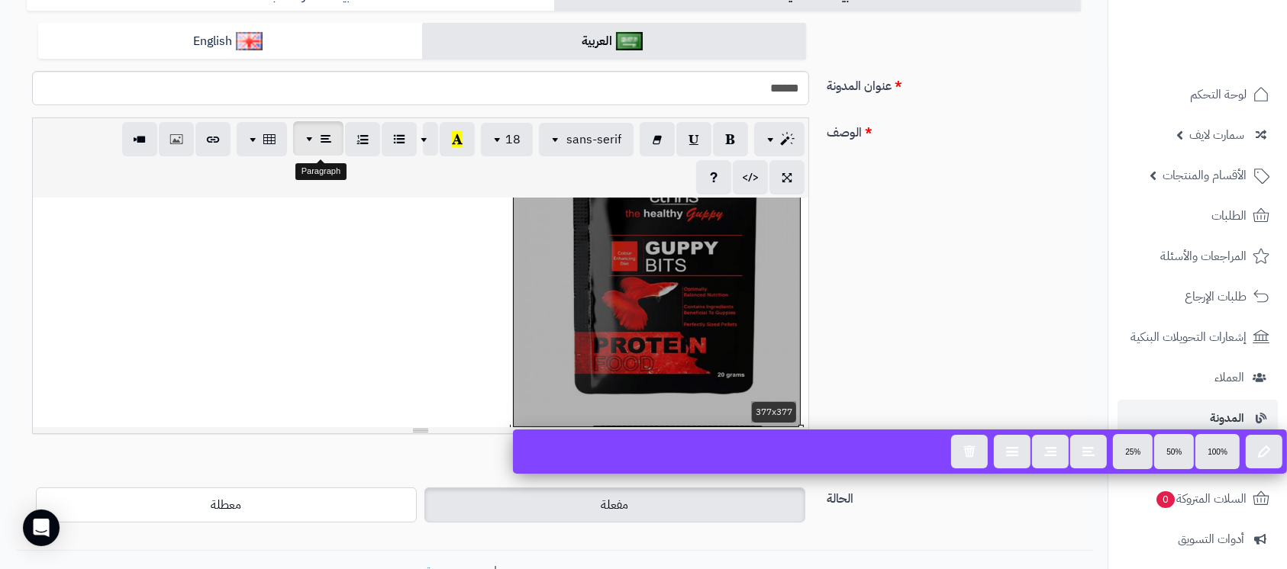
click at [308, 132] on span "button" at bounding box center [311, 138] width 12 height 18
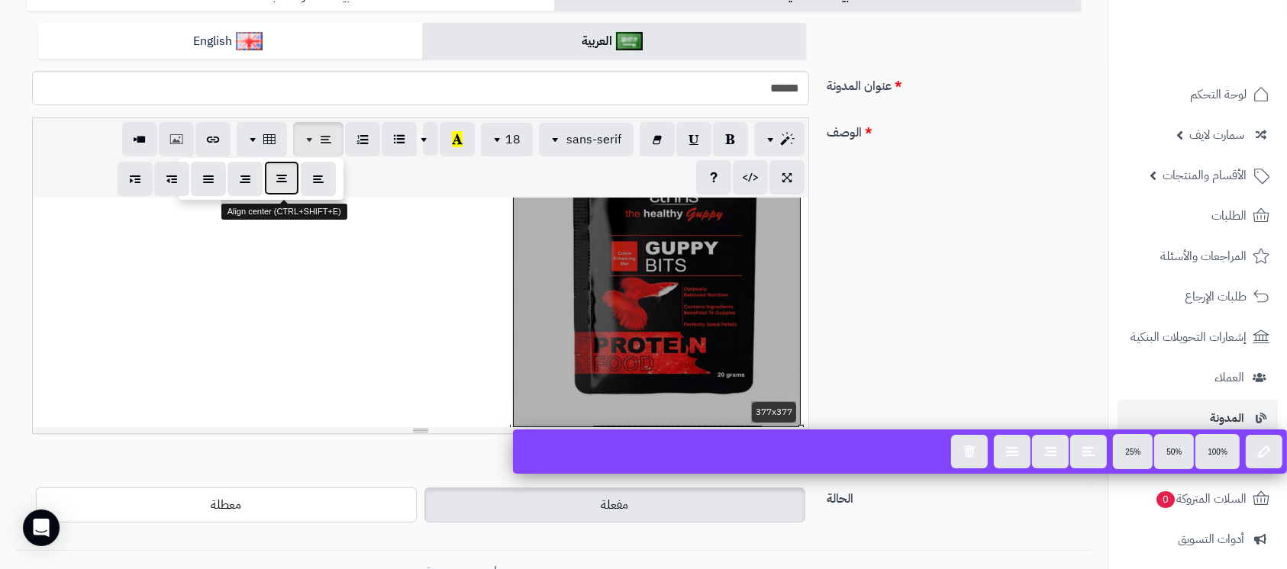
click at [282, 176] on icon "button" at bounding box center [281, 178] width 11 height 16
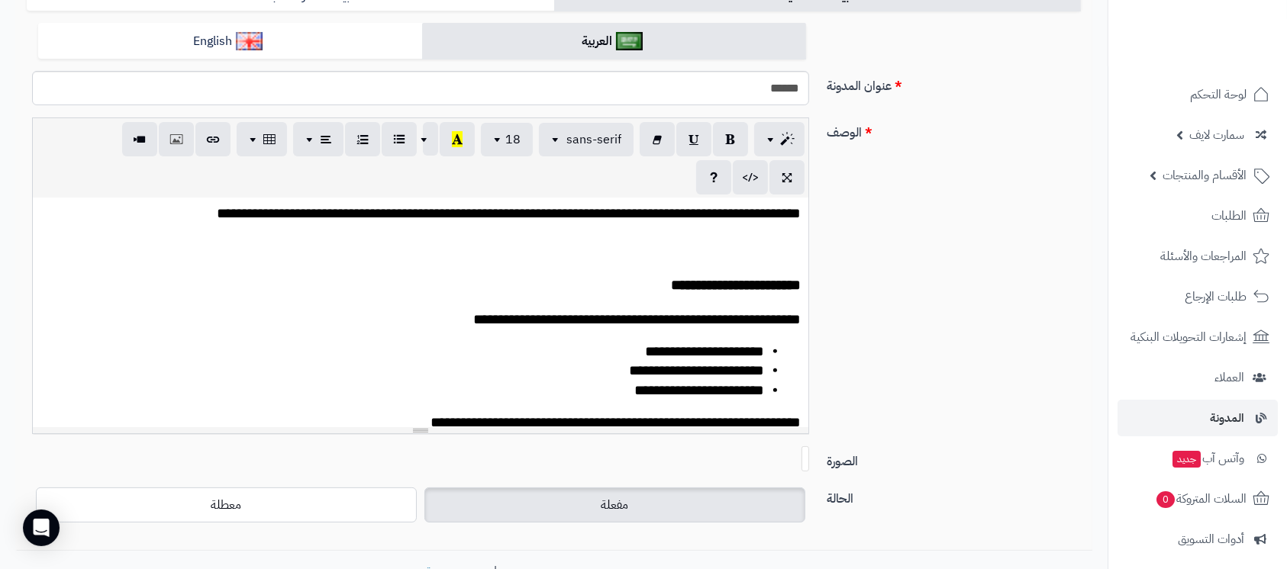
scroll to position [1380, 0]
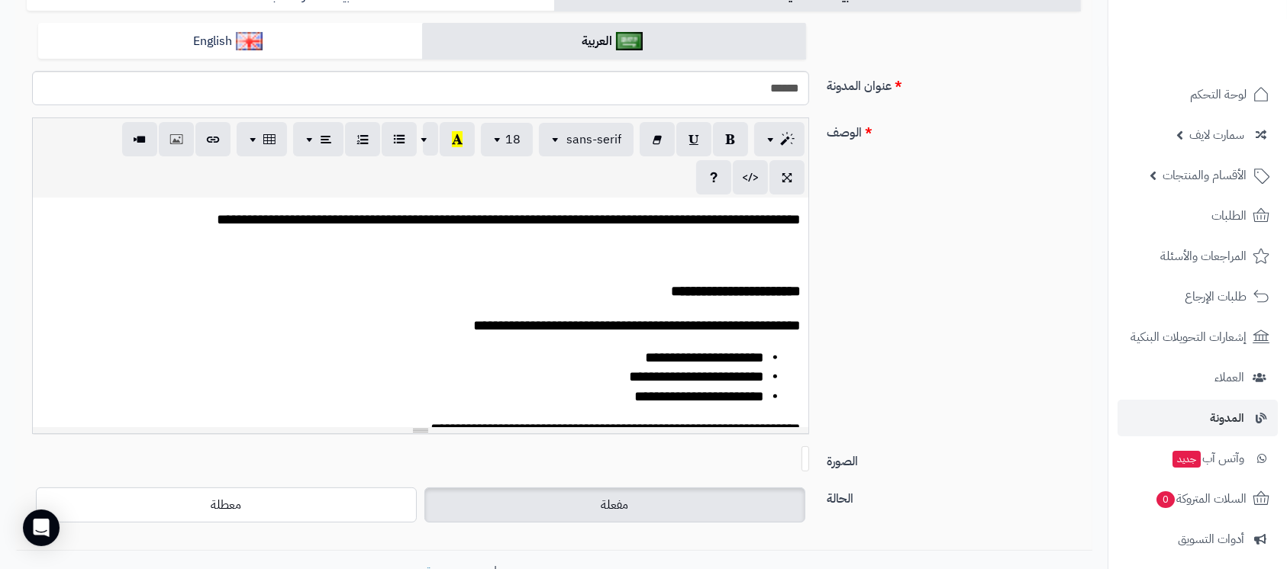
click at [478, 259] on p at bounding box center [420, 250] width 760 height 18
click at [343, 144] on icon "button" at bounding box center [339, 139] width 11 height 16
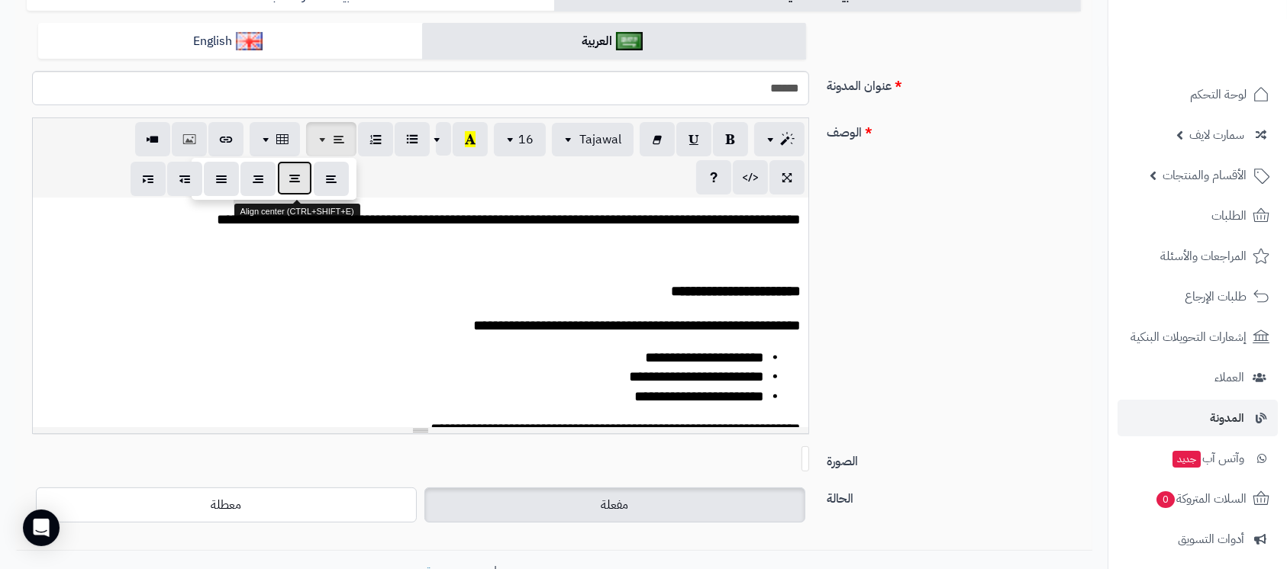
click at [287, 185] on button "button" at bounding box center [294, 178] width 35 height 34
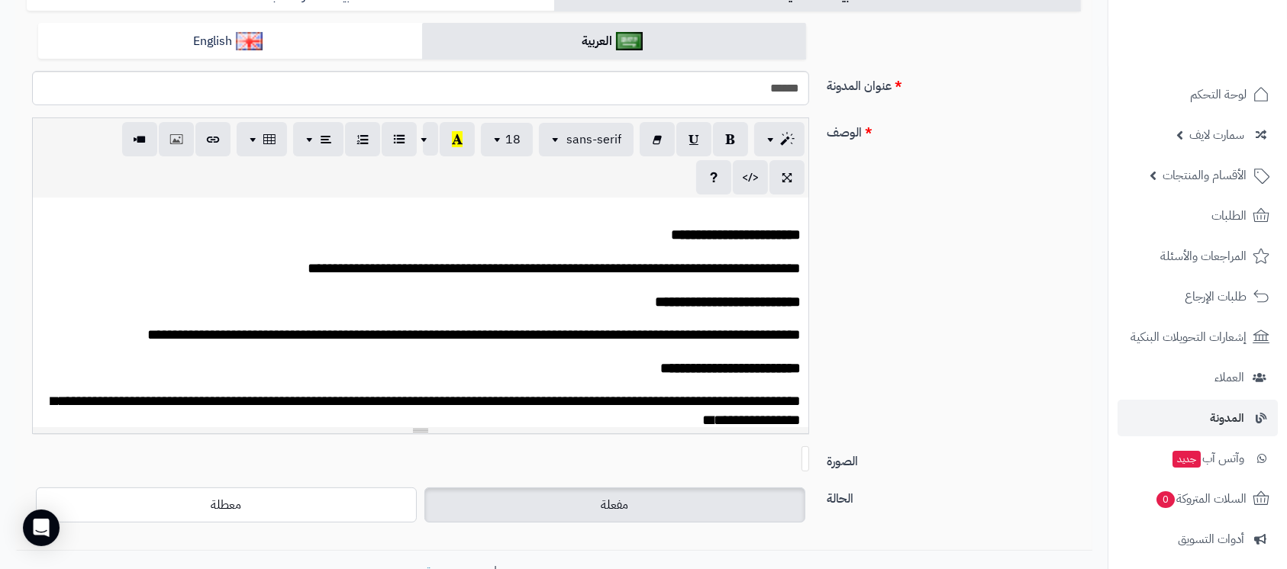
scroll to position [2118, 0]
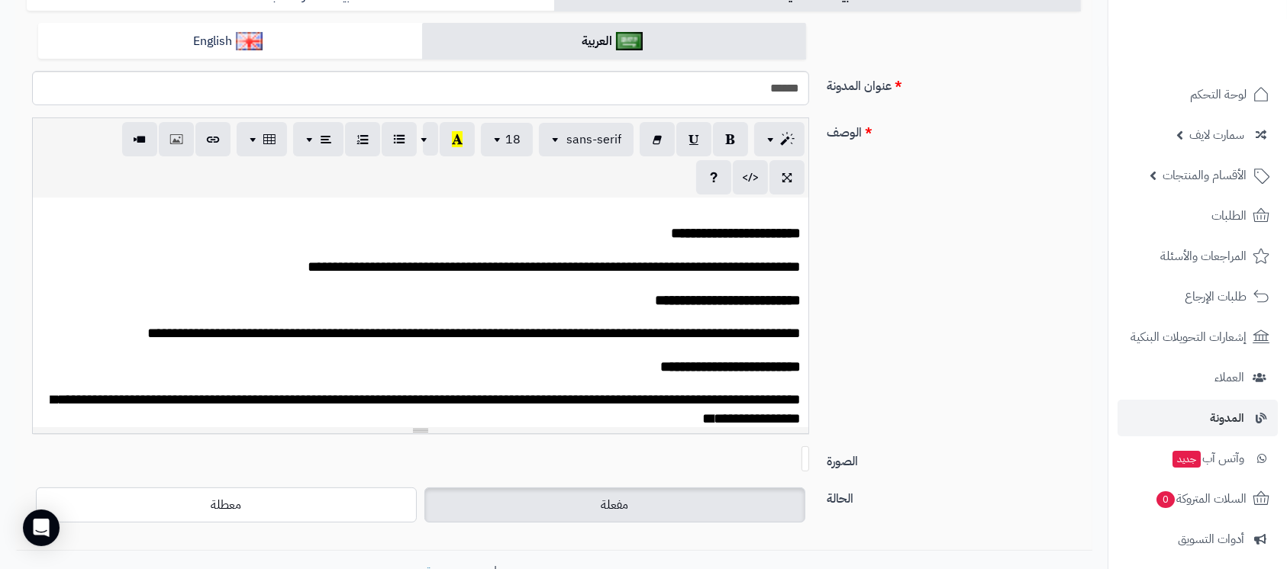
click at [502, 272] on div "**********" at bounding box center [421, 312] width 776 height 229
click at [324, 135] on span "button" at bounding box center [324, 138] width 12 height 18
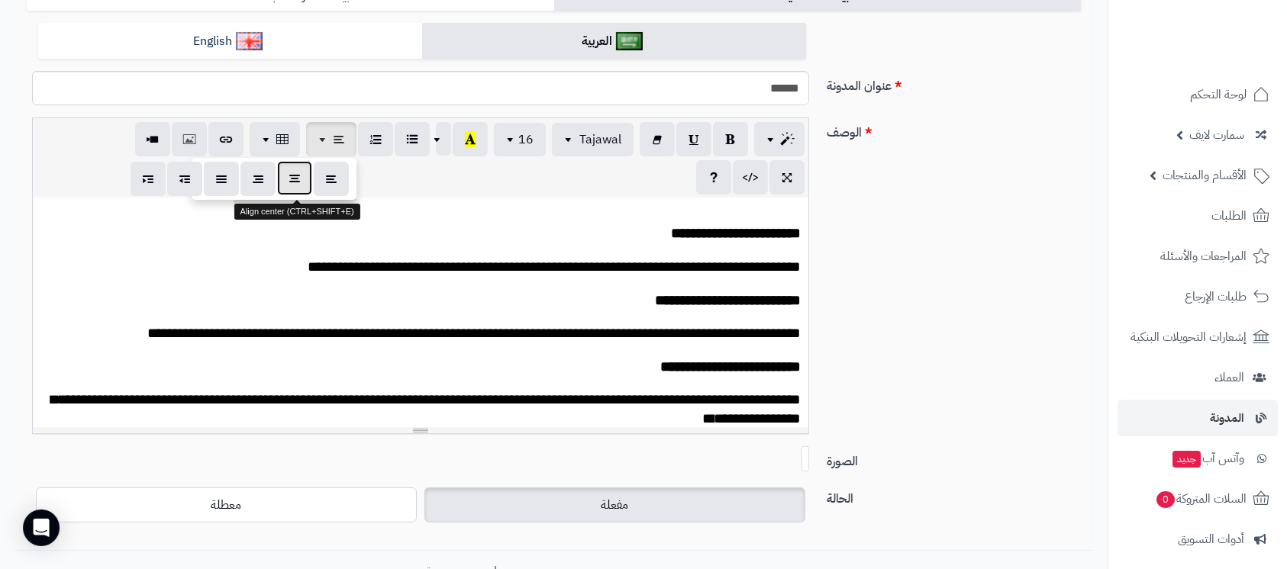
click at [290, 177] on icon "button" at bounding box center [294, 178] width 11 height 16
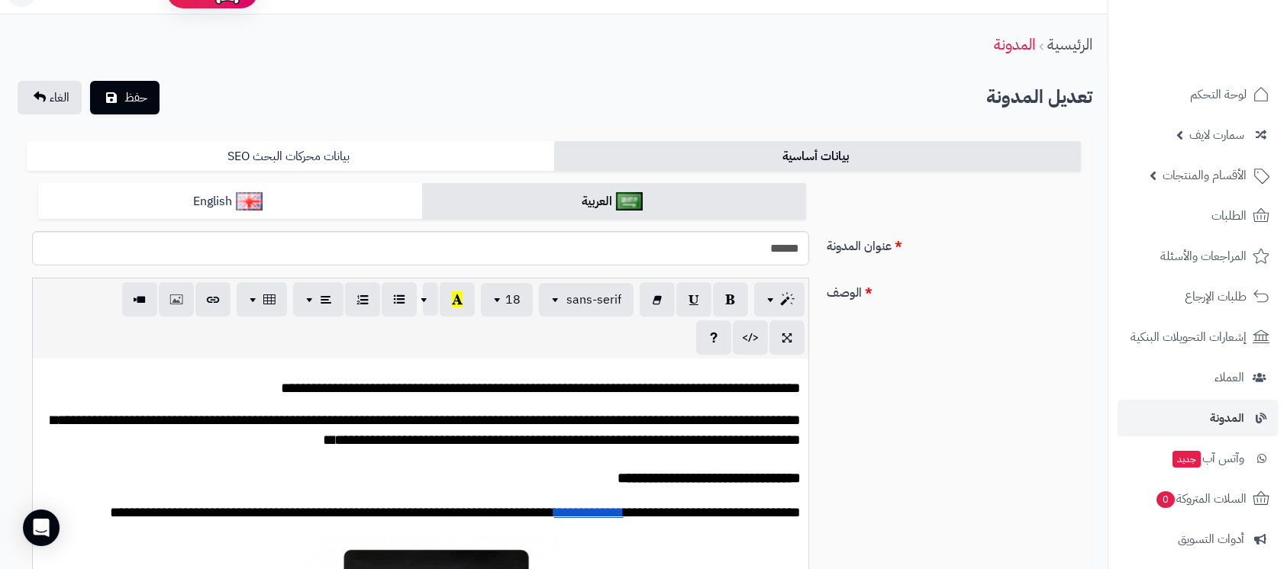
scroll to position [0, 0]
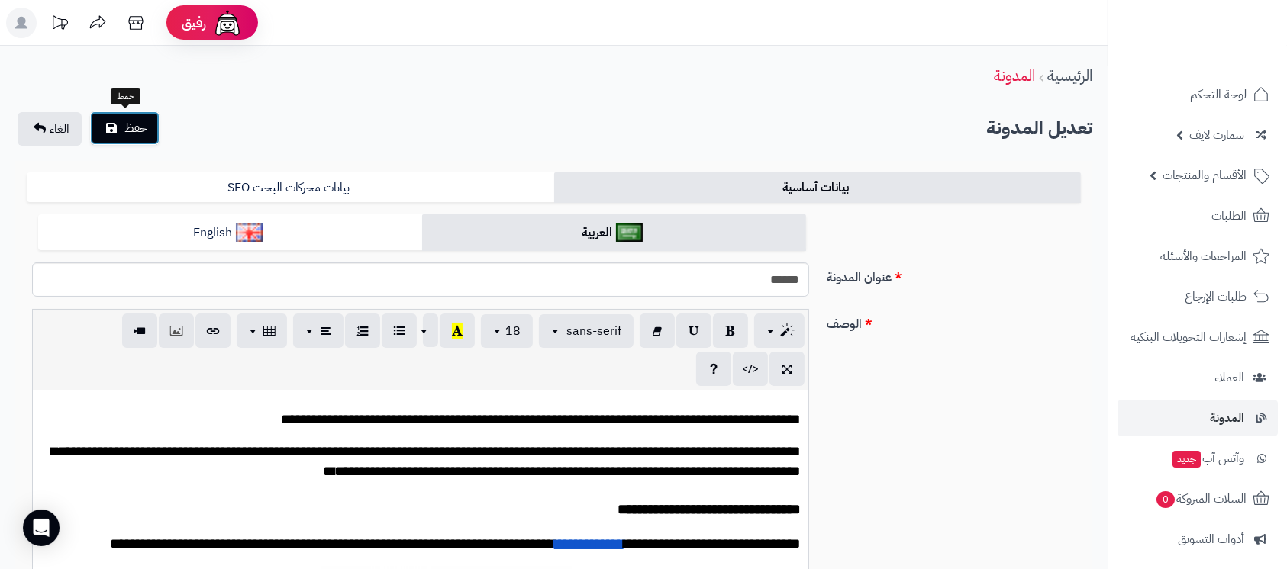
click at [141, 127] on span "حفظ" at bounding box center [135, 128] width 23 height 18
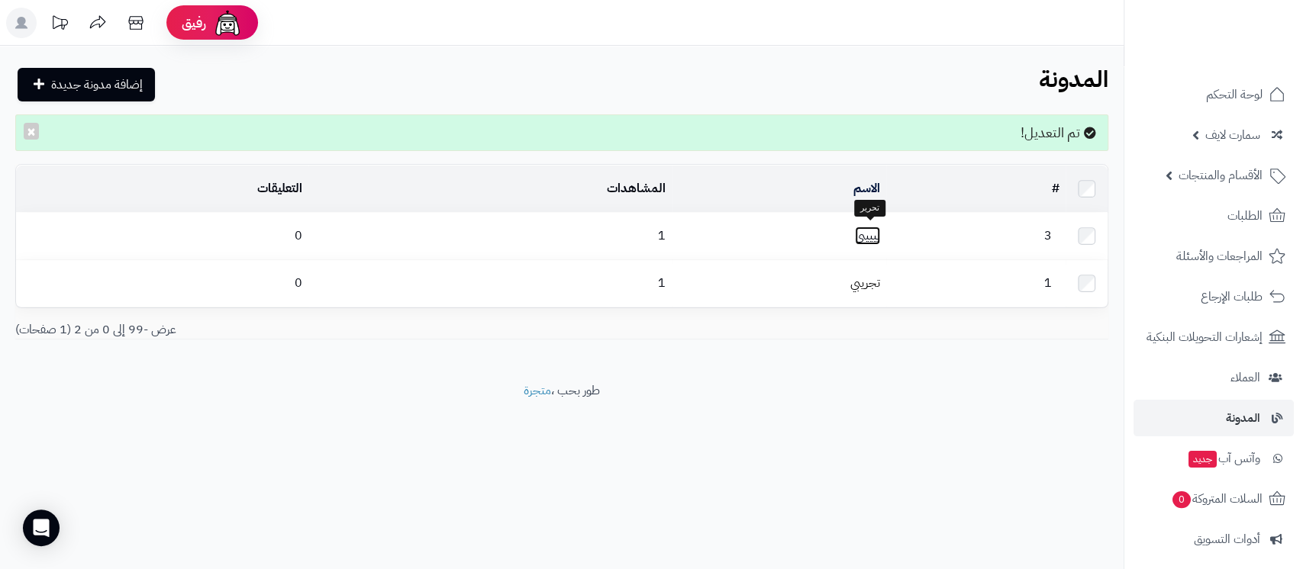
click at [863, 227] on link "يييييي" at bounding box center [867, 236] width 25 height 18
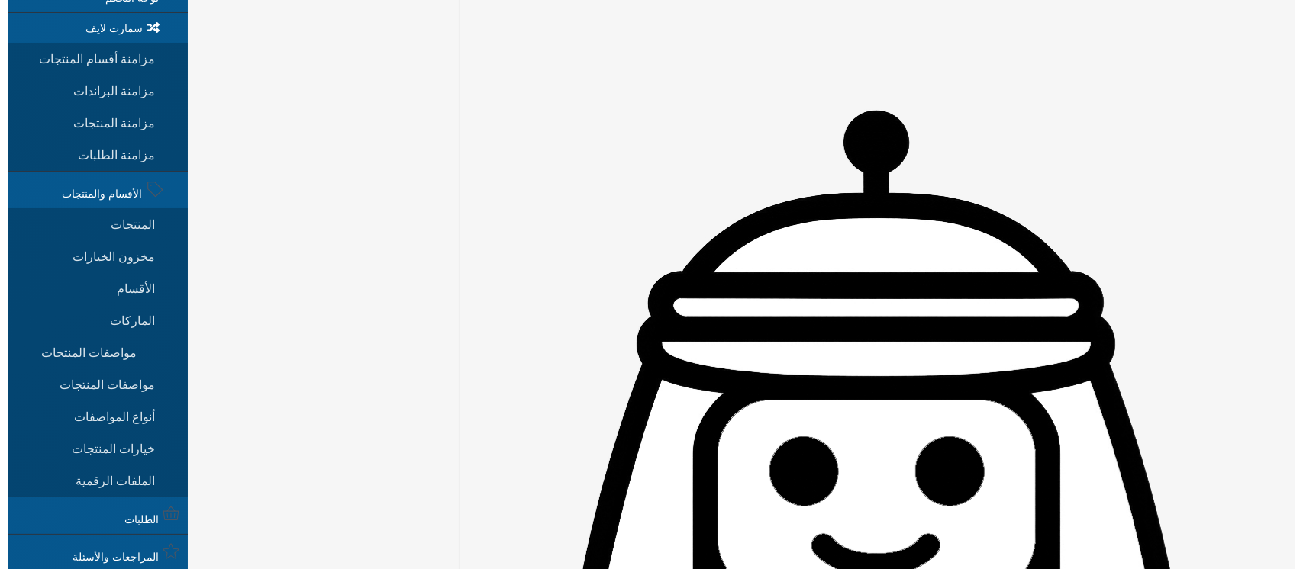
scroll to position [102, 0]
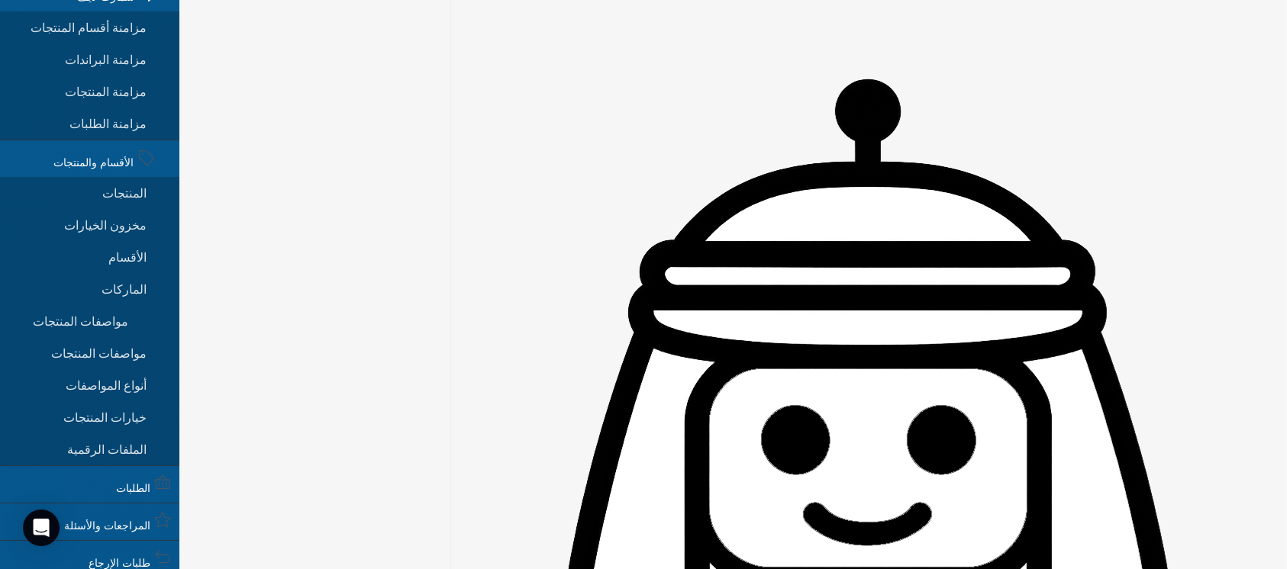
type input "**********"
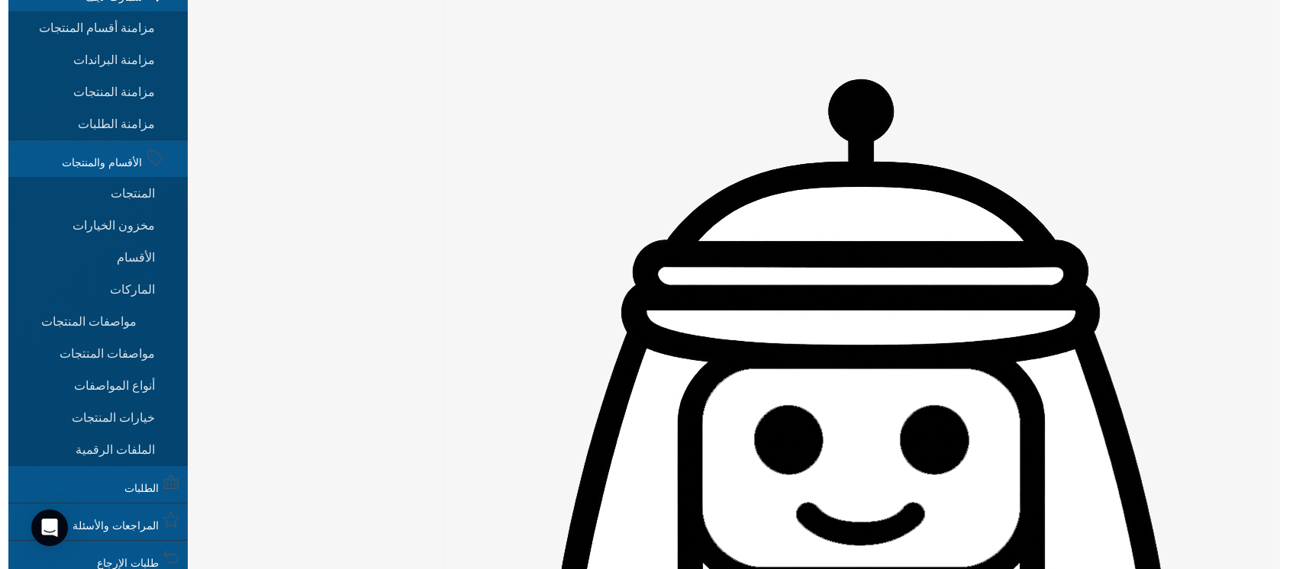
scroll to position [0, -1666]
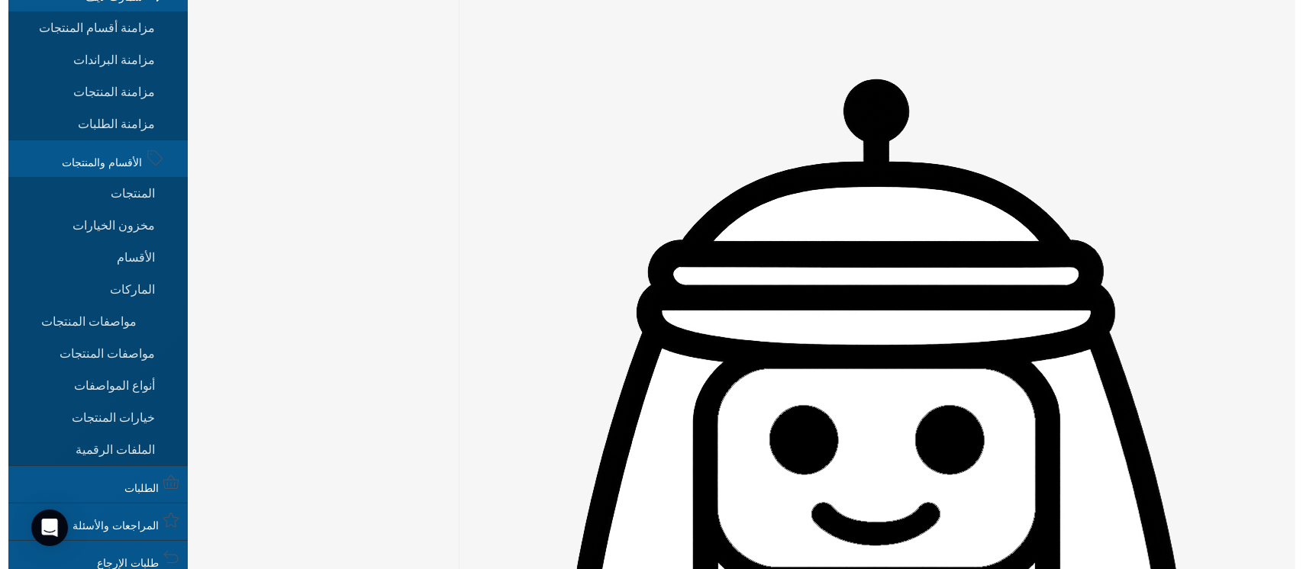
scroll to position [0, 0]
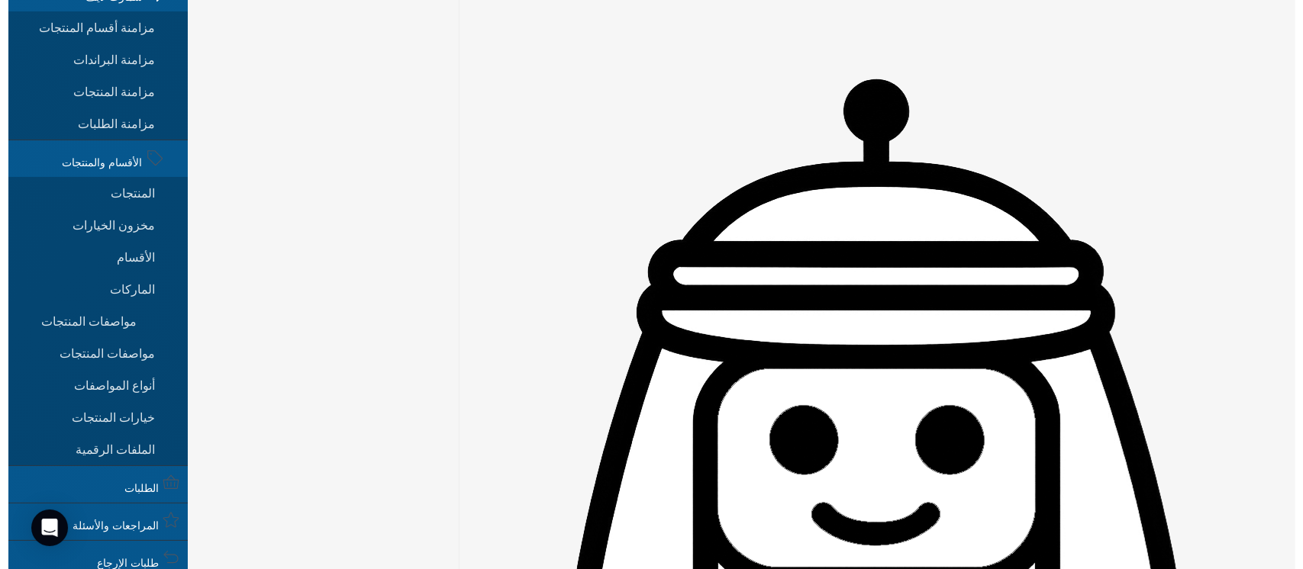
scroll to position [0, -1666]
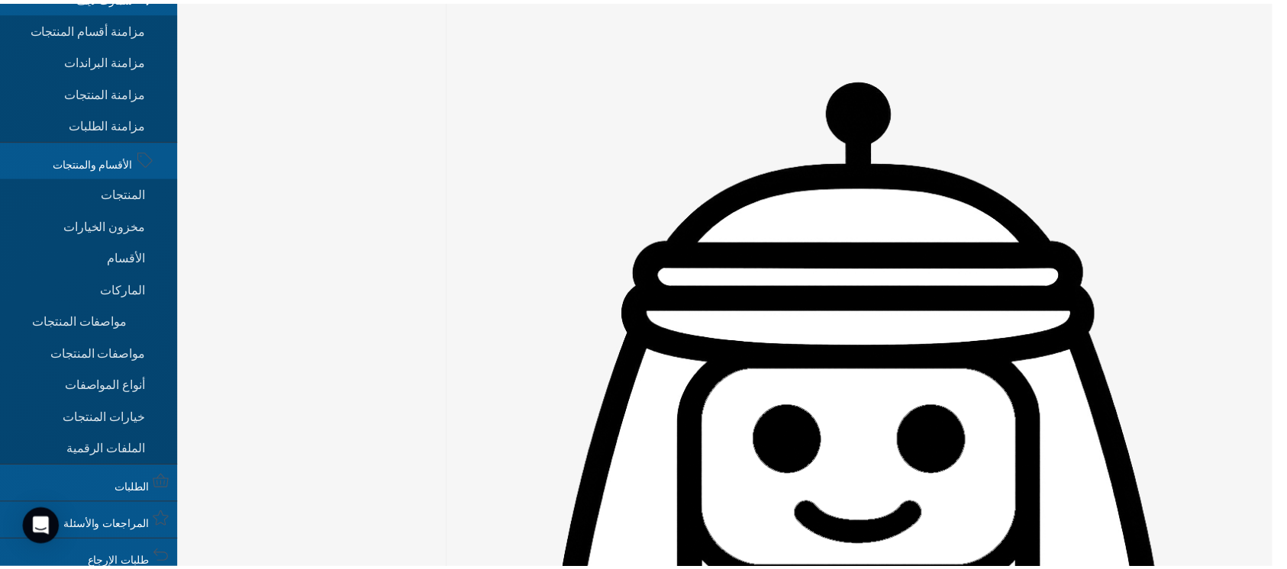
scroll to position [0, 0]
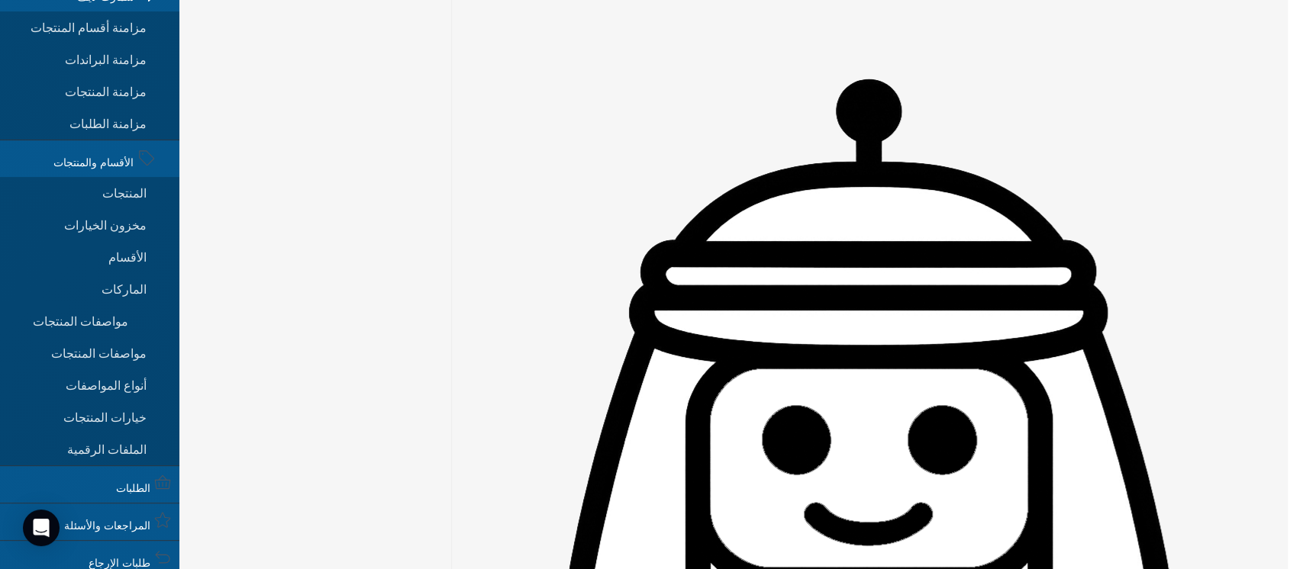
type input "*"
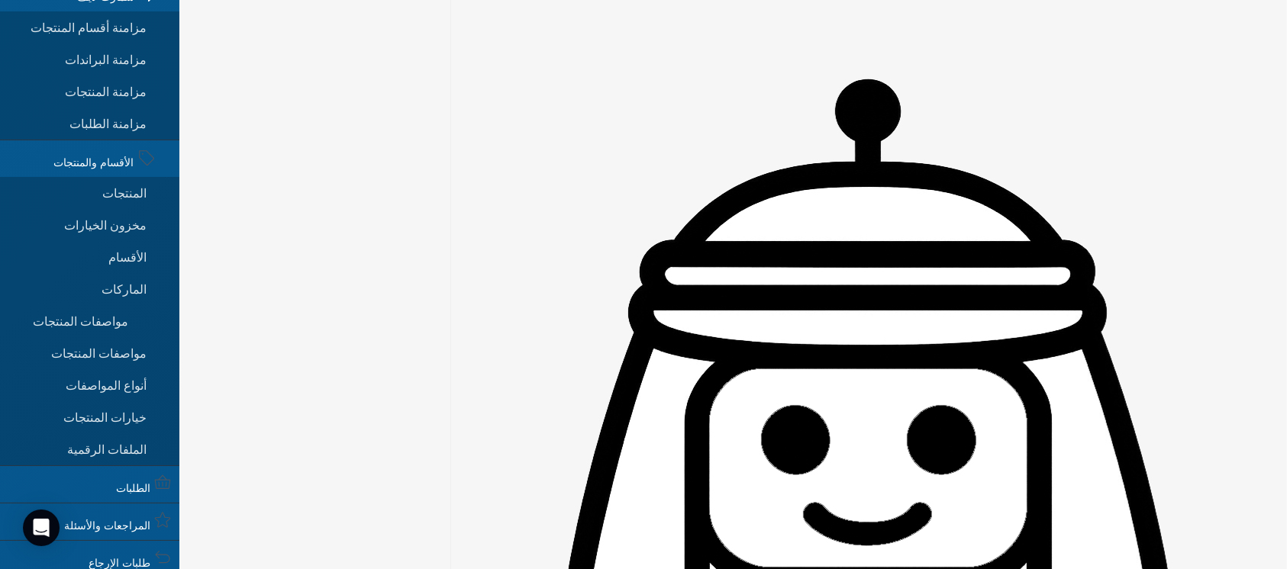
type textarea "**********"
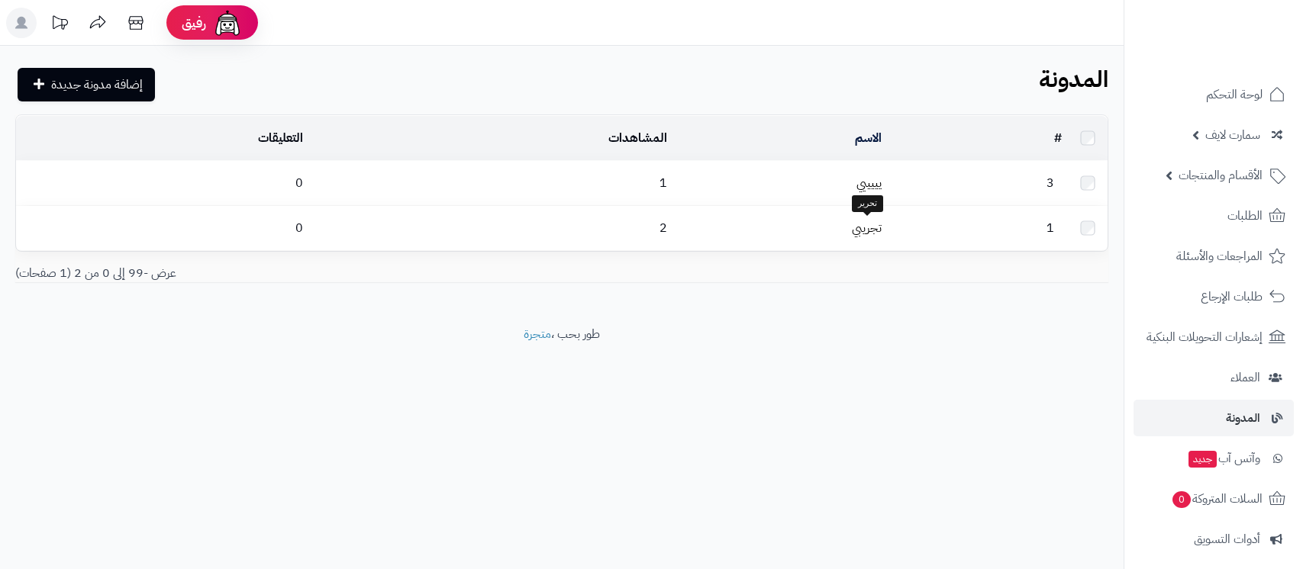
click at [859, 226] on link "تجريبي" at bounding box center [867, 228] width 30 height 18
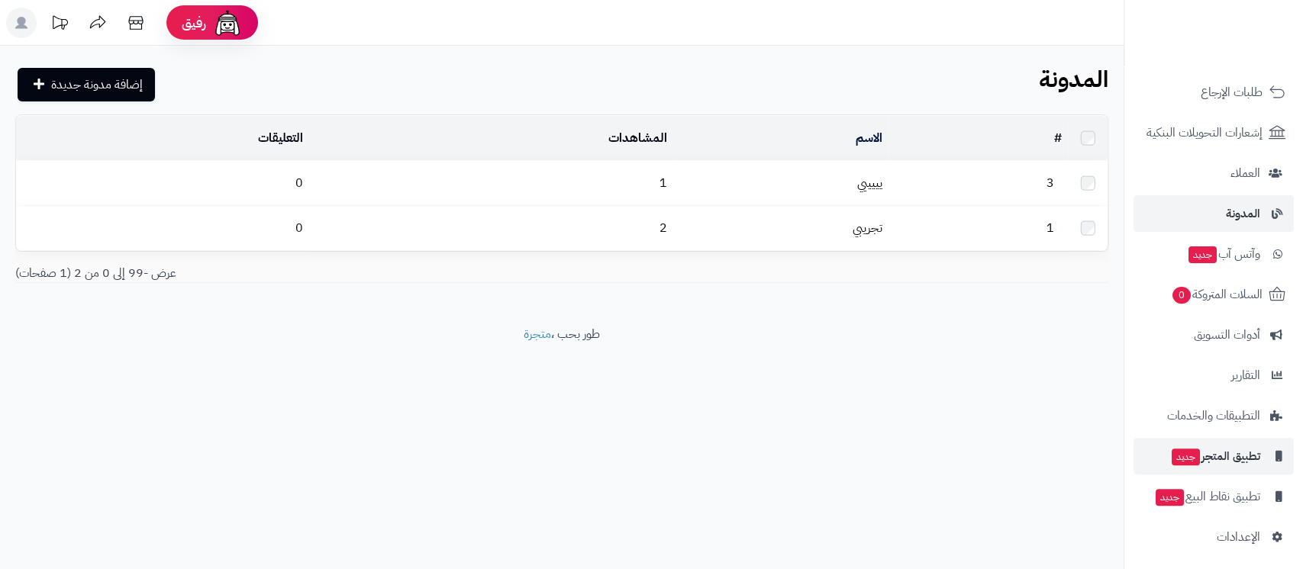
scroll to position [210, 0]
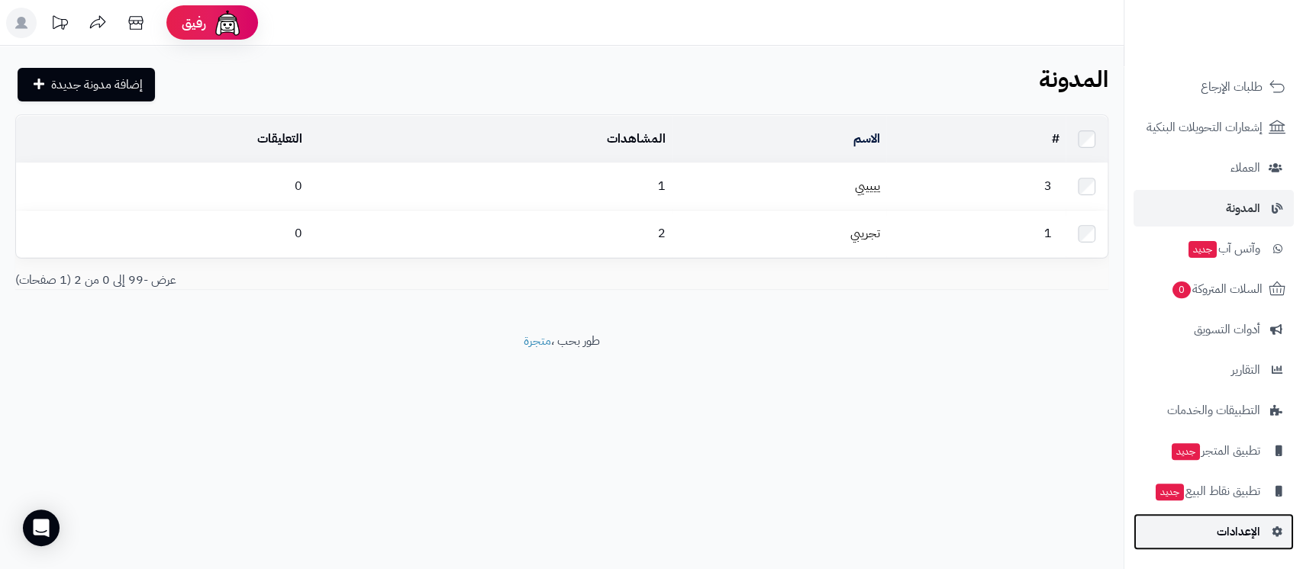
click at [1227, 521] on span "الإعدادات" at bounding box center [1239, 531] width 44 height 21
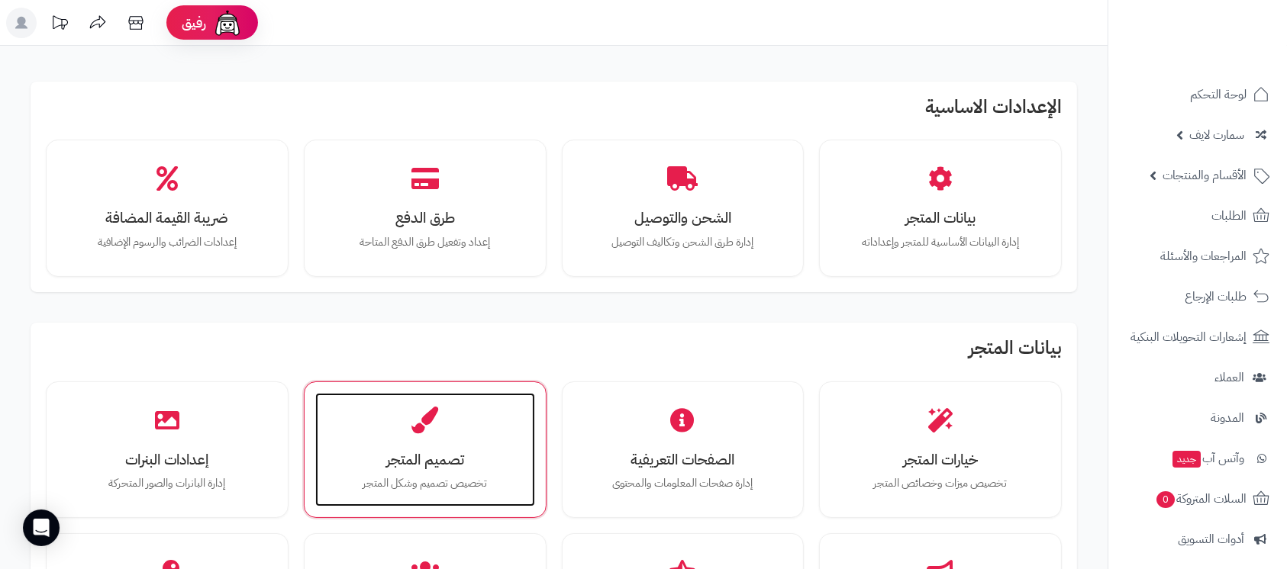
click at [434, 430] on icon at bounding box center [424, 420] width 27 height 27
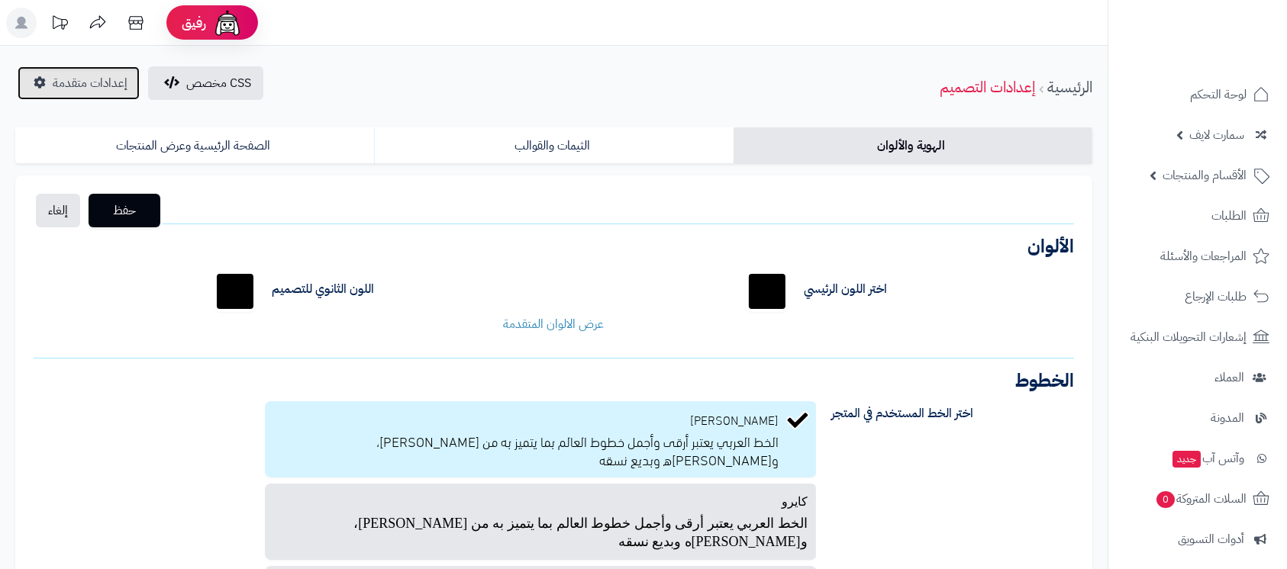
click at [55, 75] on span "إعدادات متقدمة" at bounding box center [90, 83] width 75 height 18
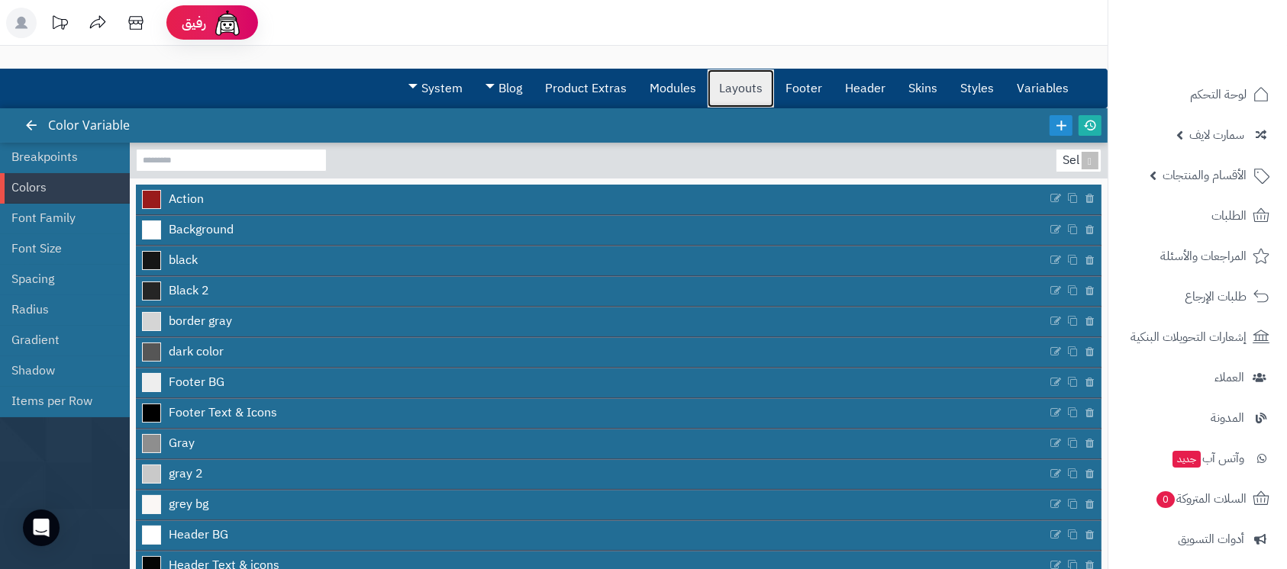
click at [759, 76] on link "Layouts" at bounding box center [741, 88] width 66 height 38
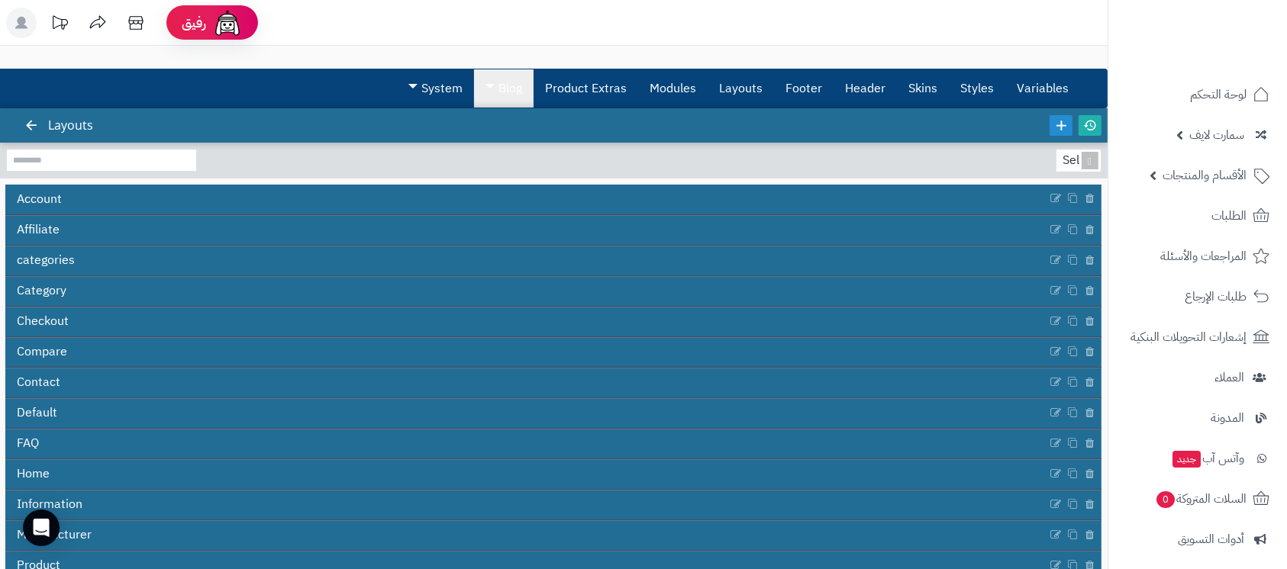
click at [501, 95] on link "Blog" at bounding box center [504, 88] width 60 height 38
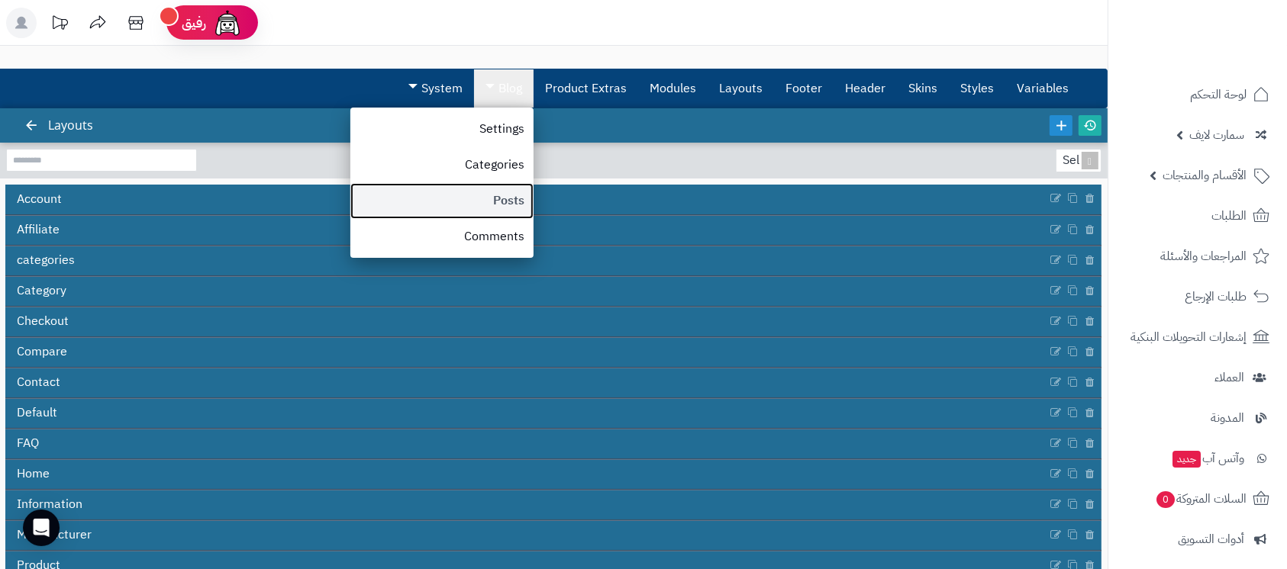
click at [499, 190] on link "Posts" at bounding box center [441, 201] width 183 height 36
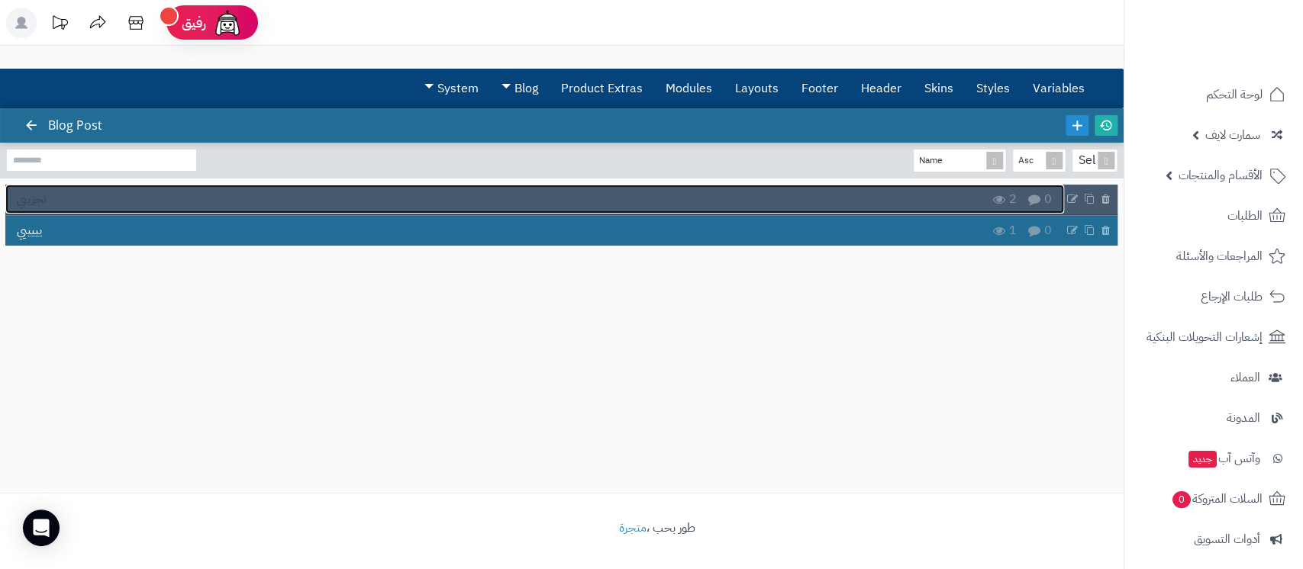
click at [641, 198] on link "تجريبي" at bounding box center [534, 199] width 1059 height 29
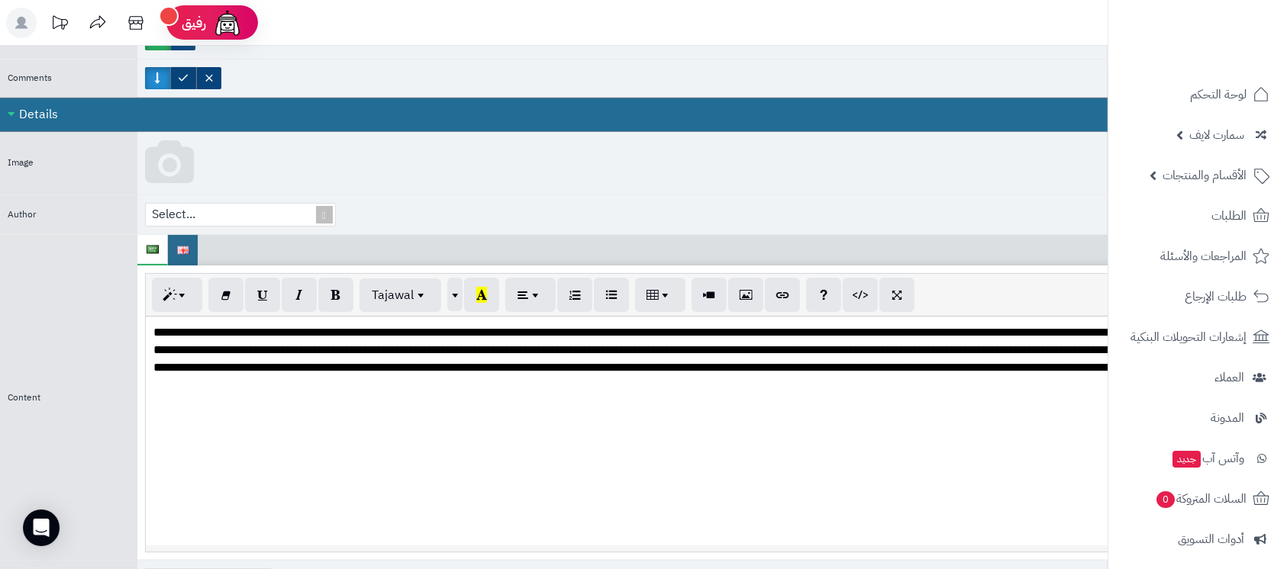
scroll to position [407, 0]
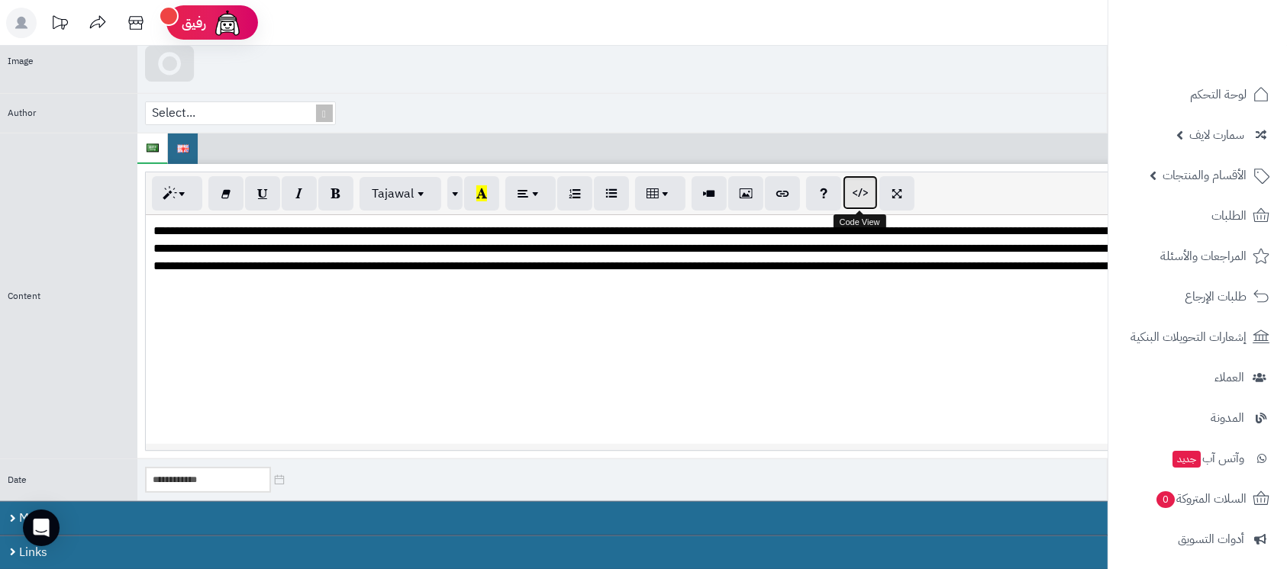
click at [855, 185] on icon "button" at bounding box center [860, 193] width 11 height 16
type textarea "**********"
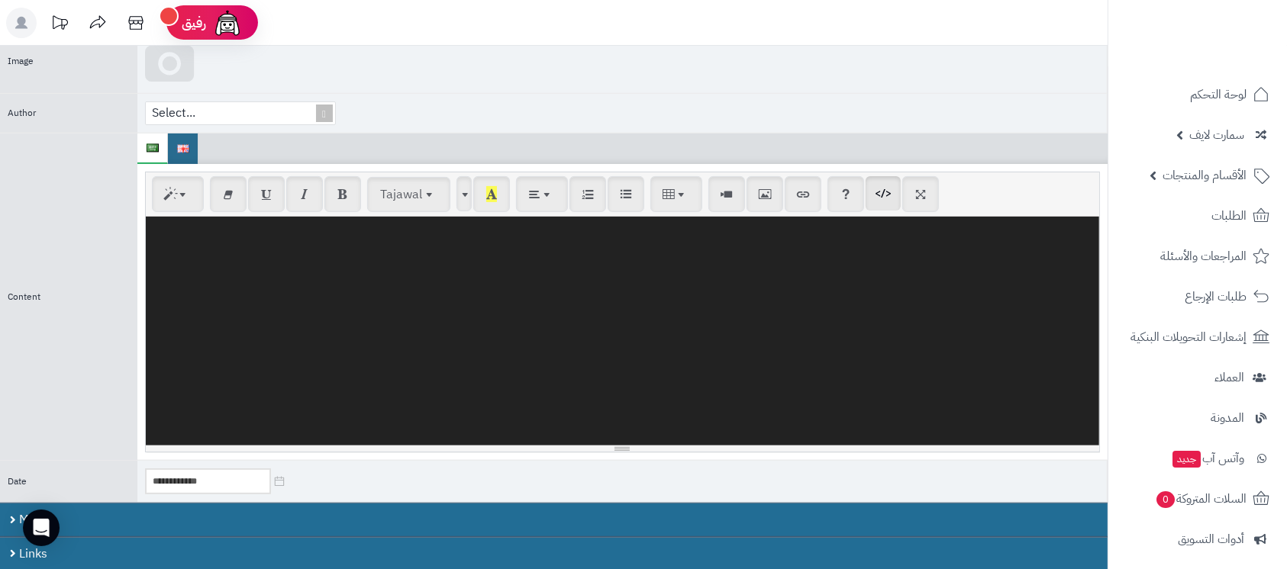
scroll to position [0, 0]
click at [879, 192] on icon "button" at bounding box center [883, 193] width 11 height 16
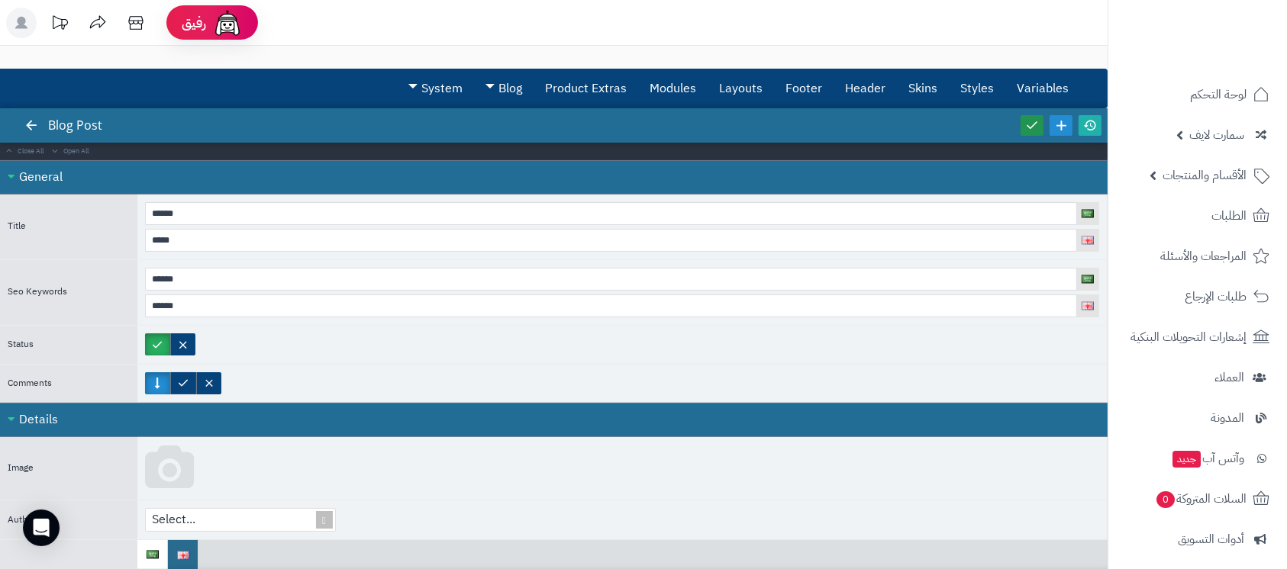
click at [1032, 126] on icon at bounding box center [1032, 125] width 14 height 14
click at [1093, 124] on icon at bounding box center [1090, 125] width 14 height 14
click at [1219, 408] on span "المدونة" at bounding box center [1227, 418] width 34 height 21
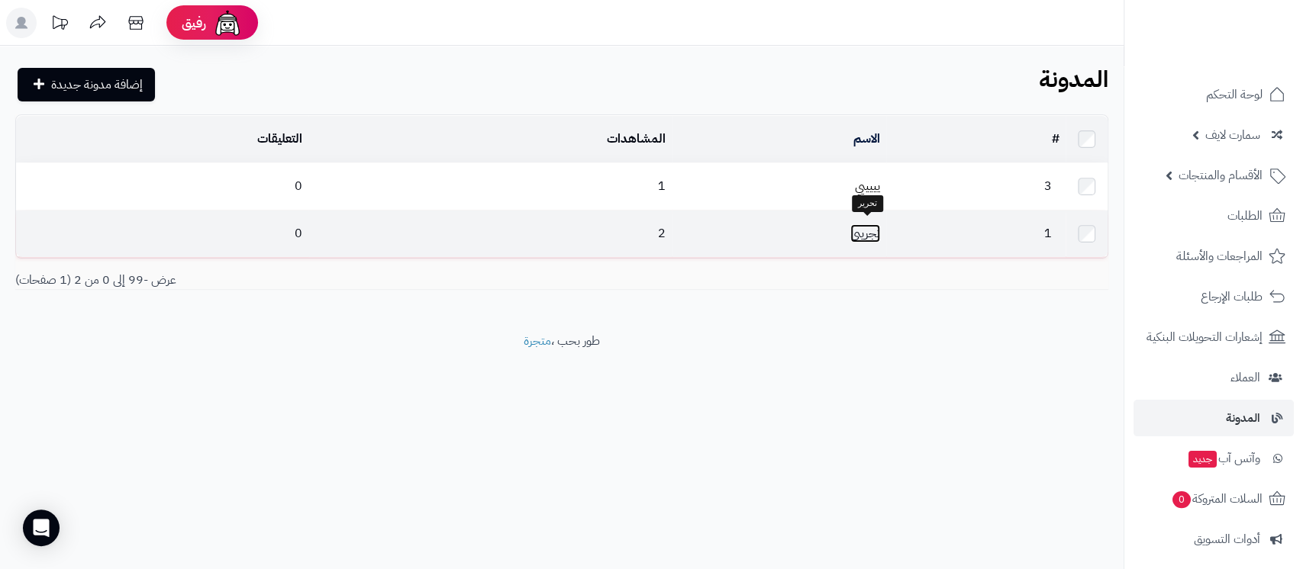
click at [868, 231] on link "تجريبي" at bounding box center [865, 233] width 30 height 18
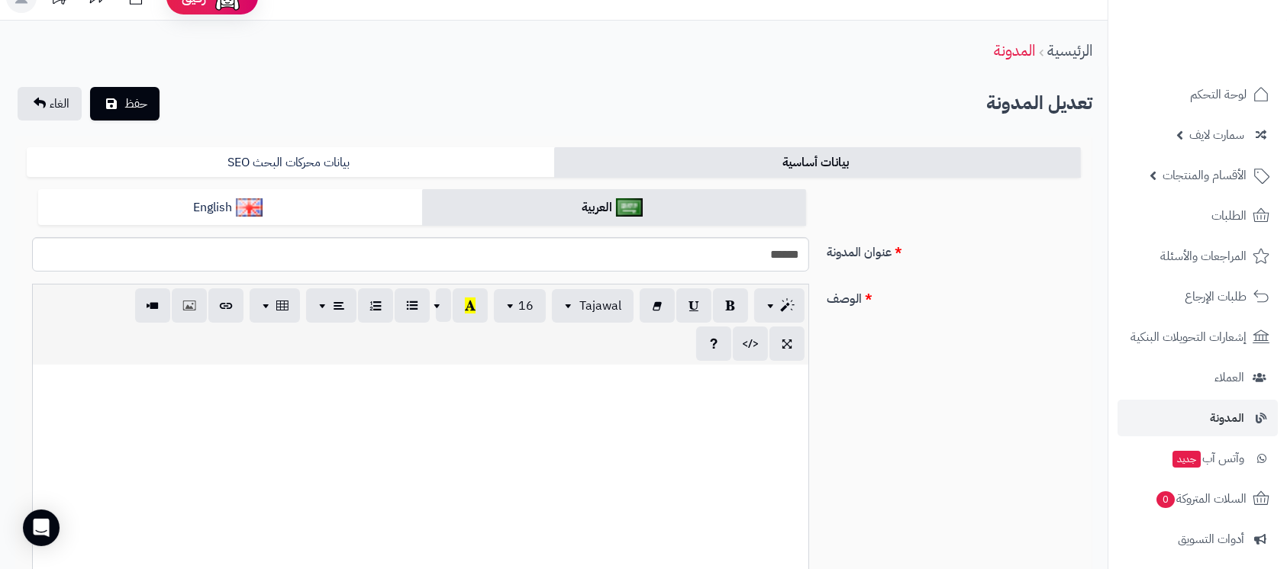
scroll to position [102, 0]
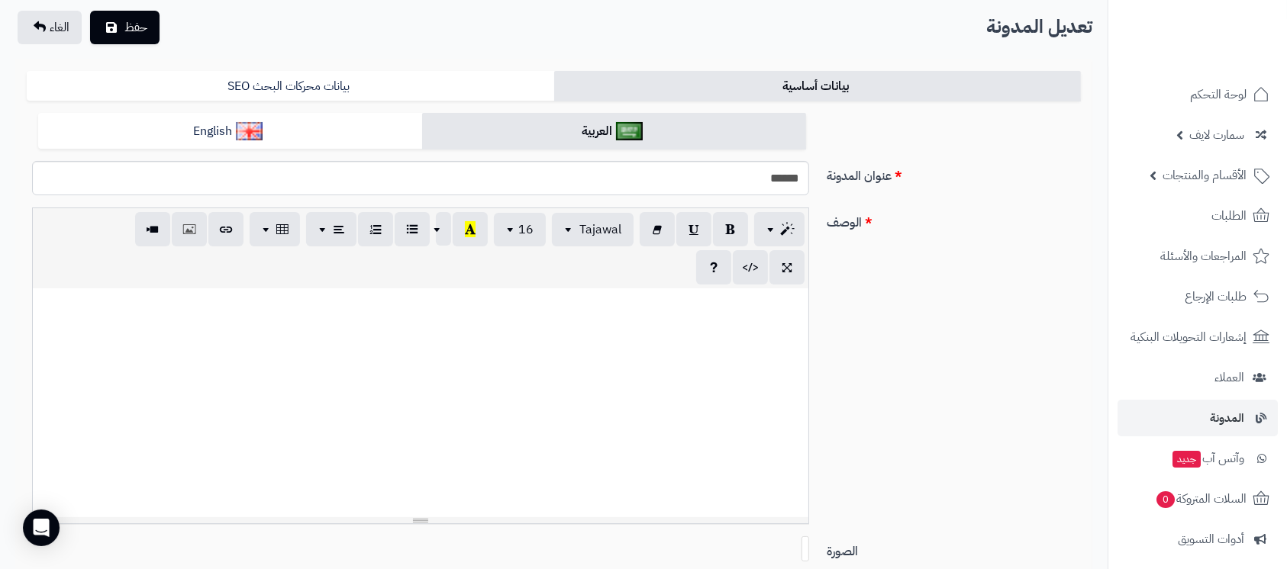
click at [681, 351] on div at bounding box center [421, 403] width 776 height 229
paste div
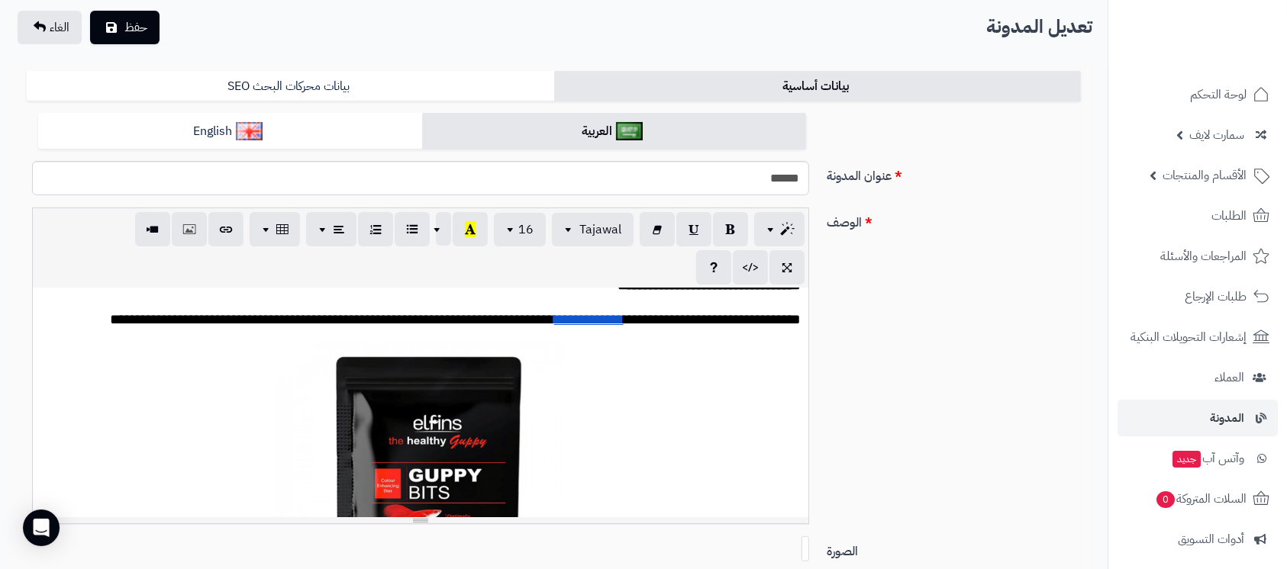
scroll to position [0, 0]
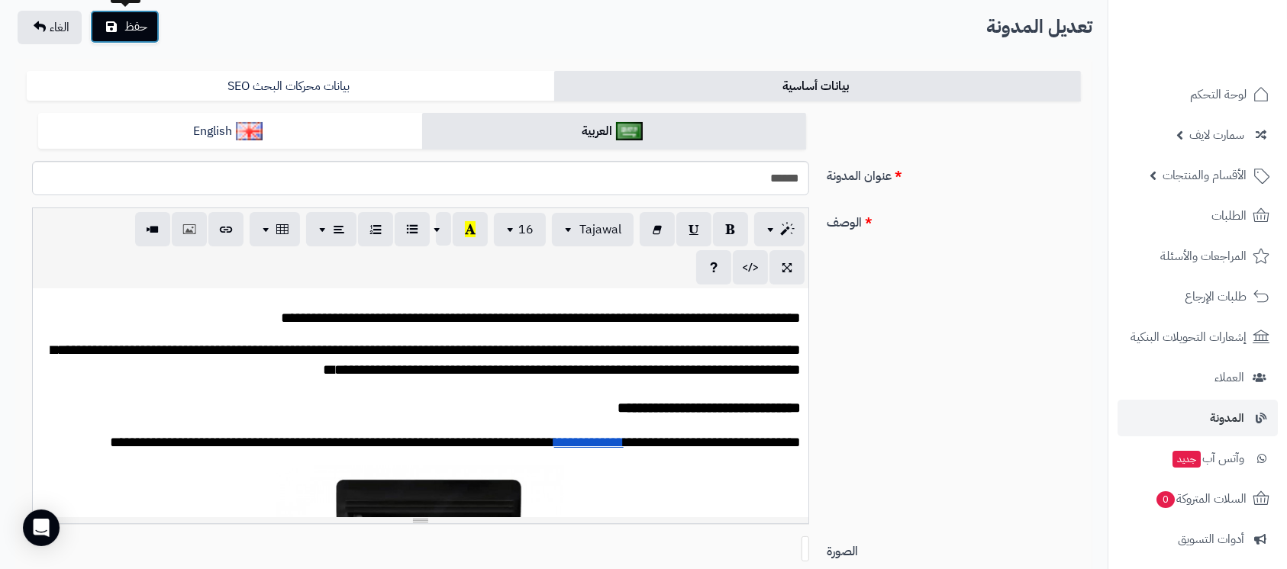
click at [124, 25] on span "حفظ" at bounding box center [135, 27] width 23 height 18
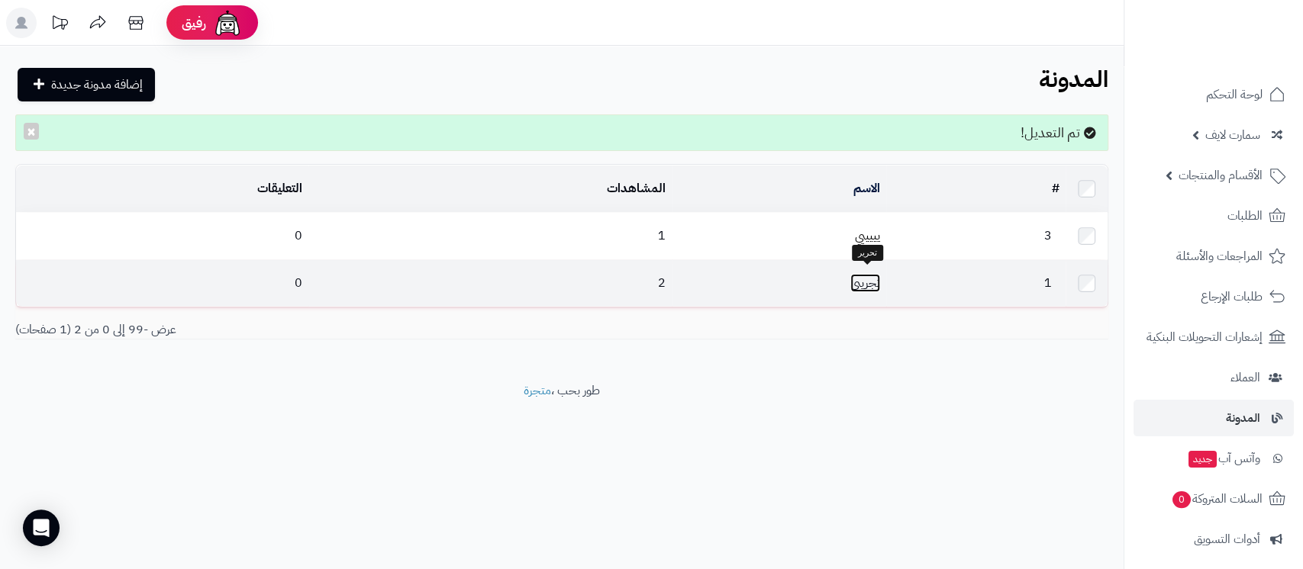
click at [860, 279] on link "تجريبي" at bounding box center [865, 283] width 30 height 18
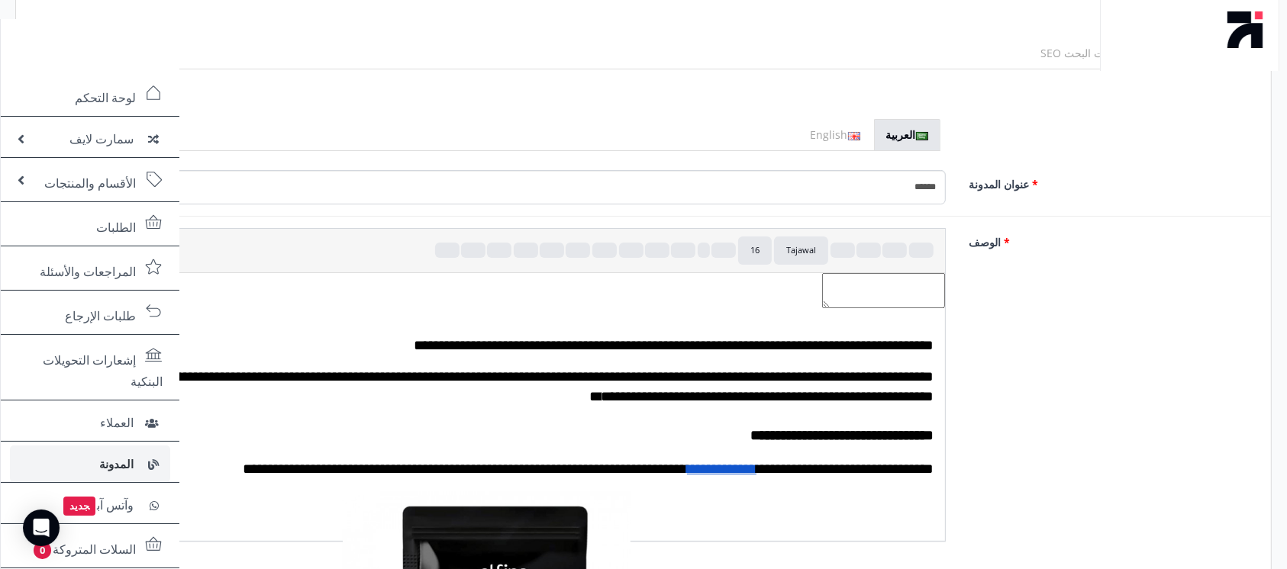
scroll to position [203, 0]
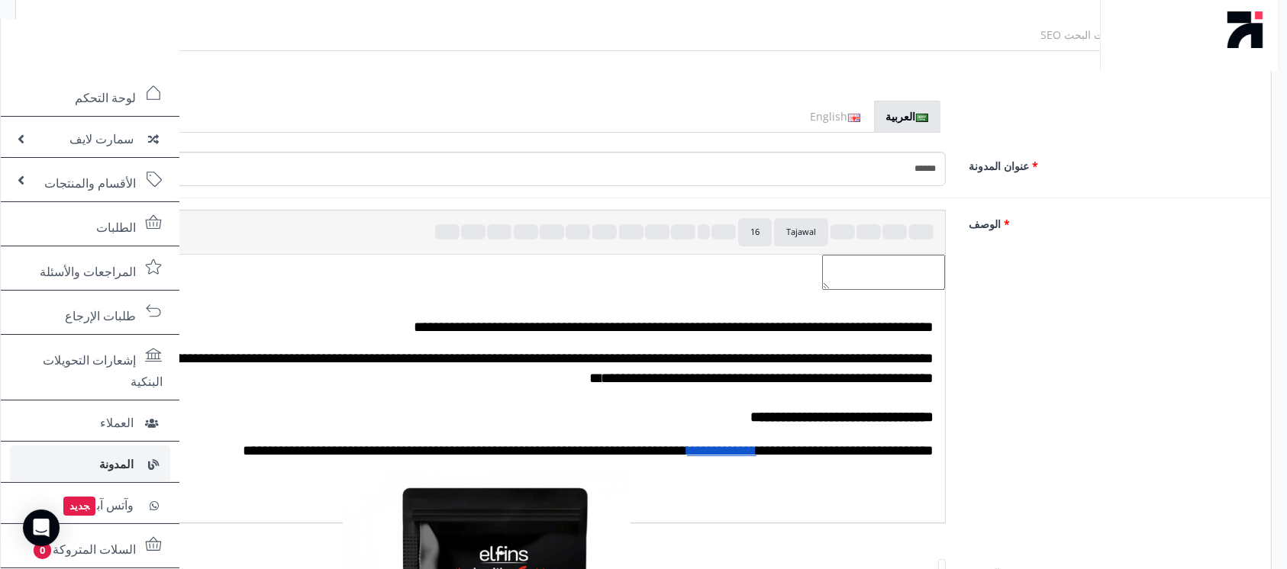
click at [553, 403] on h2 "**********" at bounding box center [487, 416] width 894 height 27
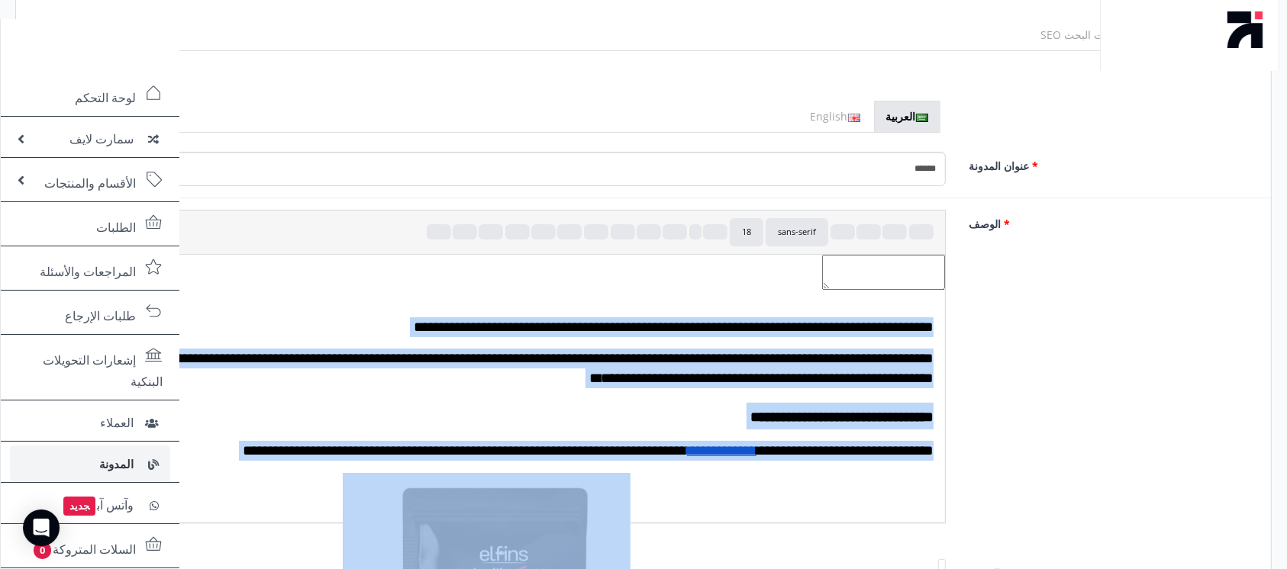
paste div
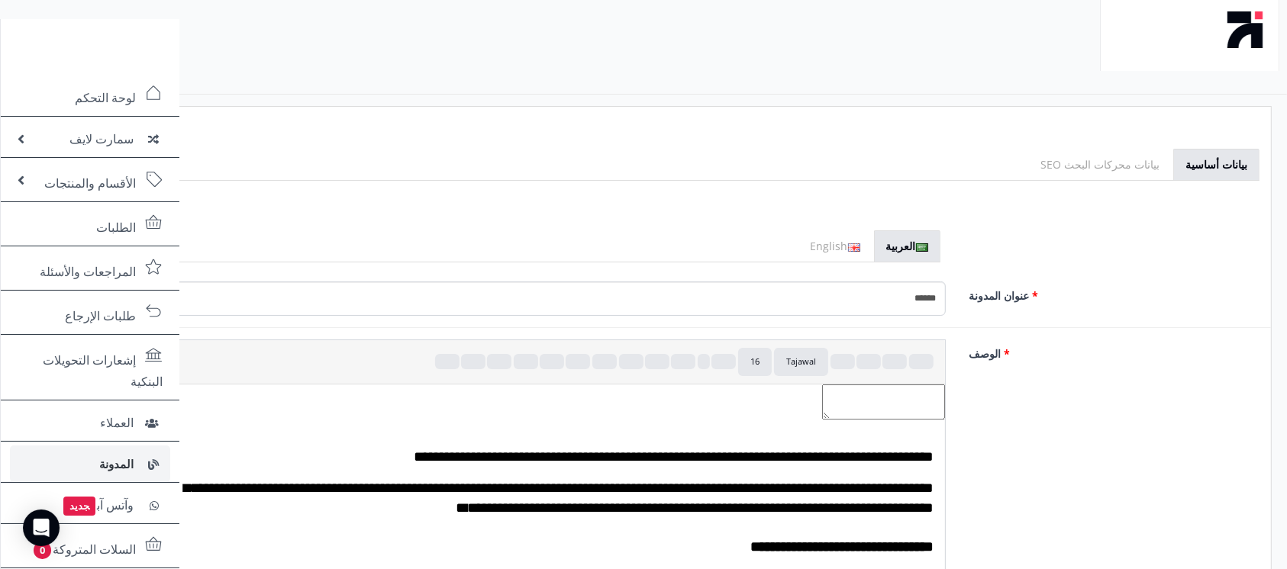
scroll to position [0, 0]
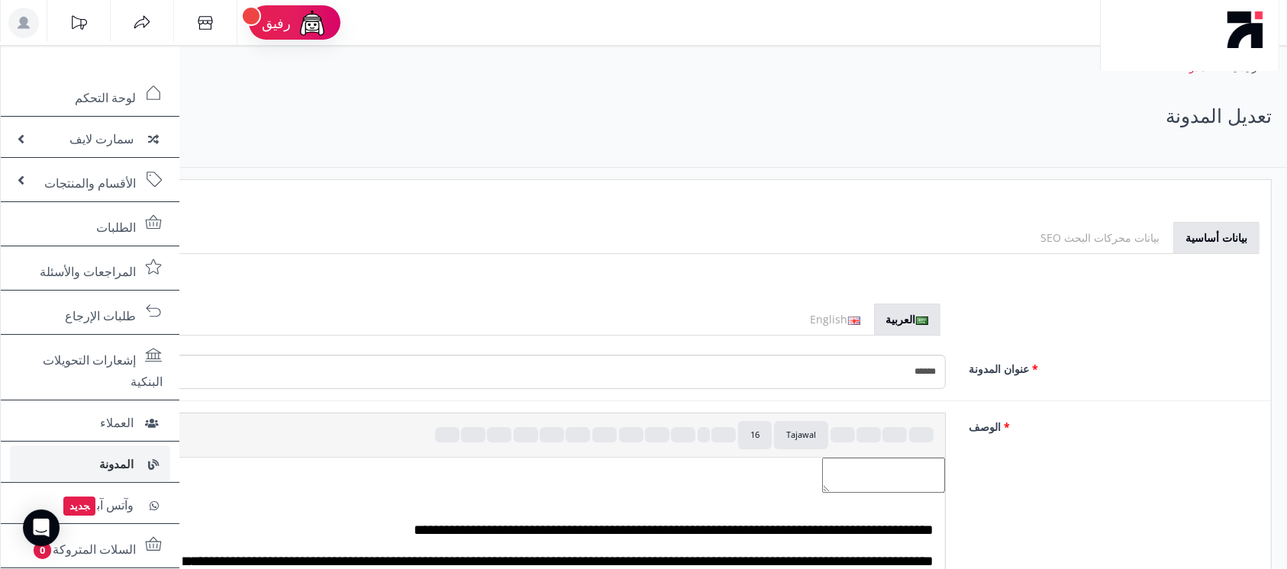
click at [118, 124] on span "حفظ" at bounding box center [109, 117] width 18 height 13
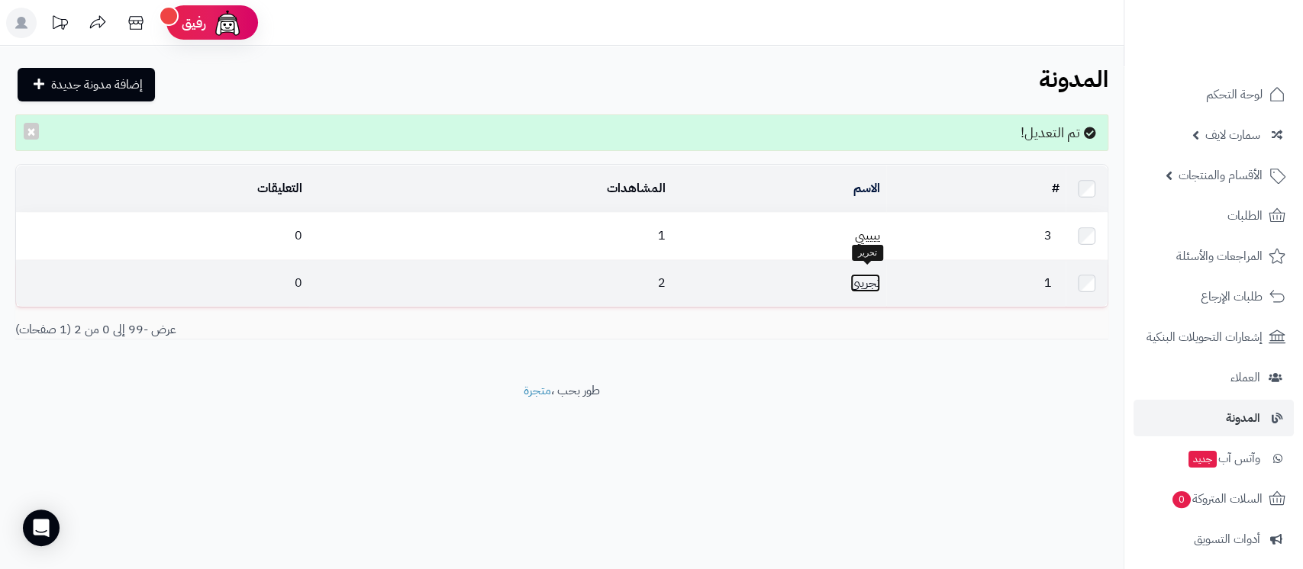
click at [866, 283] on link "تجريبي" at bounding box center [865, 283] width 30 height 18
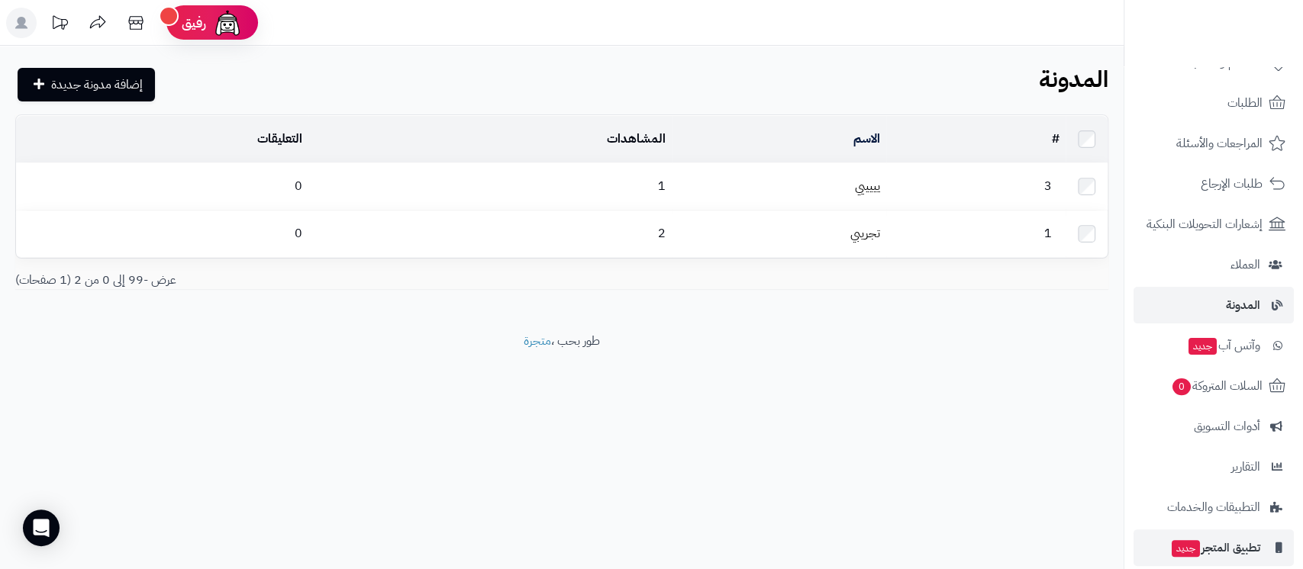
scroll to position [210, 0]
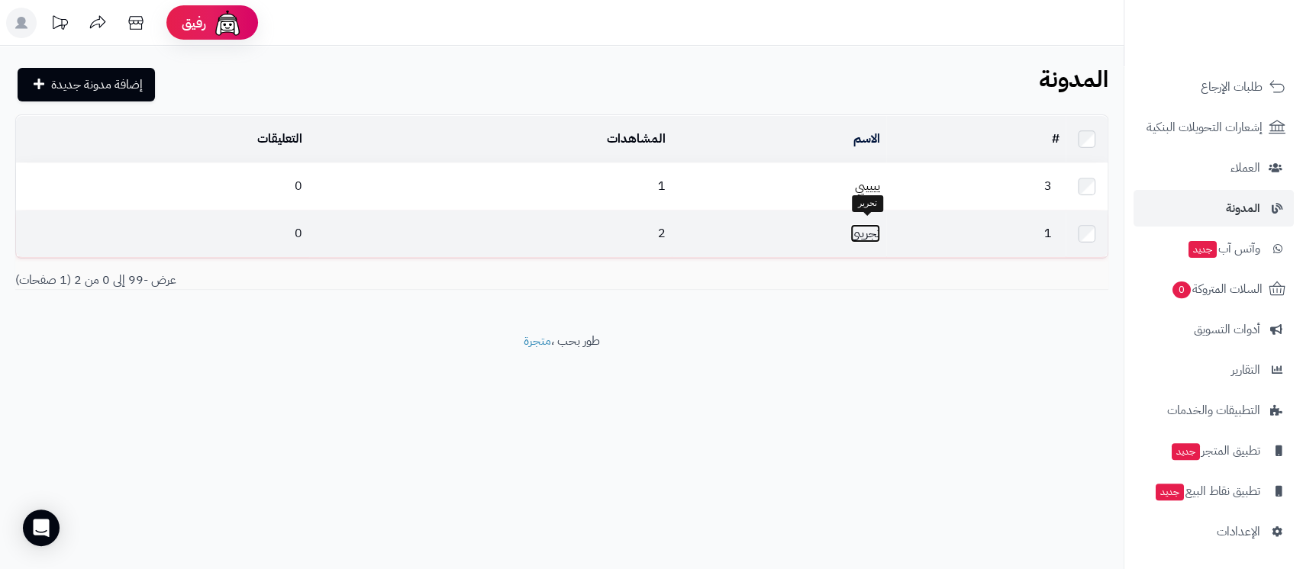
click at [871, 228] on link "تجريبي" at bounding box center [865, 233] width 30 height 18
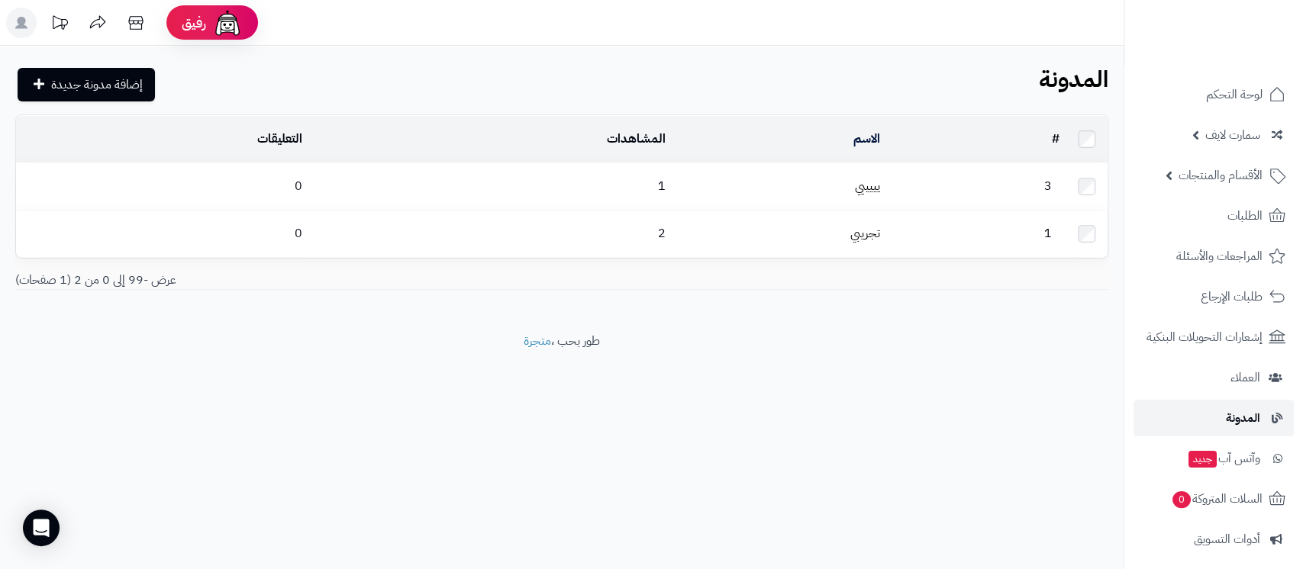
click at [1228, 424] on span "المدونة" at bounding box center [1243, 418] width 34 height 21
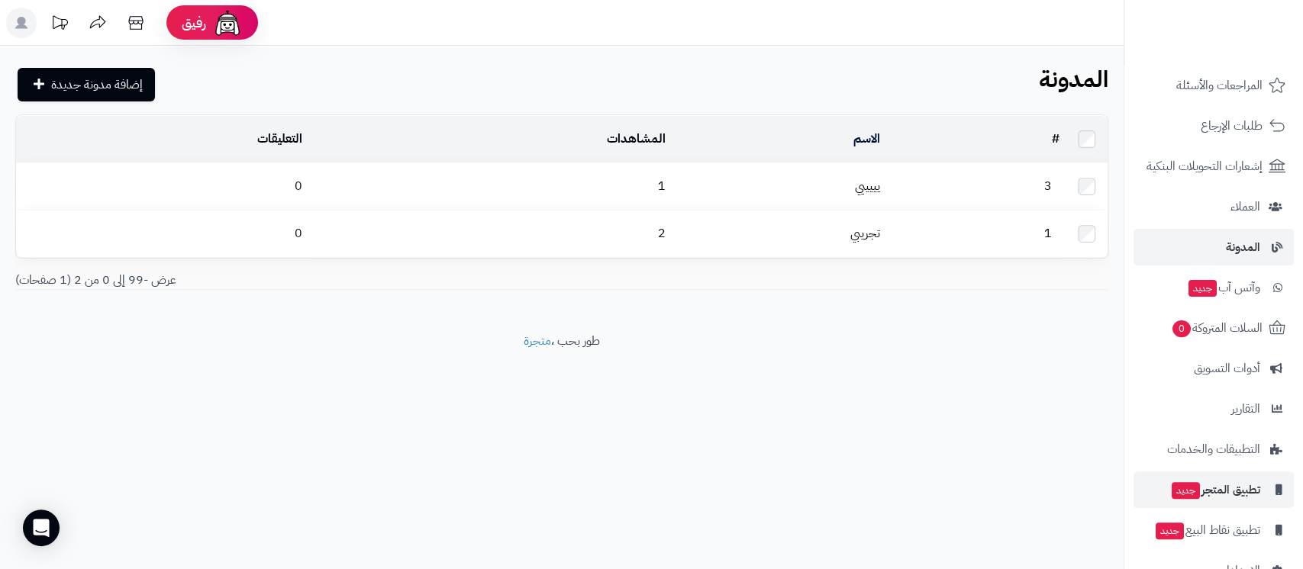
scroll to position [210, 0]
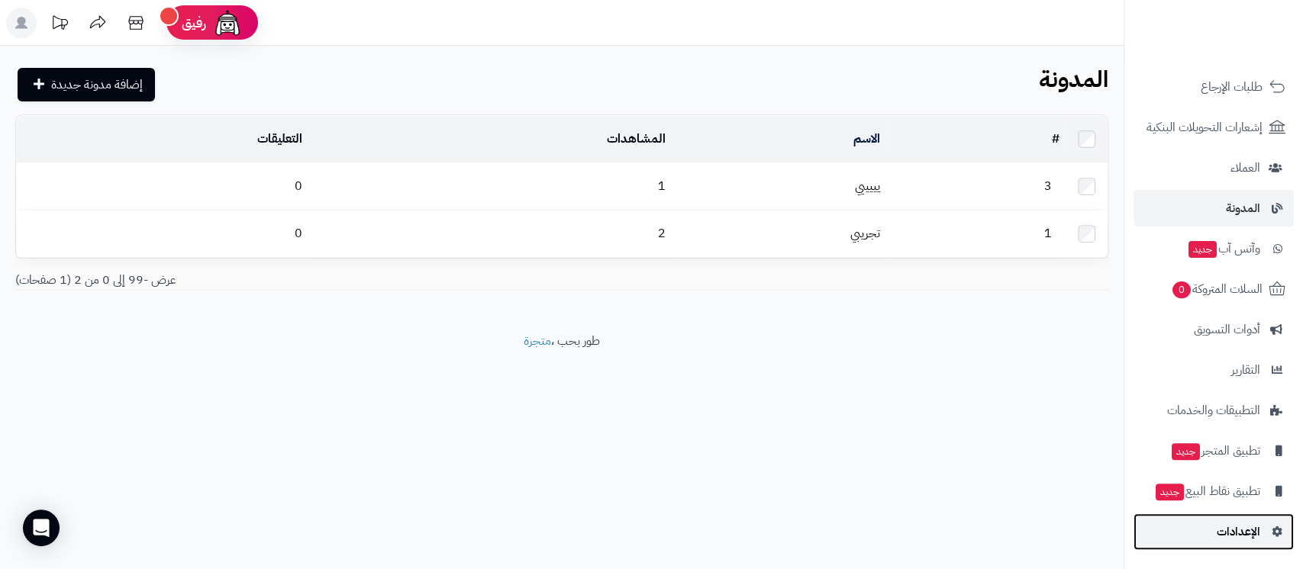
click at [1228, 537] on span "الإعدادات" at bounding box center [1239, 531] width 44 height 21
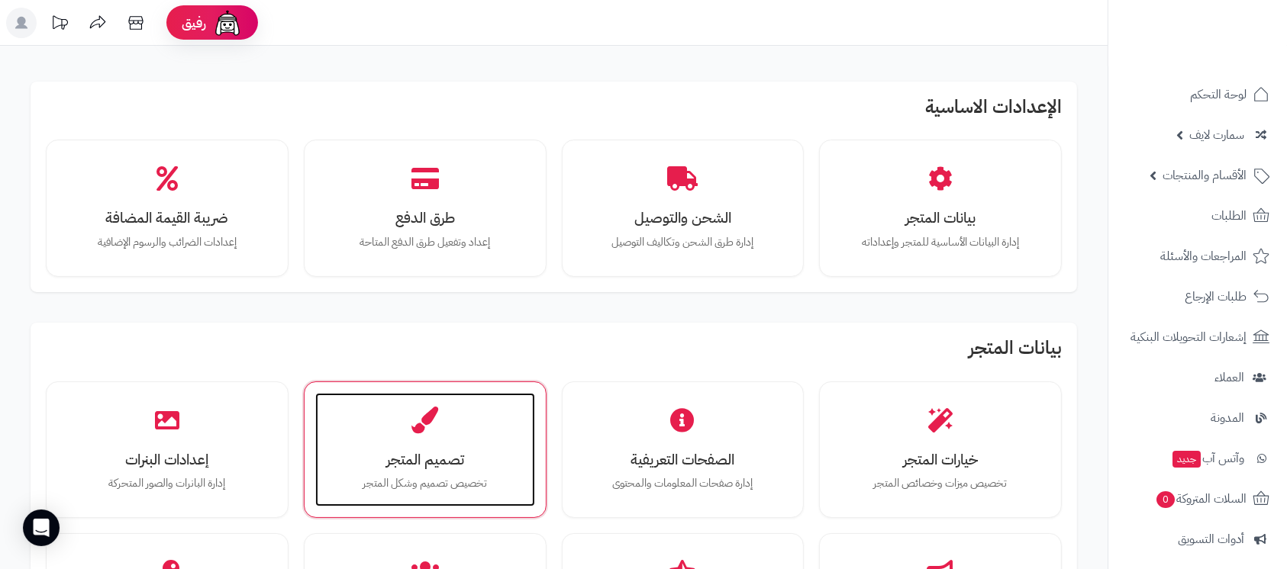
click at [380, 415] on div "تصميم المتجر تخصيص تصميم وشكل المتجر" at bounding box center [425, 450] width 220 height 115
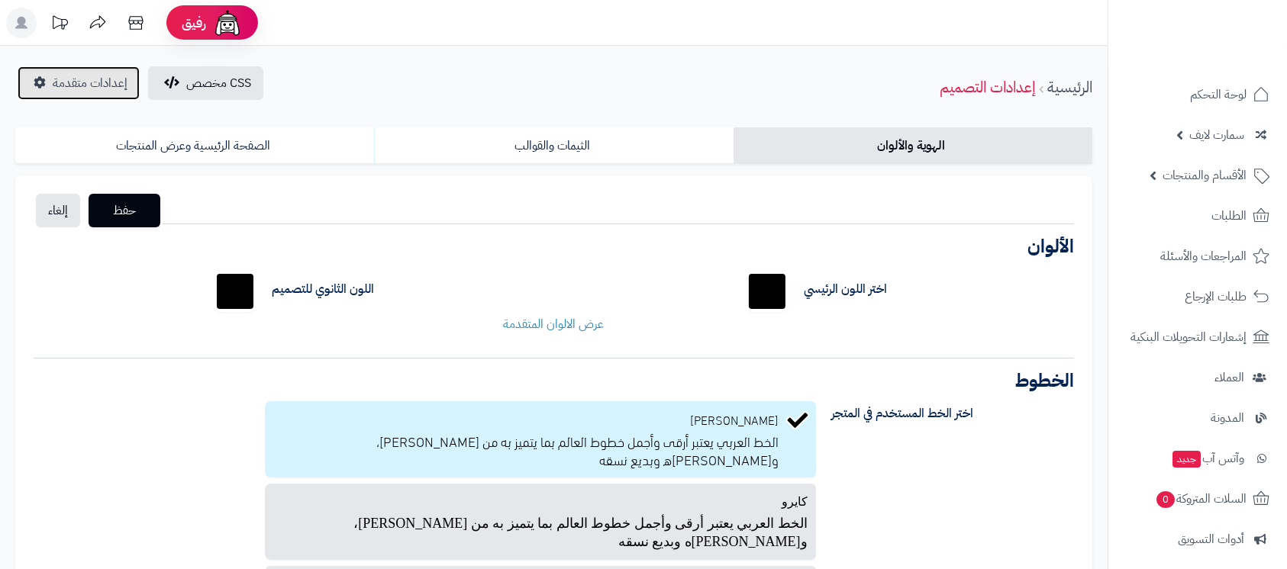
click at [61, 82] on span "إعدادات متقدمة" at bounding box center [90, 83] width 75 height 18
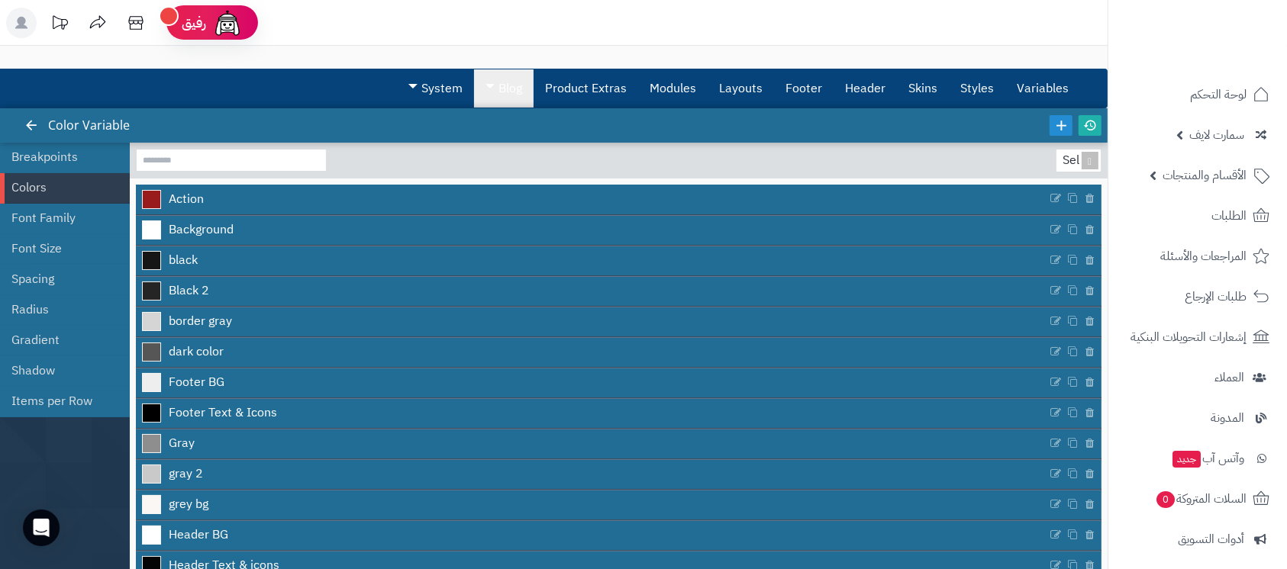
click at [520, 82] on link "Blog" at bounding box center [504, 88] width 60 height 38
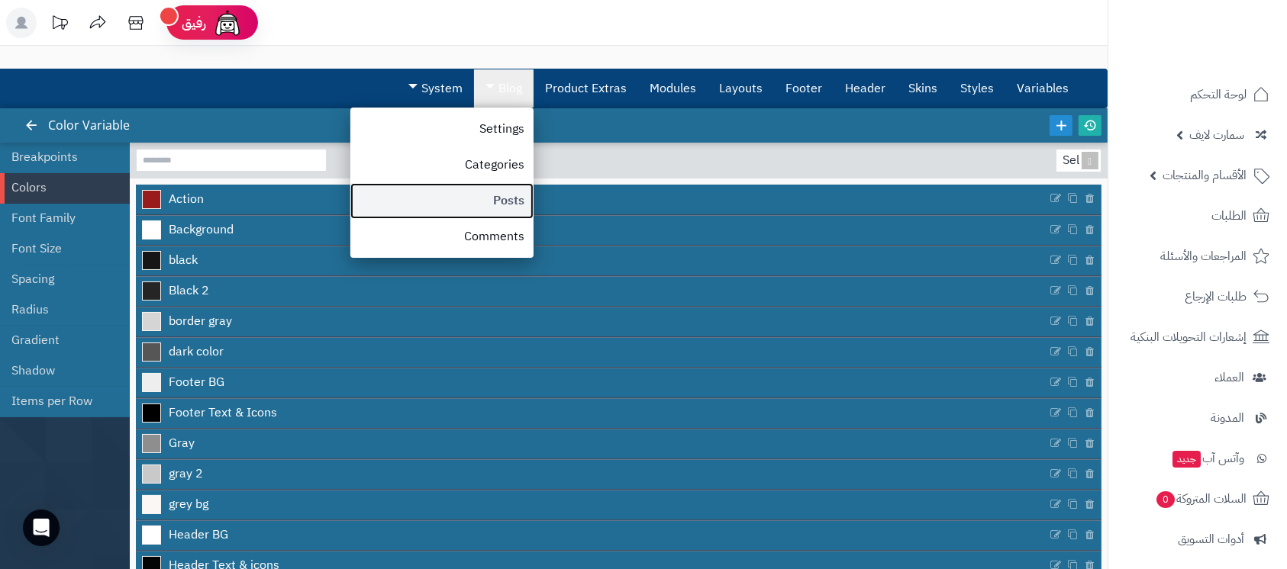
click at [513, 191] on link "Posts" at bounding box center [441, 201] width 183 height 36
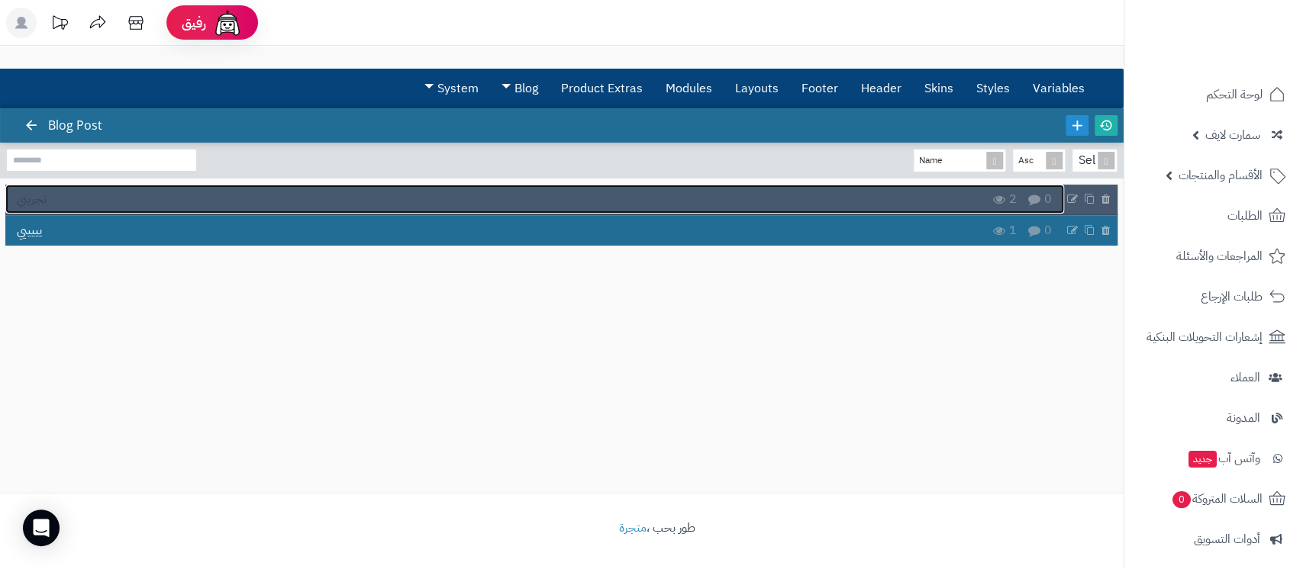
click at [621, 192] on link "تجريبي" at bounding box center [534, 199] width 1059 height 29
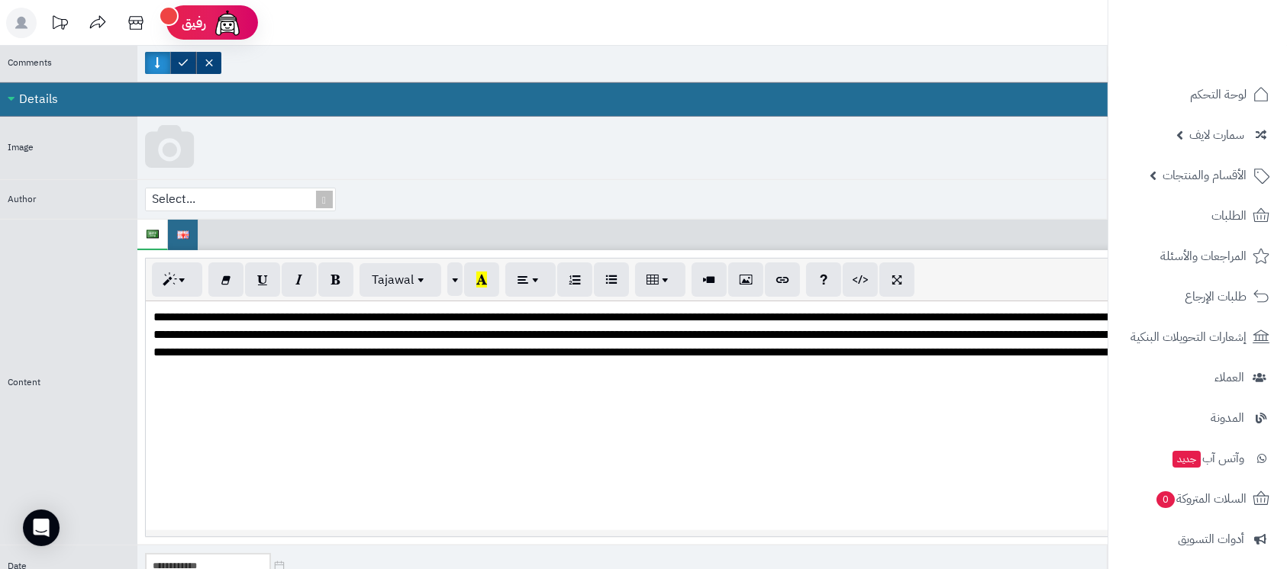
scroll to position [508, 0]
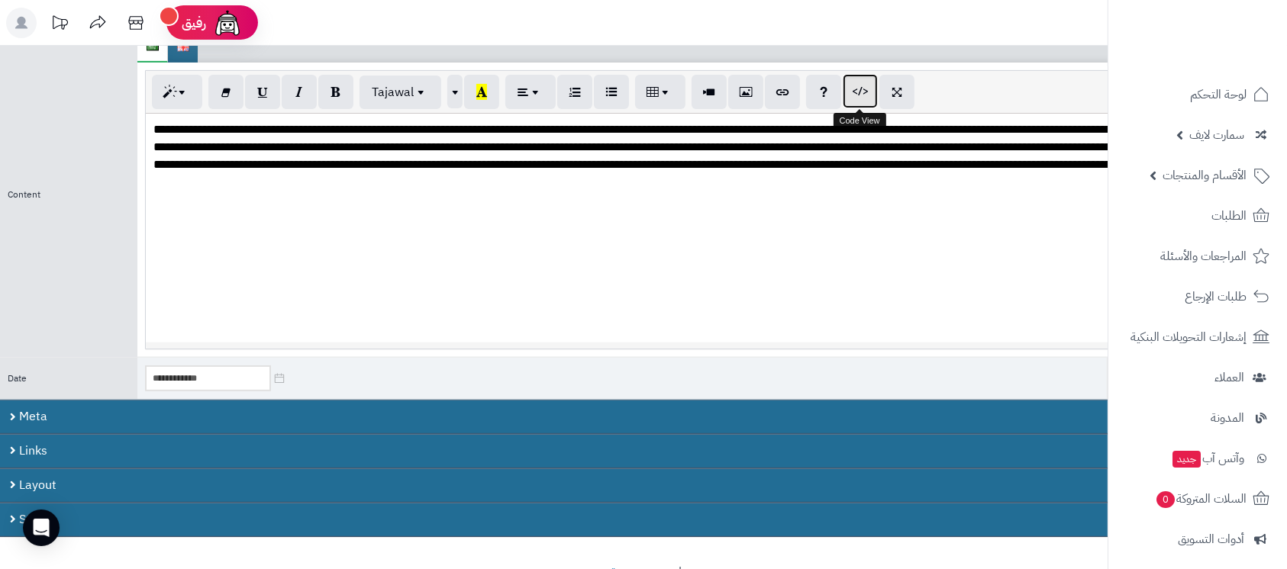
click at [857, 92] on icon "button" at bounding box center [860, 91] width 11 height 16
type textarea "**********"
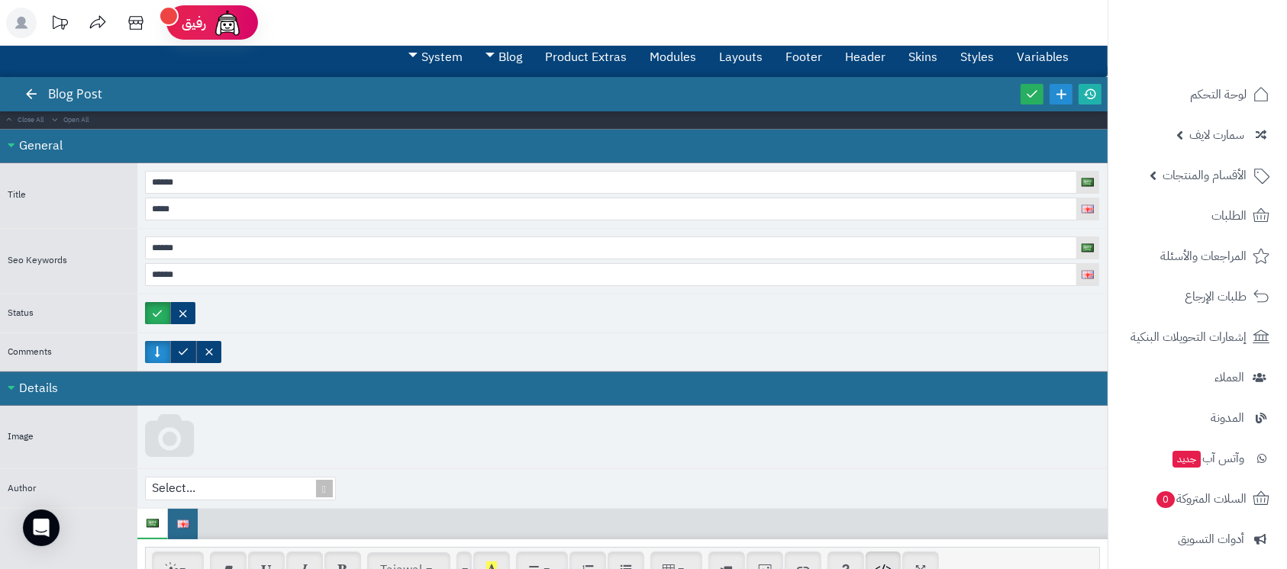
scroll to position [0, 0]
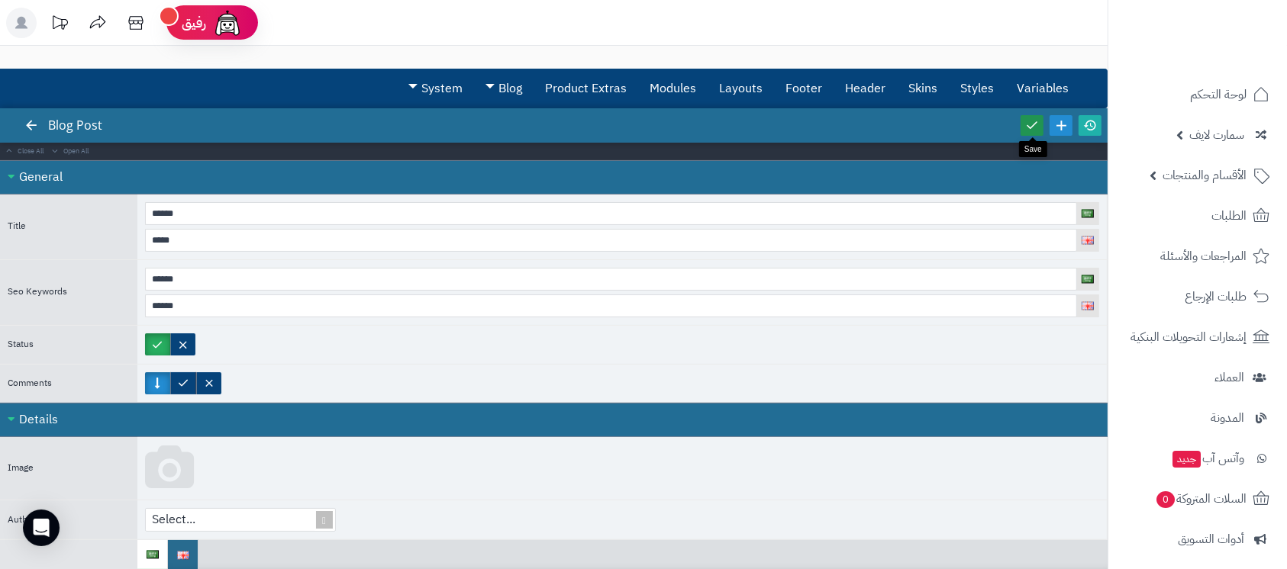
click at [1031, 125] on icon at bounding box center [1032, 125] width 14 height 14
click at [1093, 125] on icon at bounding box center [1090, 125] width 14 height 14
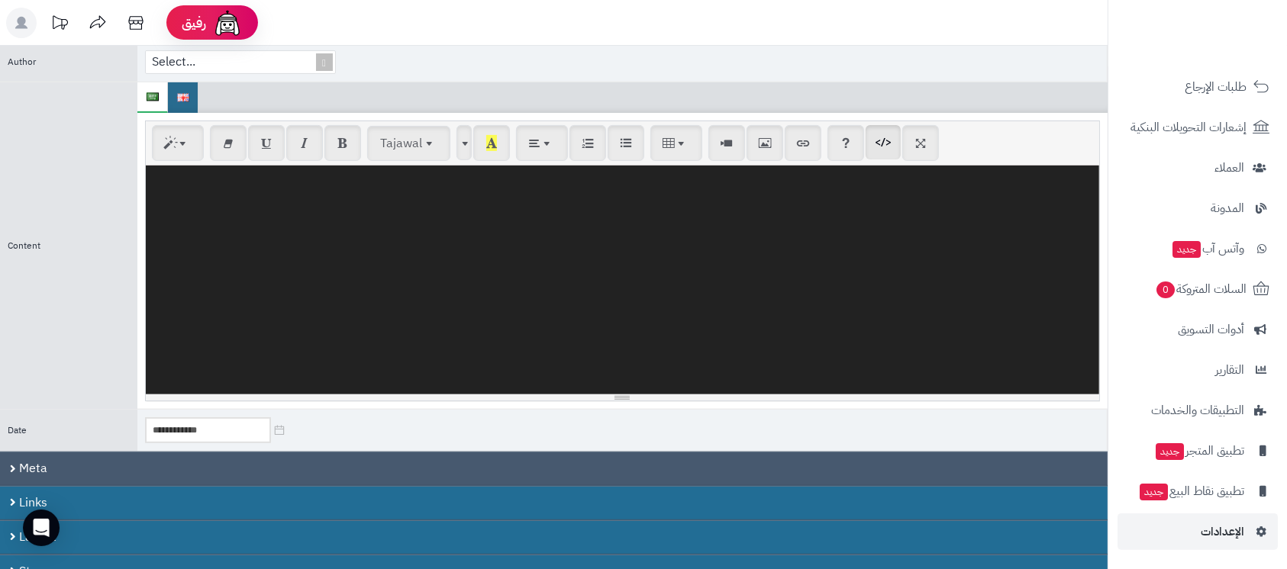
scroll to position [508, 0]
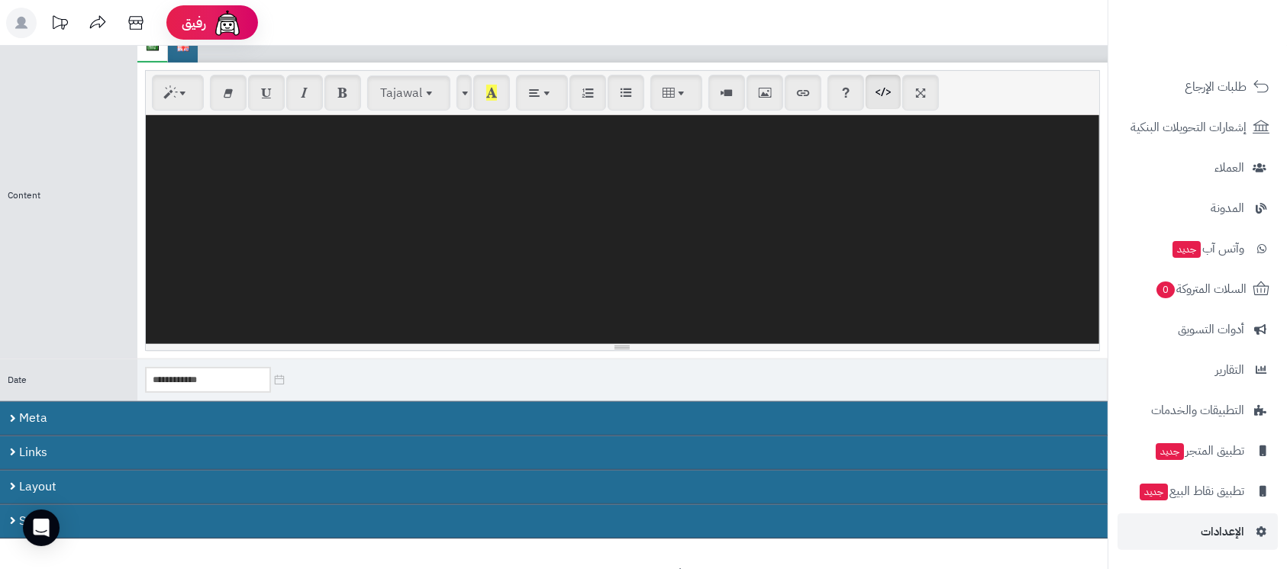
click at [553, 237] on textarea at bounding box center [622, 229] width 953 height 229
paste textarea "**********"
type textarea "**********"
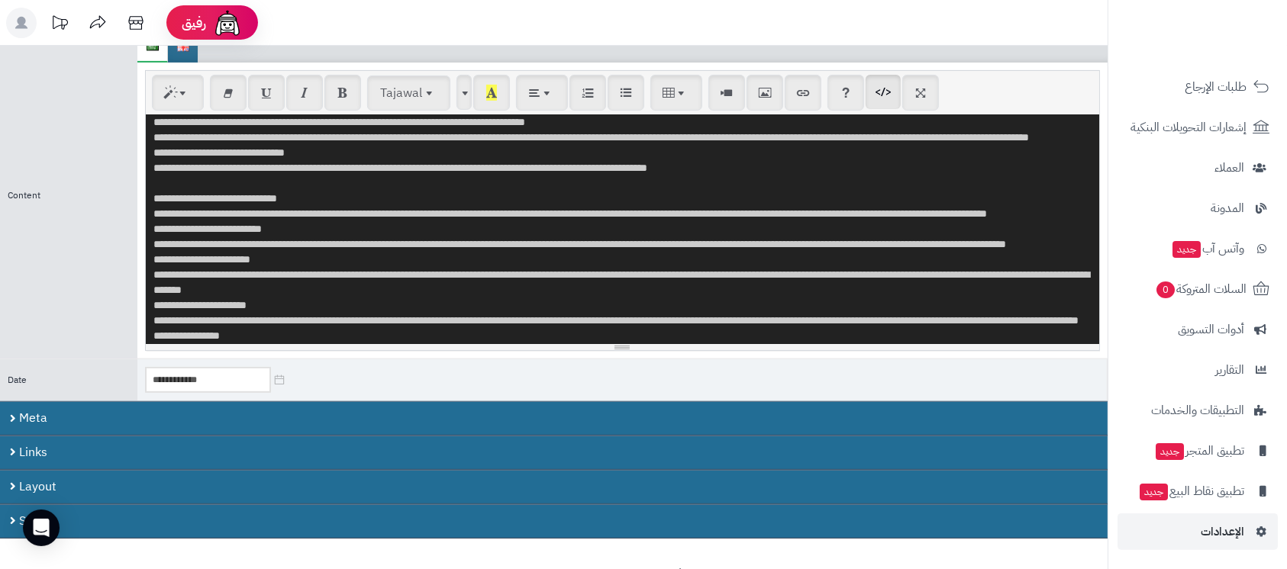
scroll to position [0, 0]
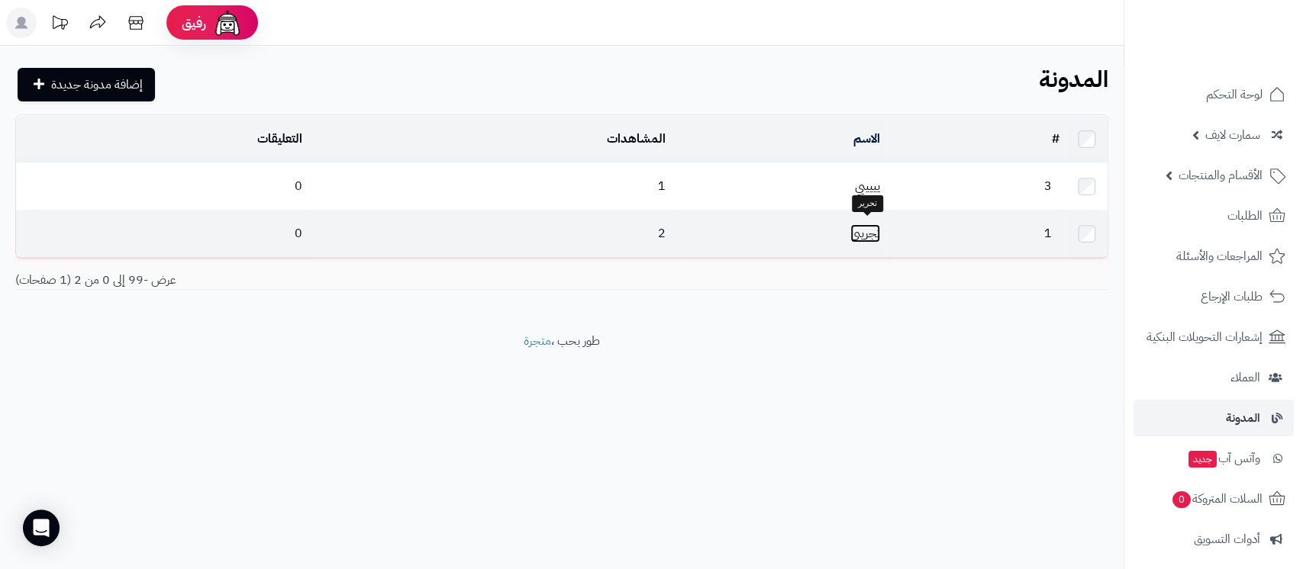
click at [857, 229] on link "تجريبي" at bounding box center [865, 233] width 30 height 18
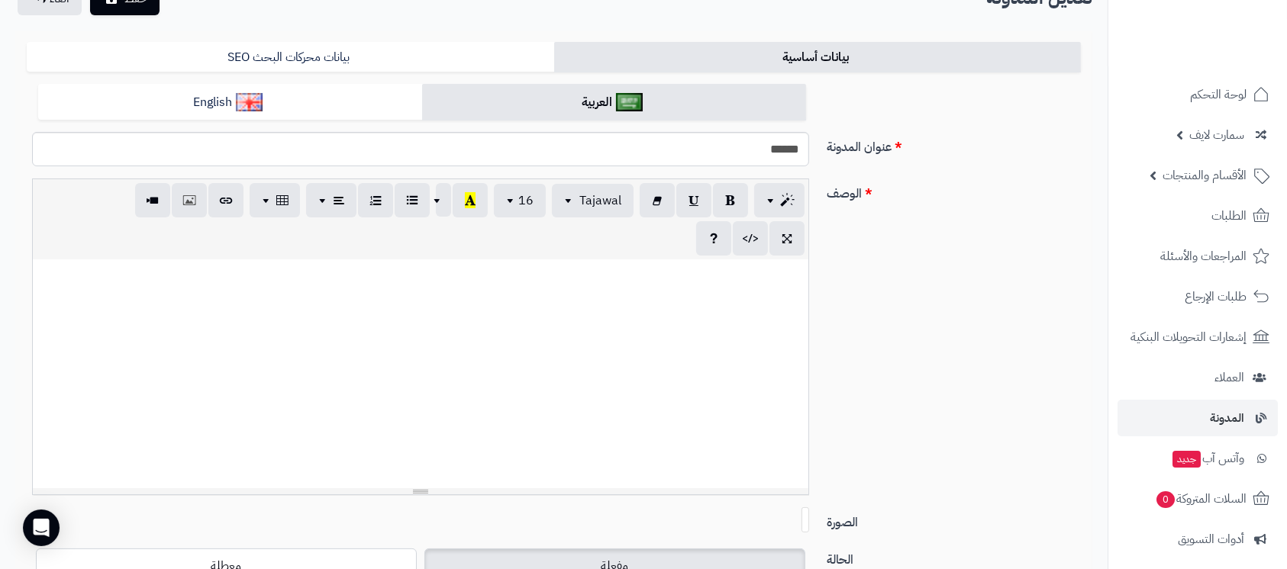
scroll to position [203, 0]
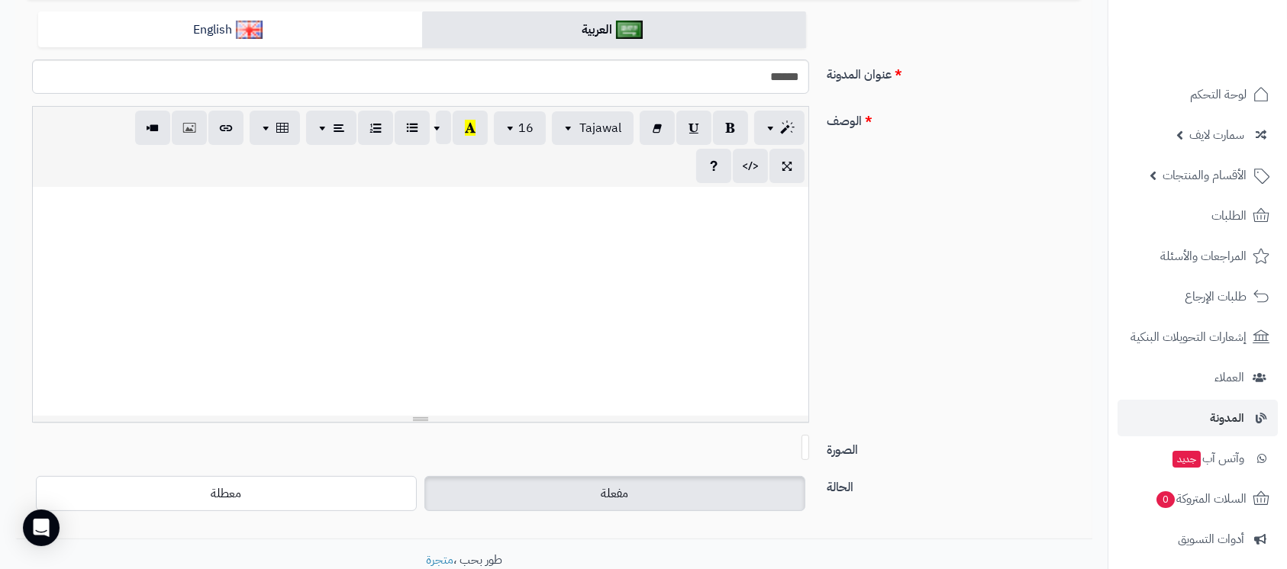
click at [556, 327] on div at bounding box center [421, 301] width 776 height 229
paste div
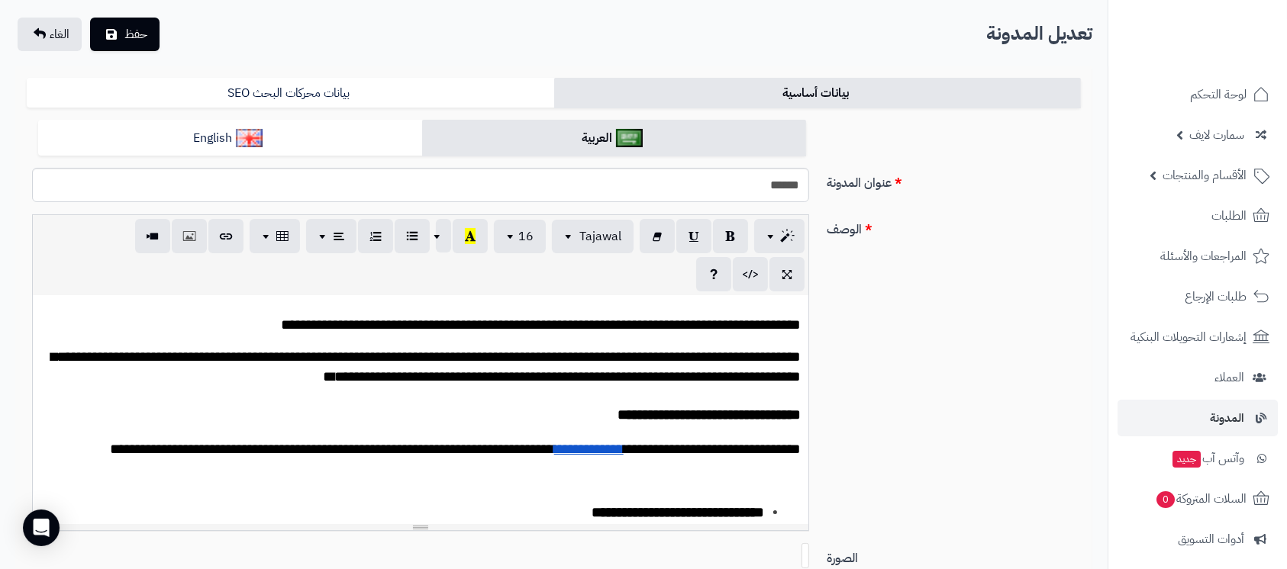
scroll to position [0, 0]
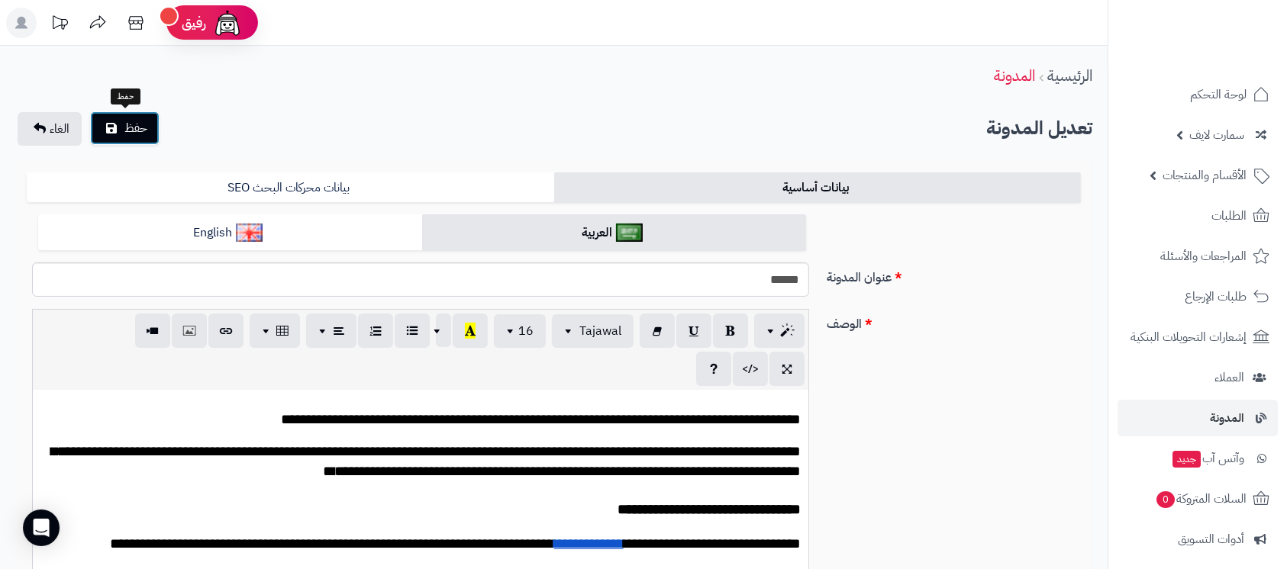
click at [131, 127] on span "حفظ" at bounding box center [135, 128] width 23 height 18
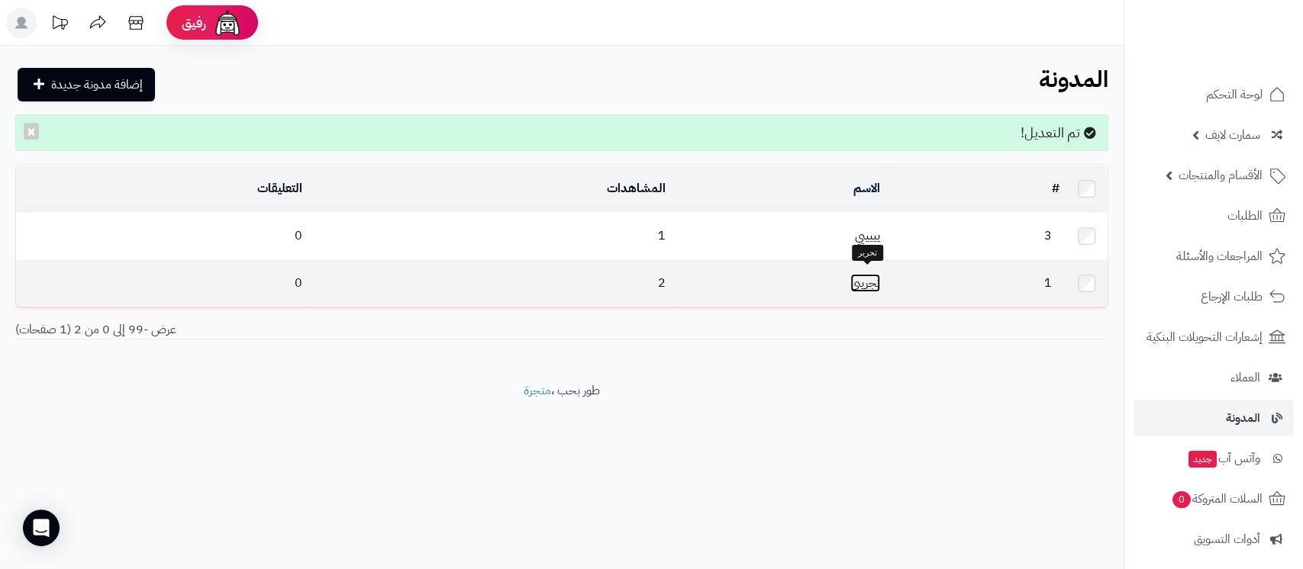
click at [861, 276] on link "تجريبي" at bounding box center [865, 283] width 30 height 18
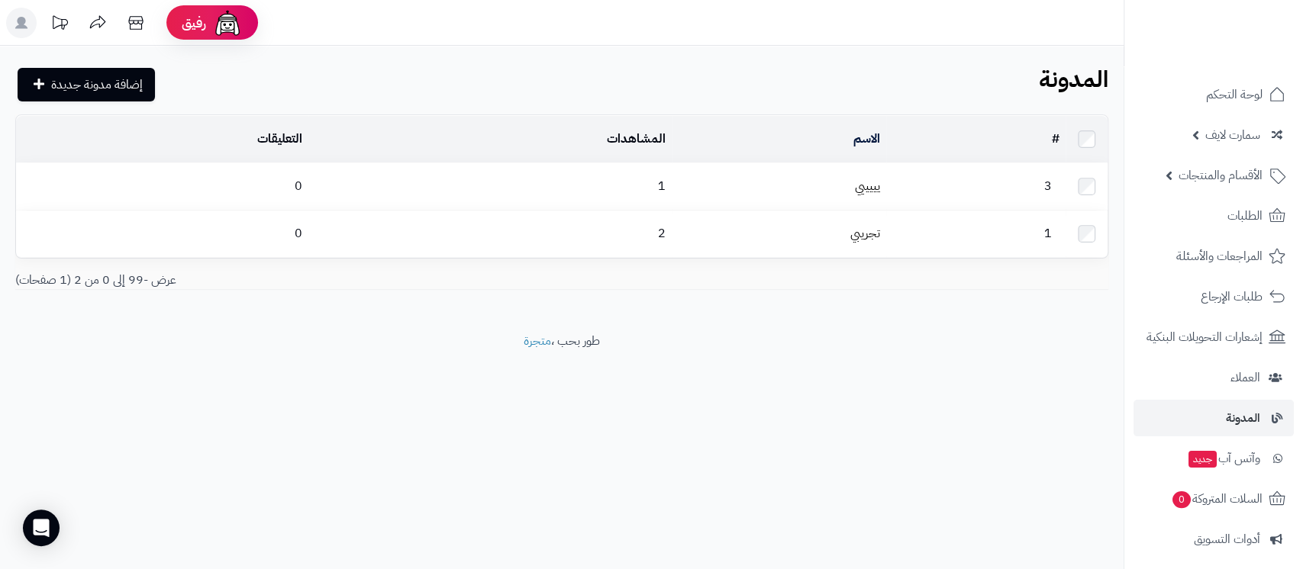
scroll to position [210, 0]
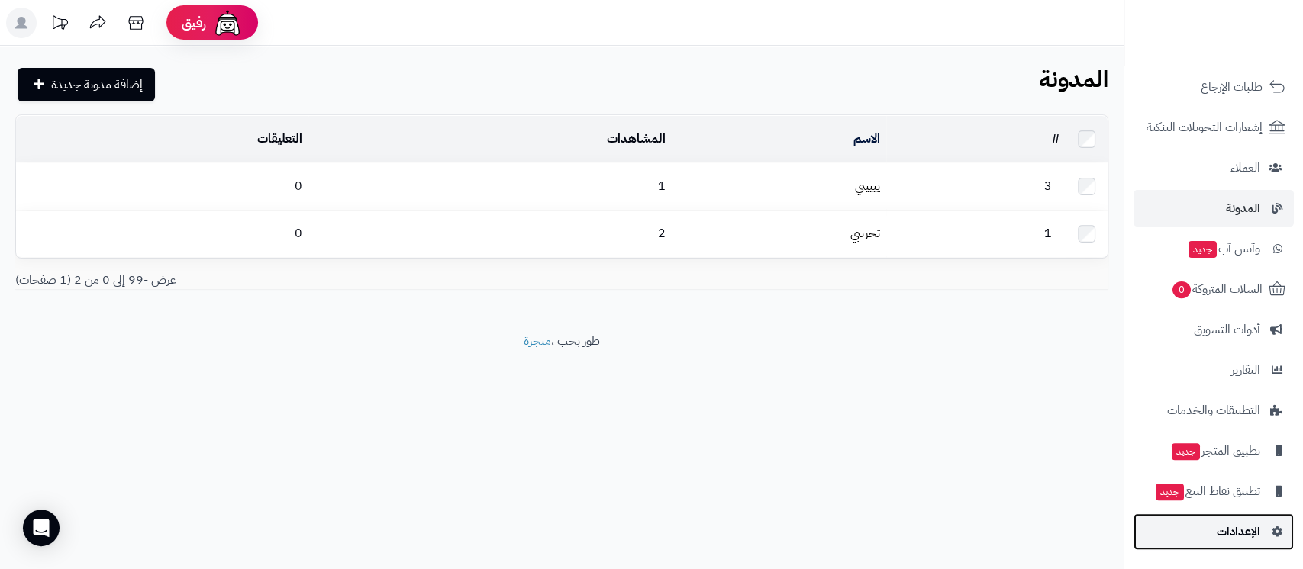
click at [1221, 540] on span "الإعدادات" at bounding box center [1239, 531] width 44 height 21
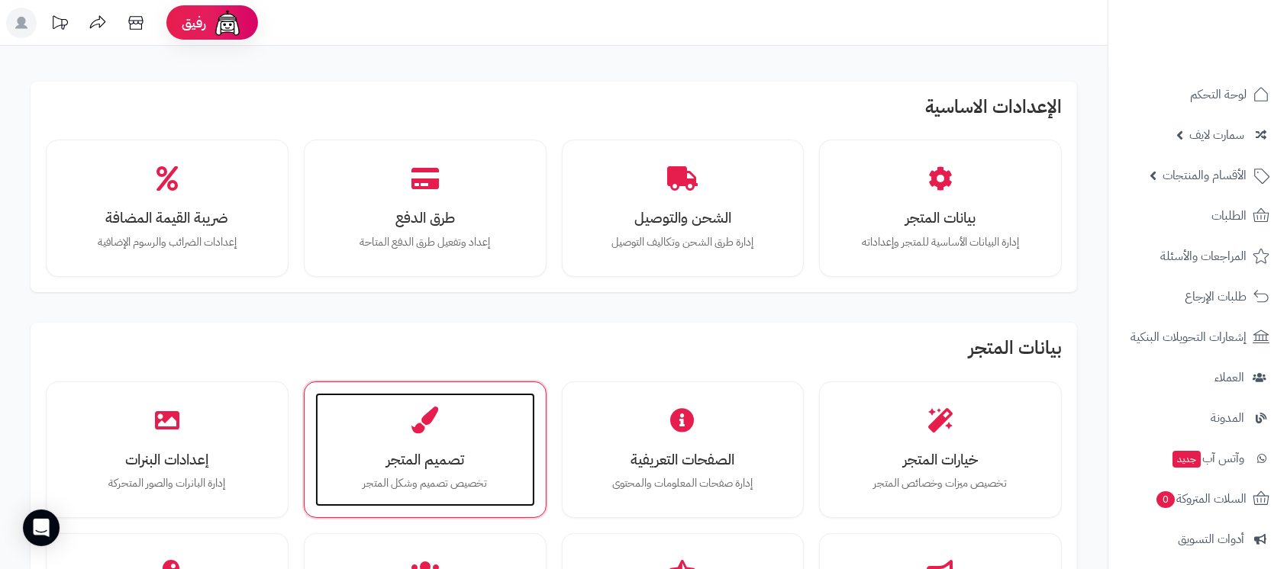
click at [421, 434] on div "تصميم المتجر تخصيص تصميم وشكل المتجر" at bounding box center [425, 450] width 220 height 115
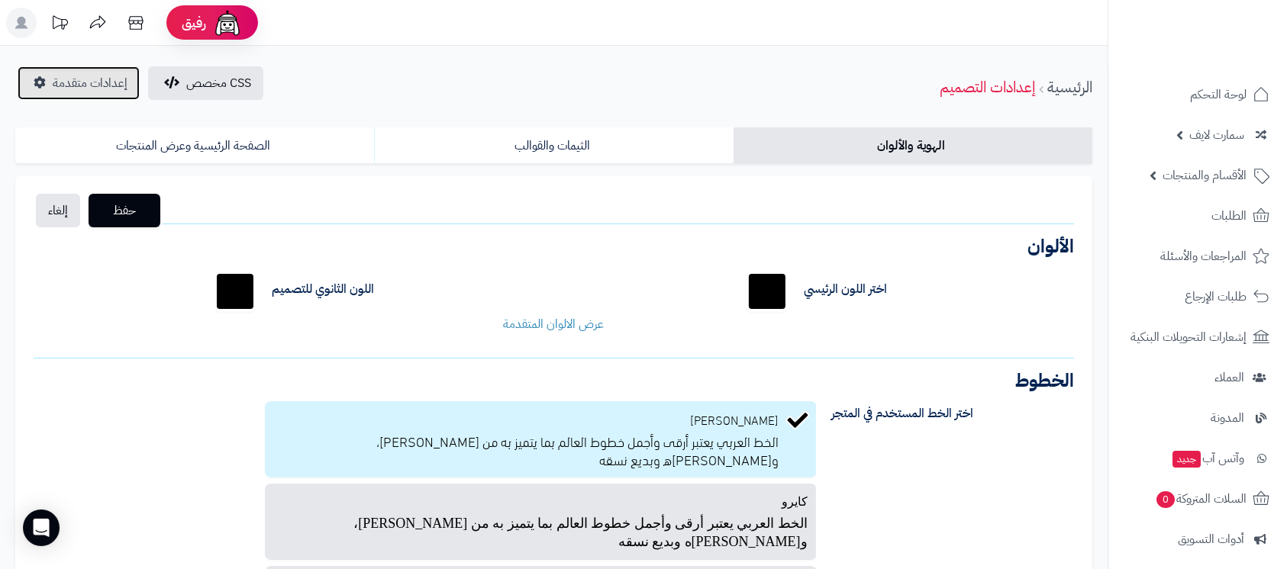
click at [83, 70] on link "إعدادات متقدمة" at bounding box center [79, 83] width 122 height 34
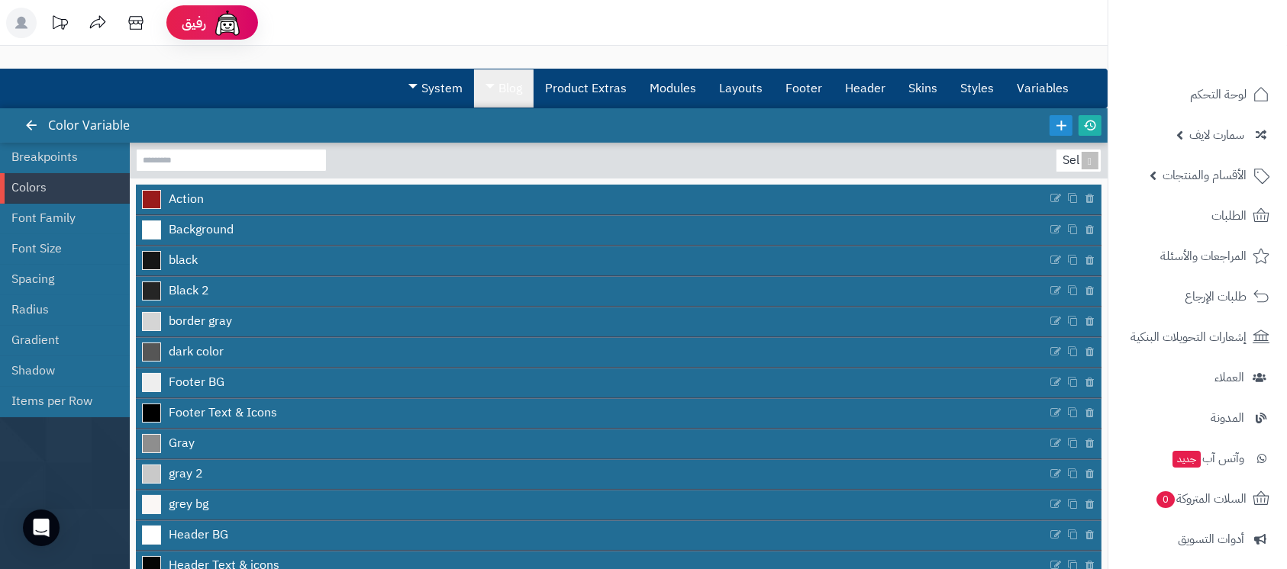
click at [525, 82] on link "Blog" at bounding box center [504, 88] width 60 height 38
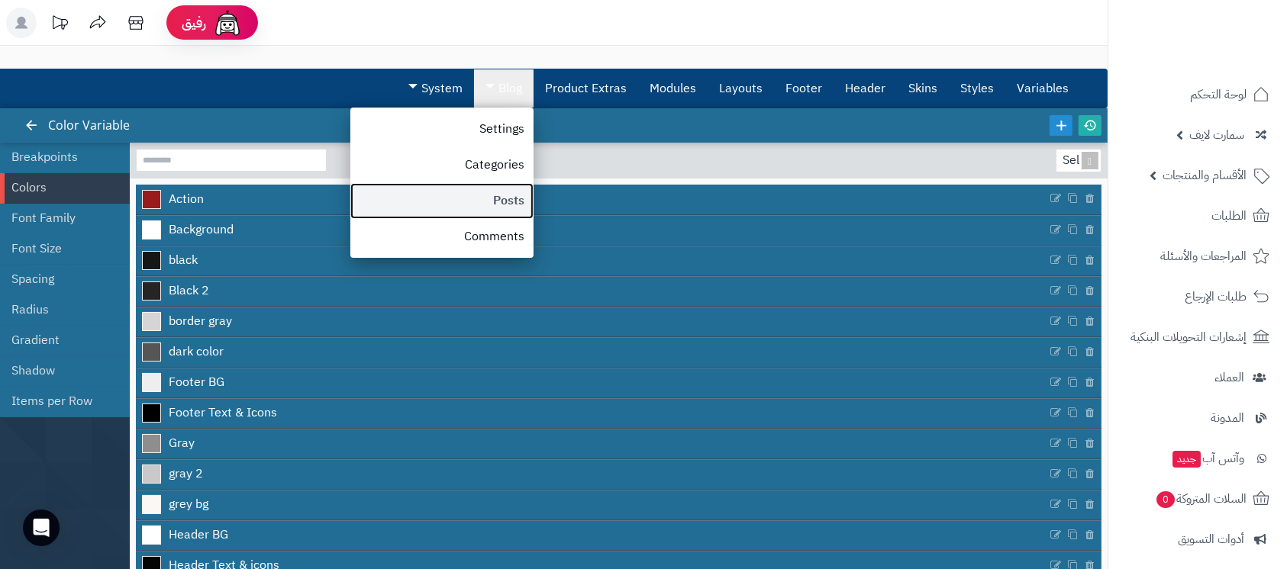
click at [516, 197] on link "Posts" at bounding box center [441, 201] width 183 height 36
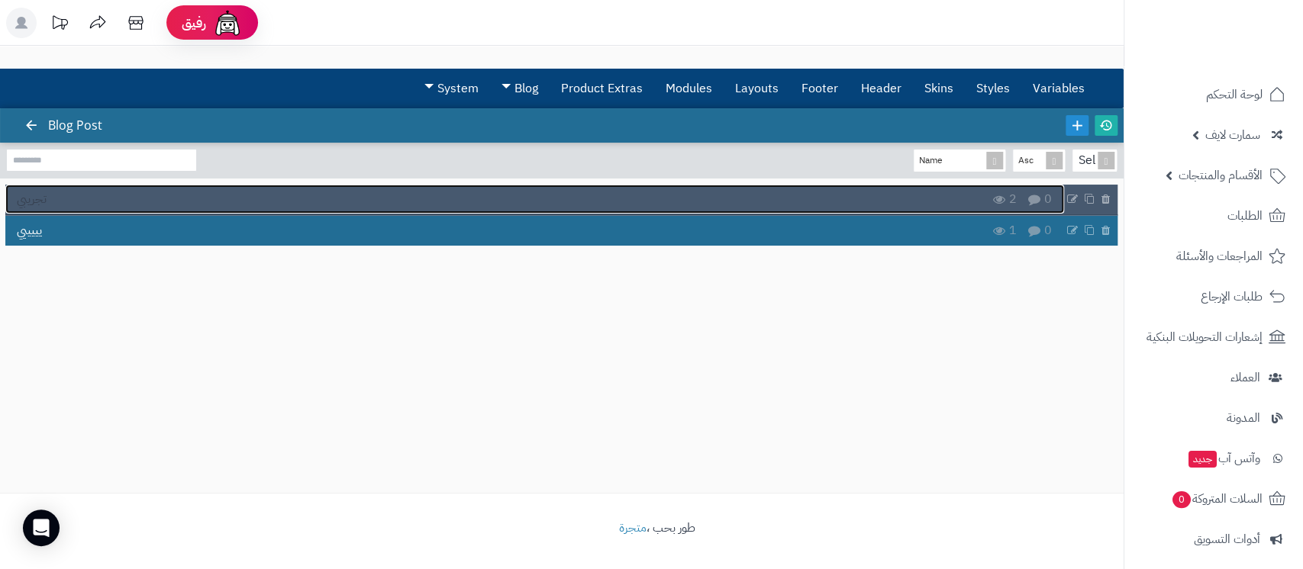
click at [885, 211] on link "تجريبي" at bounding box center [534, 199] width 1059 height 29
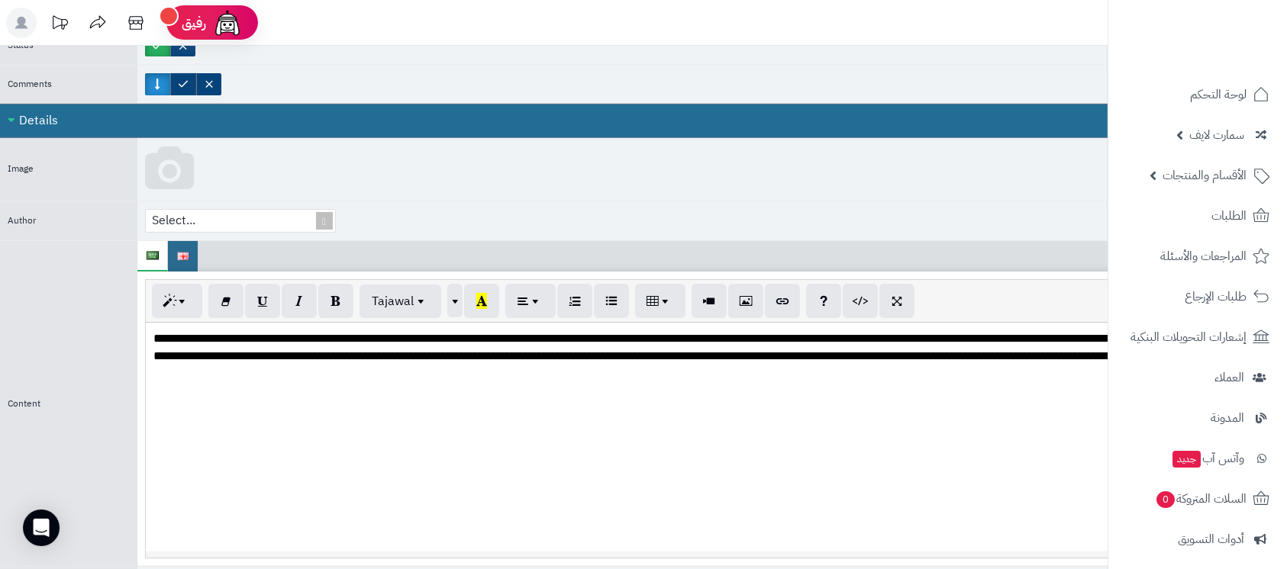
scroll to position [407, 0]
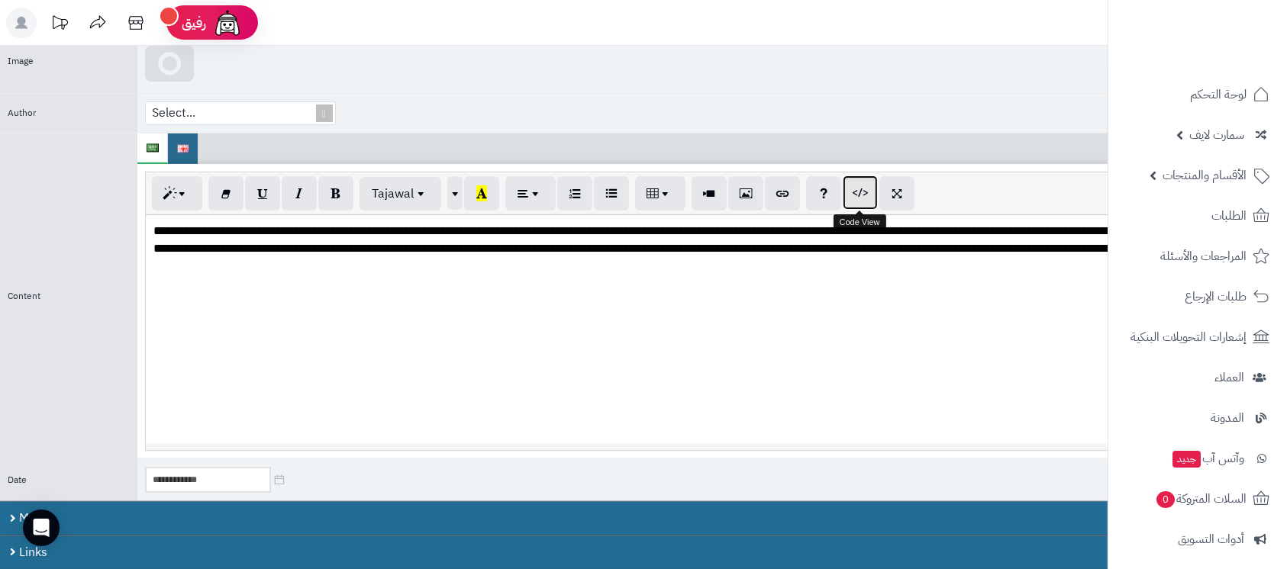
click at [861, 180] on button "button" at bounding box center [860, 193] width 35 height 34
type textarea "**********"
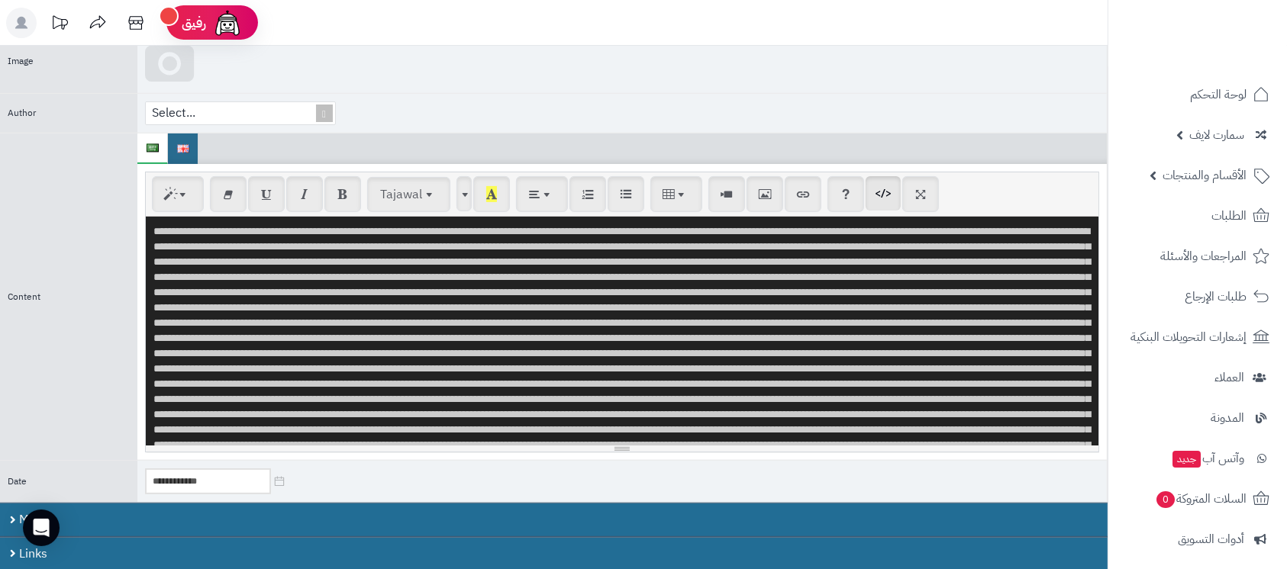
scroll to position [107816, 0]
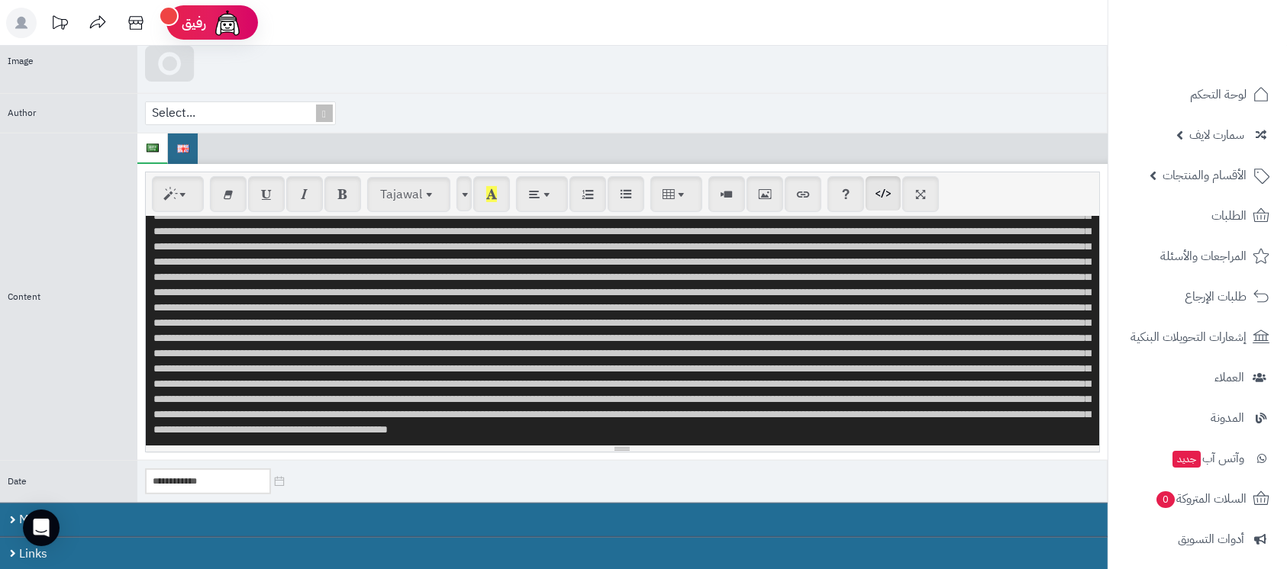
click at [562, 321] on textarea at bounding box center [622, 331] width 953 height 229
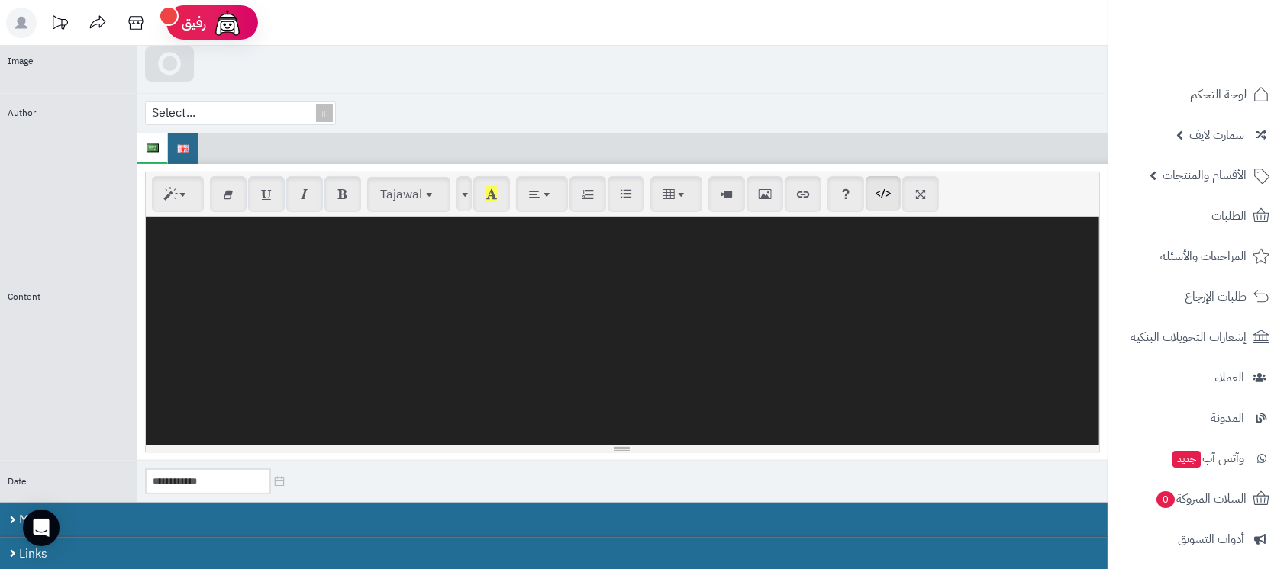
scroll to position [0, 0]
paste textarea "**********"
type textarea "**********"
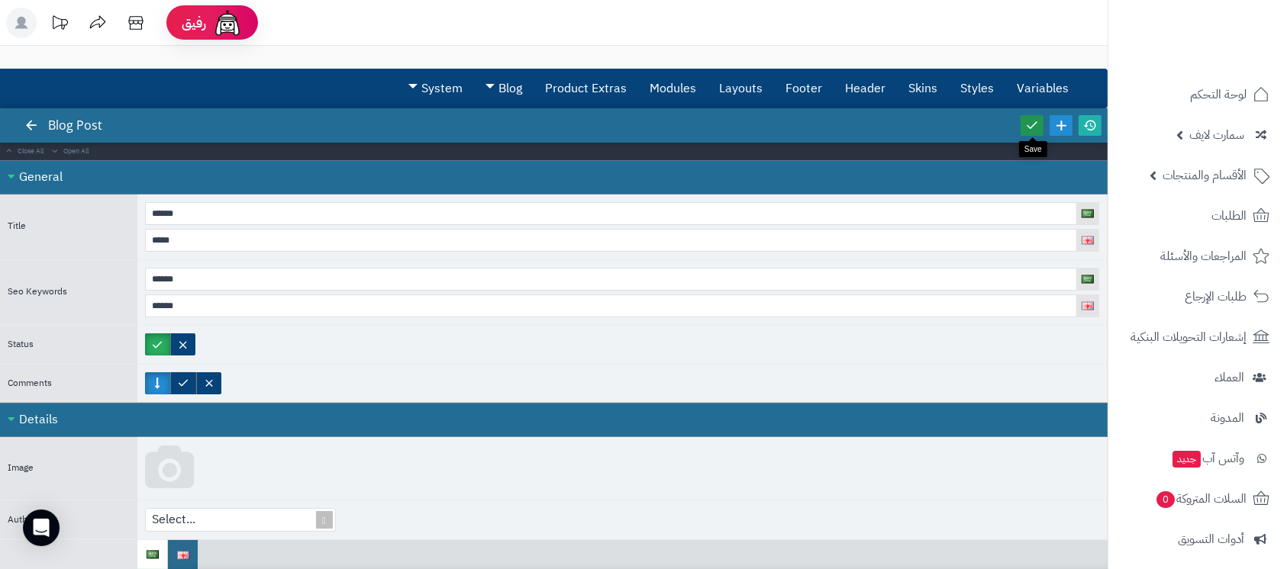
click at [1029, 127] on icon at bounding box center [1032, 125] width 14 height 14
click at [1089, 125] on icon at bounding box center [1090, 125] width 14 height 14
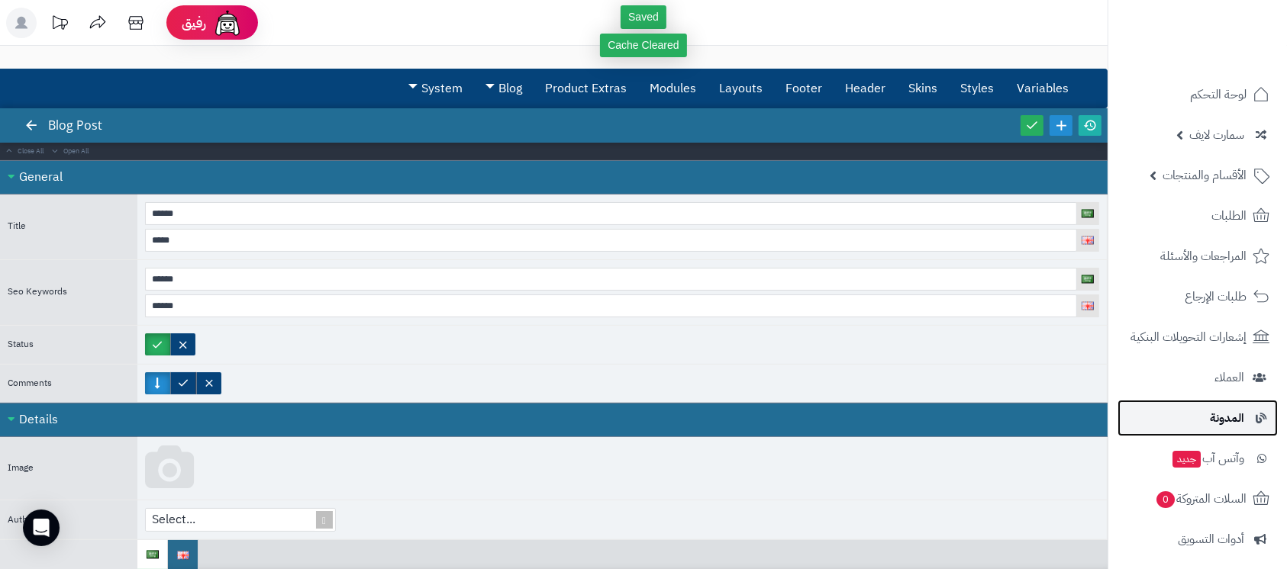
click at [1224, 421] on span "المدونة" at bounding box center [1227, 418] width 34 height 21
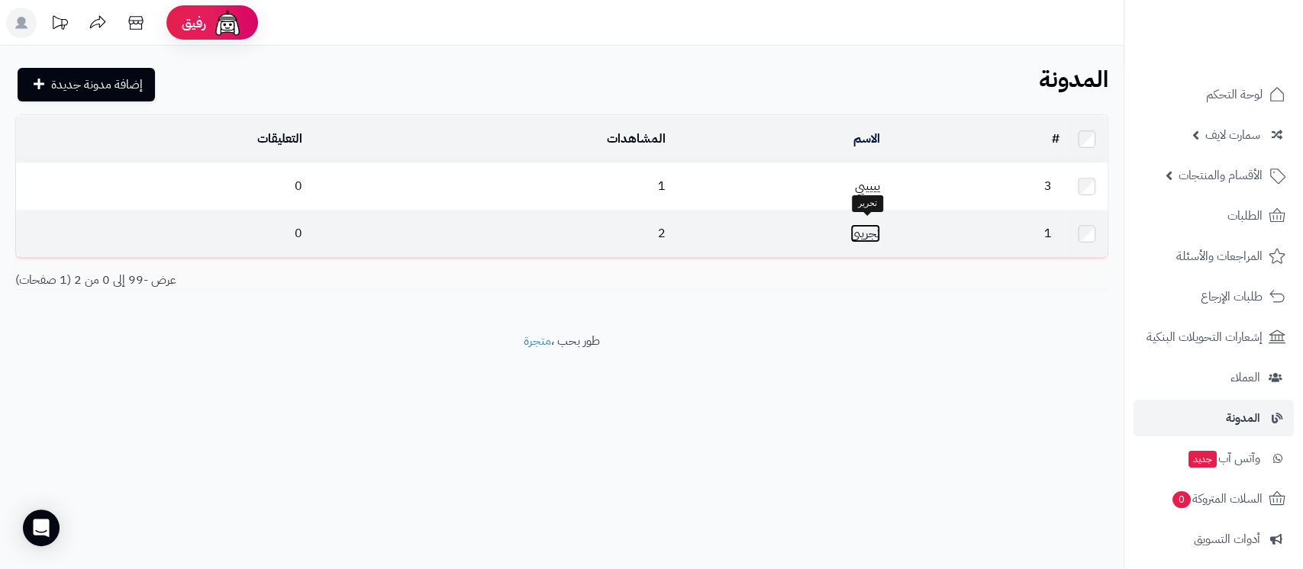
click at [866, 230] on link "تجريبي" at bounding box center [865, 233] width 30 height 18
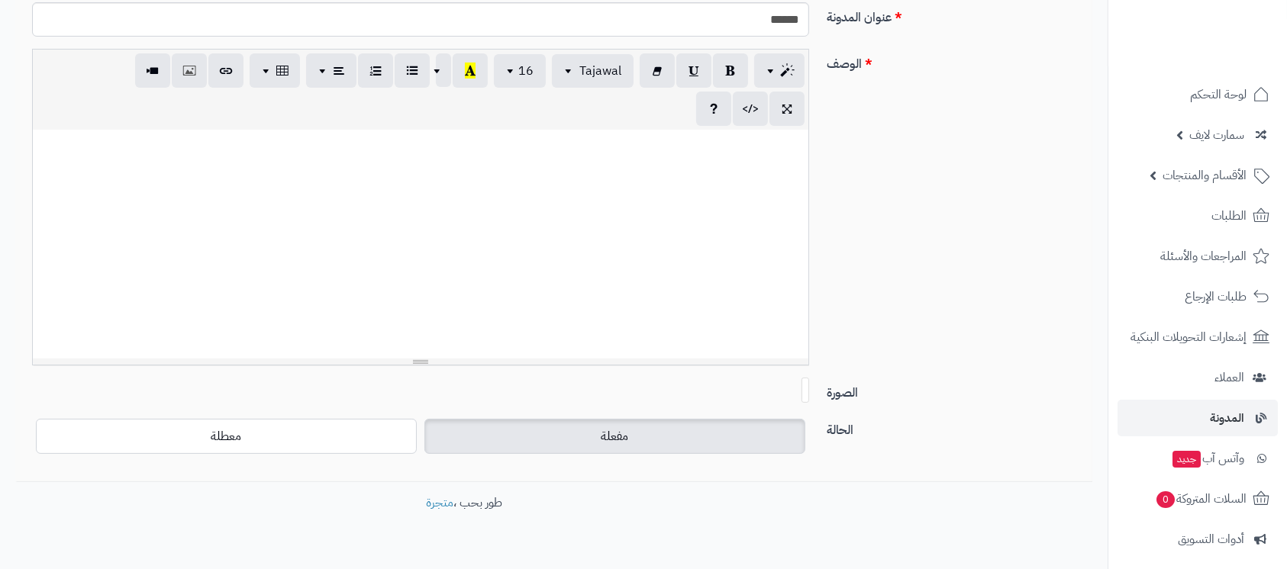
scroll to position [293, 0]
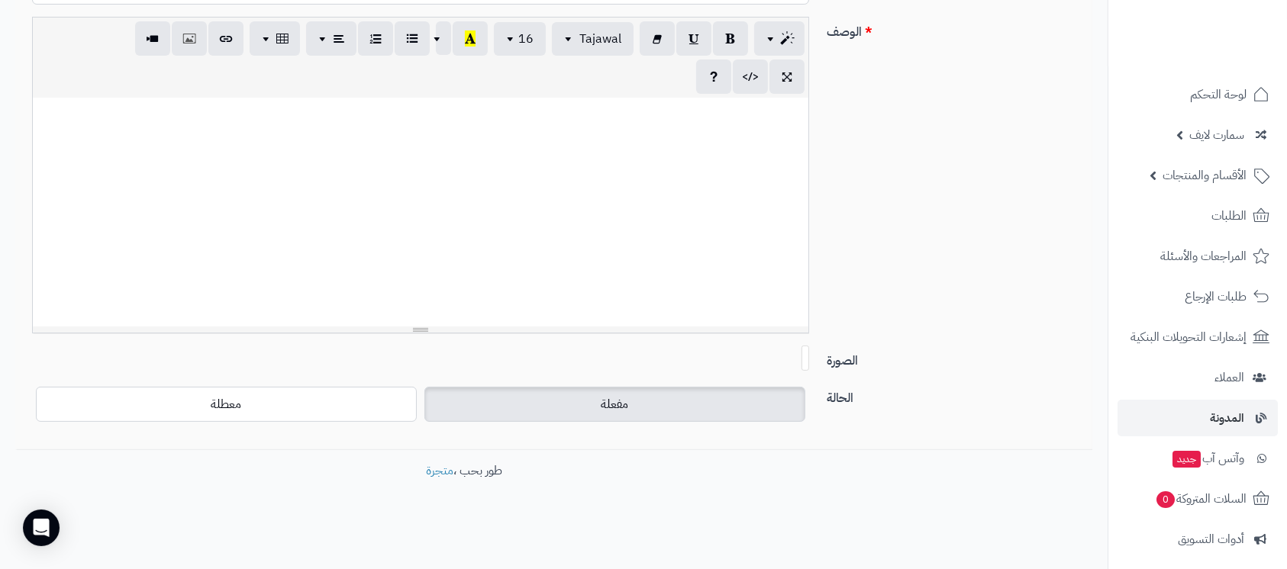
click at [551, 219] on div at bounding box center [421, 212] width 776 height 229
paste div
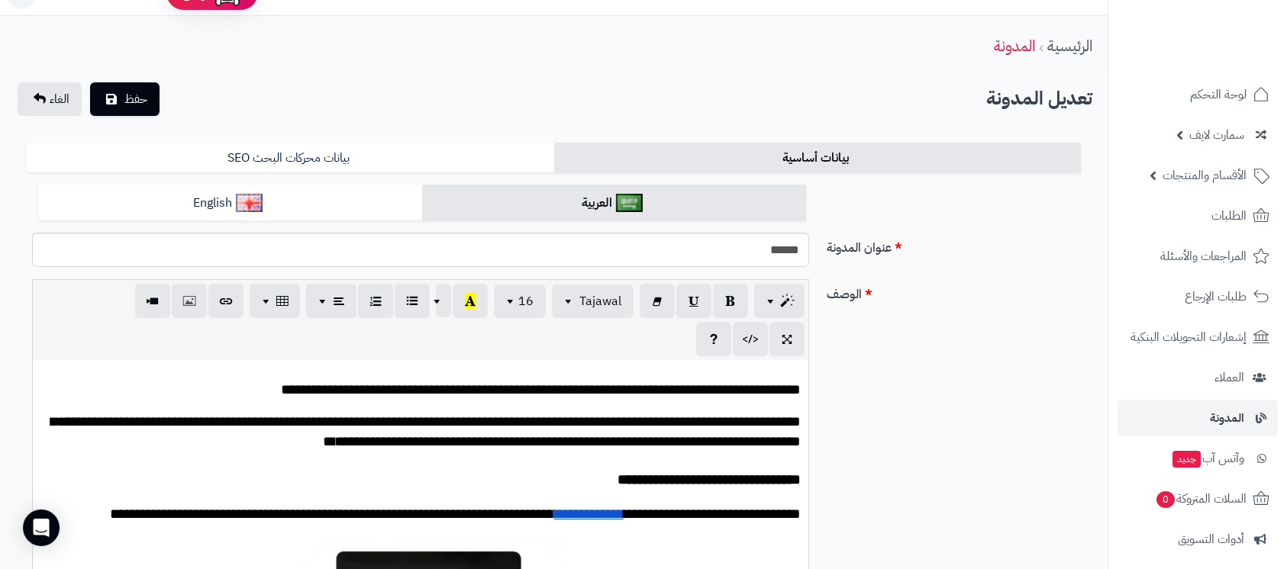
scroll to position [0, 0]
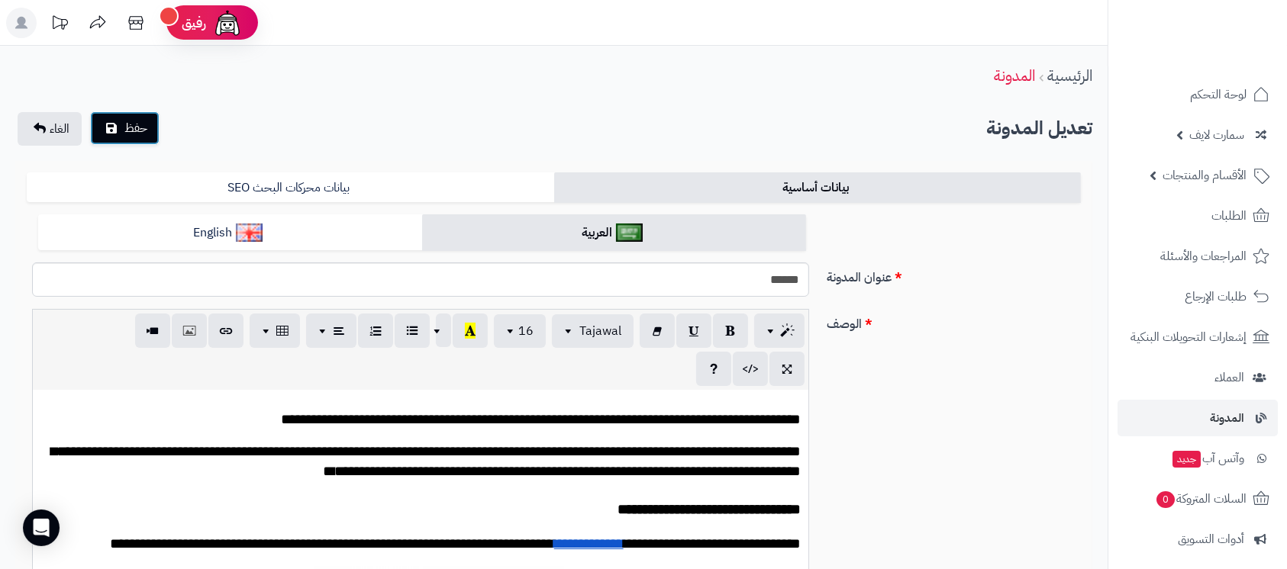
click at [132, 131] on span "حفظ" at bounding box center [135, 128] width 23 height 18
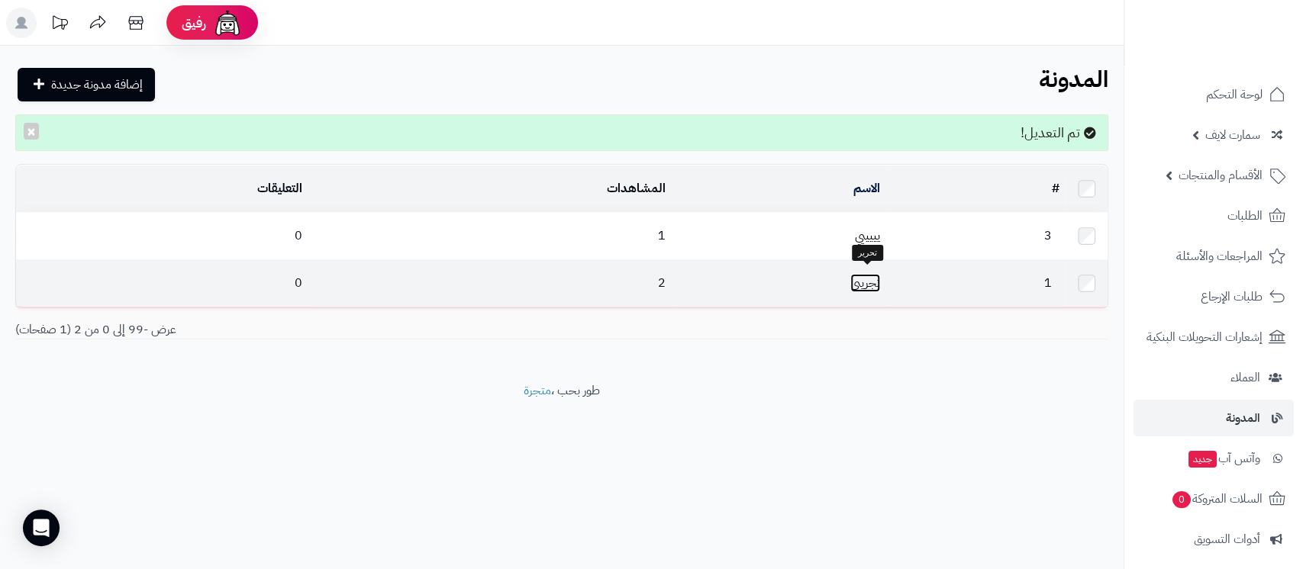
click at [869, 279] on link "تجريبي" at bounding box center [865, 283] width 30 height 18
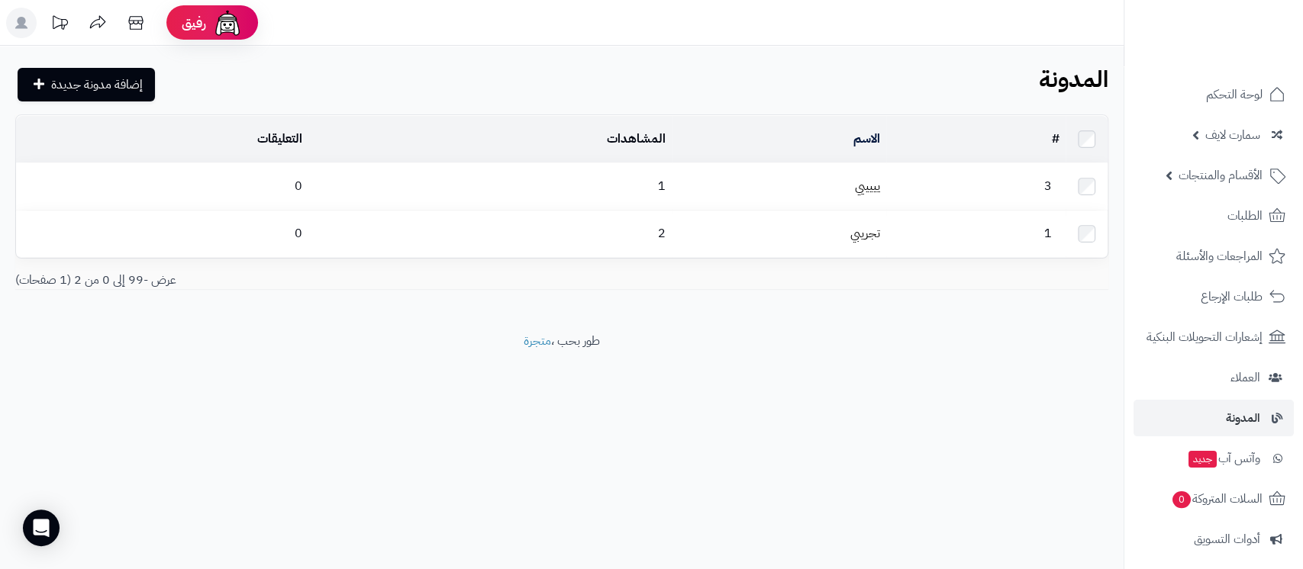
drag, startPoint x: 843, startPoint y: 333, endPoint x: 721, endPoint y: 191, distance: 187.3
click at [843, 333] on footer "طور بحب ، متجرة" at bounding box center [562, 371] width 1124 height 76
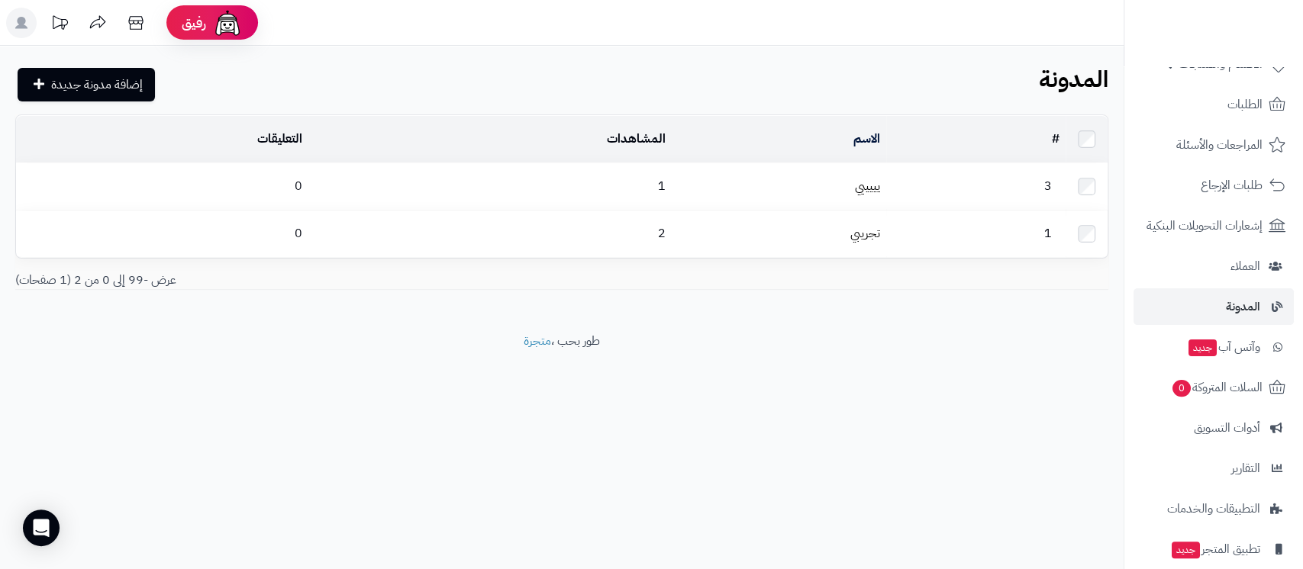
scroll to position [210, 0]
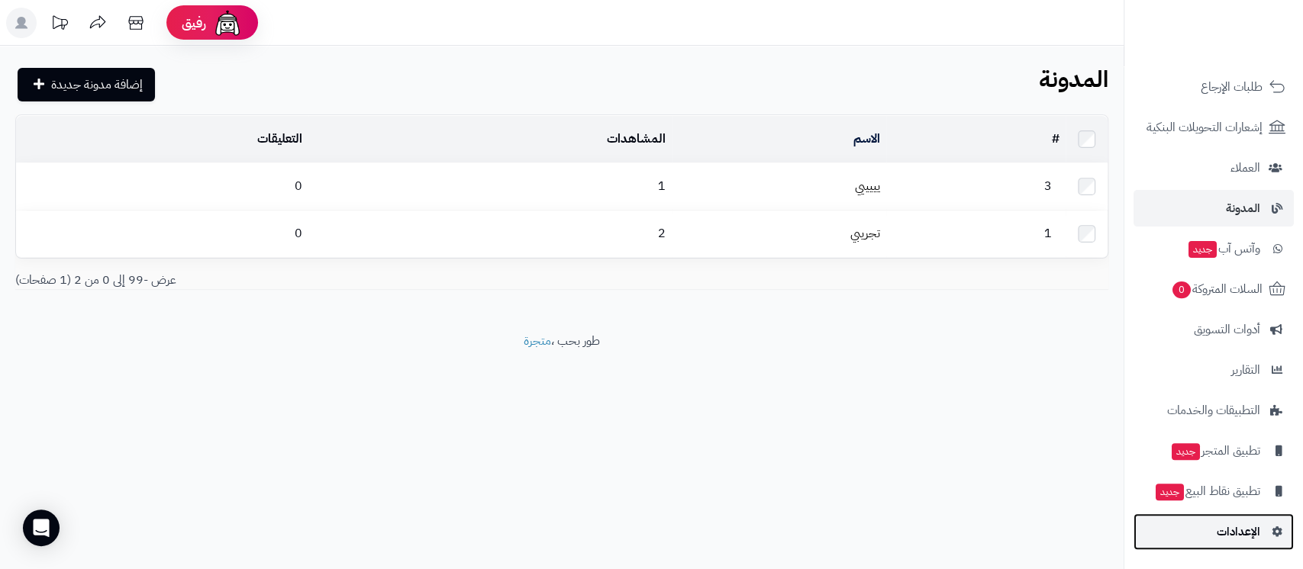
click at [1224, 518] on link "الإعدادات" at bounding box center [1214, 532] width 160 height 37
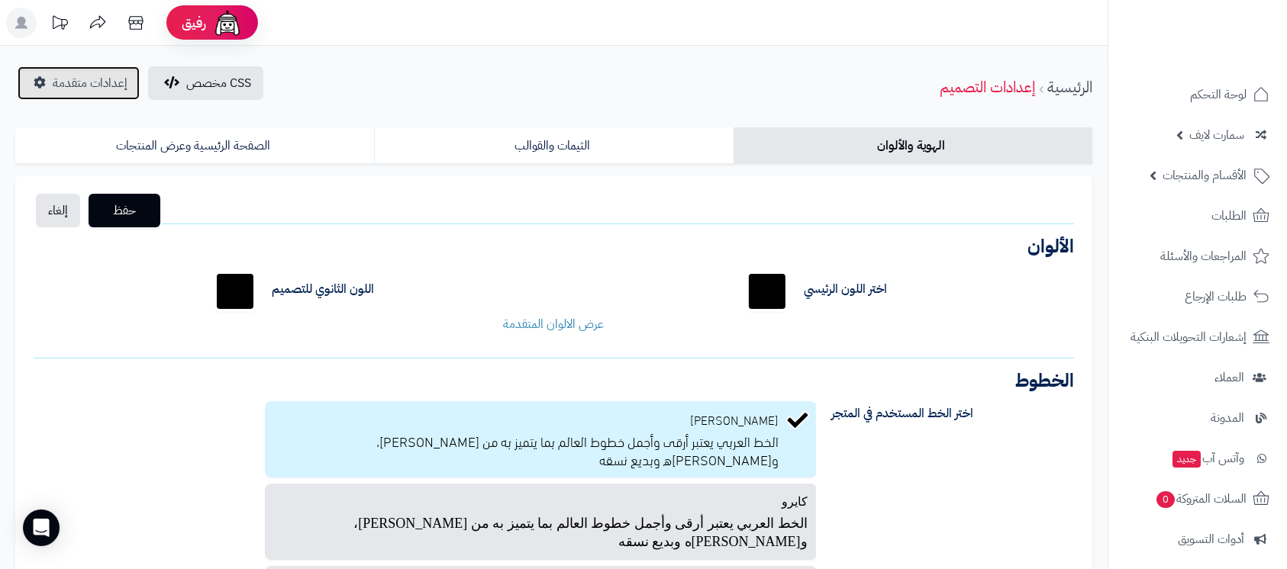
click at [85, 82] on span "إعدادات متقدمة" at bounding box center [90, 83] width 75 height 18
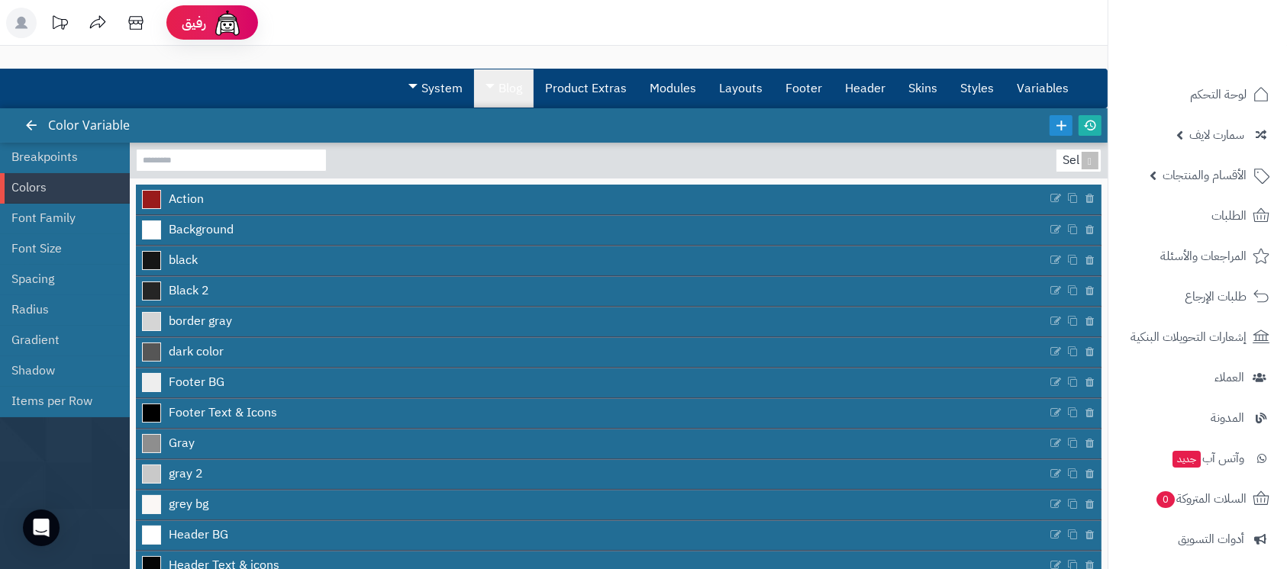
click at [515, 93] on link "Blog" at bounding box center [504, 88] width 60 height 38
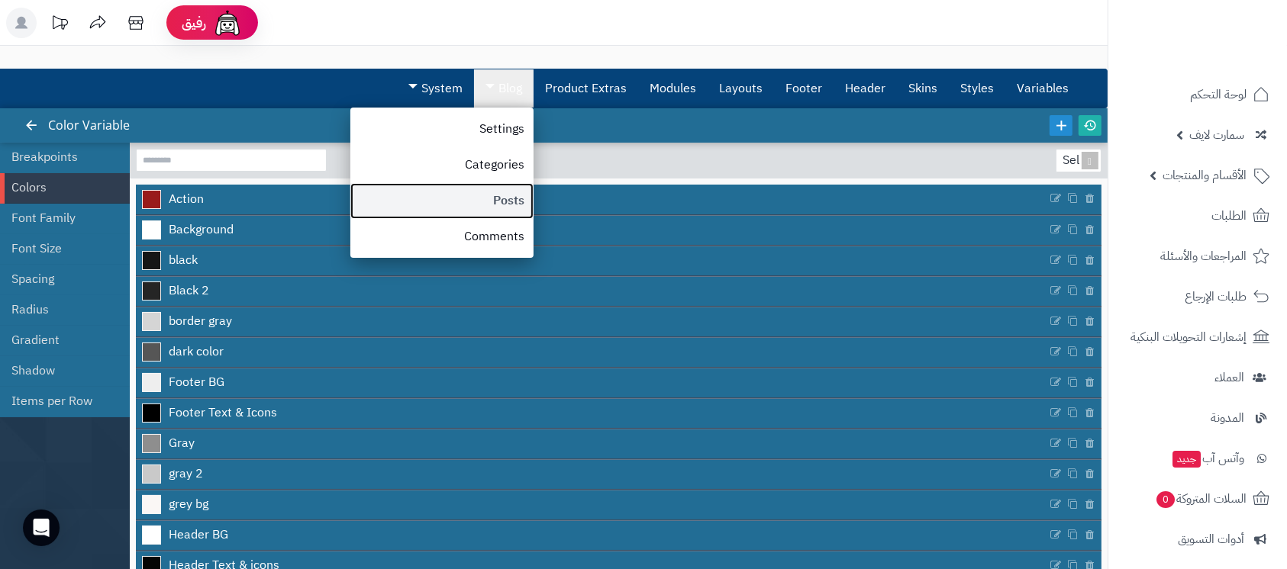
click at [513, 203] on link "Posts" at bounding box center [441, 201] width 183 height 36
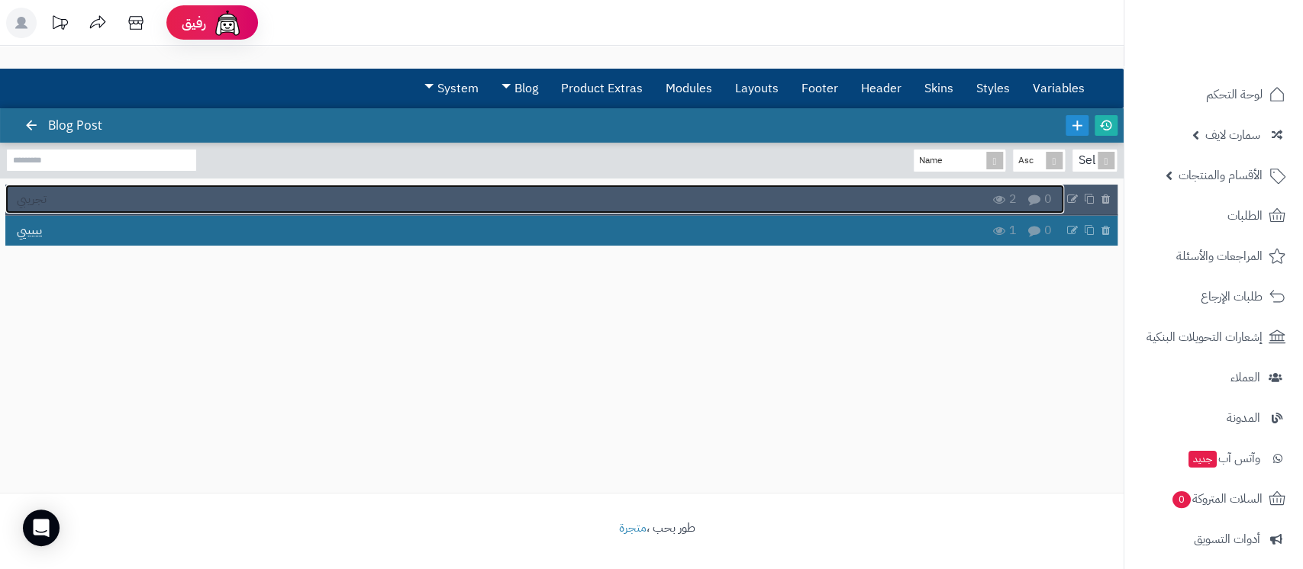
click at [876, 185] on link "تجريبي" at bounding box center [534, 199] width 1059 height 29
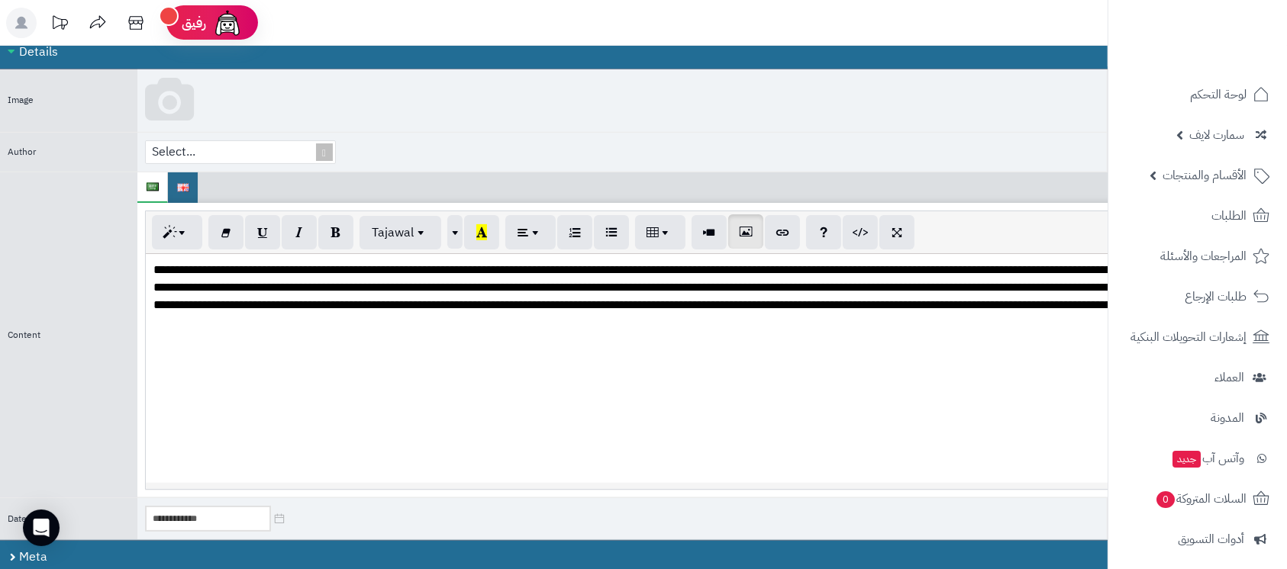
scroll to position [305, 0]
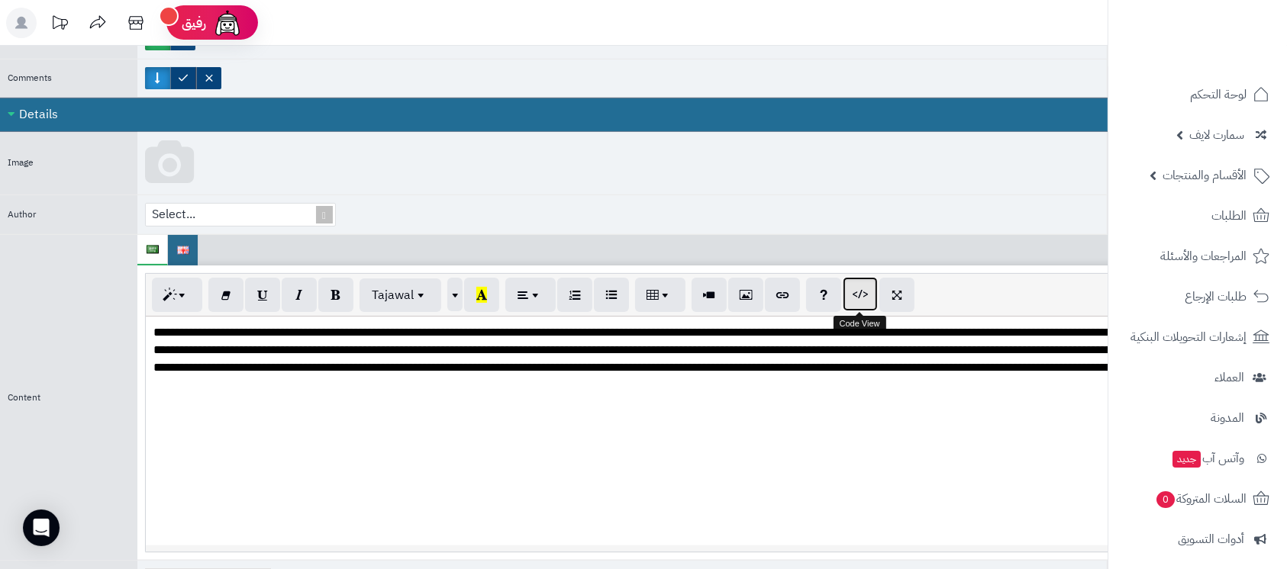
click at [871, 287] on button "button" at bounding box center [860, 294] width 35 height 34
type textarea "**********"
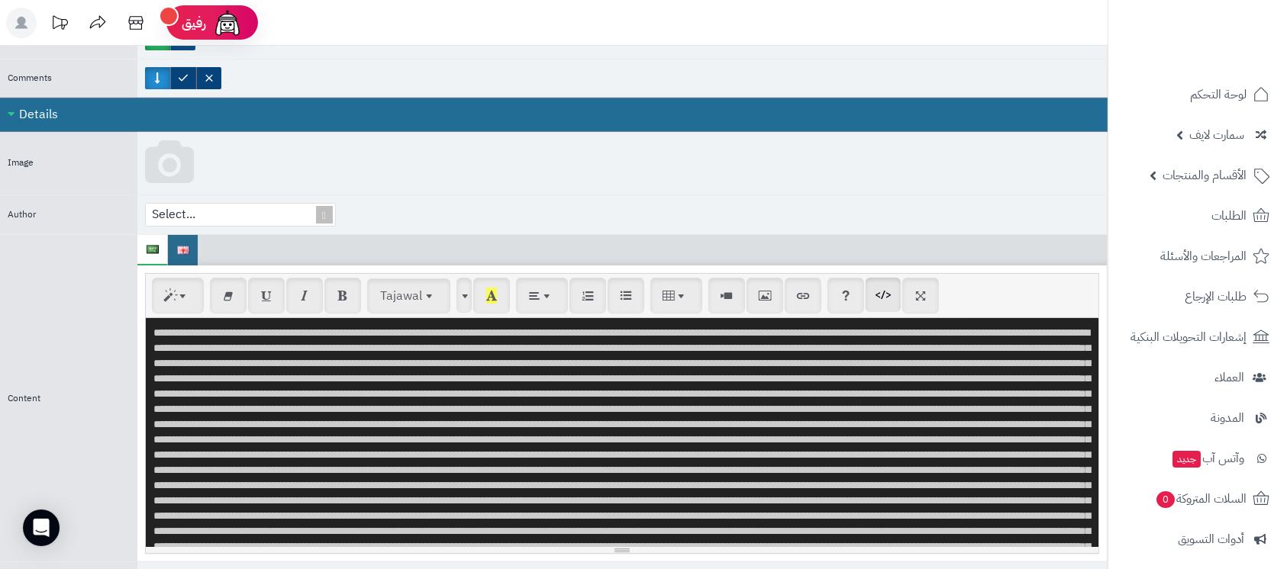
scroll to position [146339, 0]
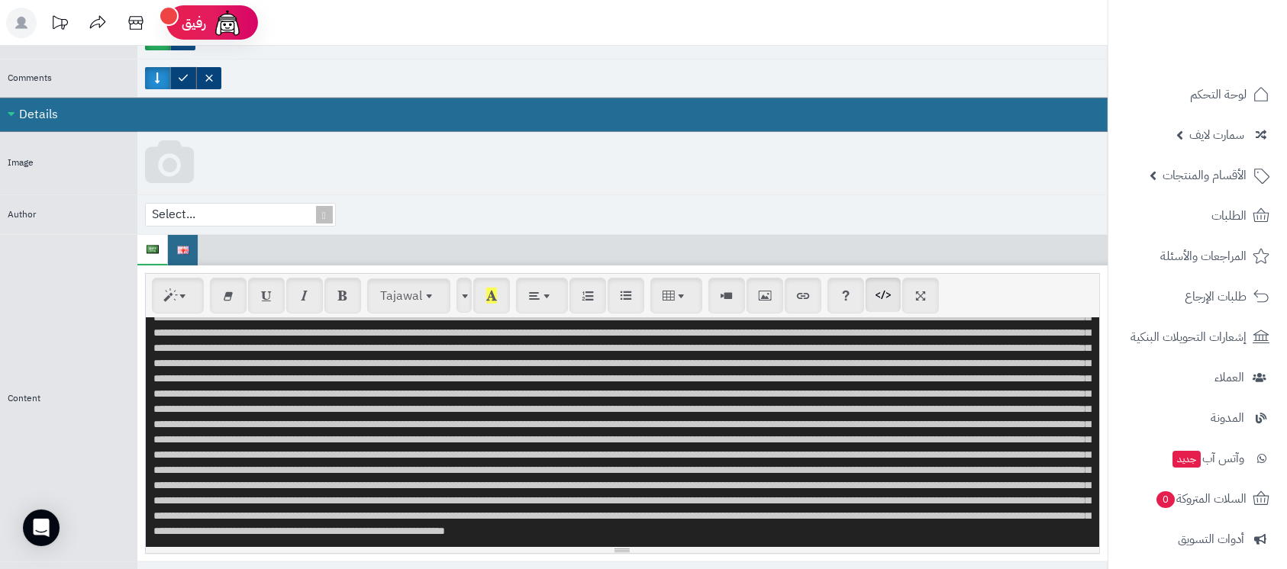
click at [662, 370] on textarea at bounding box center [622, 432] width 953 height 229
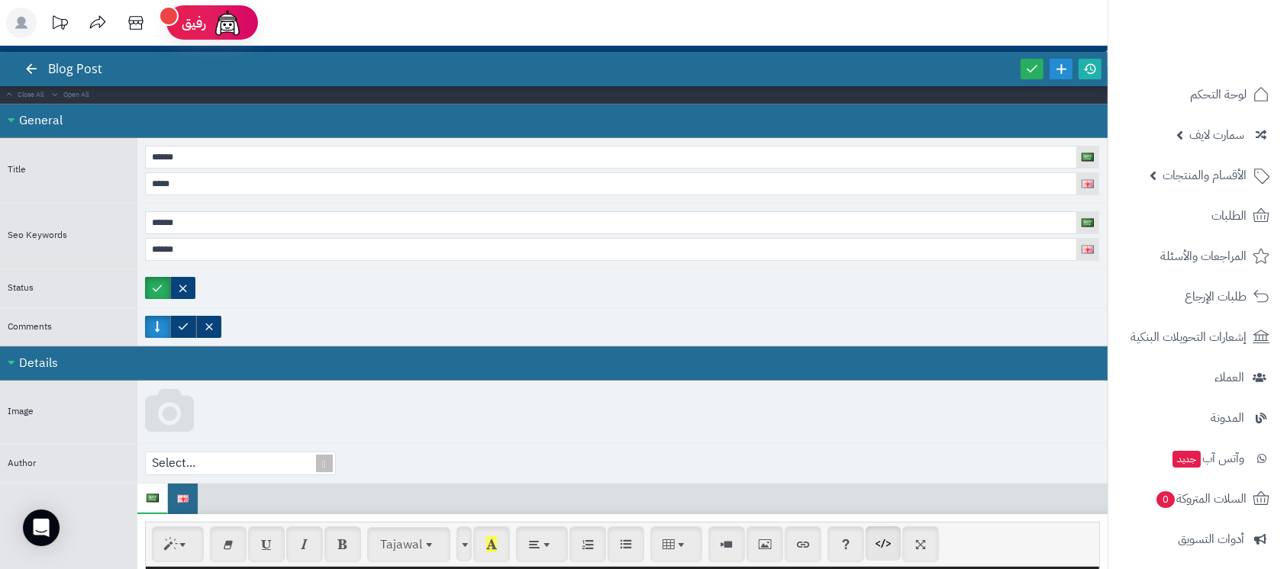
scroll to position [0, 0]
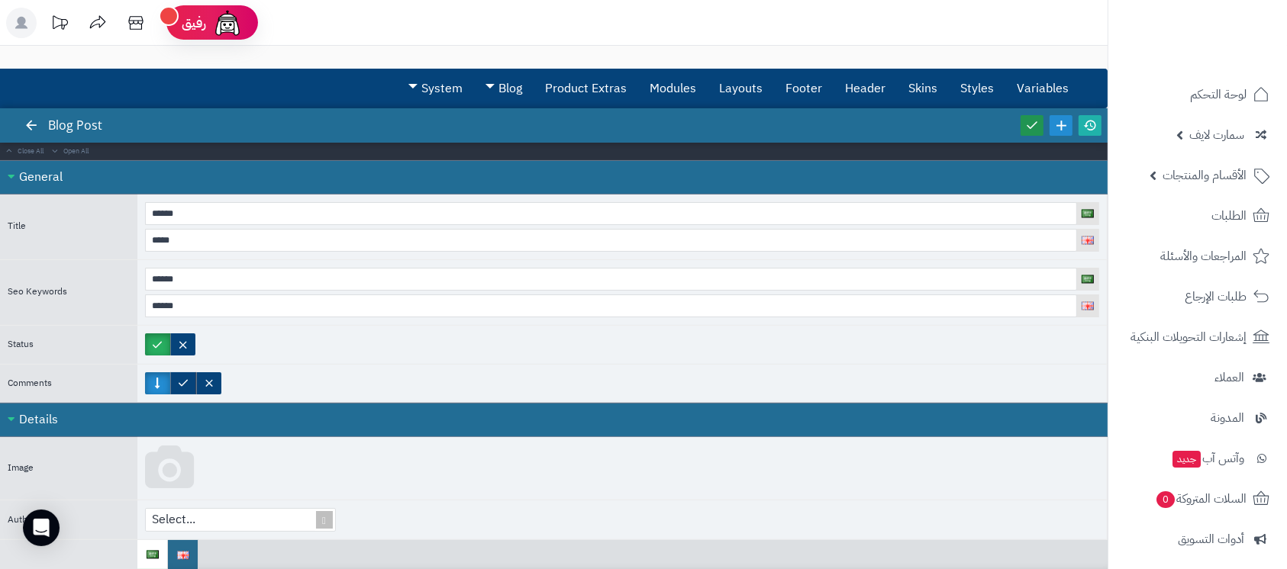
click at [1026, 127] on icon at bounding box center [1032, 125] width 14 height 14
click at [1092, 129] on icon at bounding box center [1090, 125] width 14 height 14
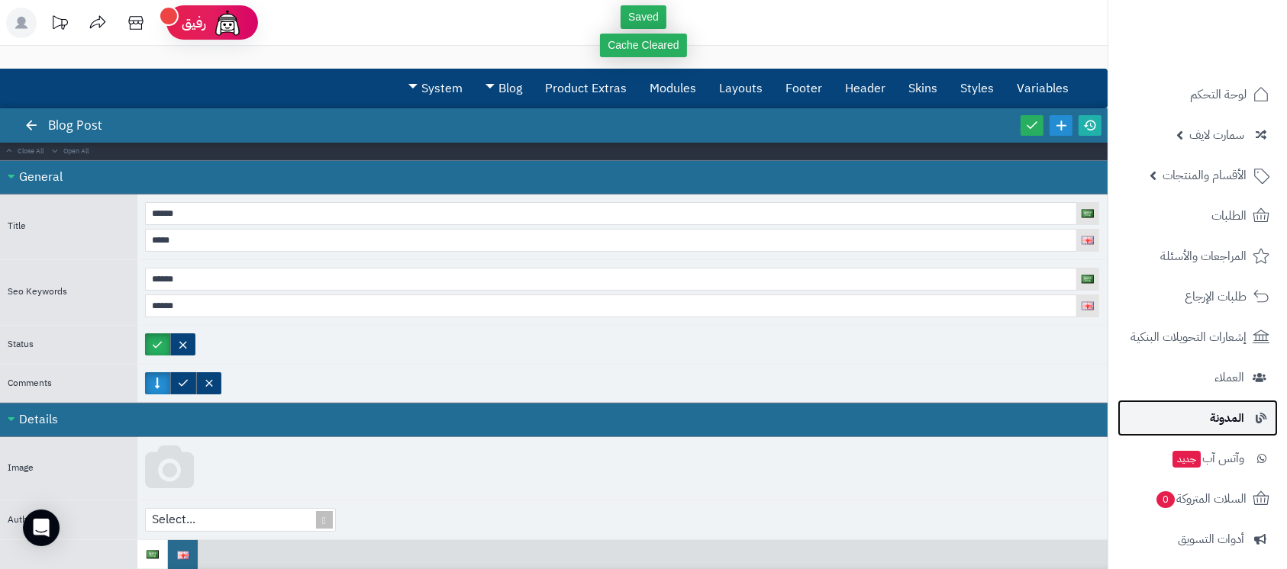
click at [1237, 424] on span "المدونة" at bounding box center [1227, 418] width 34 height 21
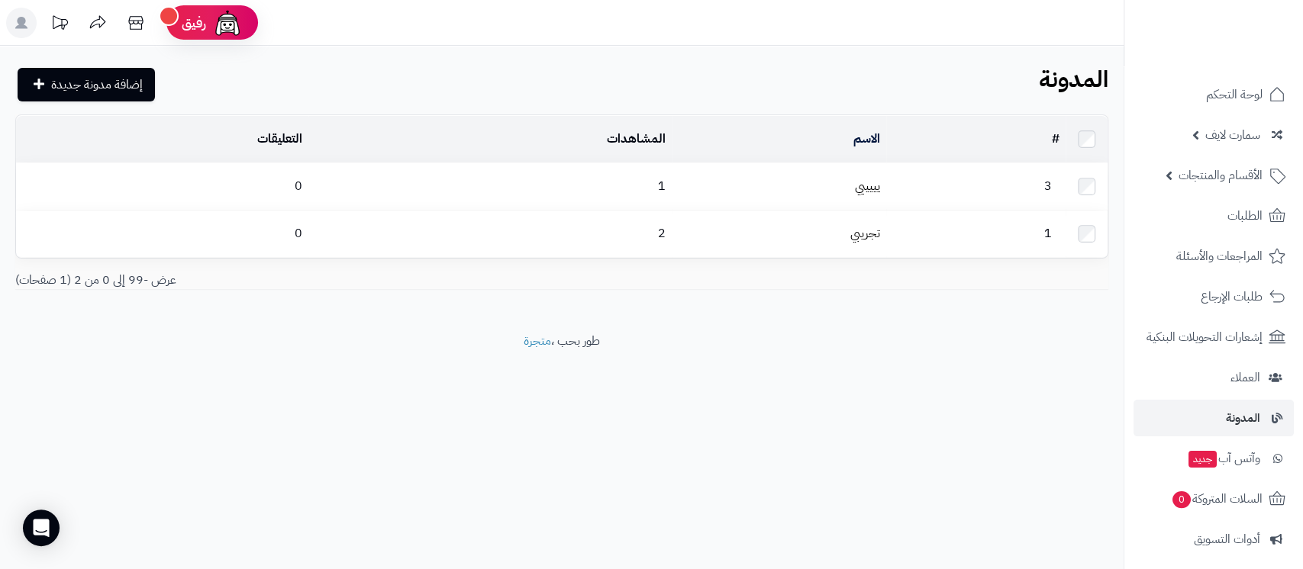
click at [753, 389] on footer "طور بحب ، متجرة" at bounding box center [562, 371] width 1124 height 76
click at [784, 491] on div "رفيق ! الطلبات معالجة مكتمل إرجاع المنتجات العملاء المتواجدون الان 6 عملاء منتظ…" at bounding box center [651, 284] width 1303 height 569
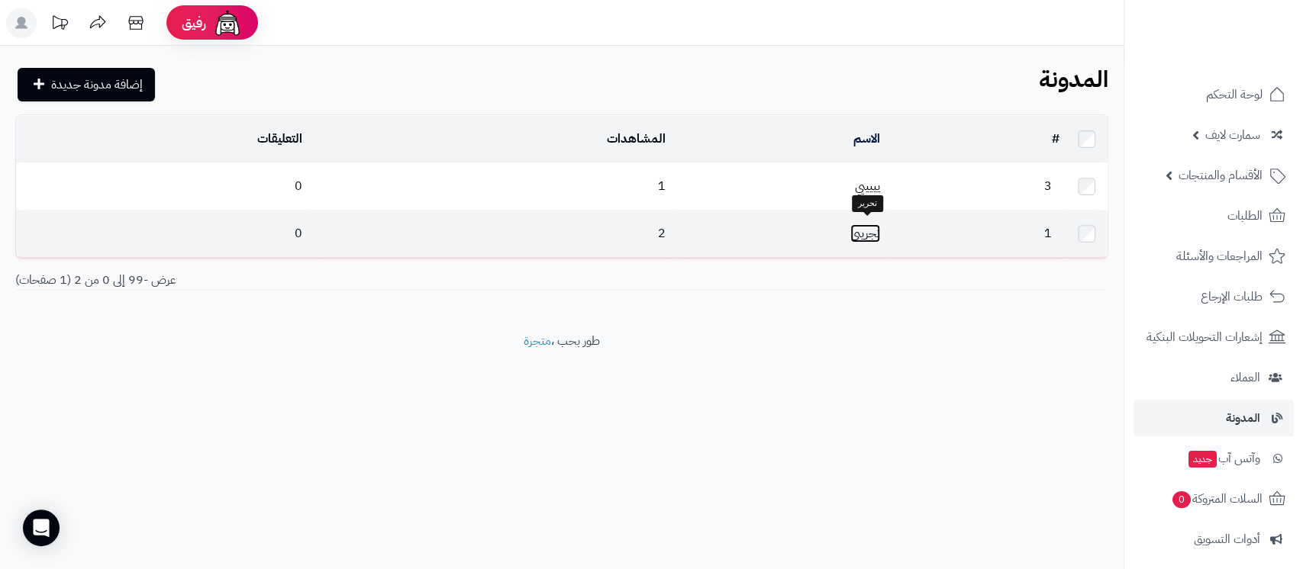
click at [861, 231] on link "تجريبي" at bounding box center [865, 233] width 30 height 18
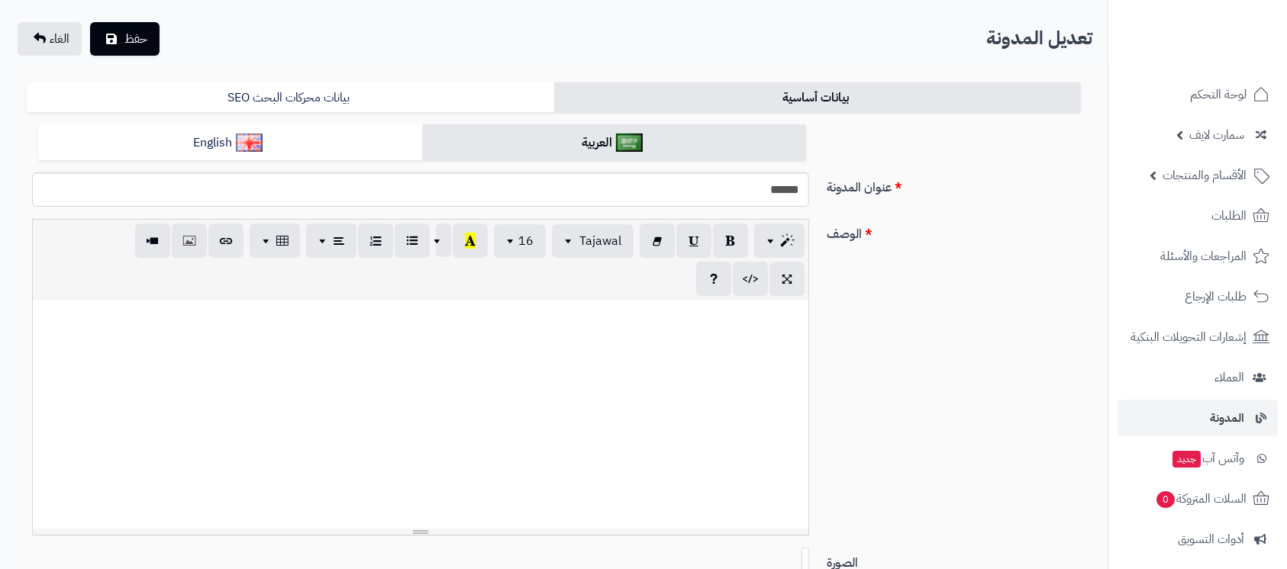
scroll to position [214, 0]
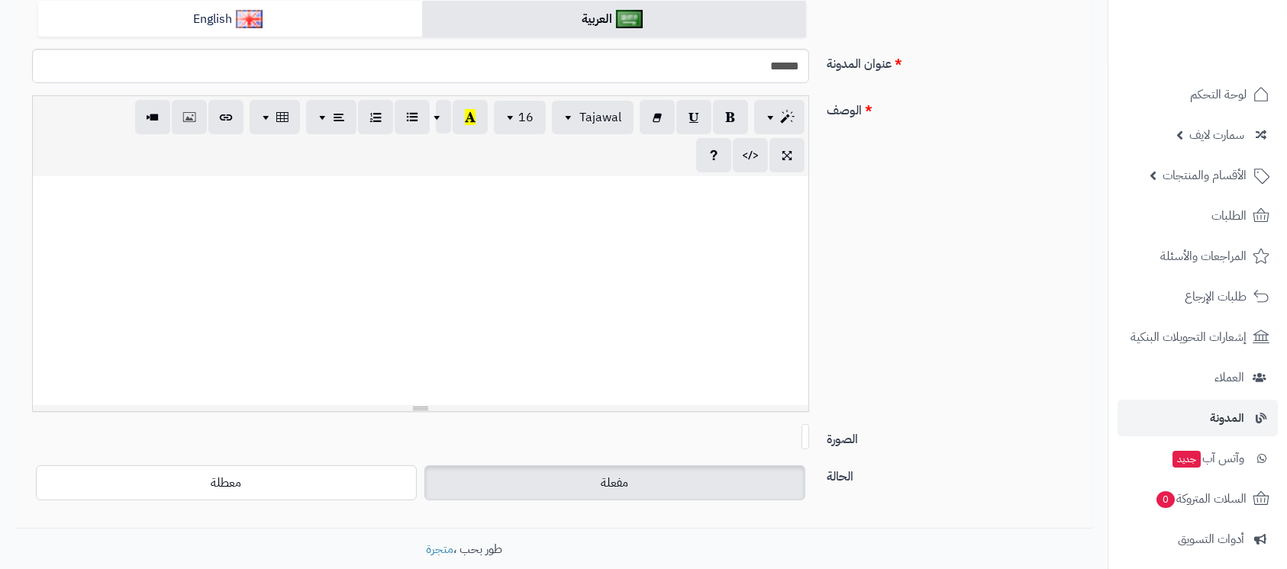
click at [575, 321] on div at bounding box center [421, 290] width 776 height 229
paste div
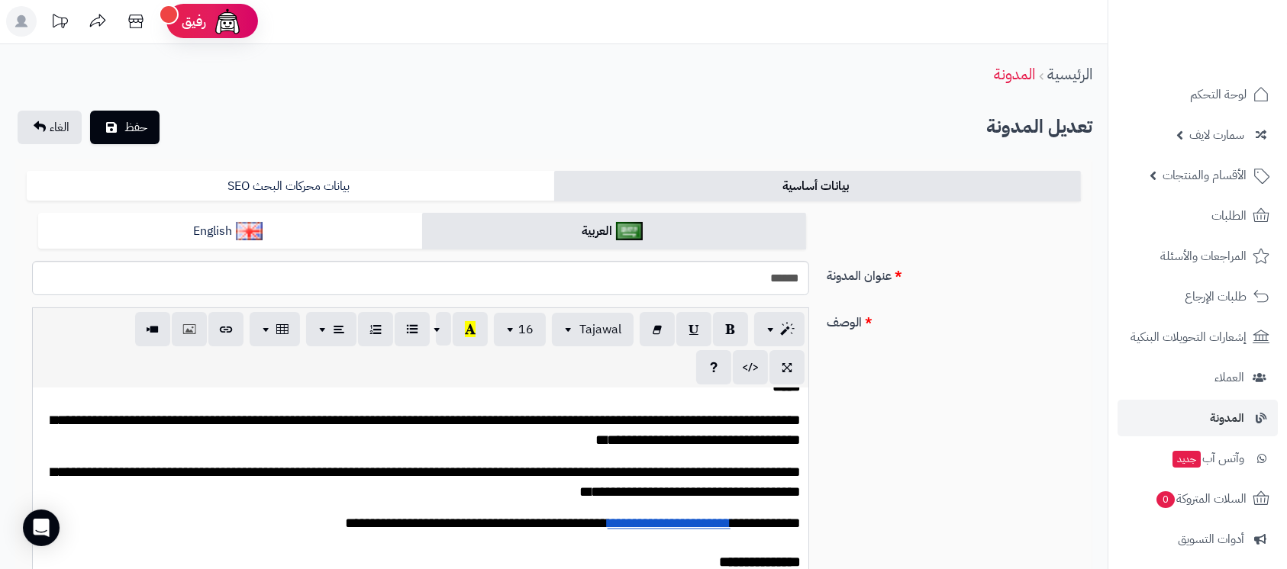
scroll to position [0, 0]
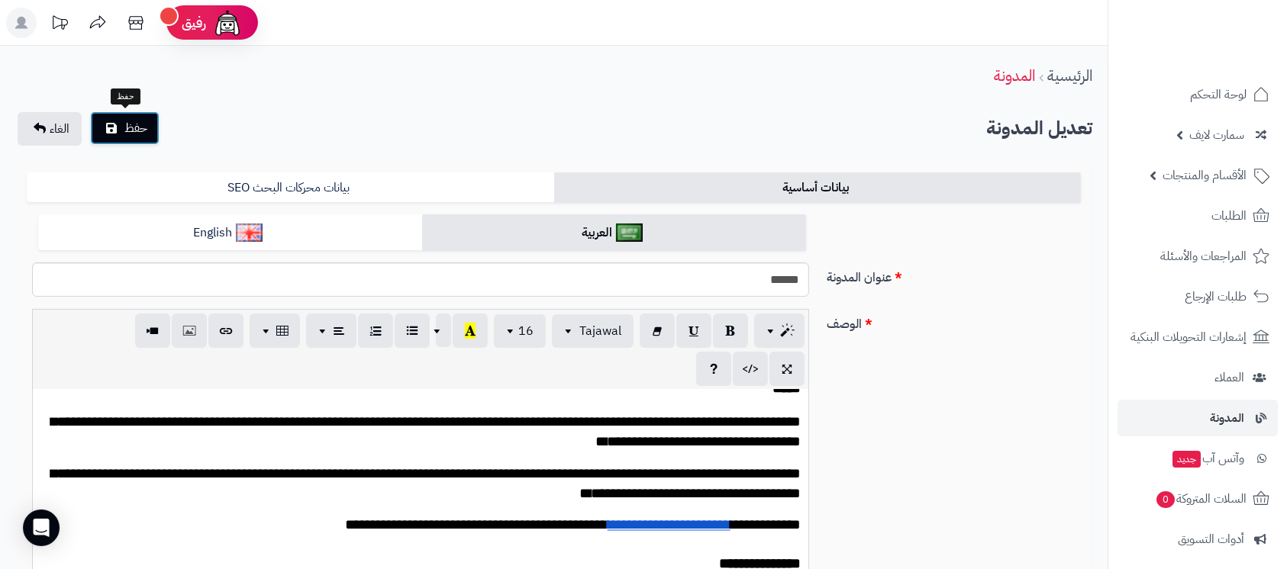
click at [140, 129] on span "حفظ" at bounding box center [135, 128] width 23 height 18
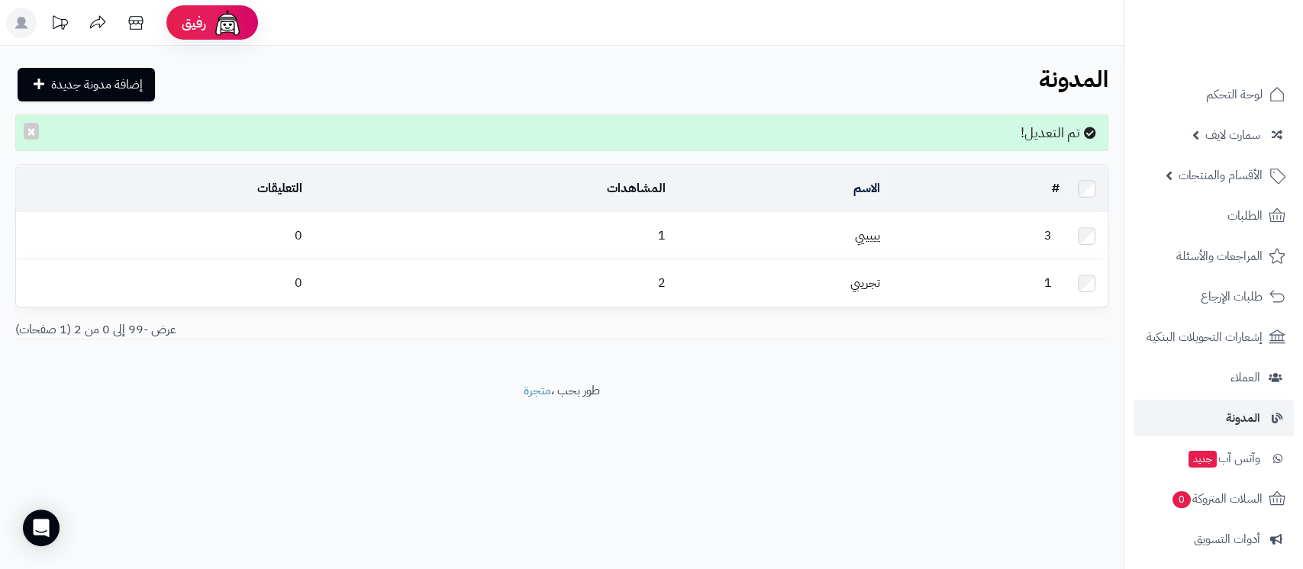
click at [769, 436] on footer "طور بحب ، متجرة" at bounding box center [562, 420] width 1124 height 76
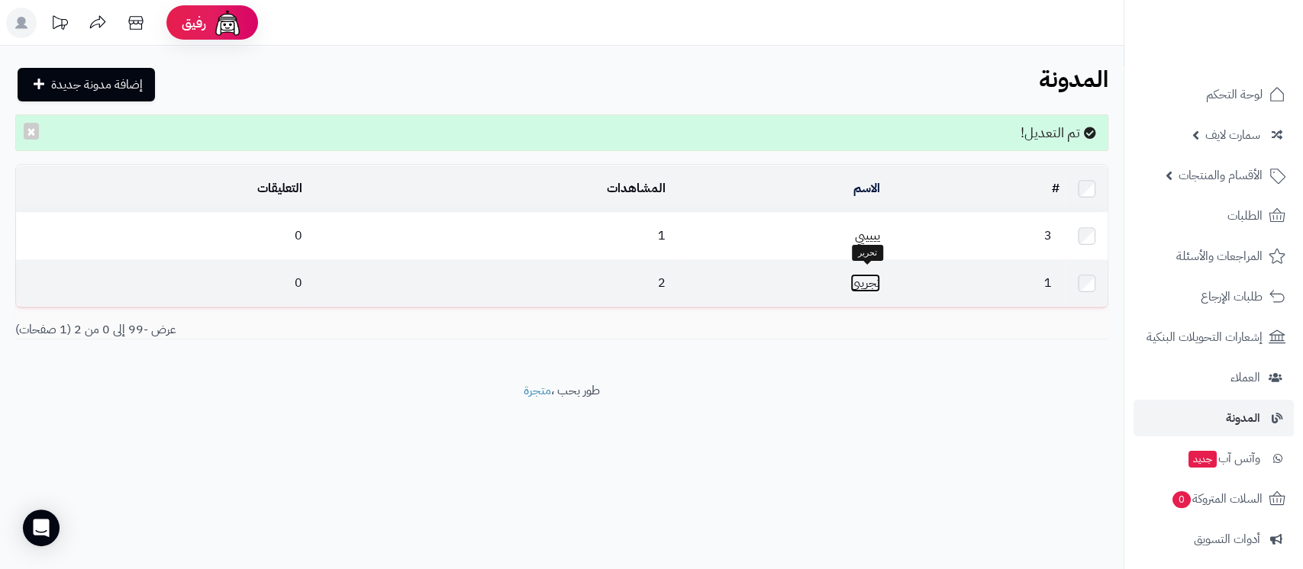
click at [867, 278] on link "تجريبي" at bounding box center [865, 283] width 30 height 18
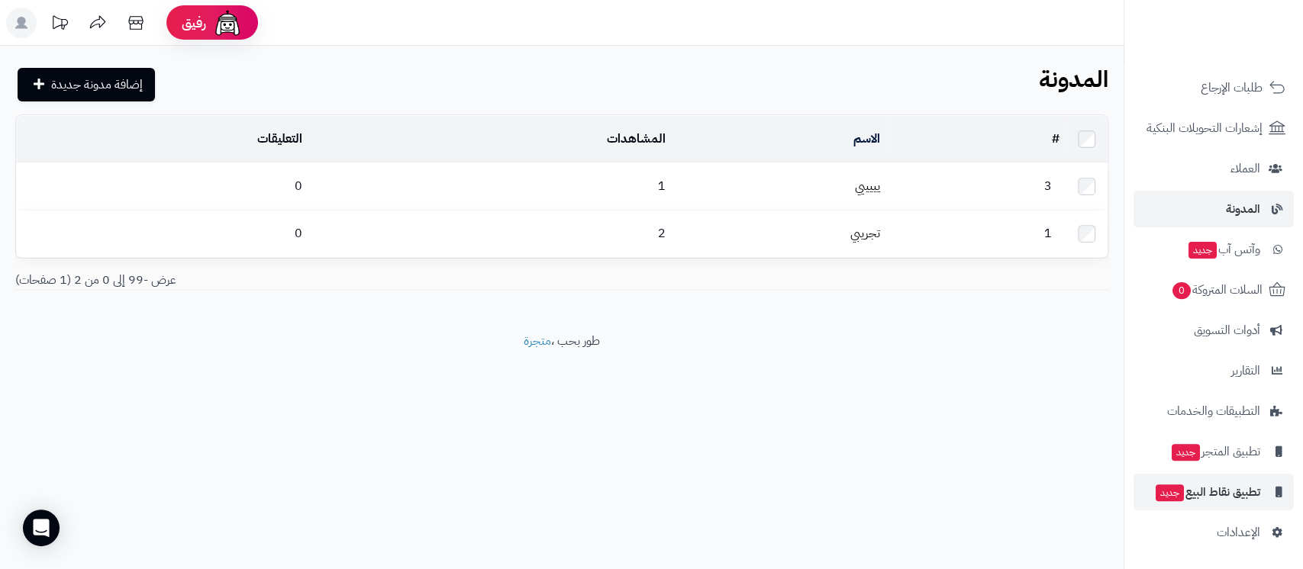
scroll to position [210, 0]
click at [1236, 532] on span "الإعدادات" at bounding box center [1239, 531] width 44 height 21
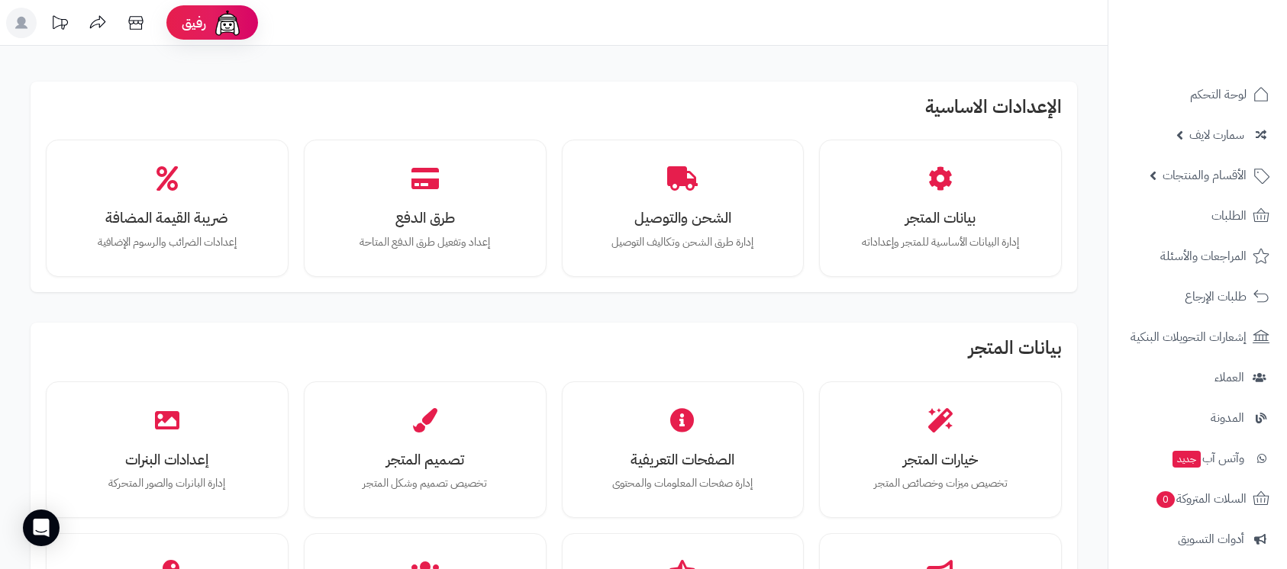
scroll to position [102, 0]
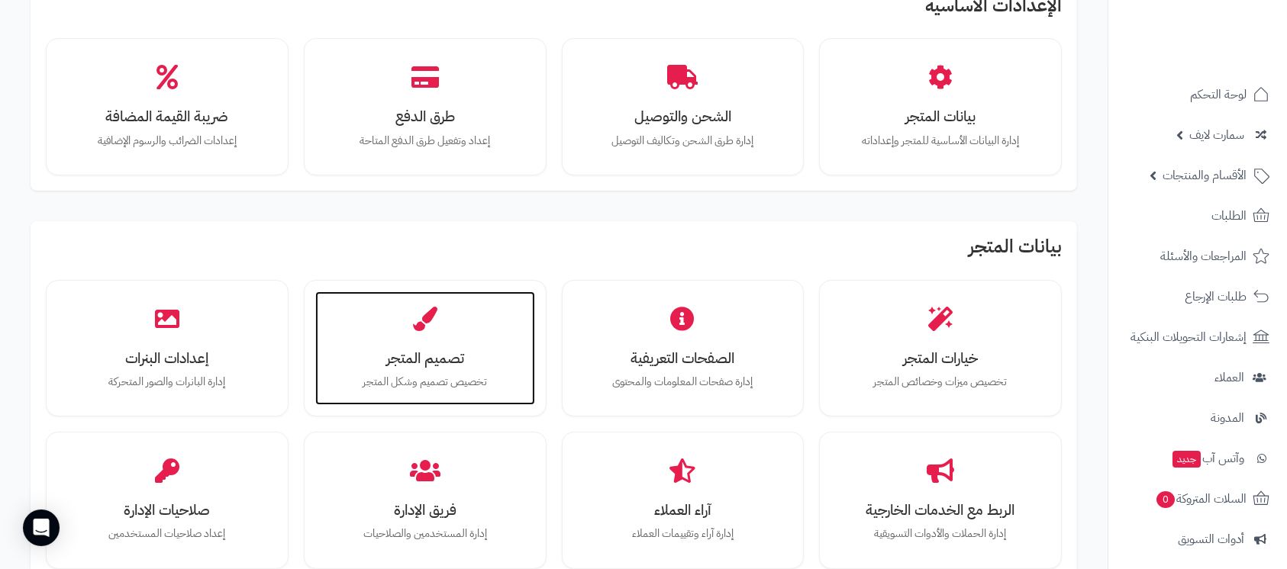
click at [421, 357] on h3 "تصميم المتجر" at bounding box center [425, 358] width 189 height 16
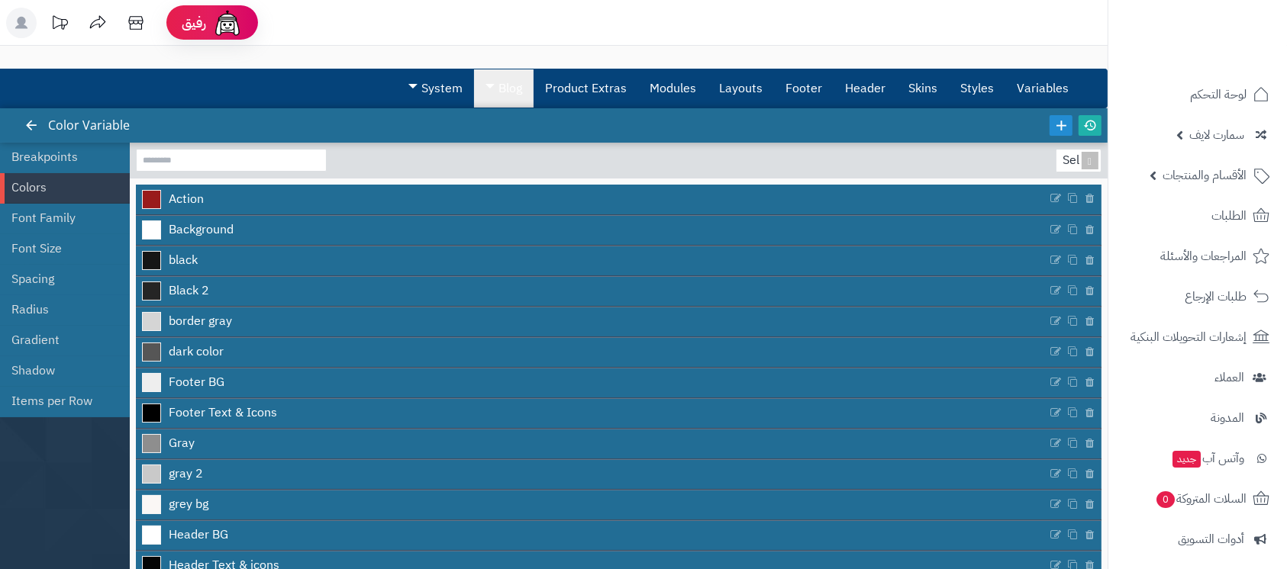
click at [501, 88] on link "Blog" at bounding box center [504, 88] width 60 height 38
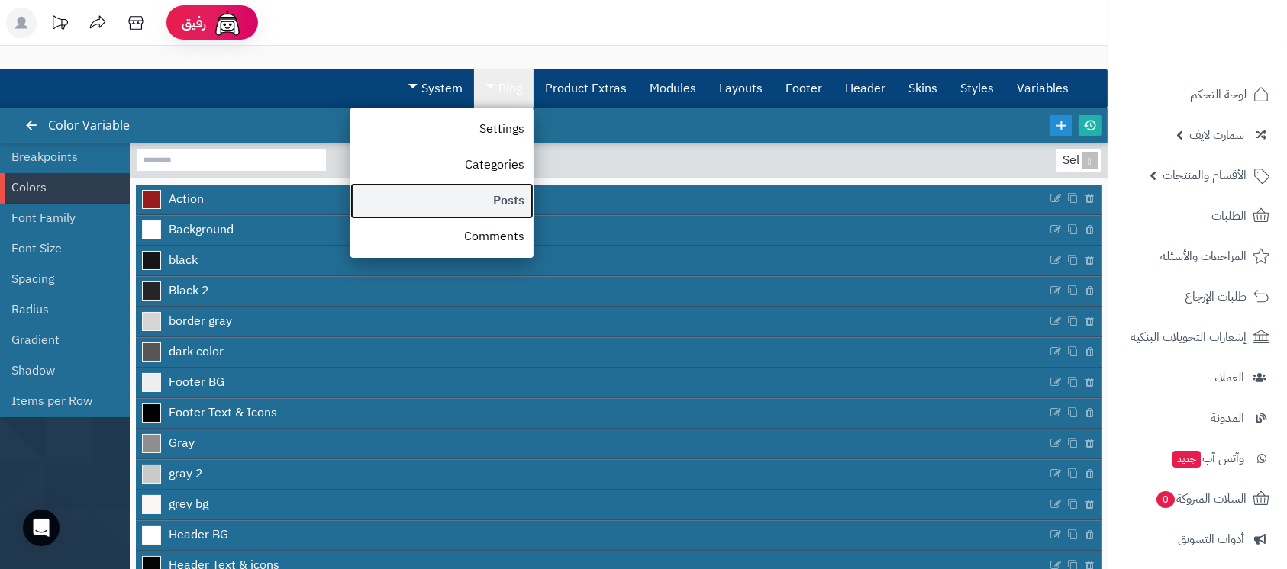
click at [512, 203] on link "Posts" at bounding box center [441, 201] width 183 height 36
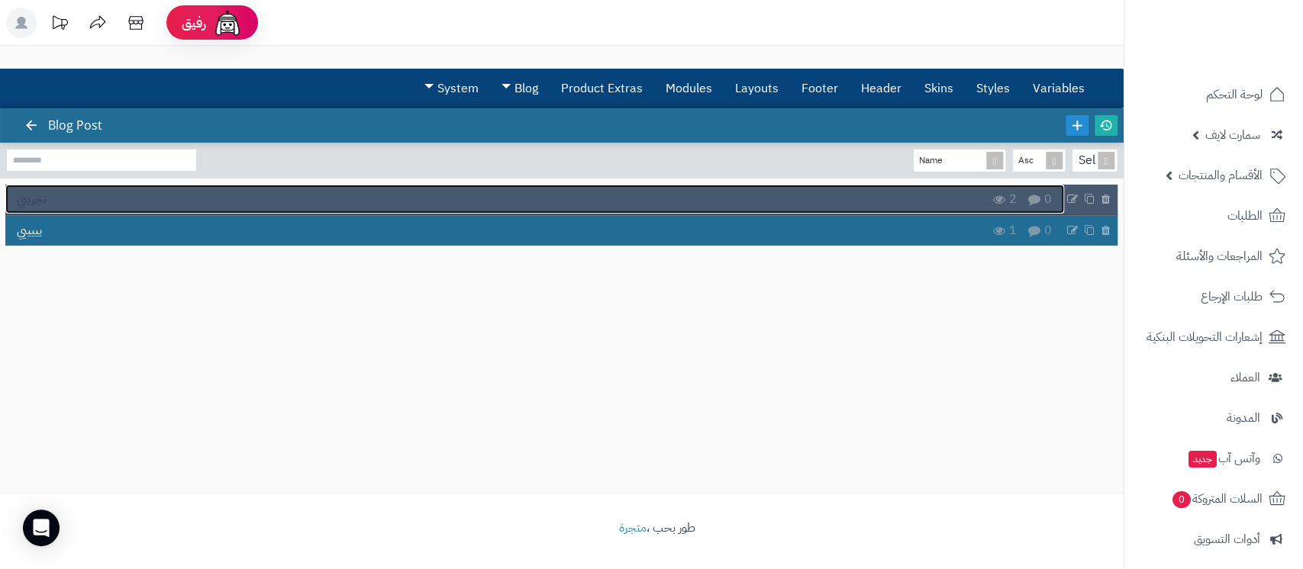
click at [363, 194] on link "تجريبي" at bounding box center [534, 199] width 1059 height 29
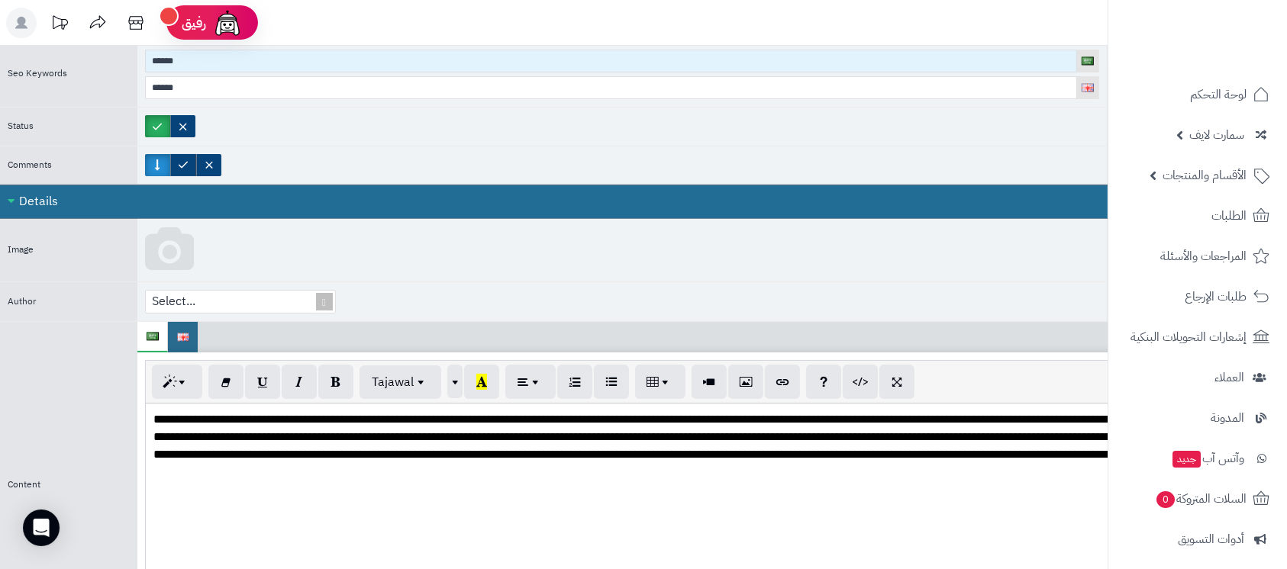
scroll to position [407, 0]
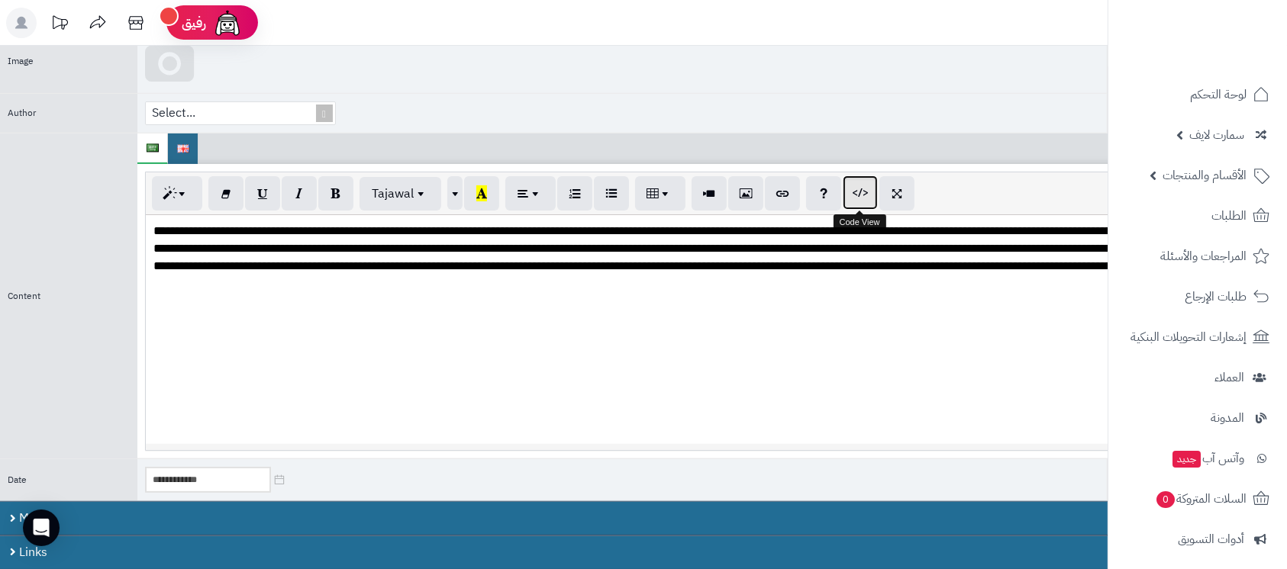
click at [865, 186] on button "button" at bounding box center [860, 193] width 35 height 34
type textarea "**********"
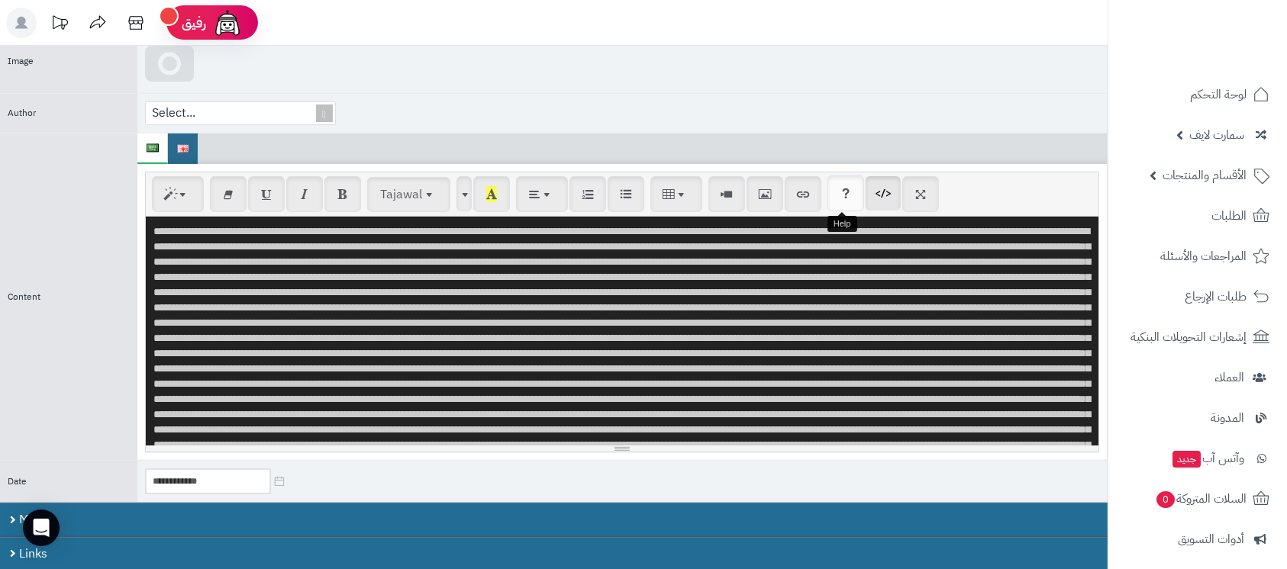
scroll to position [146430, 0]
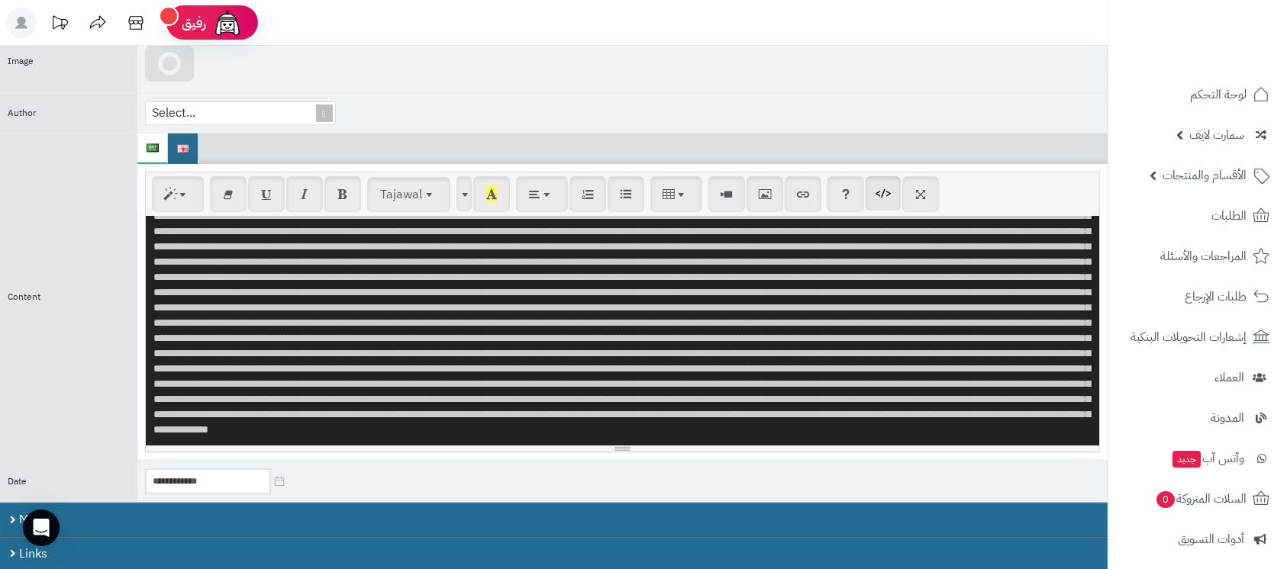
click at [732, 296] on textarea at bounding box center [622, 331] width 953 height 229
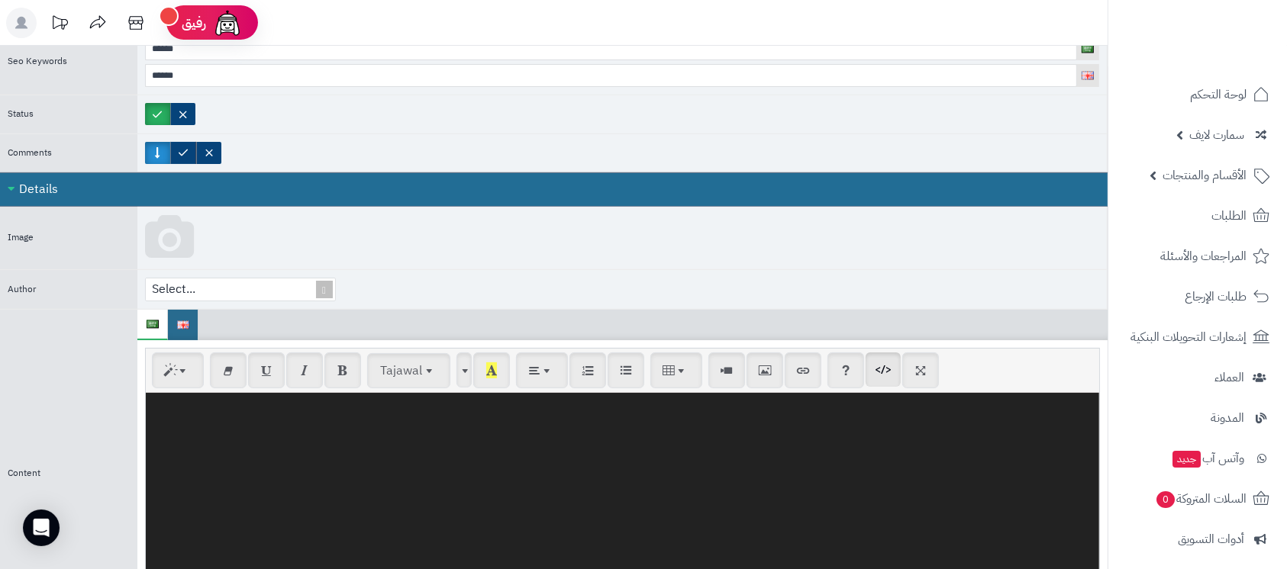
scroll to position [0, 0]
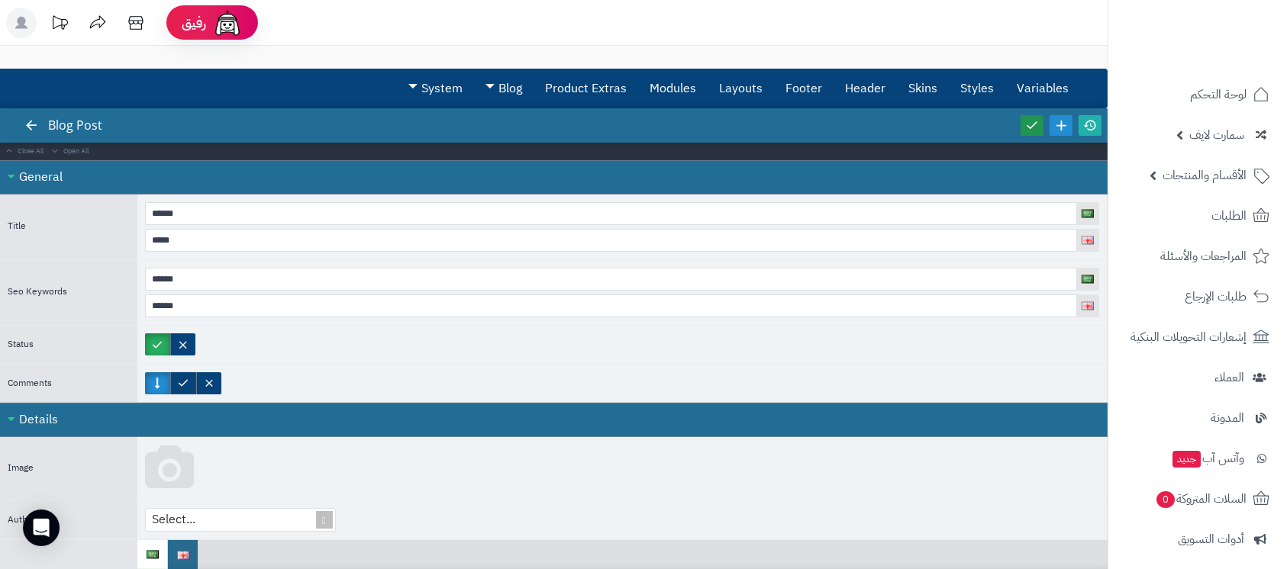
click at [1026, 131] on link at bounding box center [1032, 125] width 23 height 21
click at [1090, 122] on icon at bounding box center [1090, 125] width 14 height 14
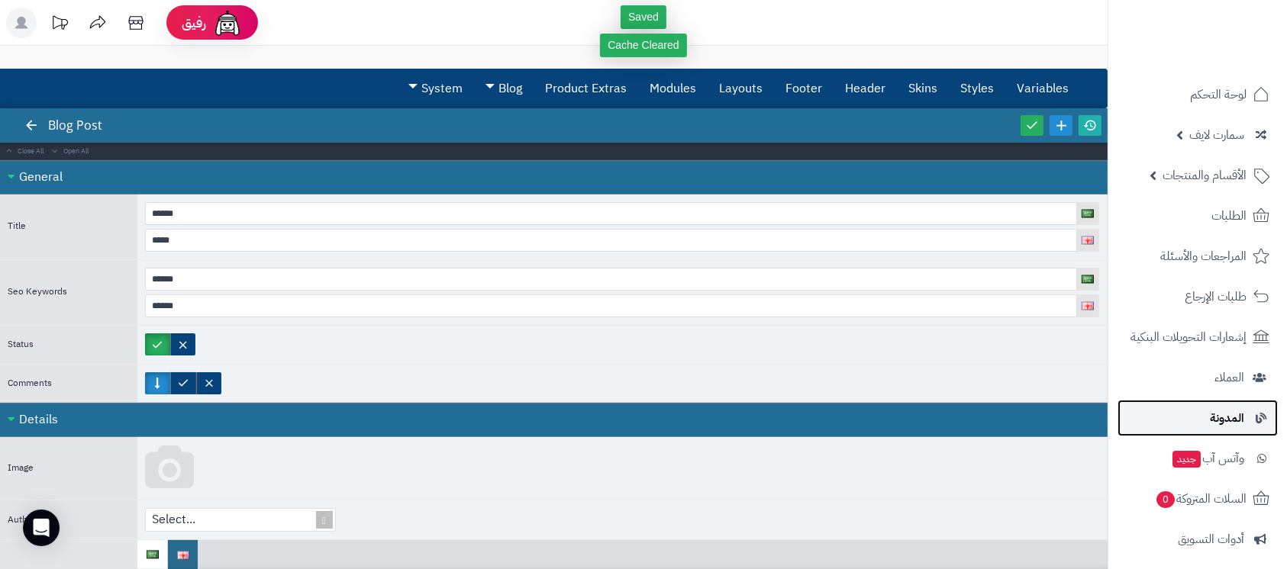
click at [1220, 410] on span "المدونة" at bounding box center [1227, 418] width 34 height 21
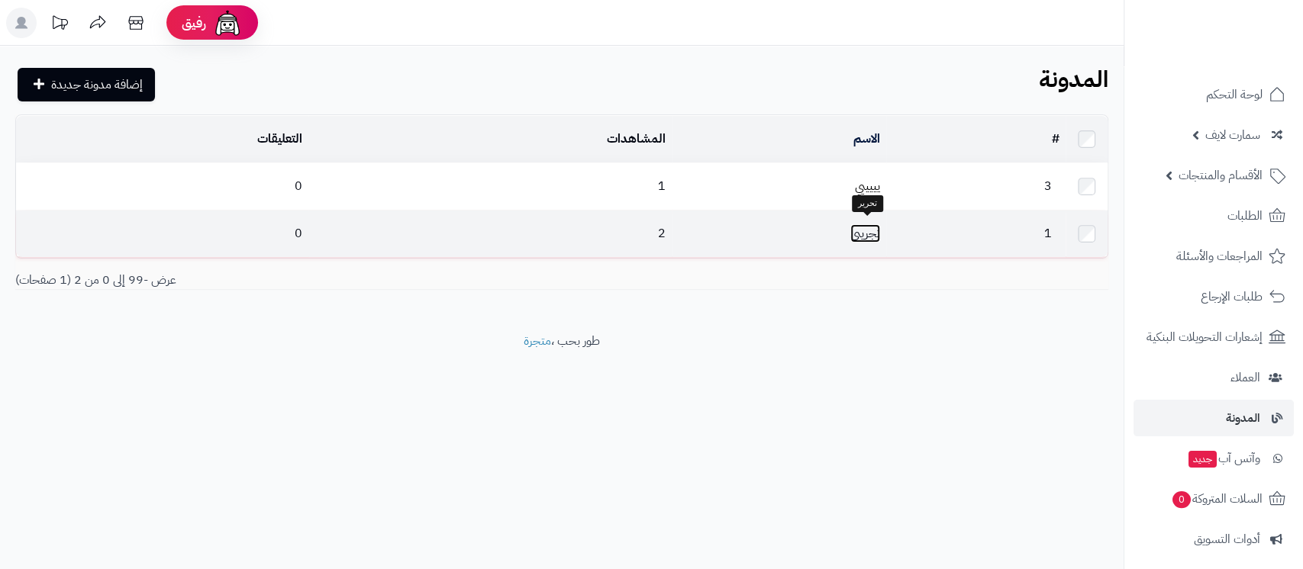
click at [864, 231] on link "تجريبي" at bounding box center [865, 233] width 30 height 18
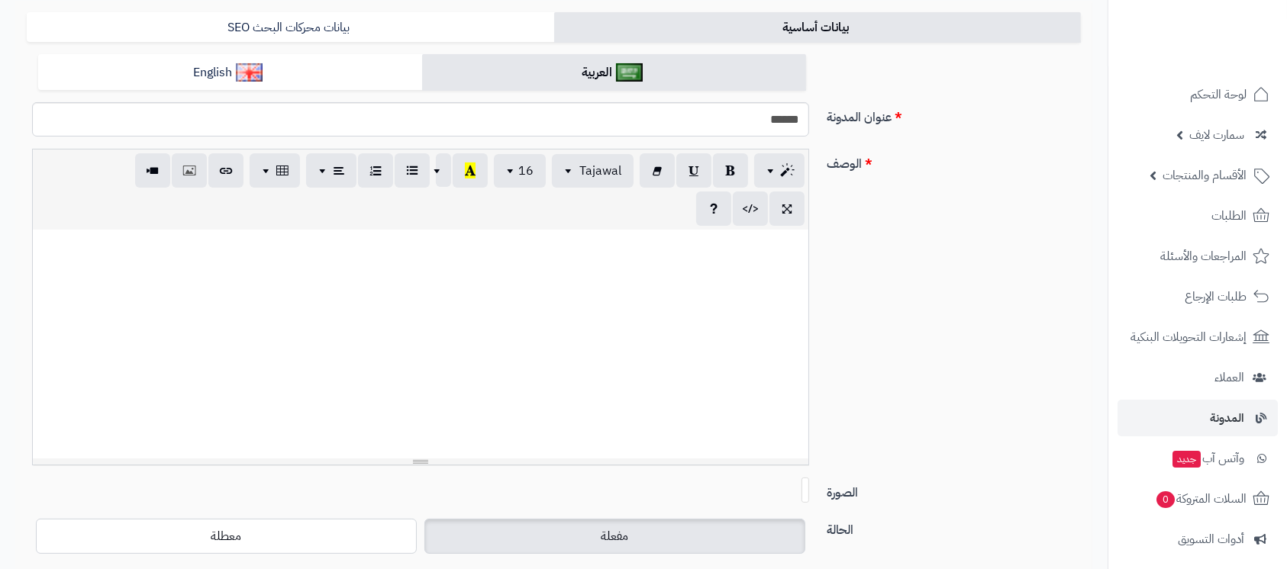
scroll to position [90, 0]
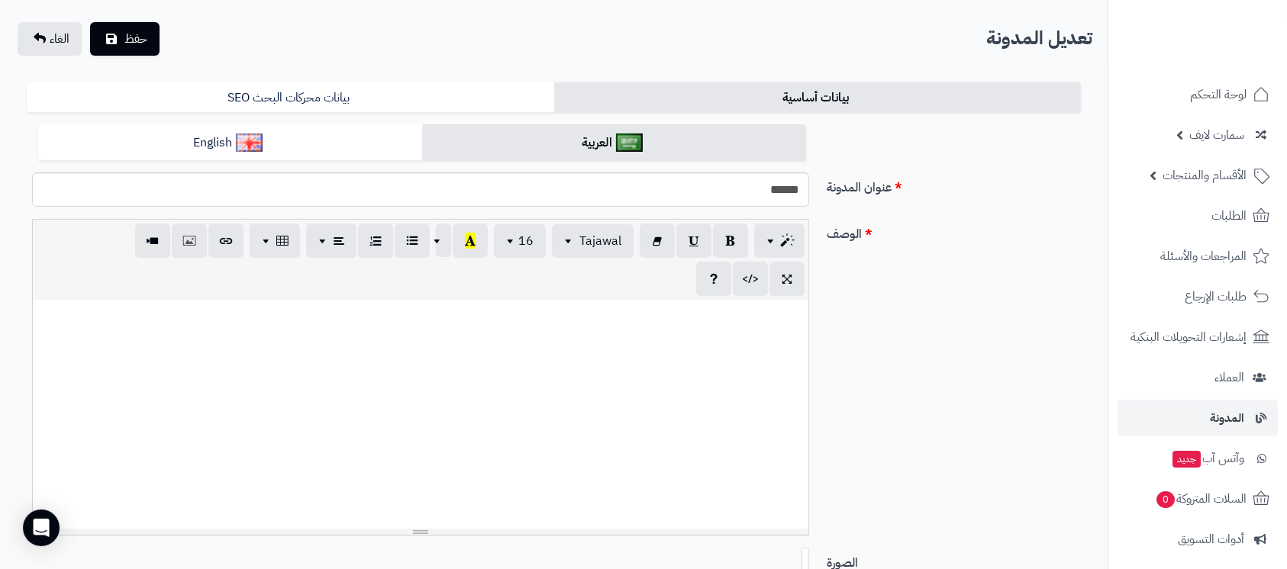
click at [655, 409] on div at bounding box center [421, 414] width 776 height 229
paste div
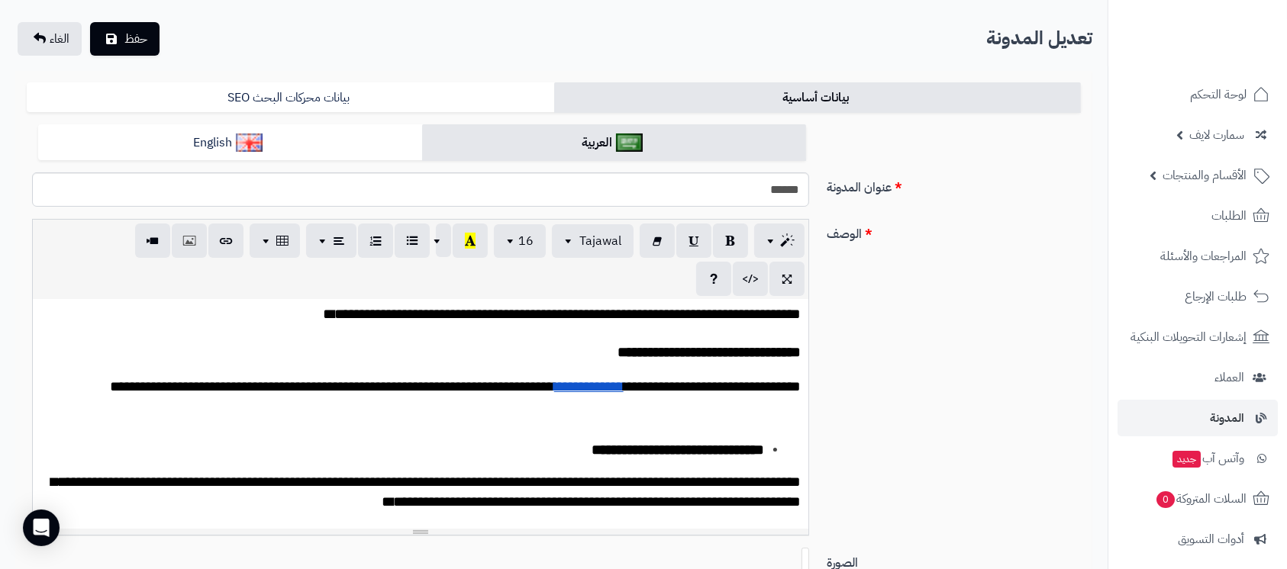
scroll to position [0, 0]
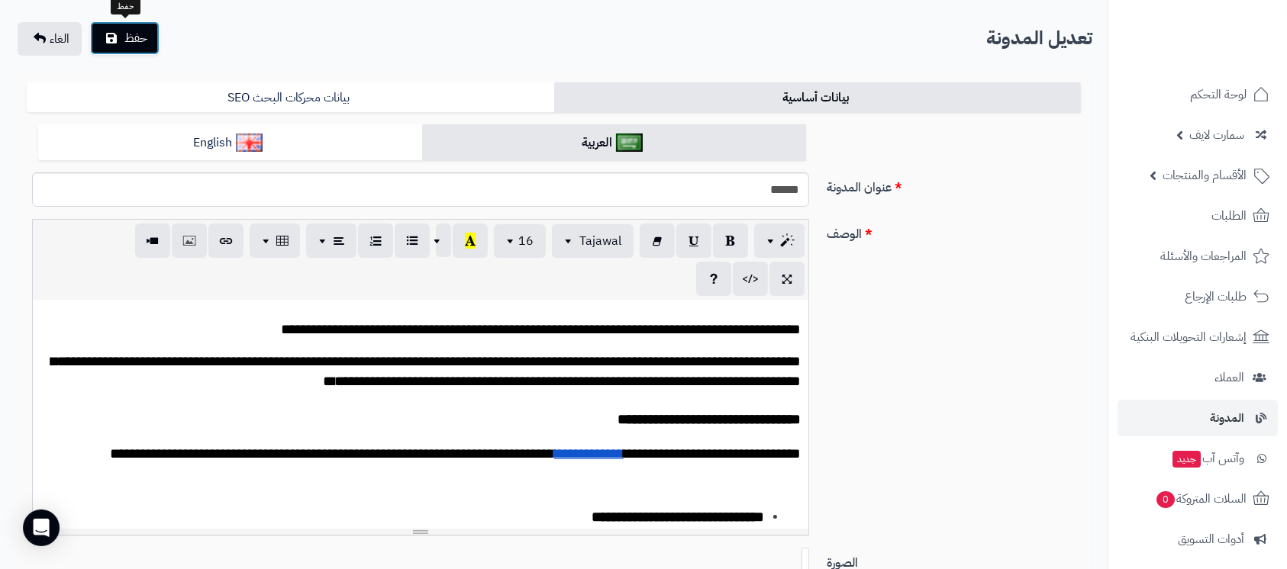
click at [128, 48] on button "حفظ" at bounding box center [124, 38] width 69 height 34
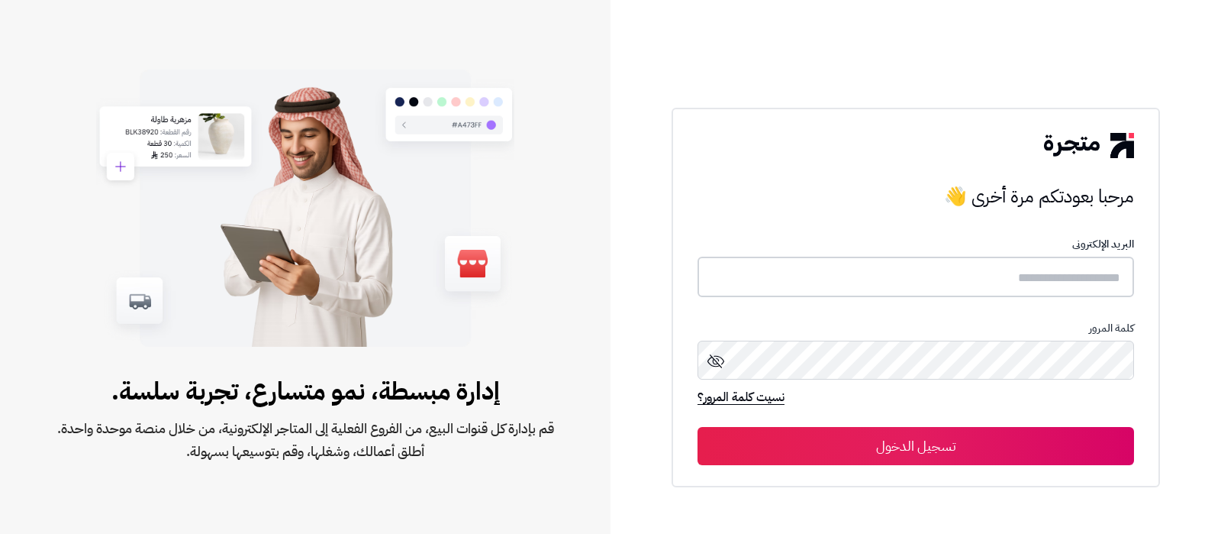
type input "**********"
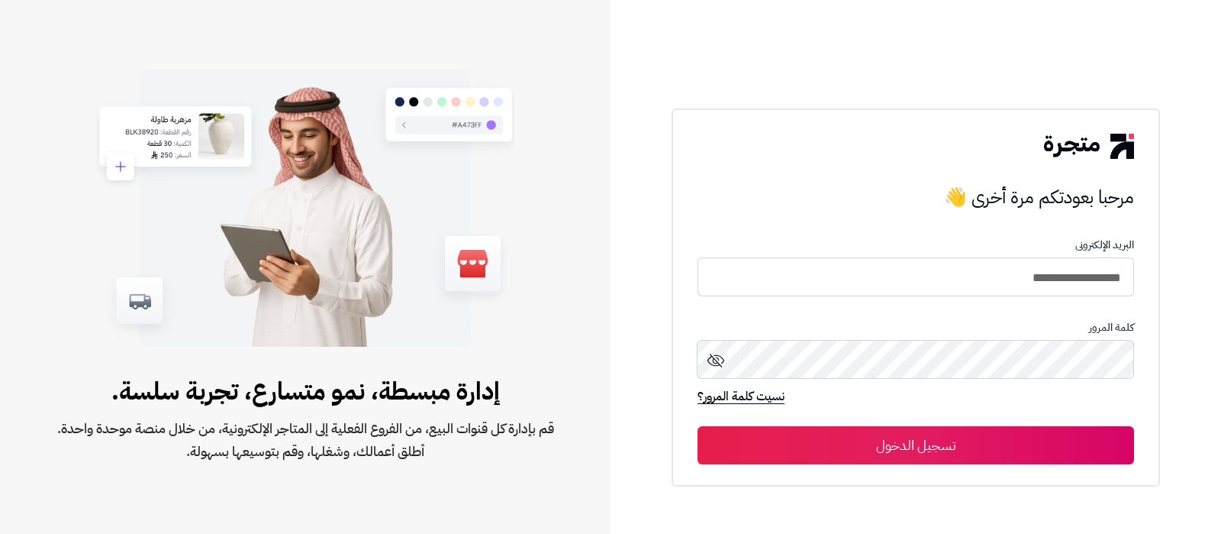
click at [942, 443] on button "تسجيل الدخول" at bounding box center [916, 445] width 437 height 38
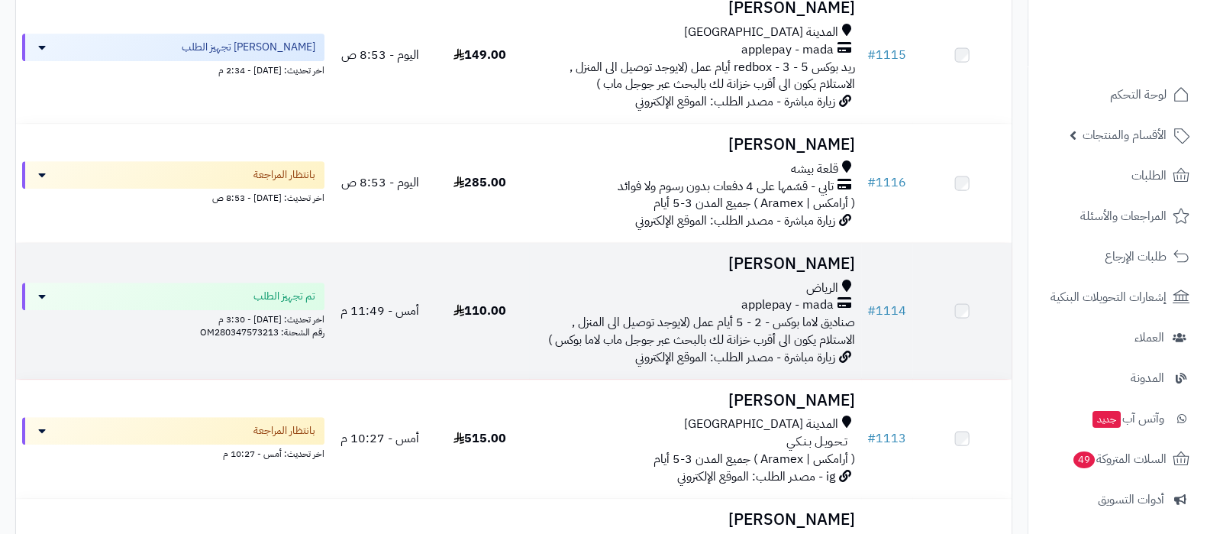
click at [784, 273] on h3 "Halimah Aleid" at bounding box center [694, 264] width 319 height 18
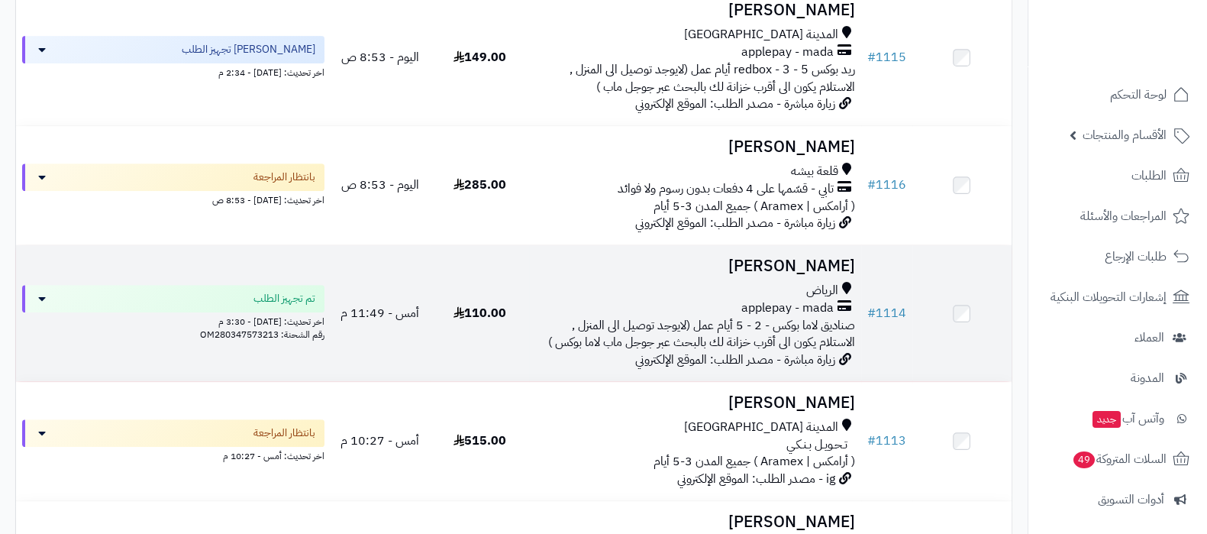
scroll to position [859, 0]
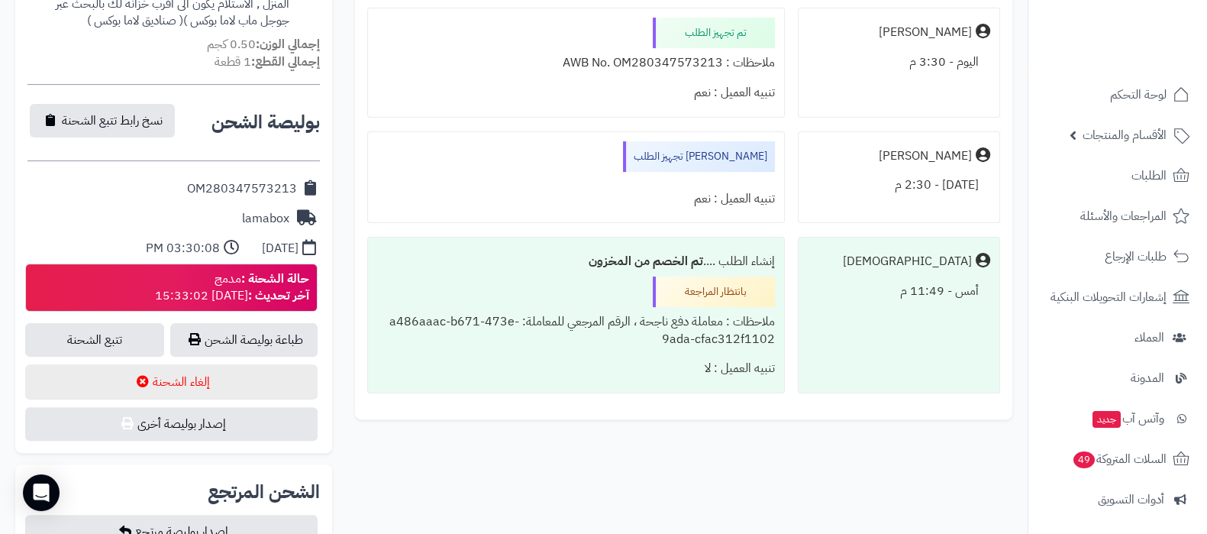
scroll to position [573, 0]
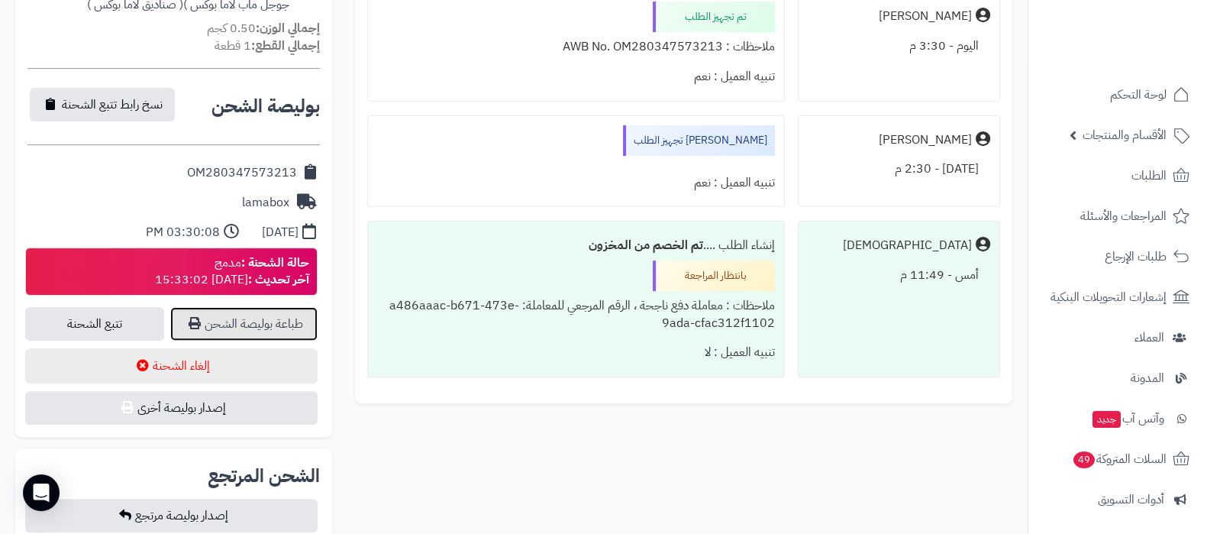
click at [275, 323] on link "طباعة بوليصة الشحن" at bounding box center [243, 324] width 147 height 34
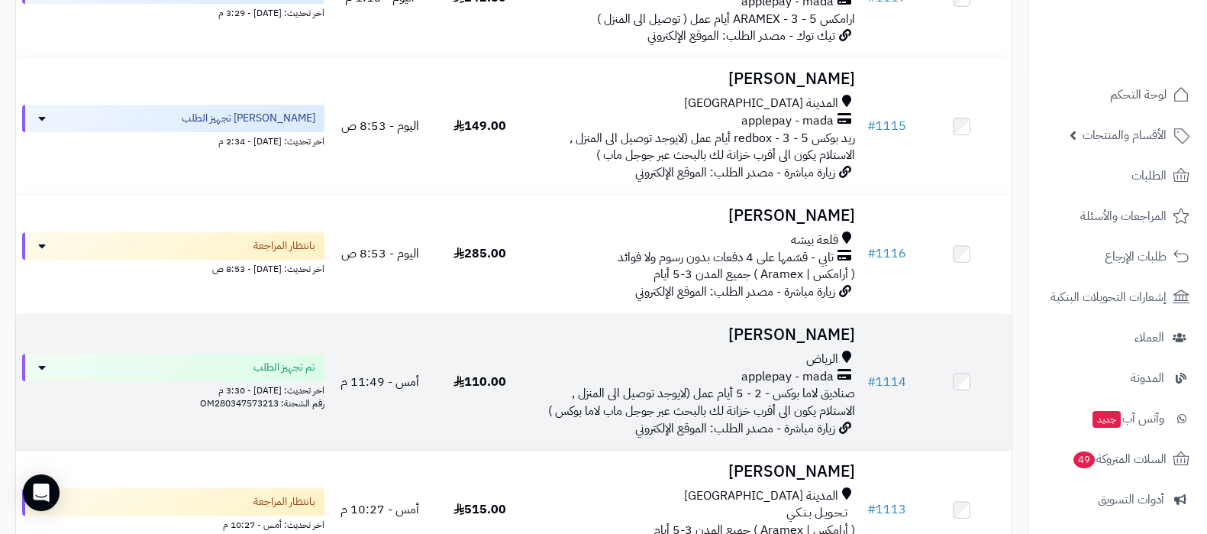
scroll to position [859, 0]
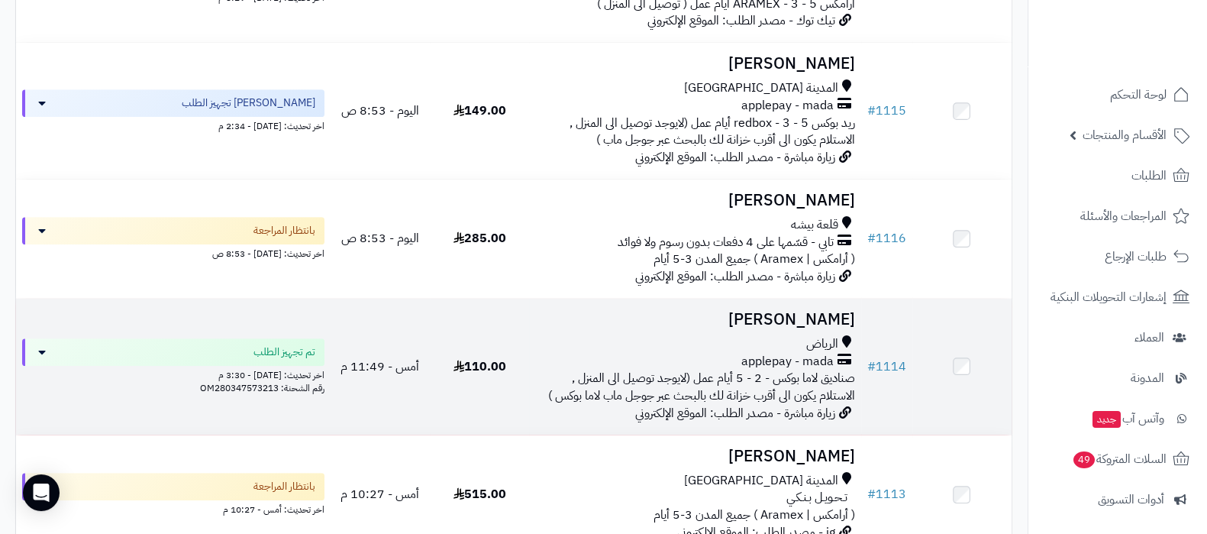
click at [812, 328] on h3 "Halimah Aleid" at bounding box center [694, 320] width 319 height 18
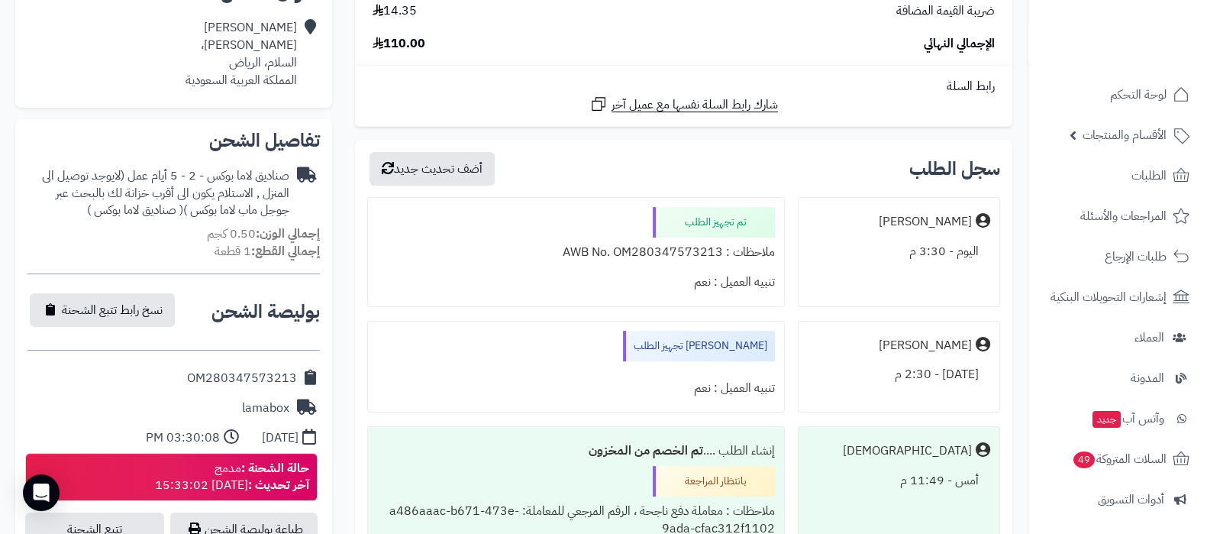
scroll to position [573, 0]
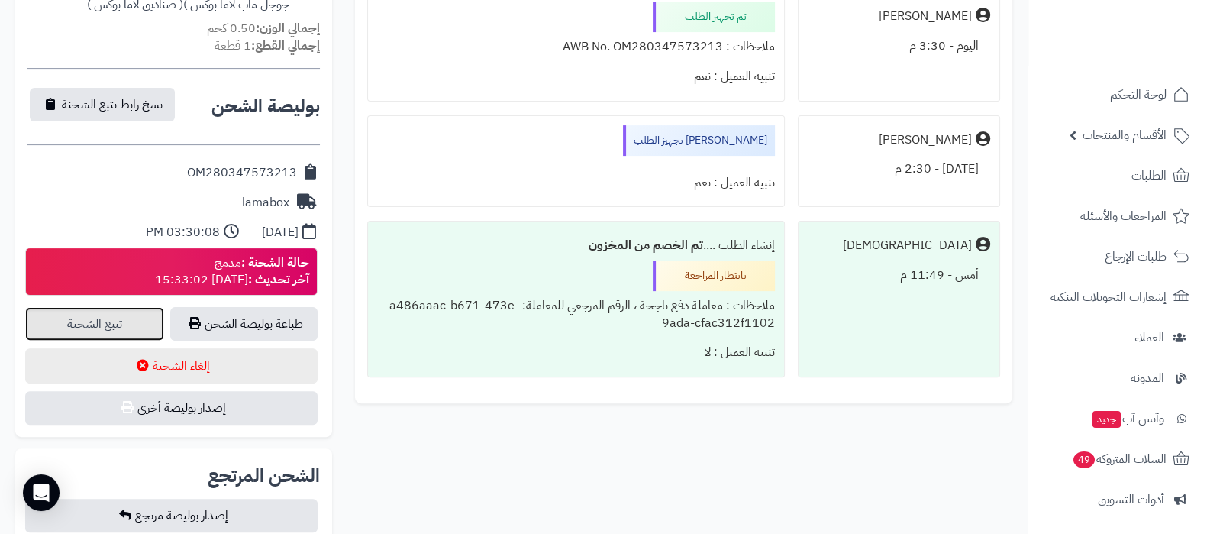
click at [110, 332] on link "تتبع الشحنة" at bounding box center [94, 324] width 139 height 34
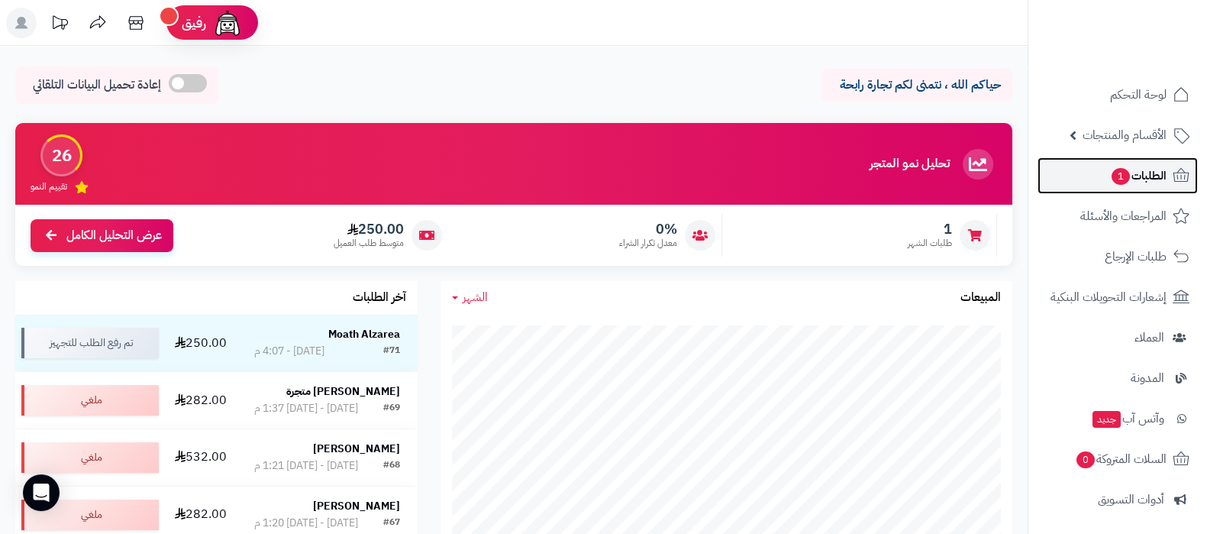
click at [1123, 184] on span "الطلبات 1" at bounding box center [1138, 175] width 56 height 21
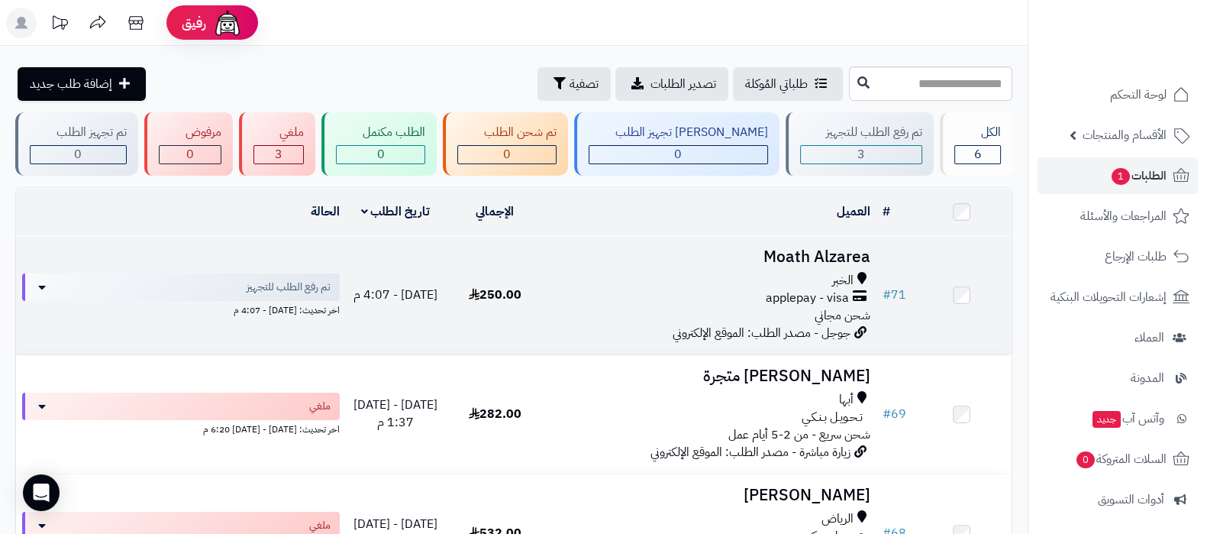
click at [821, 261] on h3 "Moath Alzarea" at bounding box center [709, 257] width 319 height 18
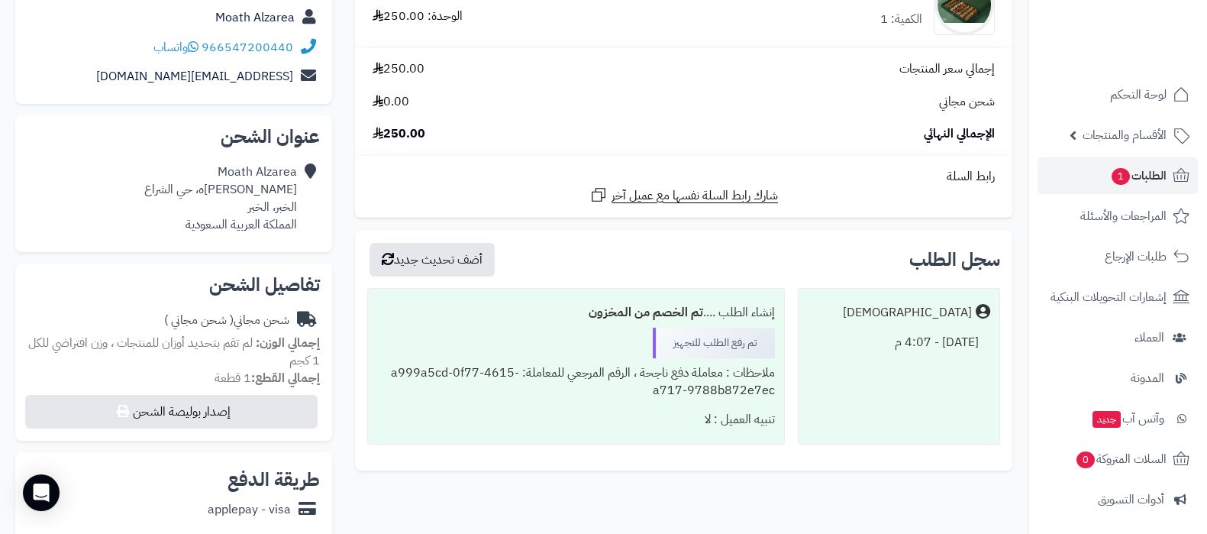
scroll to position [381, 0]
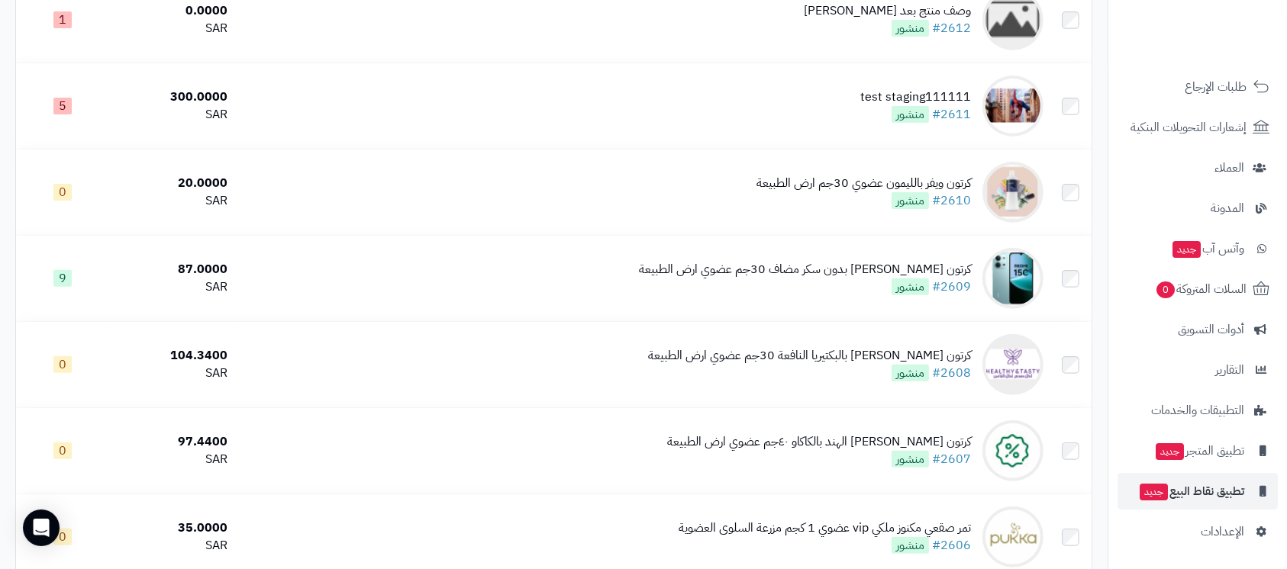
scroll to position [712, 0]
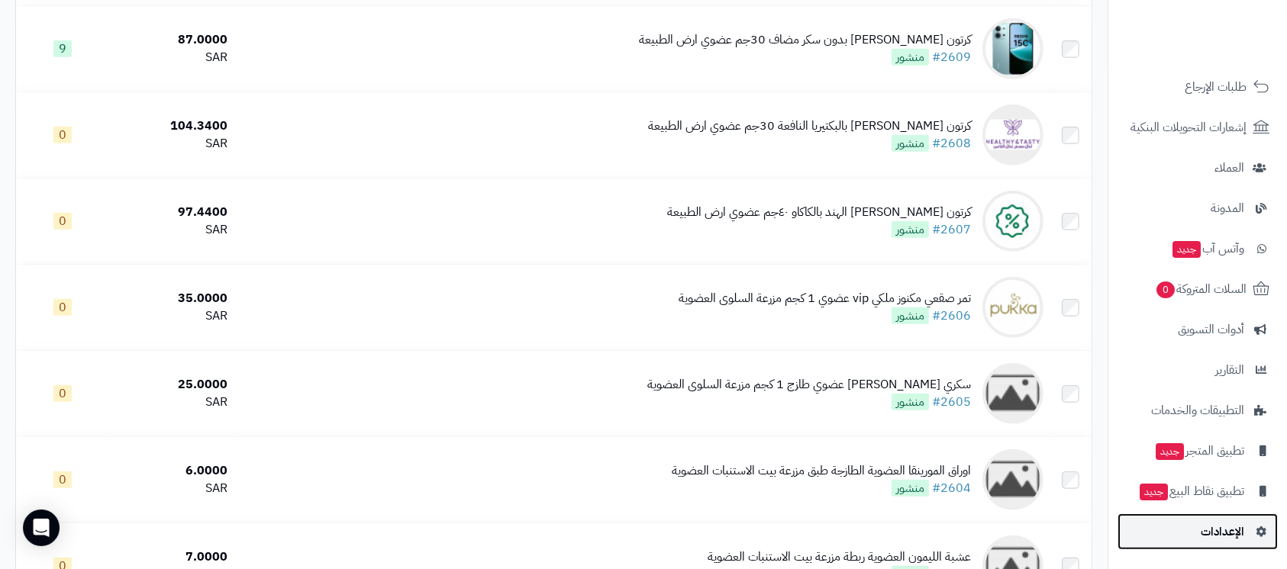
click at [1215, 518] on link "الإعدادات" at bounding box center [1198, 532] width 160 height 37
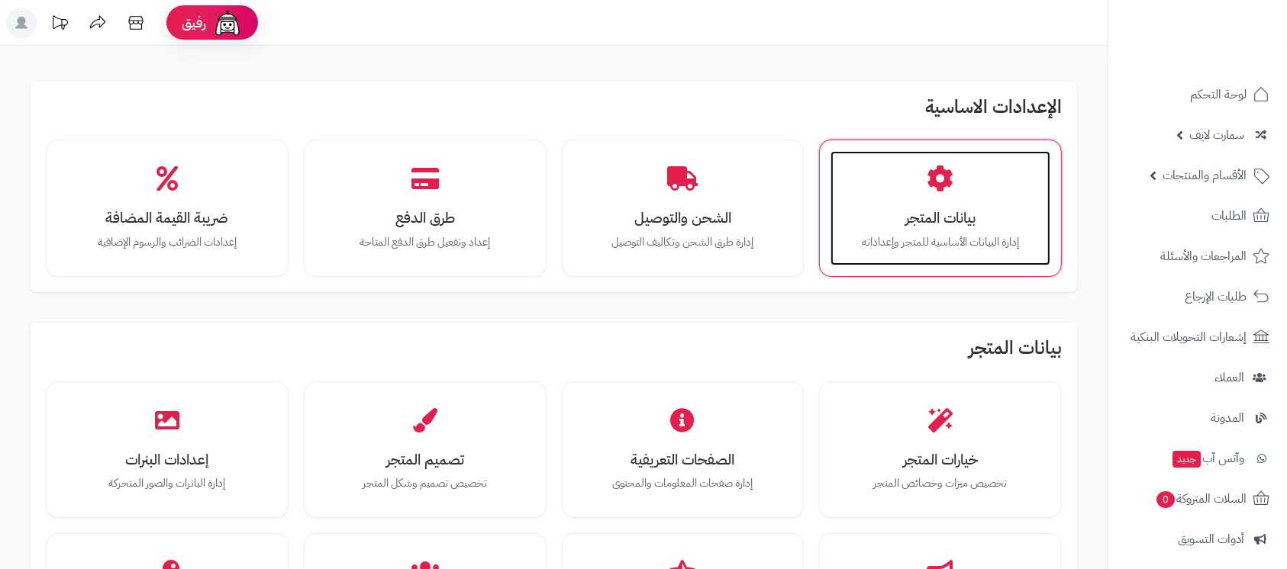
click at [934, 226] on h3 "بيانات المتجر" at bounding box center [940, 218] width 189 height 16
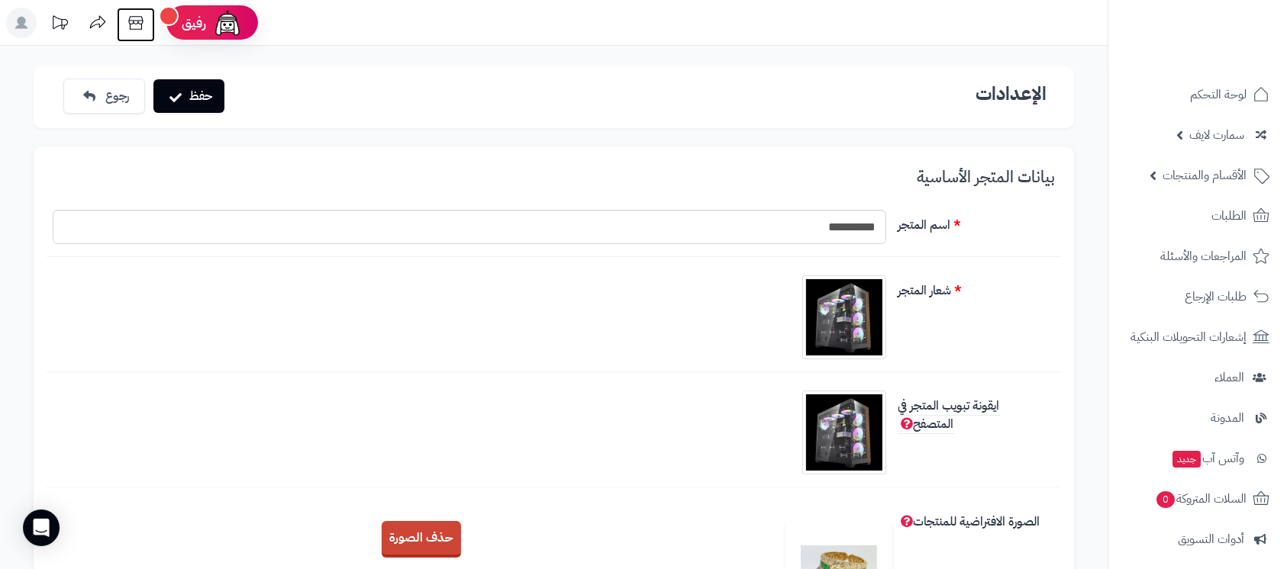
click at [138, 30] on icon at bounding box center [136, 23] width 31 height 31
click at [1208, 165] on span "الأقسام والمنتجات" at bounding box center [1205, 175] width 84 height 21
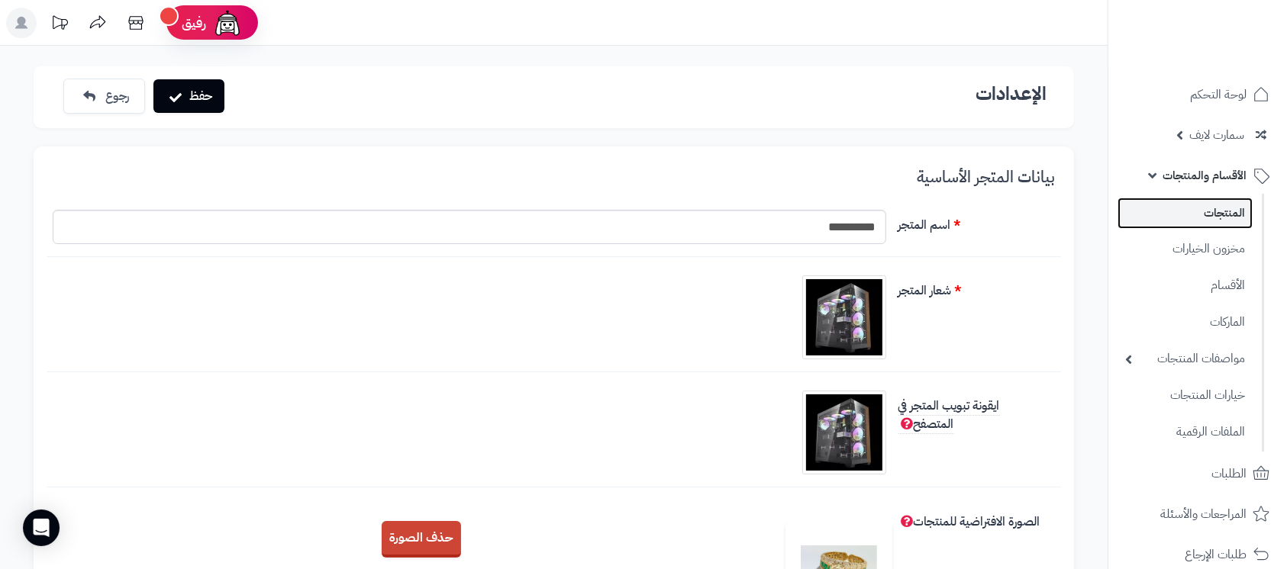
click at [1215, 220] on link "المنتجات" at bounding box center [1185, 213] width 135 height 31
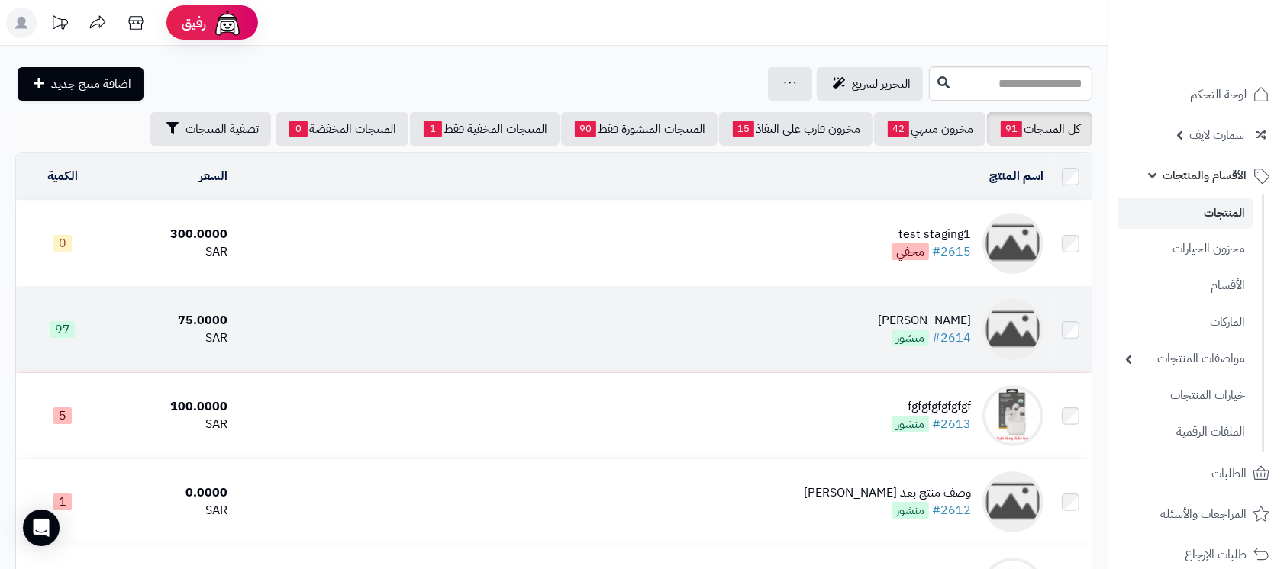
click at [867, 326] on td "كوفي ديو #2614 منشور" at bounding box center [642, 329] width 816 height 85
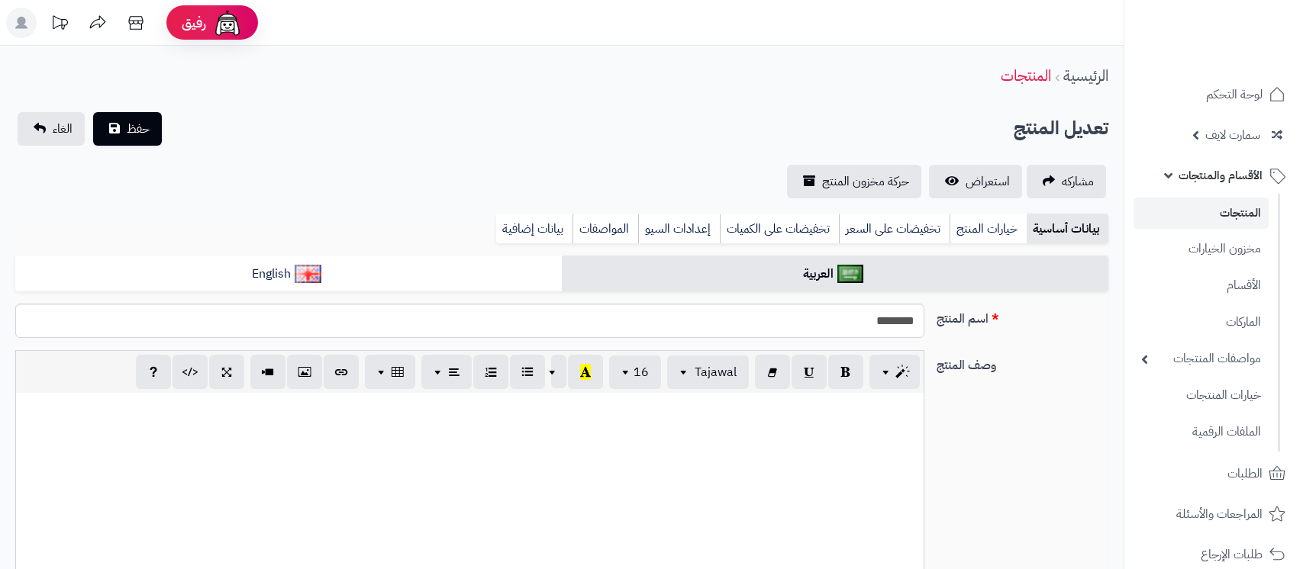
select select
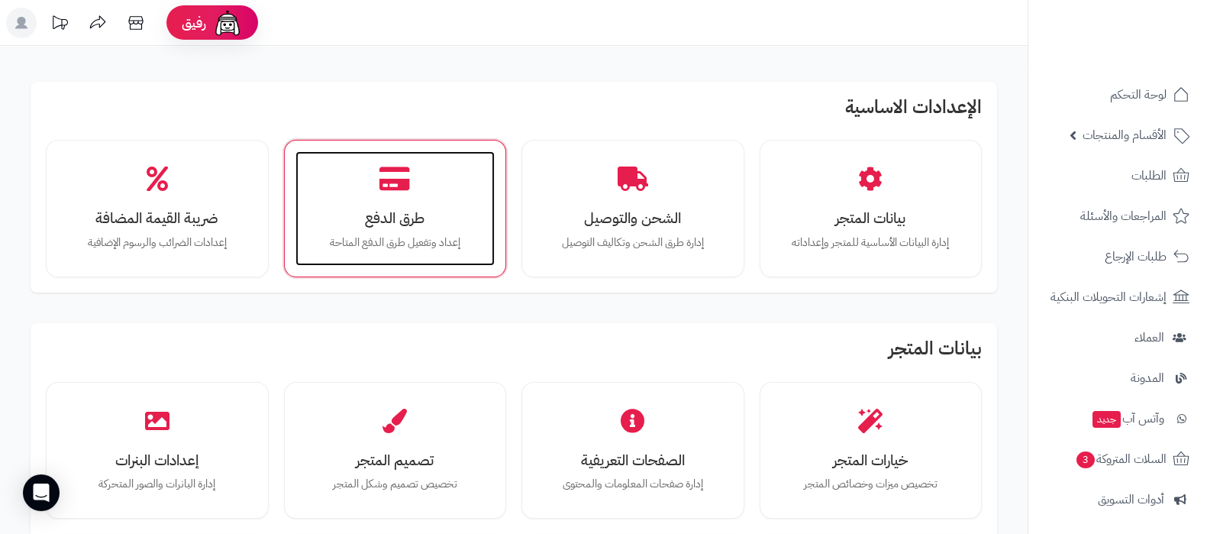
click at [412, 198] on div "طرق الدفع إعداد وتفعيل طرق الدفع المتاحة" at bounding box center [395, 208] width 200 height 115
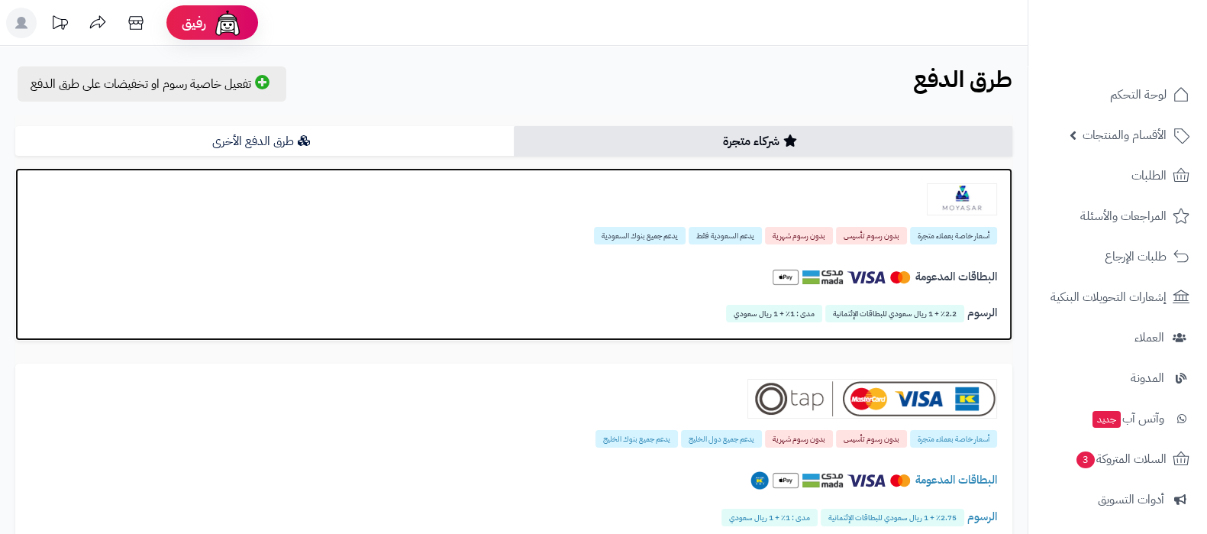
click at [954, 195] on img at bounding box center [962, 199] width 70 height 32
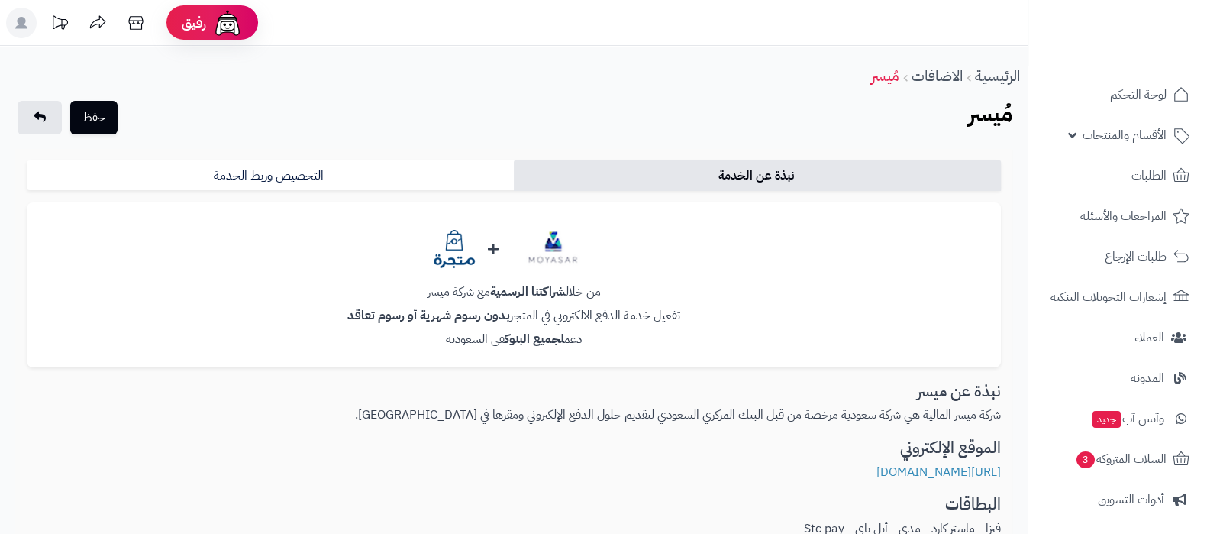
click at [334, 183] on link "التخصيص وربط الخدمة" at bounding box center [270, 175] width 487 height 31
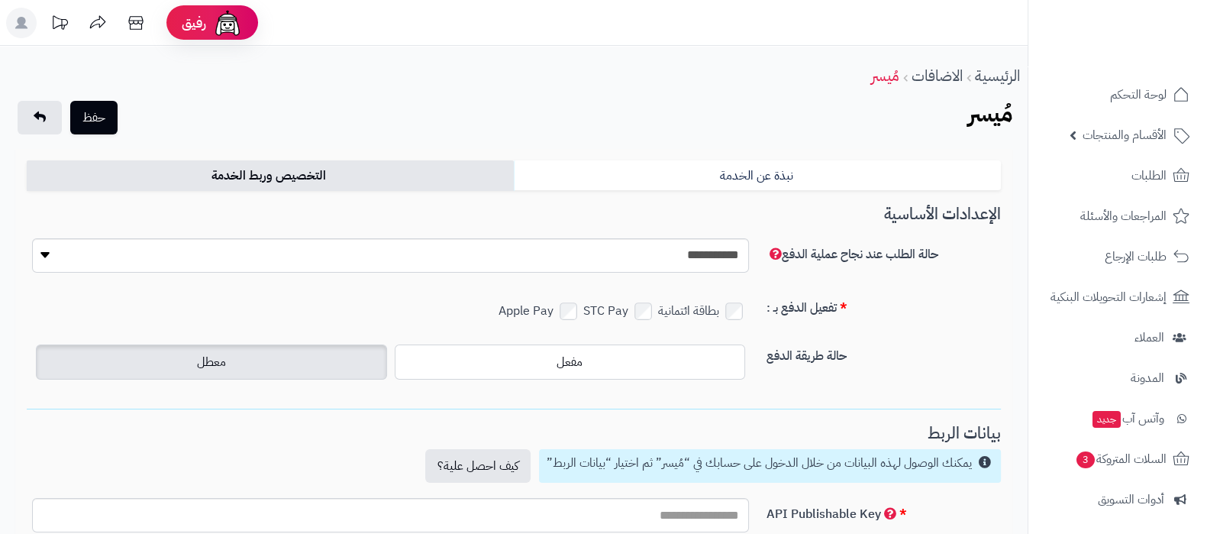
type input "**********"
click at [702, 264] on select "**********" at bounding box center [390, 255] width 717 height 34
select select "*"
click at [32, 238] on select "**********" at bounding box center [390, 255] width 717 height 34
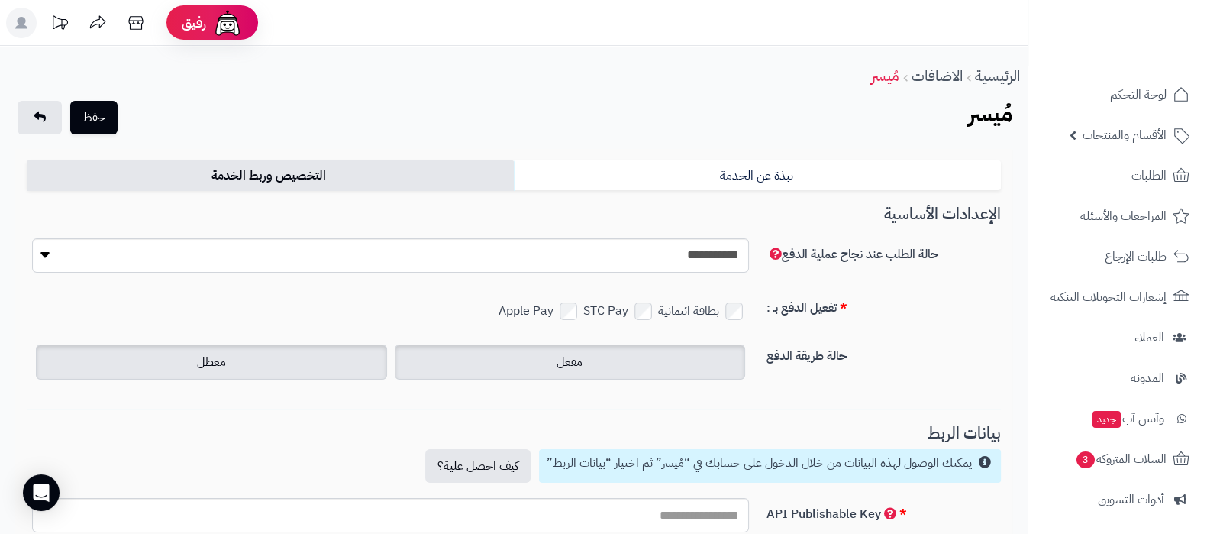
click at [567, 364] on span "مفعل" at bounding box center [569, 362] width 26 height 18
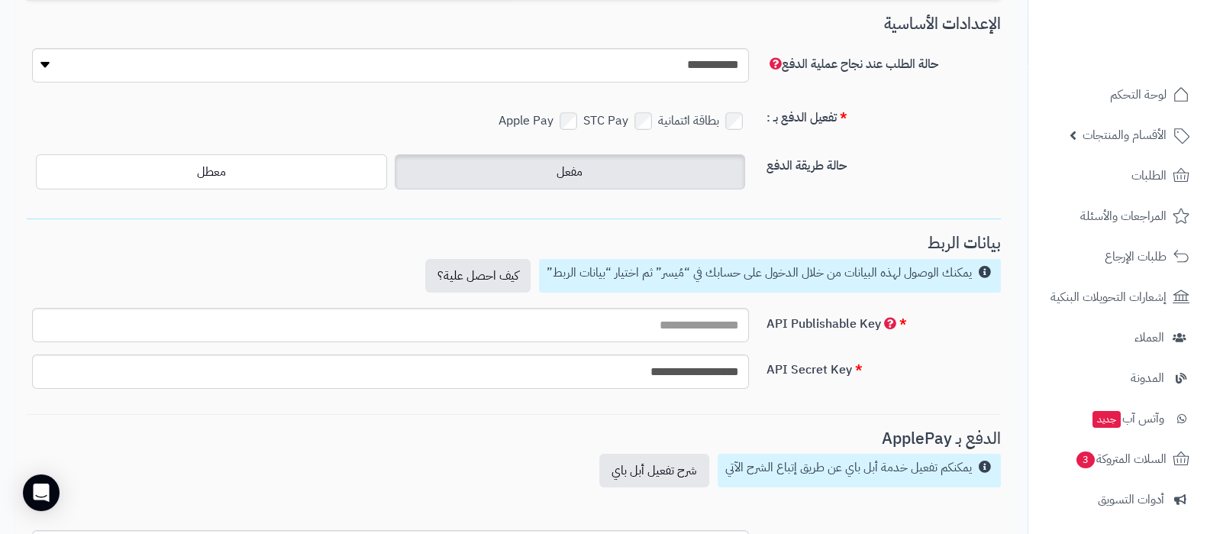
scroll to position [190, 0]
drag, startPoint x: 676, startPoint y: 306, endPoint x: 676, endPoint y: 314, distance: 7.7
click at [676, 310] on input "text" at bounding box center [390, 325] width 717 height 34
paste input "**********"
type input "**********"
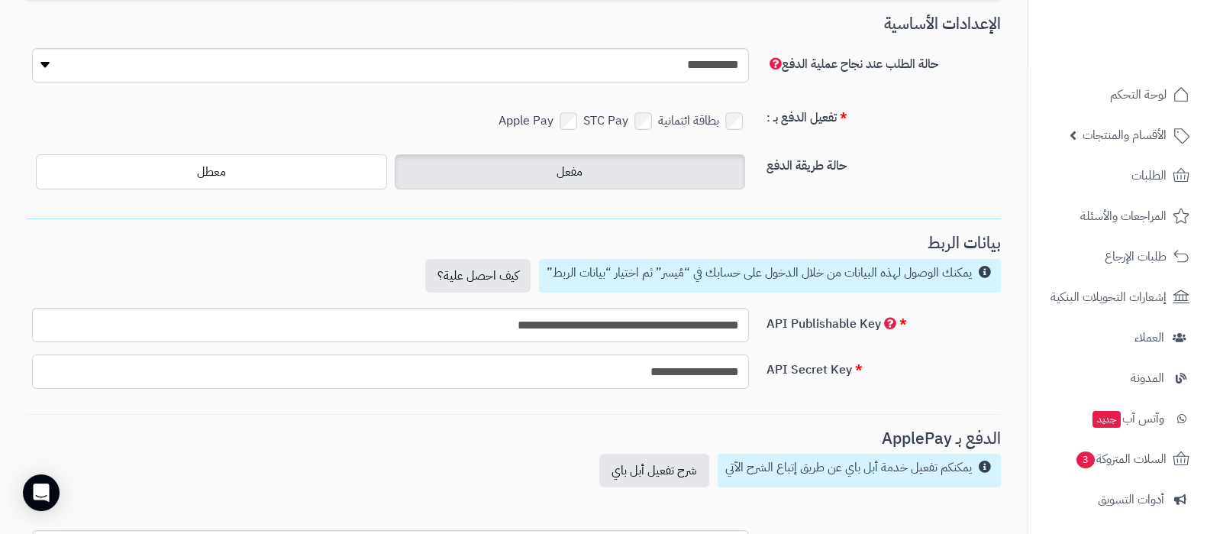
click at [691, 366] on input "**********" at bounding box center [390, 371] width 717 height 34
paste input "**********"
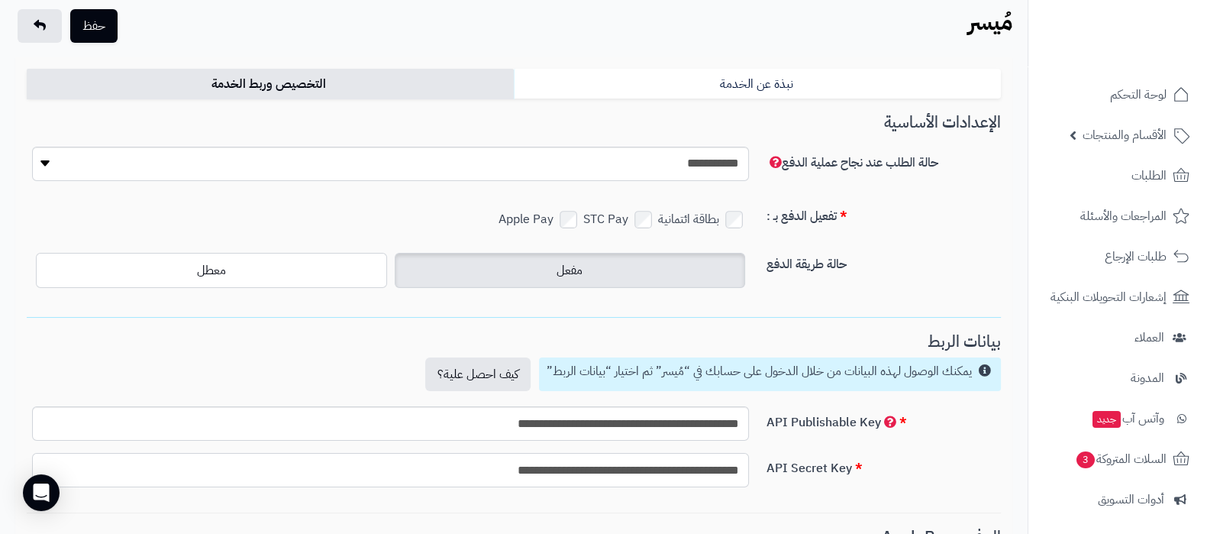
scroll to position [0, 0]
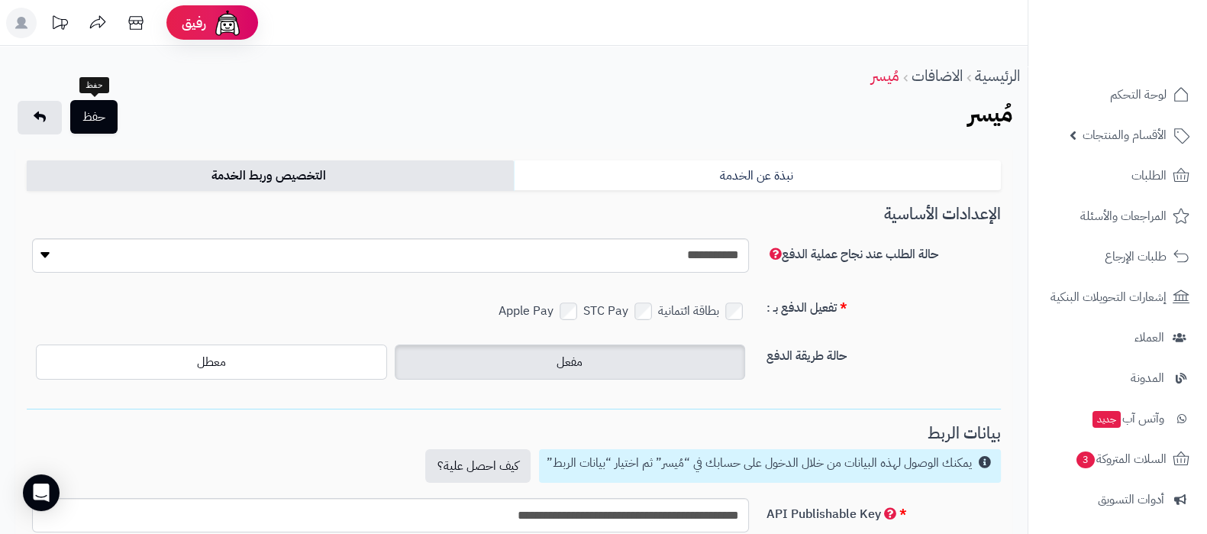
type input "**********"
click at [99, 115] on button "حفظ" at bounding box center [93, 117] width 47 height 34
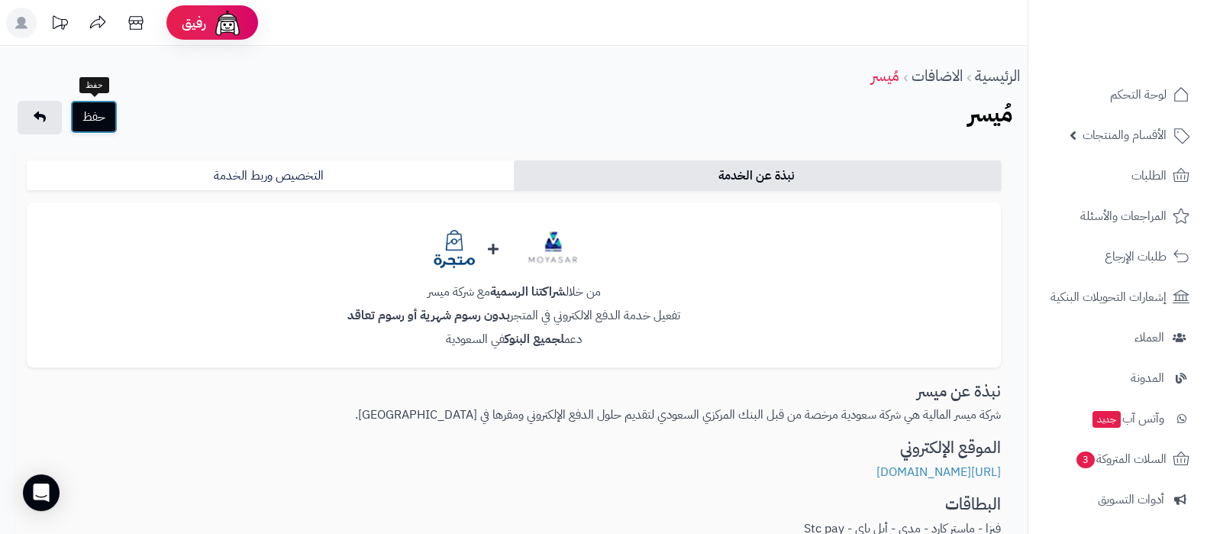
click at [95, 119] on button "حفظ" at bounding box center [93, 117] width 47 height 34
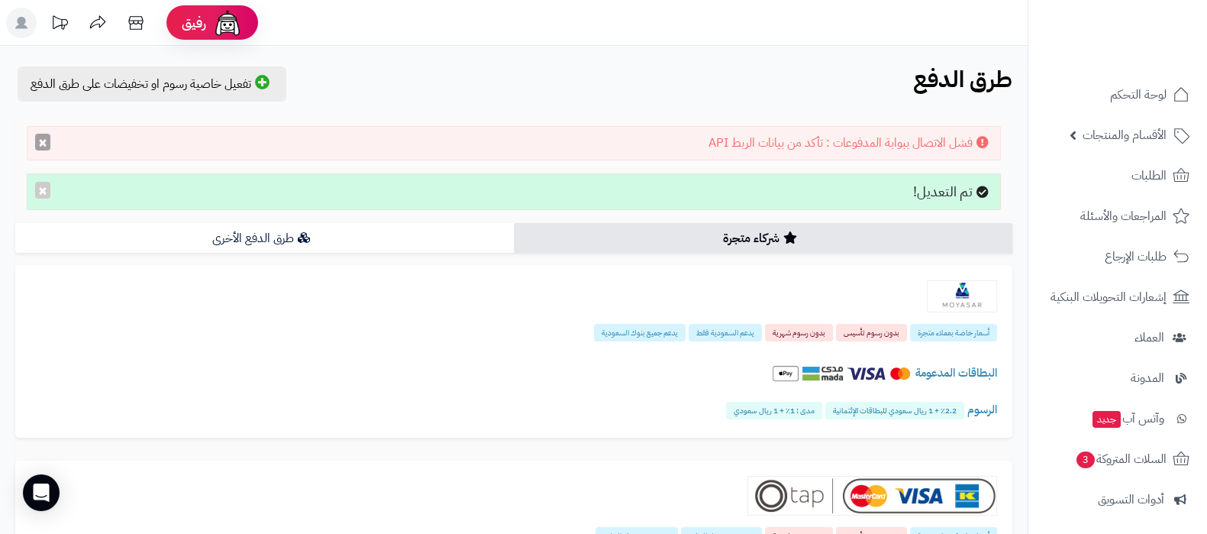
click at [40, 143] on button "×" at bounding box center [42, 142] width 15 height 17
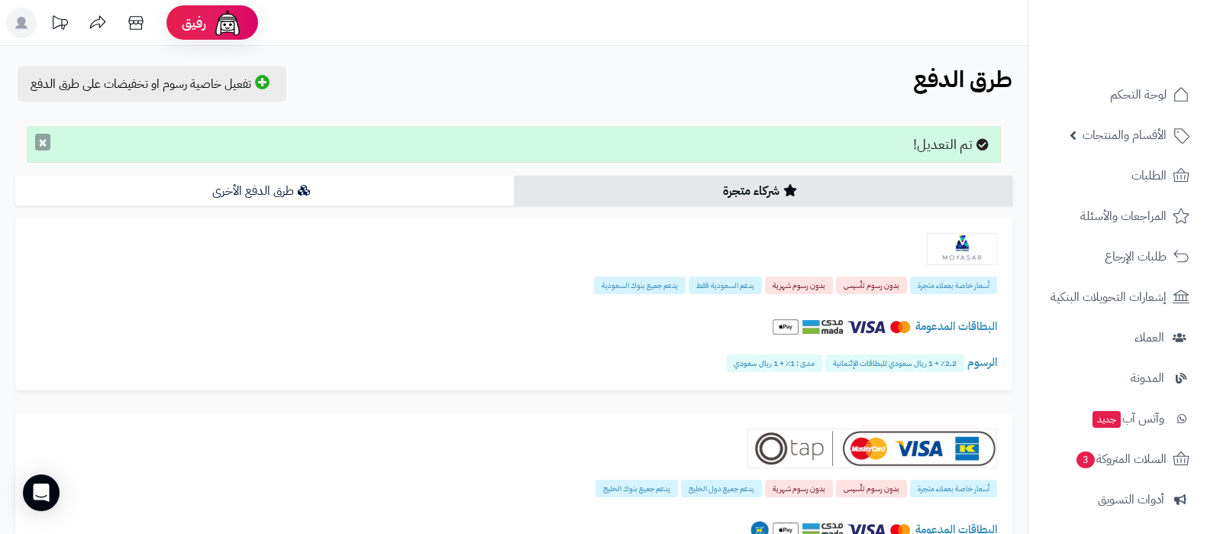
click at [42, 141] on button "×" at bounding box center [42, 142] width 15 height 17
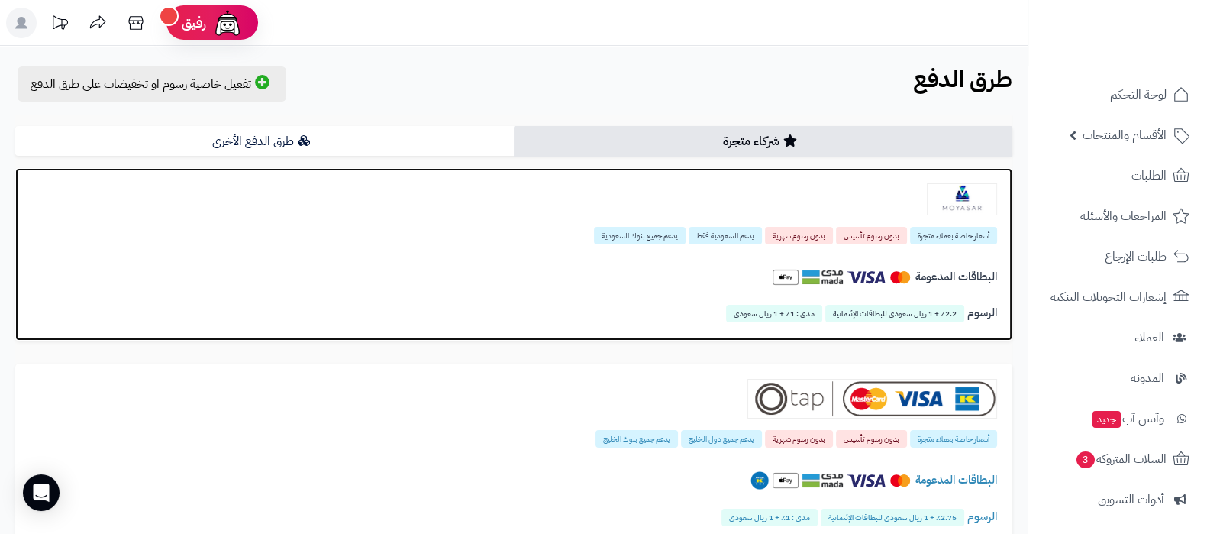
click at [972, 192] on img at bounding box center [962, 199] width 70 height 32
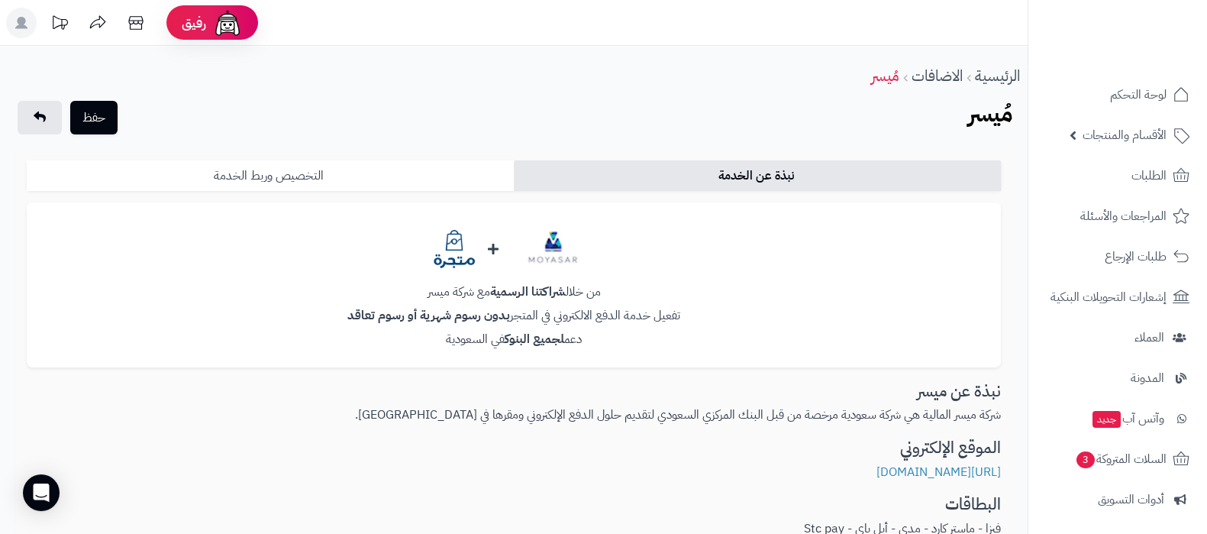
click at [359, 174] on link "التخصيص وربط الخدمة" at bounding box center [270, 175] width 487 height 31
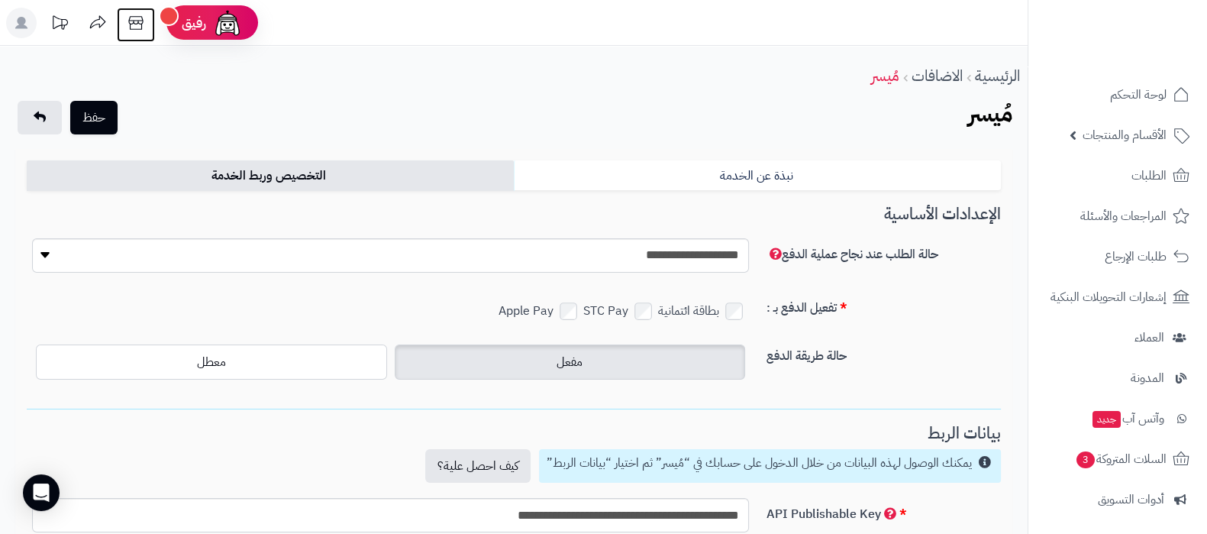
click at [134, 16] on icon at bounding box center [135, 23] width 15 height 14
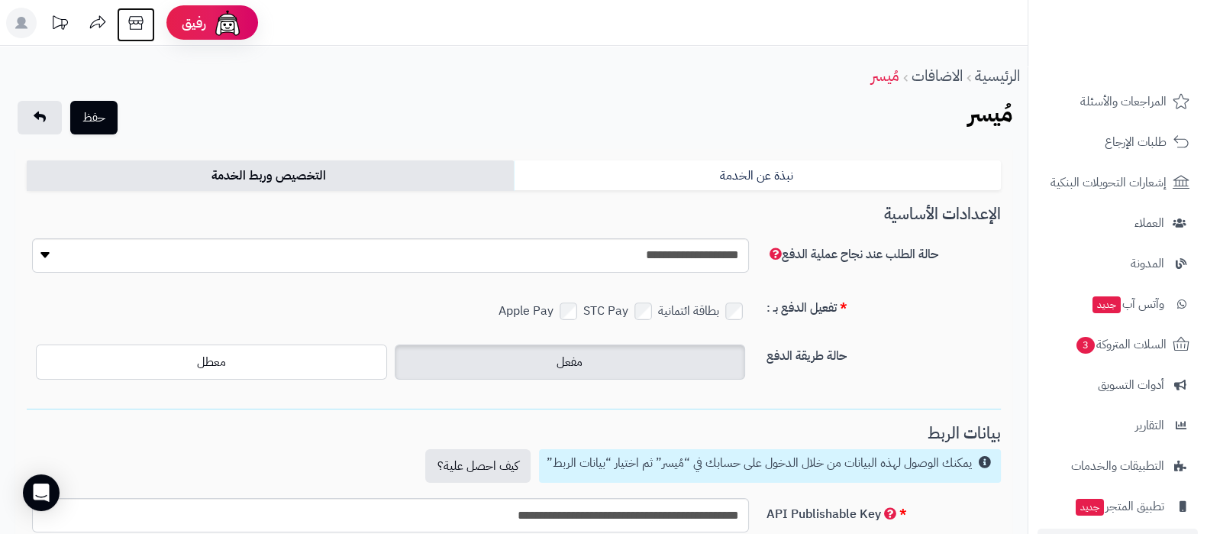
scroll to position [205, 0]
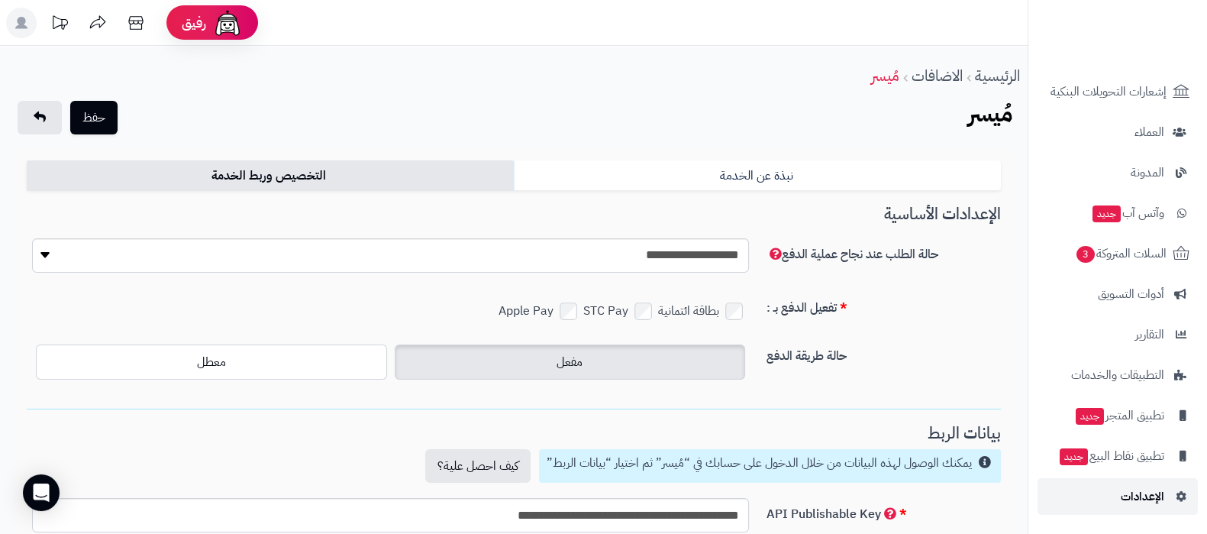
click at [1111, 500] on link "الإعدادات" at bounding box center [1117, 496] width 160 height 37
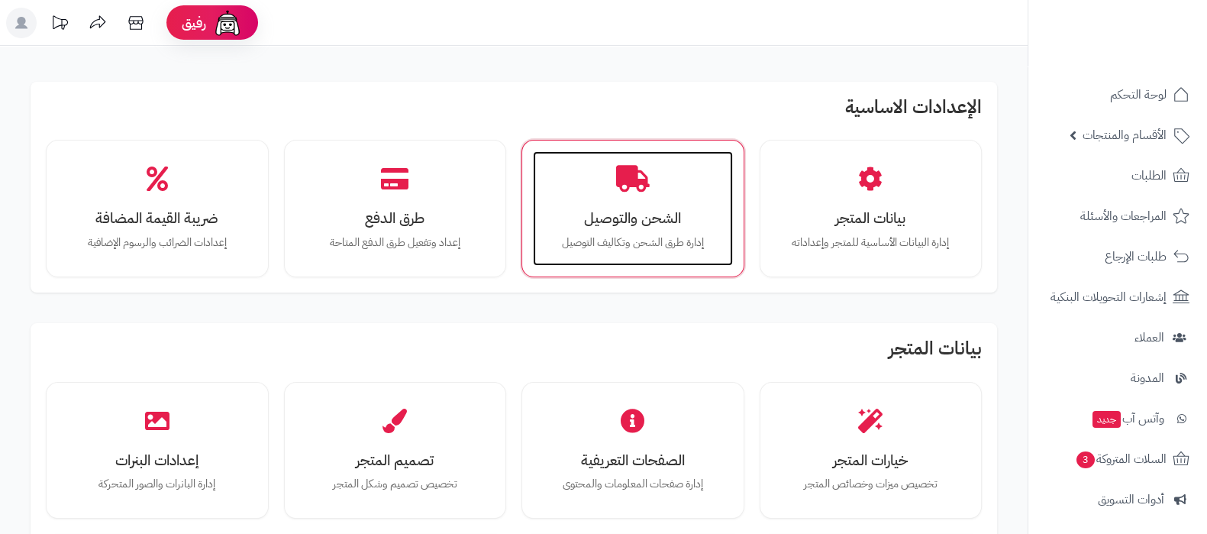
click at [599, 210] on h3 "الشحن والتوصيل" at bounding box center [632, 218] width 169 height 16
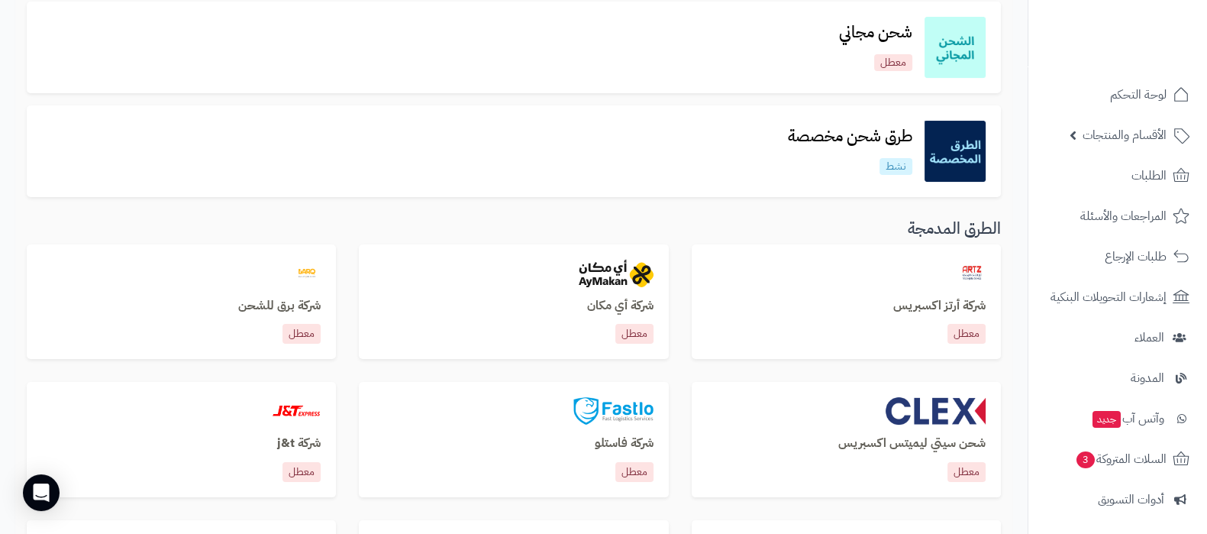
scroll to position [93, 0]
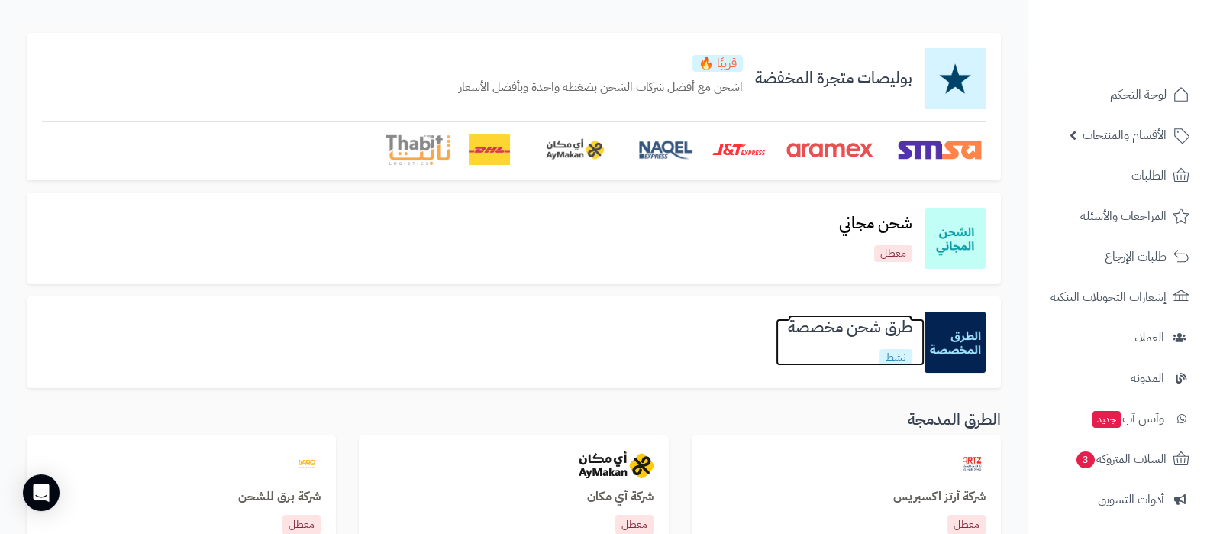
click at [856, 318] on h3 "طرق شحن مخصصة" at bounding box center [850, 327] width 149 height 18
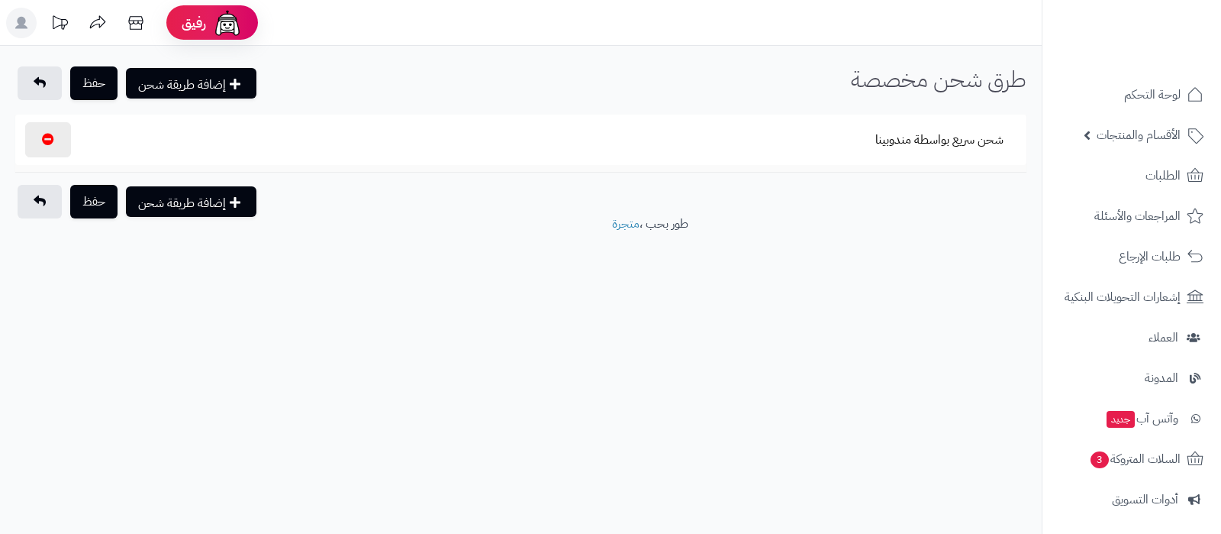
select select
click at [932, 147] on button "شحن سريع بواسطة مندوبينا" at bounding box center [940, 138] width 154 height 35
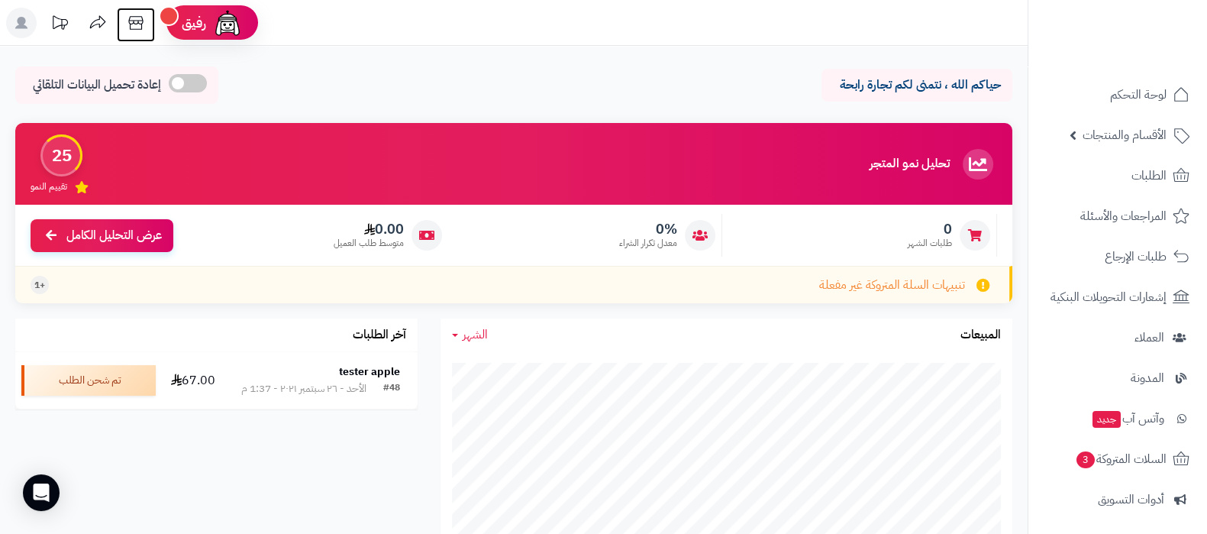
click at [140, 29] on icon at bounding box center [135, 23] width 15 height 14
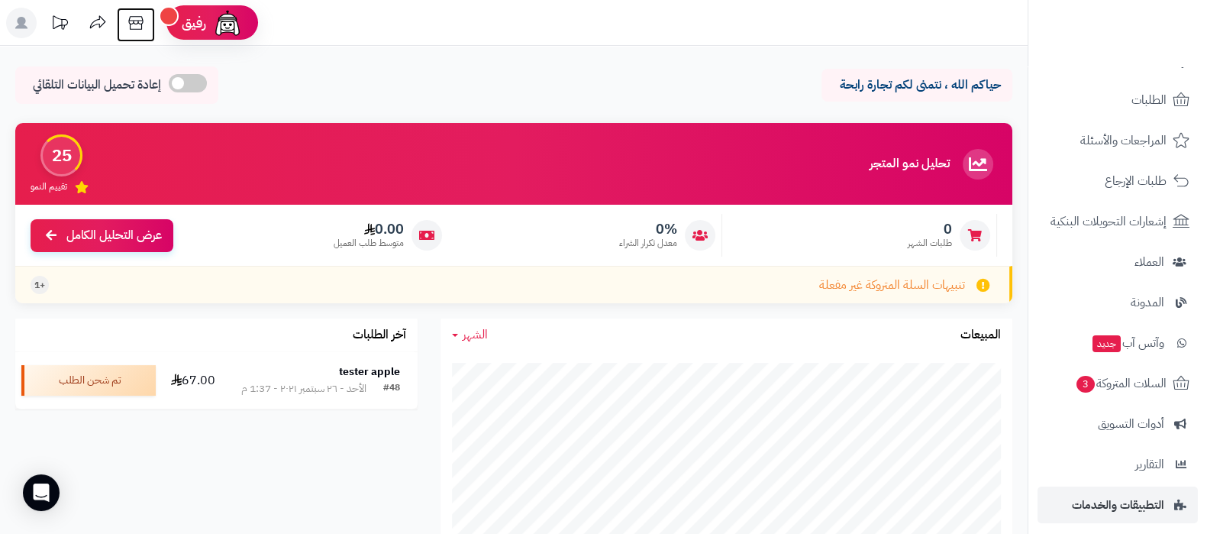
scroll to position [205, 0]
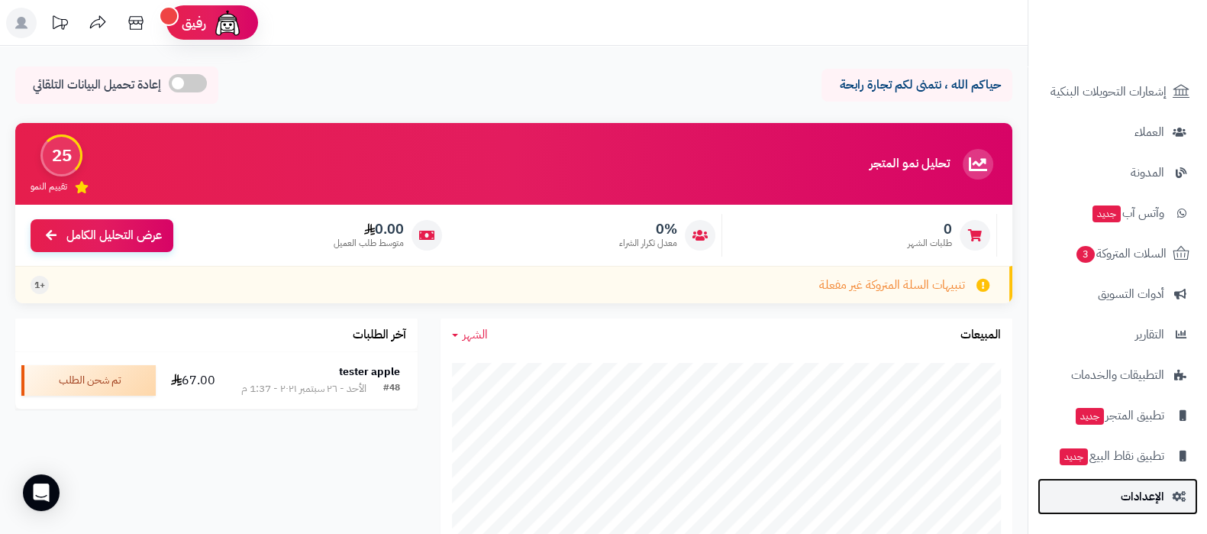
click at [1149, 498] on span "الإعدادات" at bounding box center [1143, 495] width 44 height 21
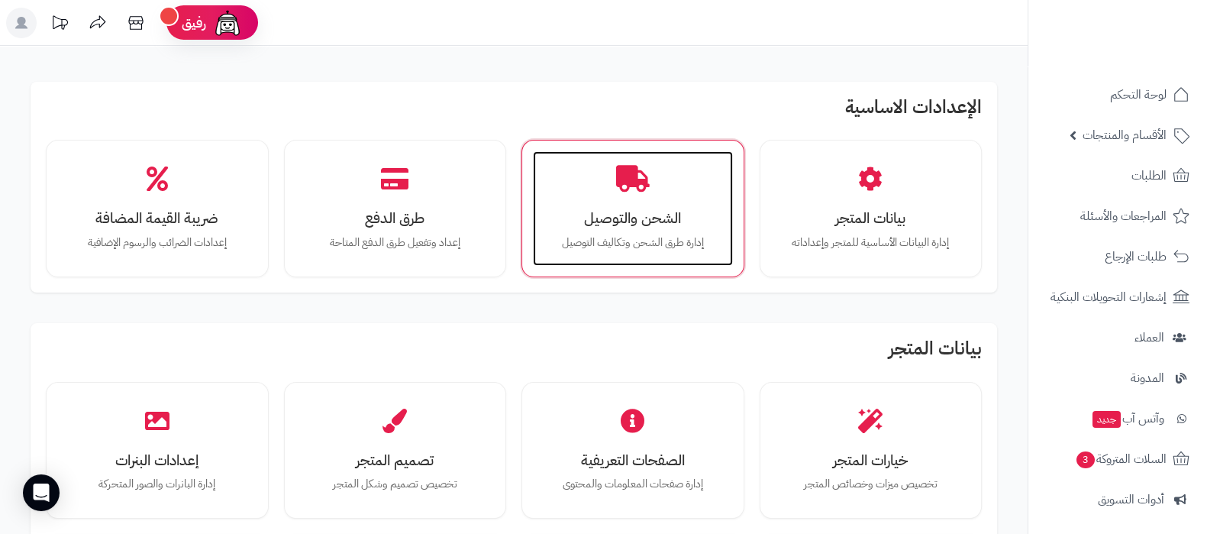
click at [639, 218] on h3 "الشحن والتوصيل" at bounding box center [632, 218] width 169 height 16
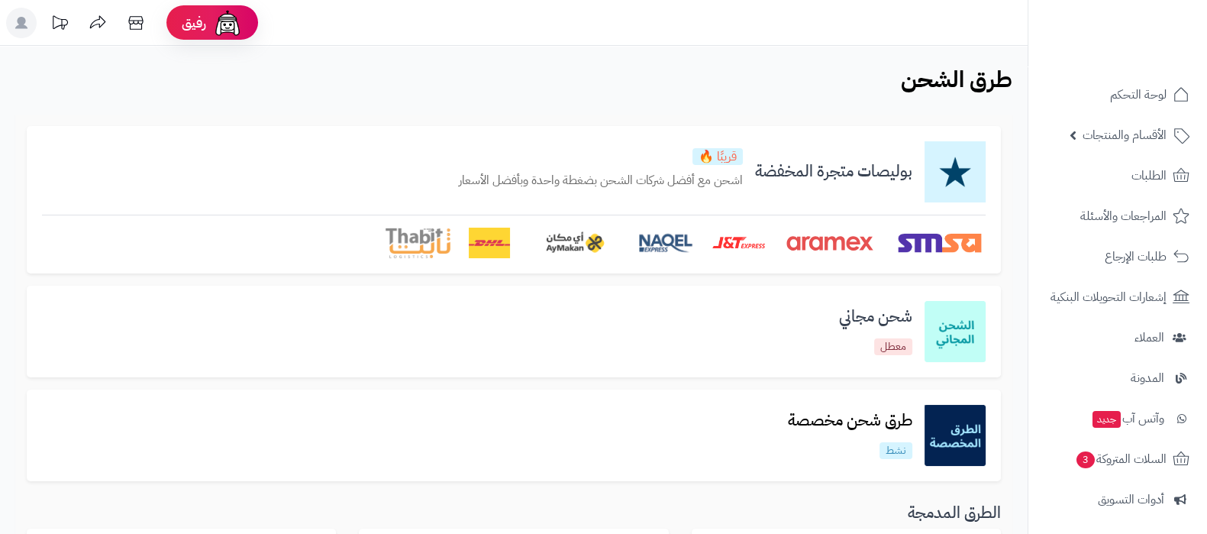
scroll to position [190, 0]
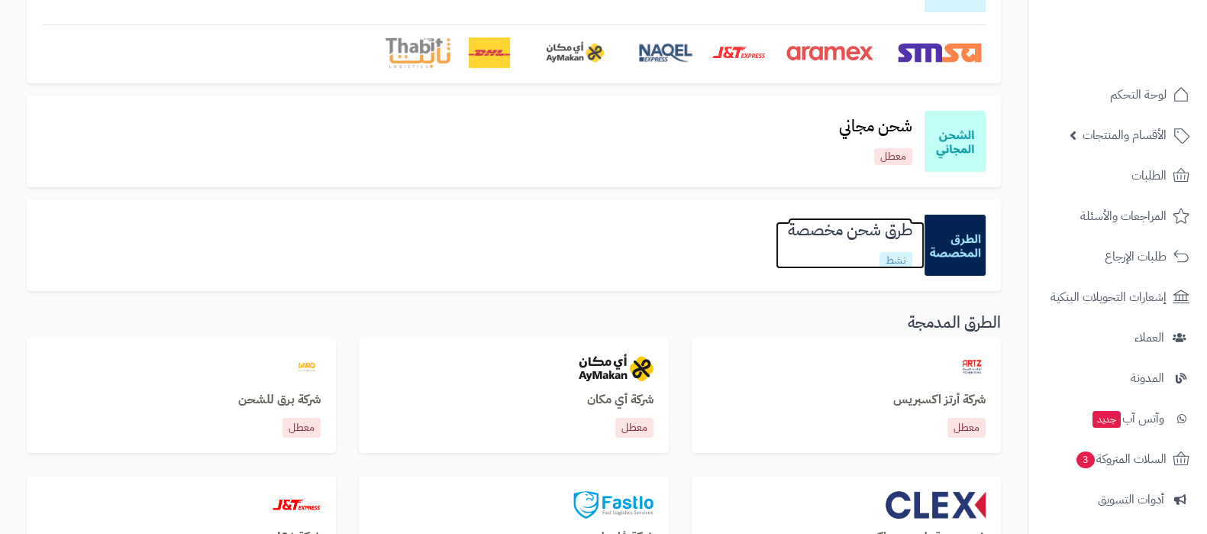
click at [842, 233] on h3 "طرق شحن مخصصة" at bounding box center [850, 230] width 149 height 18
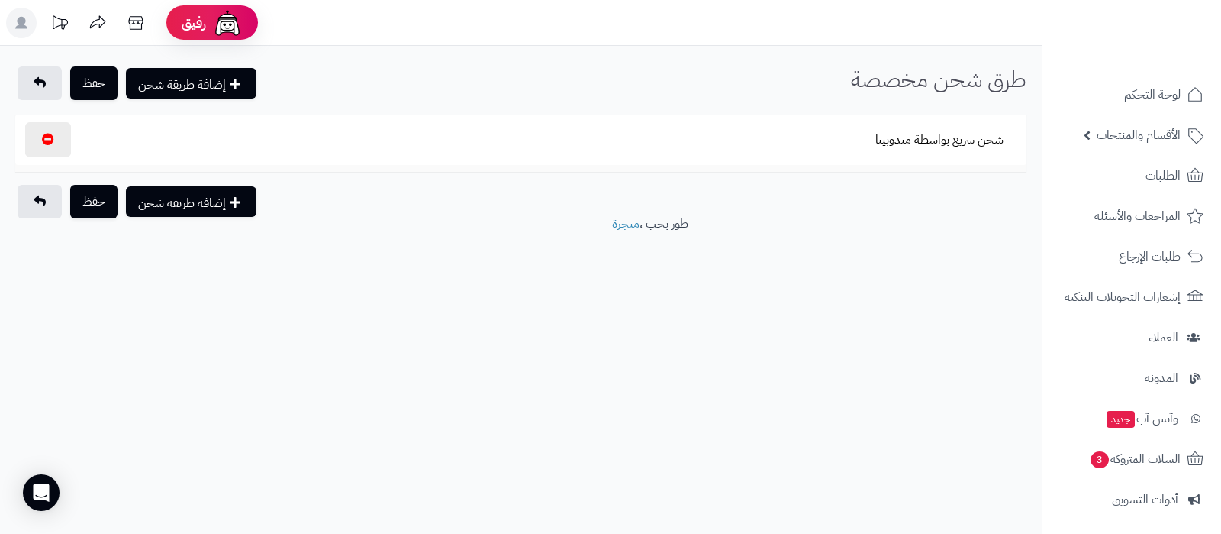
select select
click at [939, 140] on button "شحن سريع بواسطة مندوبينا" at bounding box center [940, 138] width 154 height 35
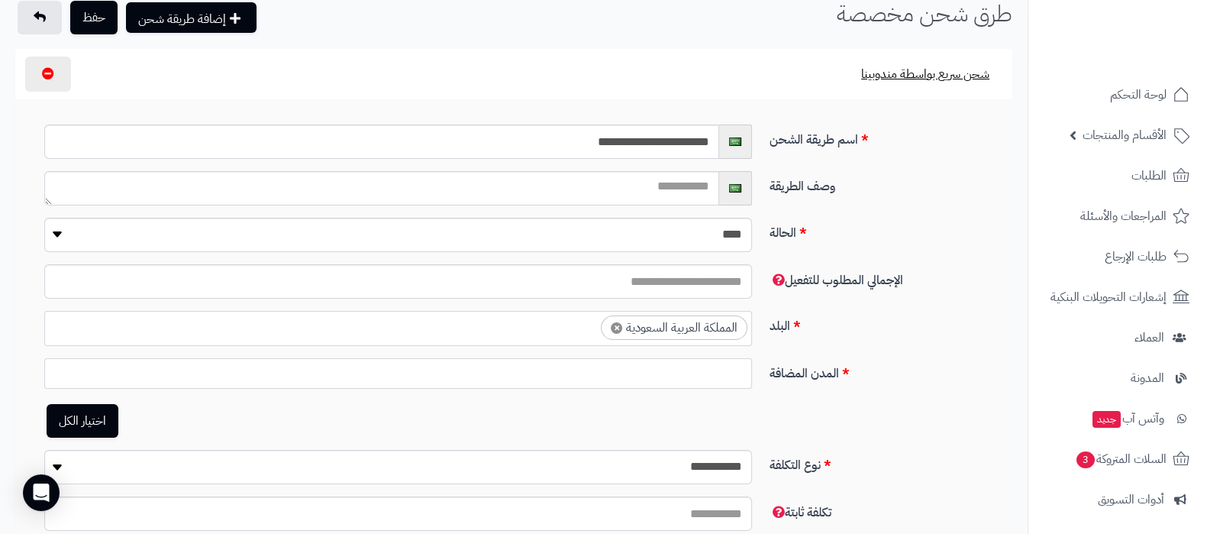
scroll to position [95, 0]
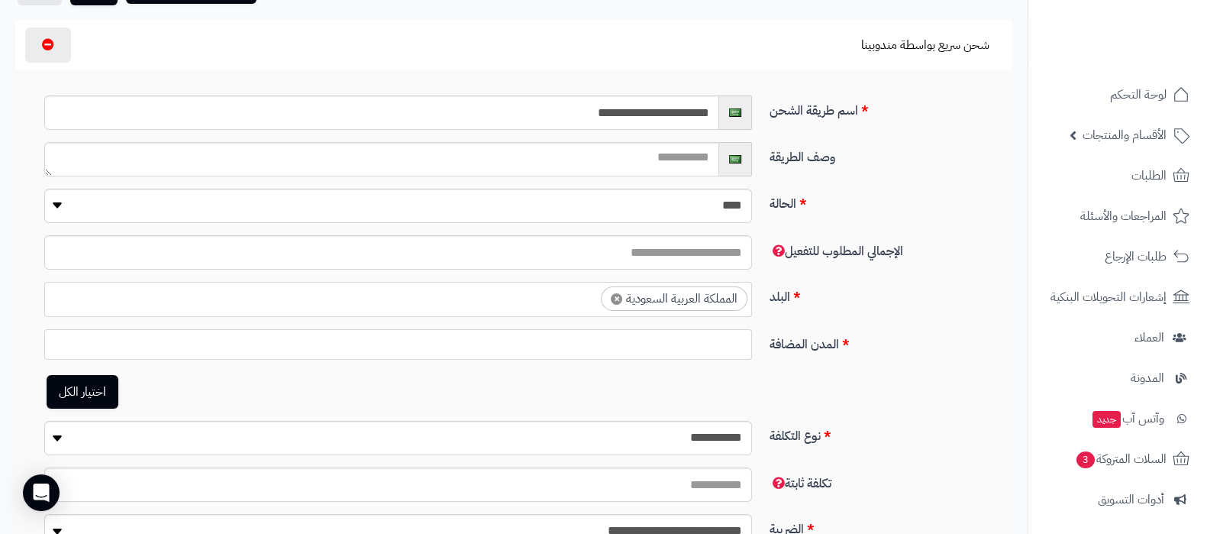
click at [89, 390] on link "اختيار الكل" at bounding box center [83, 392] width 72 height 34
select select "*"
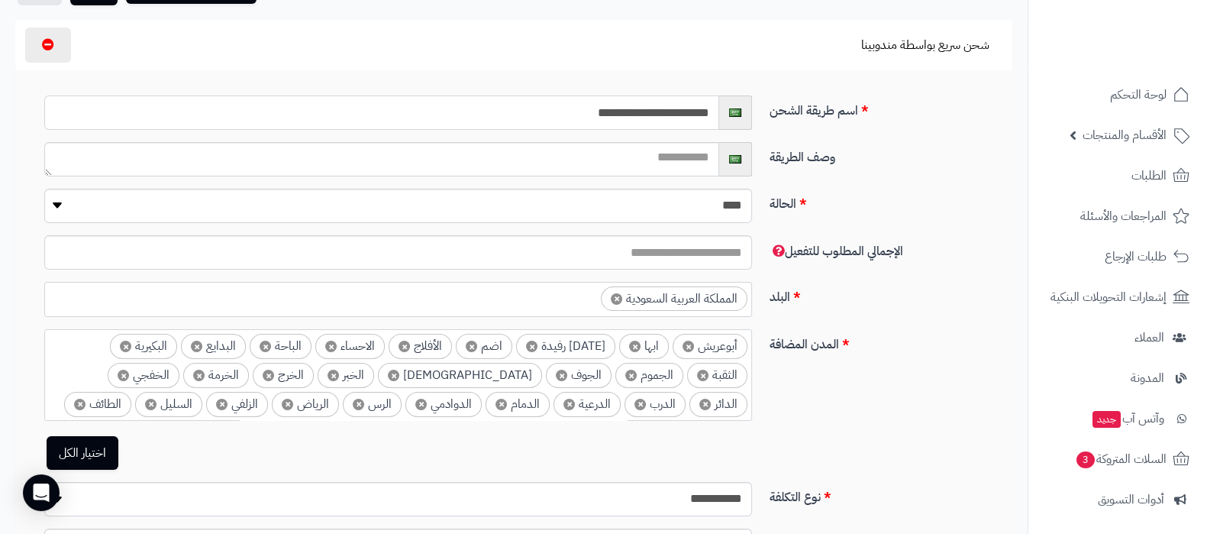
click at [652, 124] on input "**********" at bounding box center [381, 112] width 675 height 34
click at [663, 158] on textarea at bounding box center [381, 159] width 675 height 34
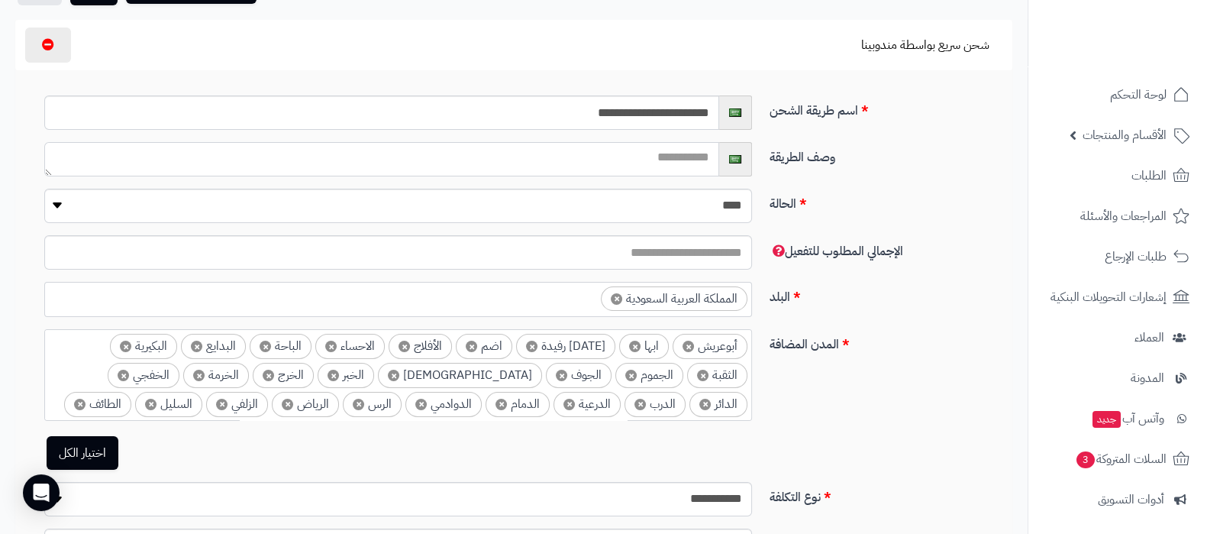
paste textarea "**********"
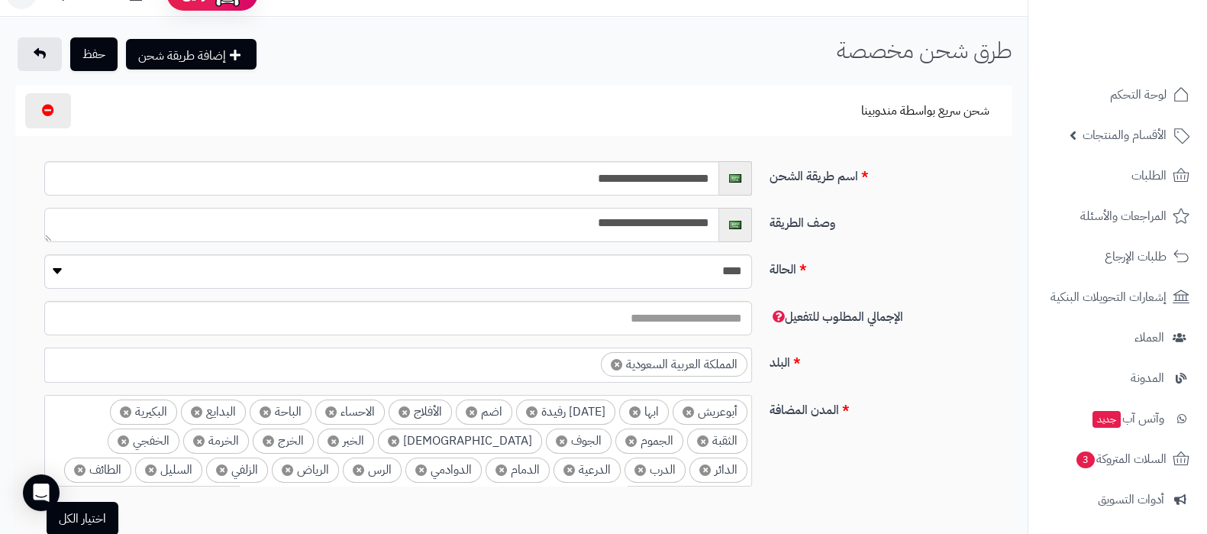
scroll to position [0, 0]
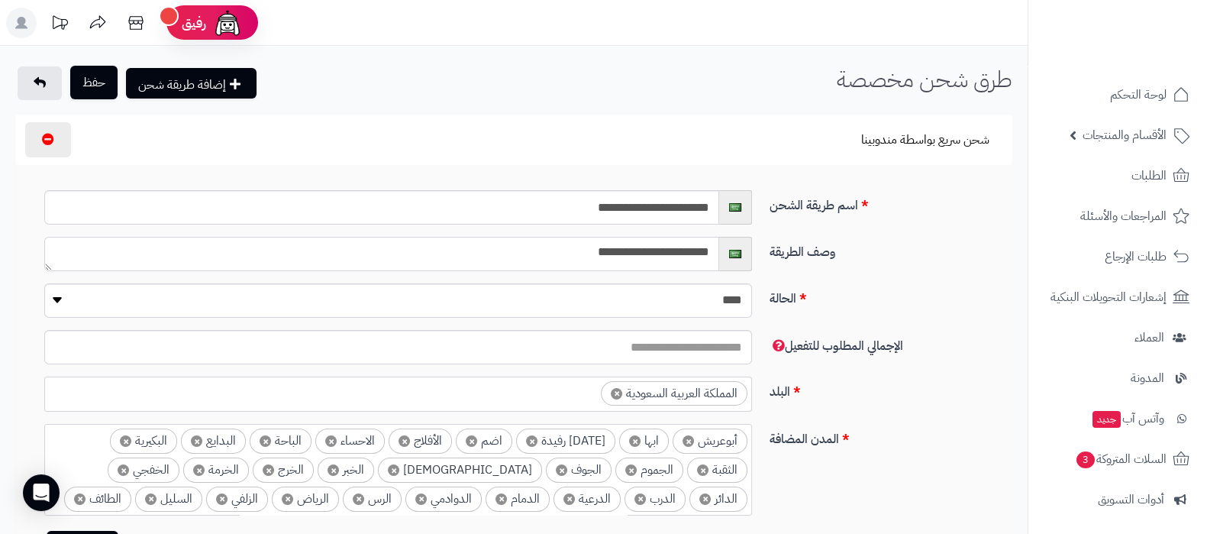
type textarea "**********"
click at [102, 89] on button "حفظ" at bounding box center [93, 83] width 47 height 34
